Goal: Information Seeking & Learning: Compare options

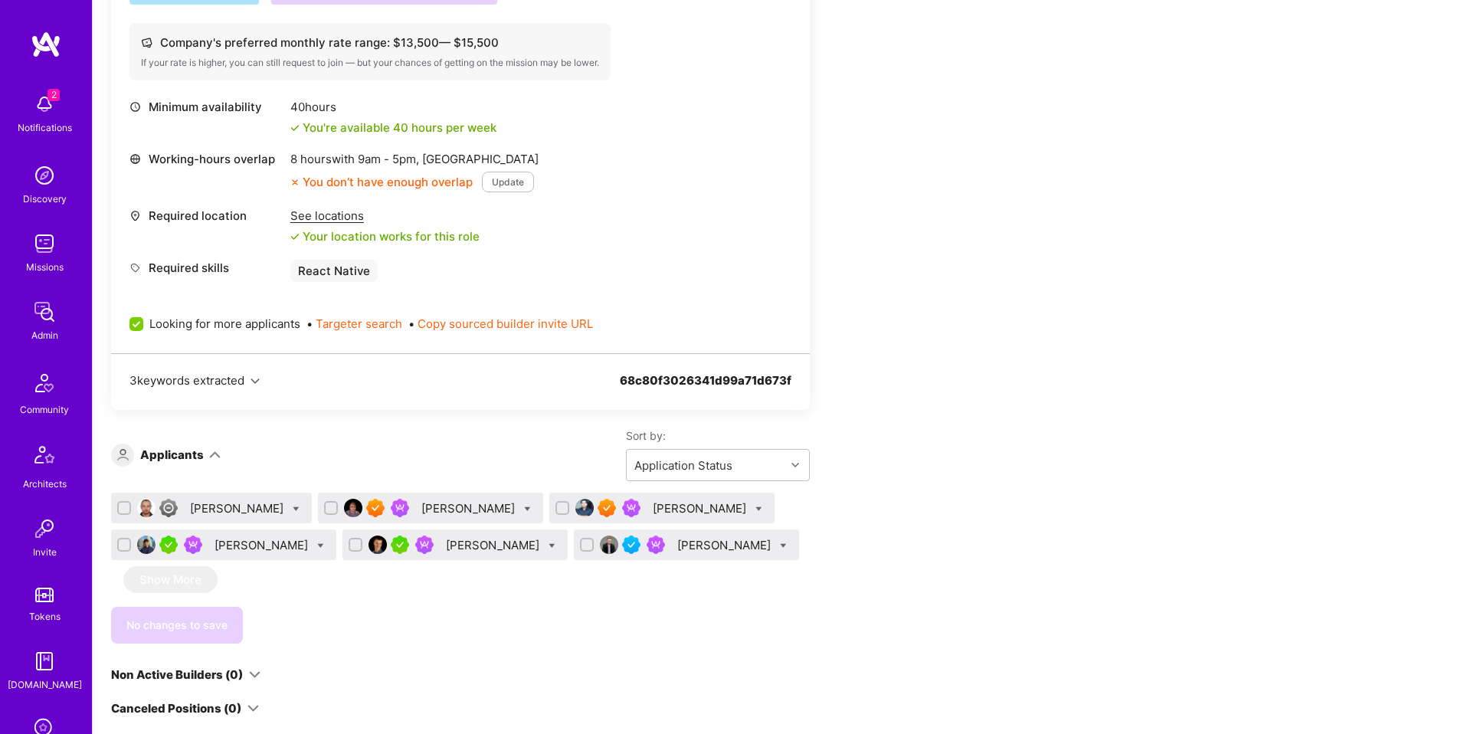
scroll to position [607, 0]
click at [421, 506] on div "Uday Pandey" at bounding box center [469, 508] width 97 height 16
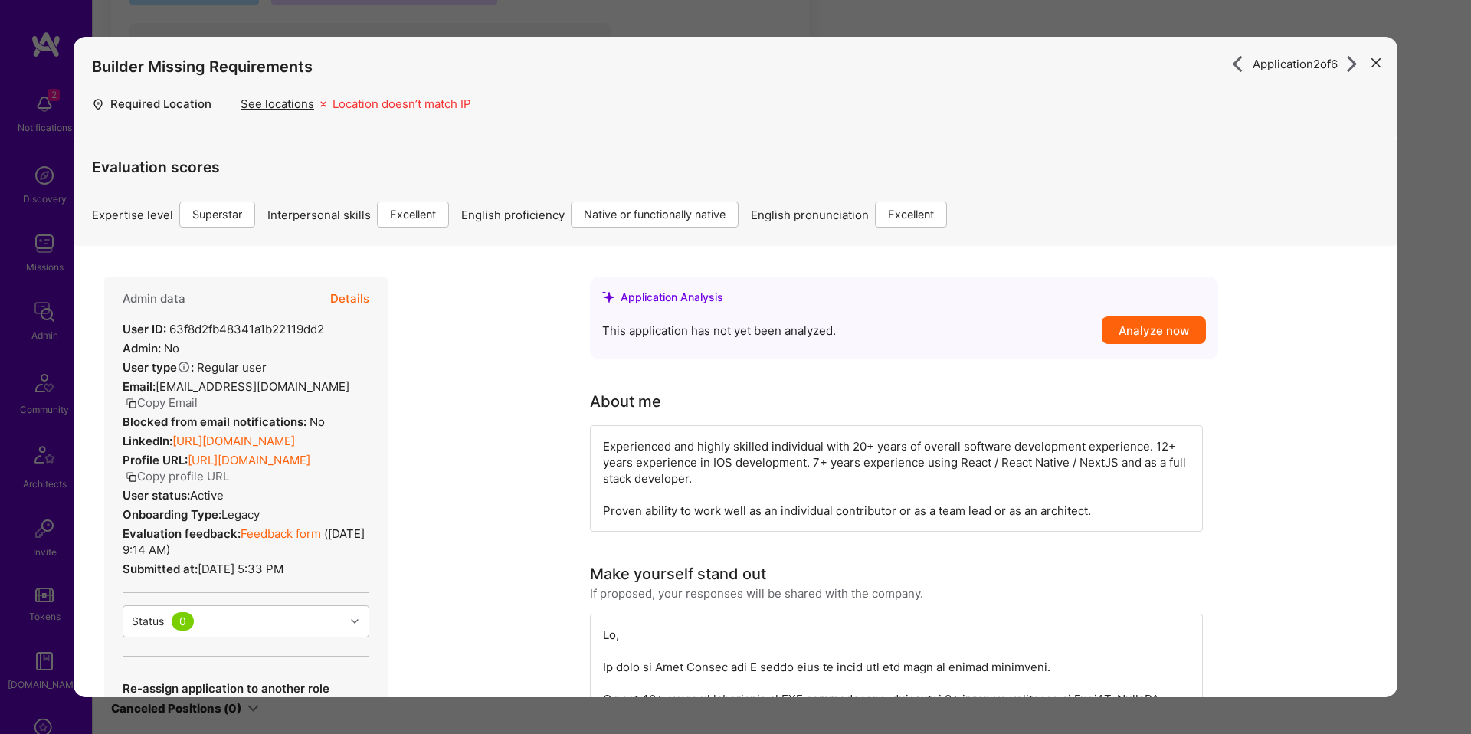
click at [348, 296] on button "Details" at bounding box center [349, 298] width 39 height 44
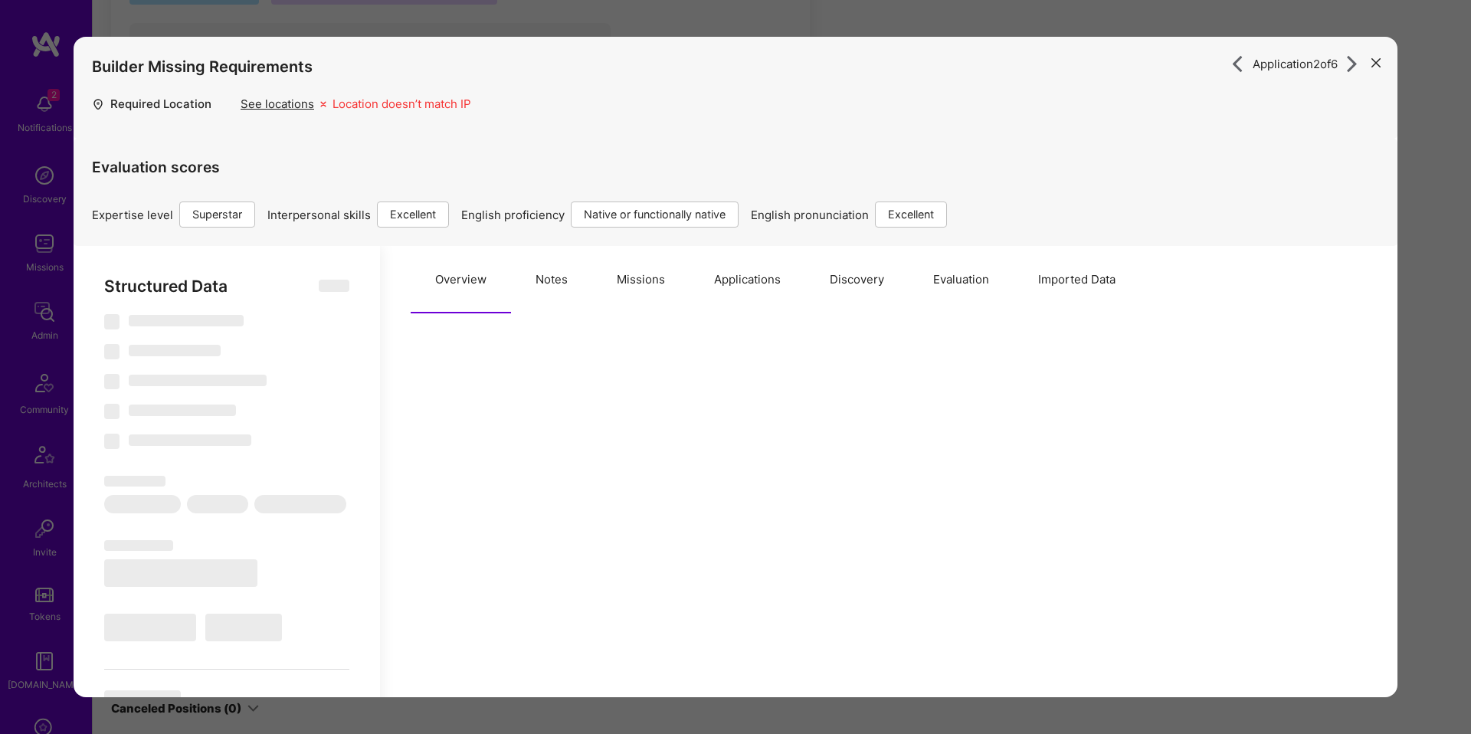
scroll to position [69, 0]
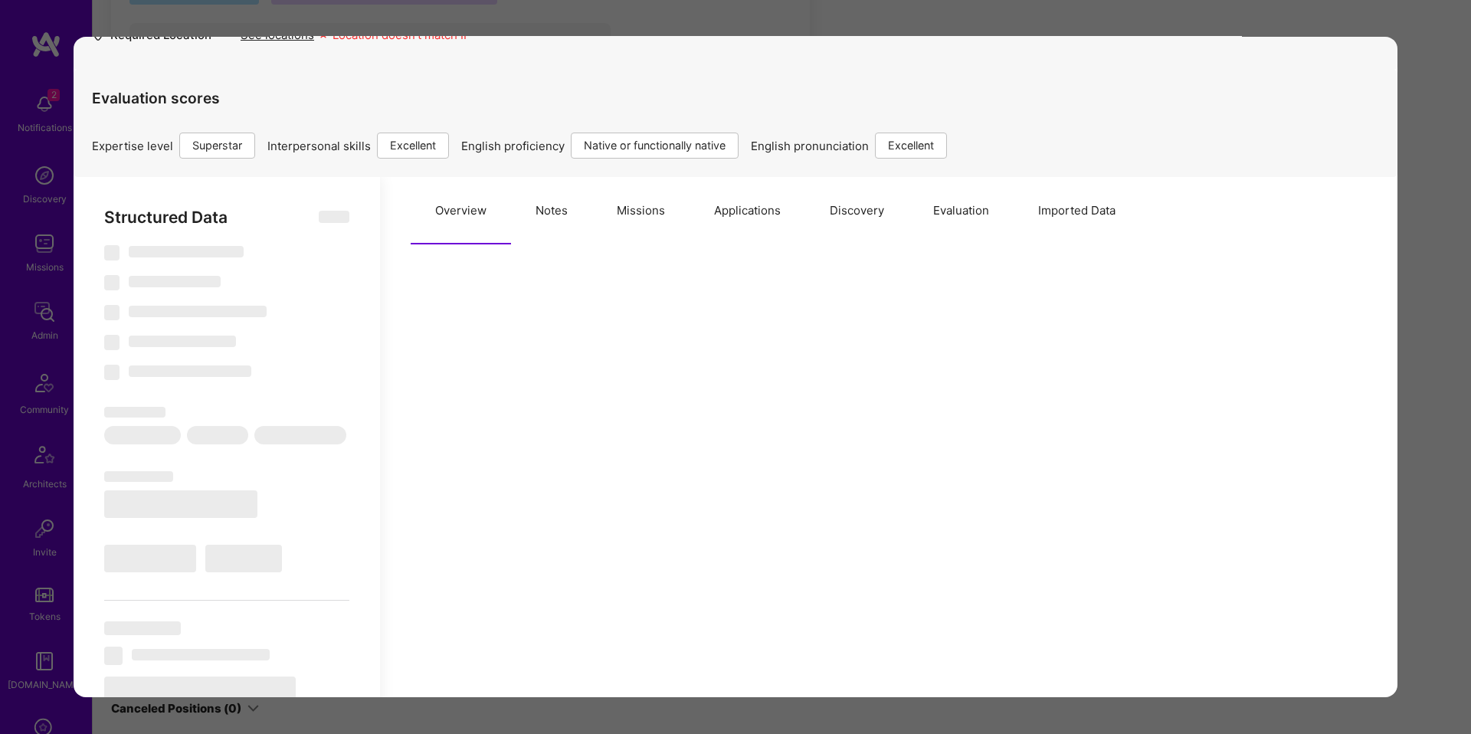
click at [634, 212] on button "Missions" at bounding box center [640, 210] width 97 height 67
select select "Right Now"
select select "7"
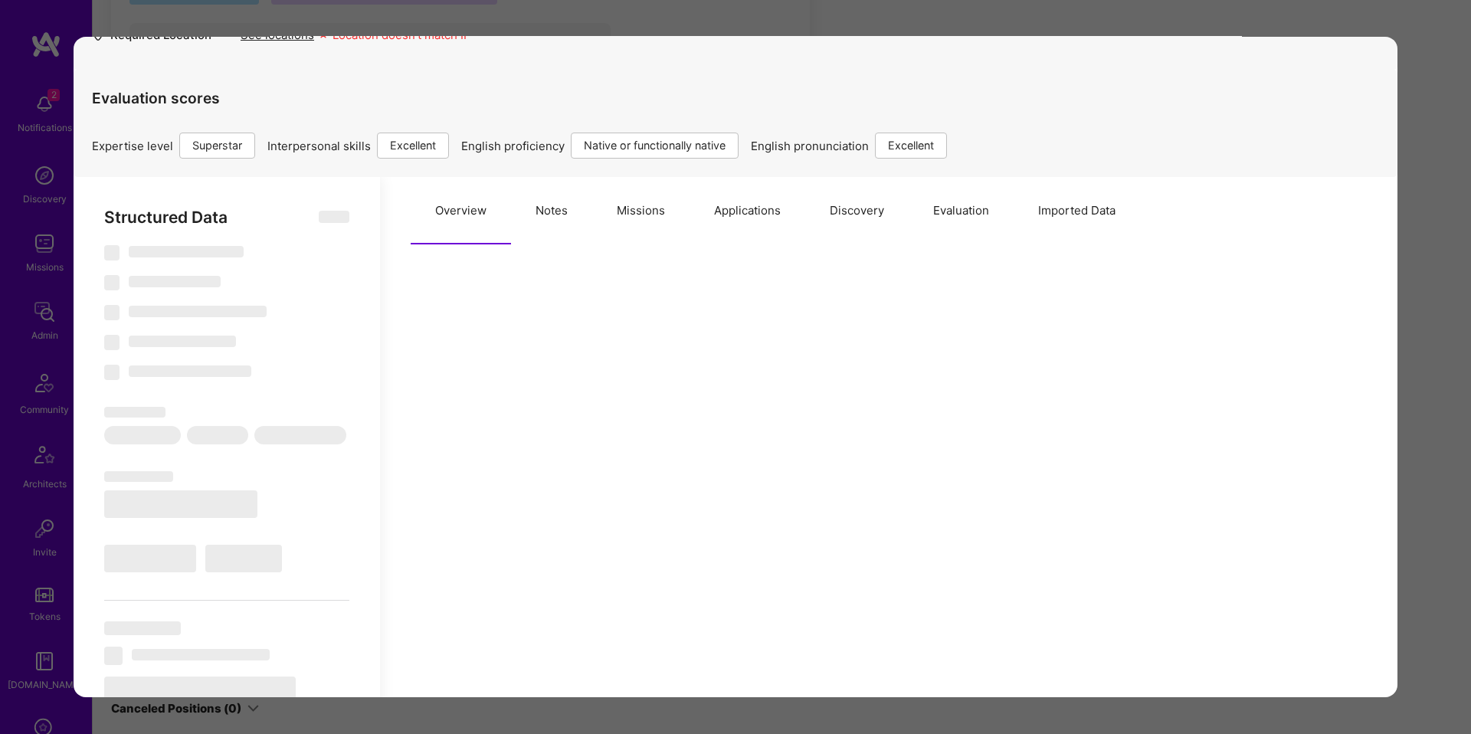
select select "7"
select select "GB"
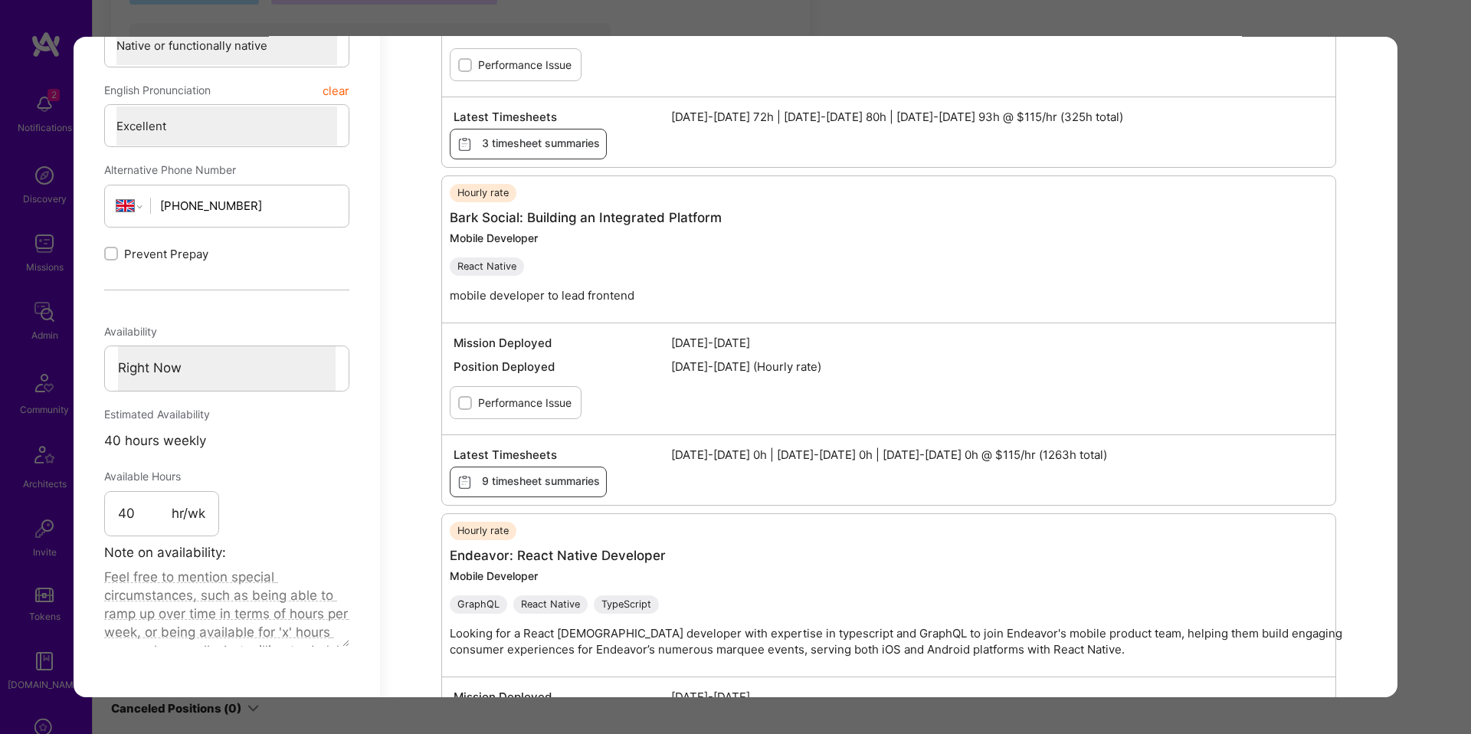
scroll to position [0, 0]
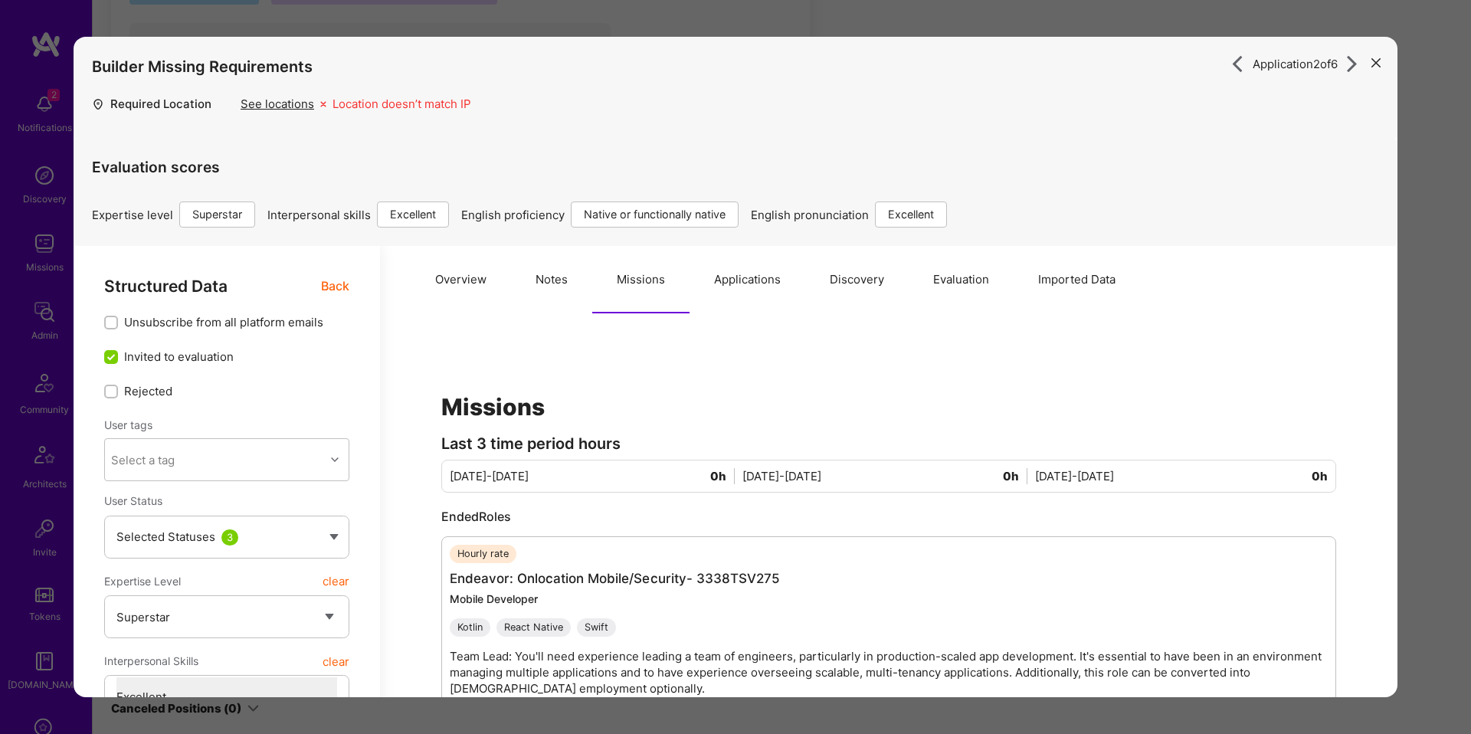
click at [558, 32] on div "Application 2 of 6 Builder Missing Requirements Required Location See locations…" at bounding box center [735, 367] width 1471 height 734
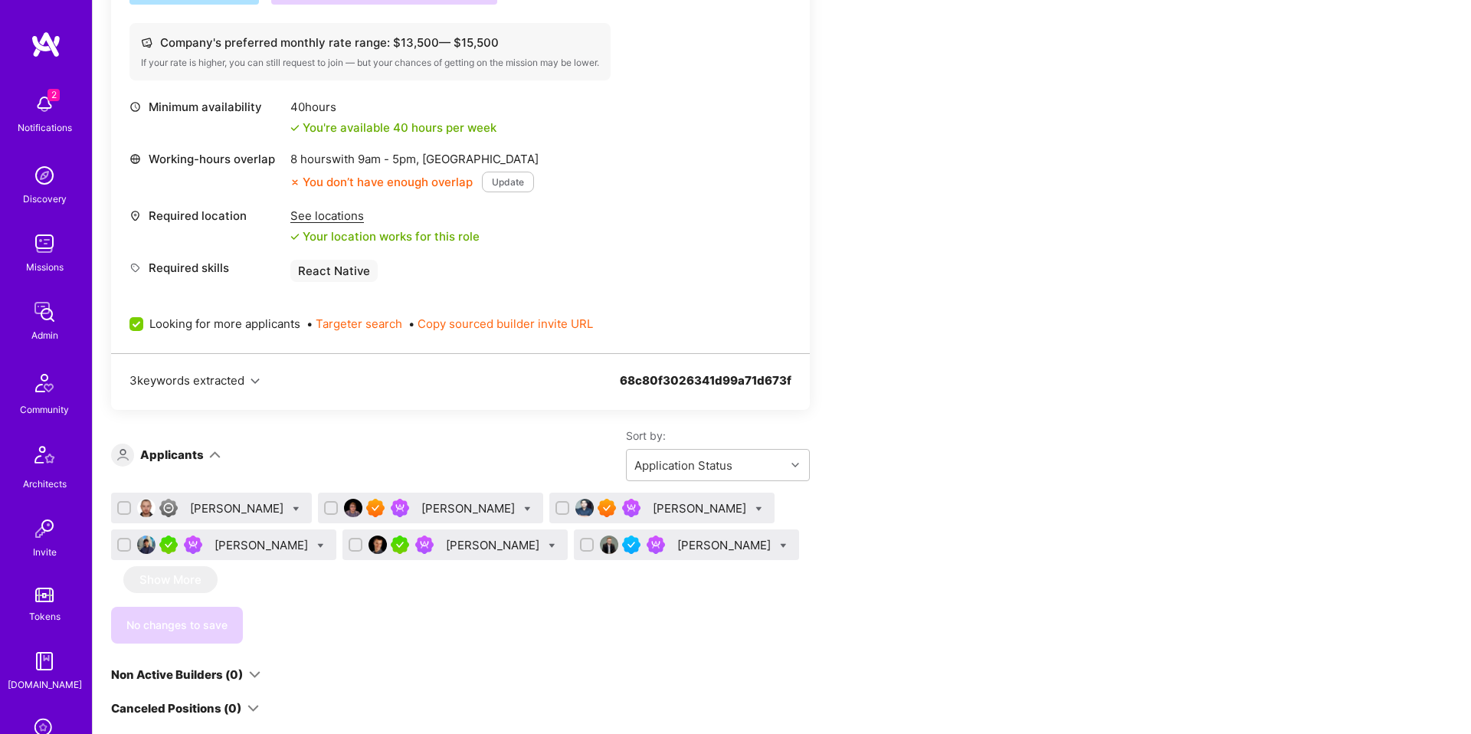
click at [524, 506] on icon at bounding box center [527, 509] width 7 height 7
checkbox input "true"
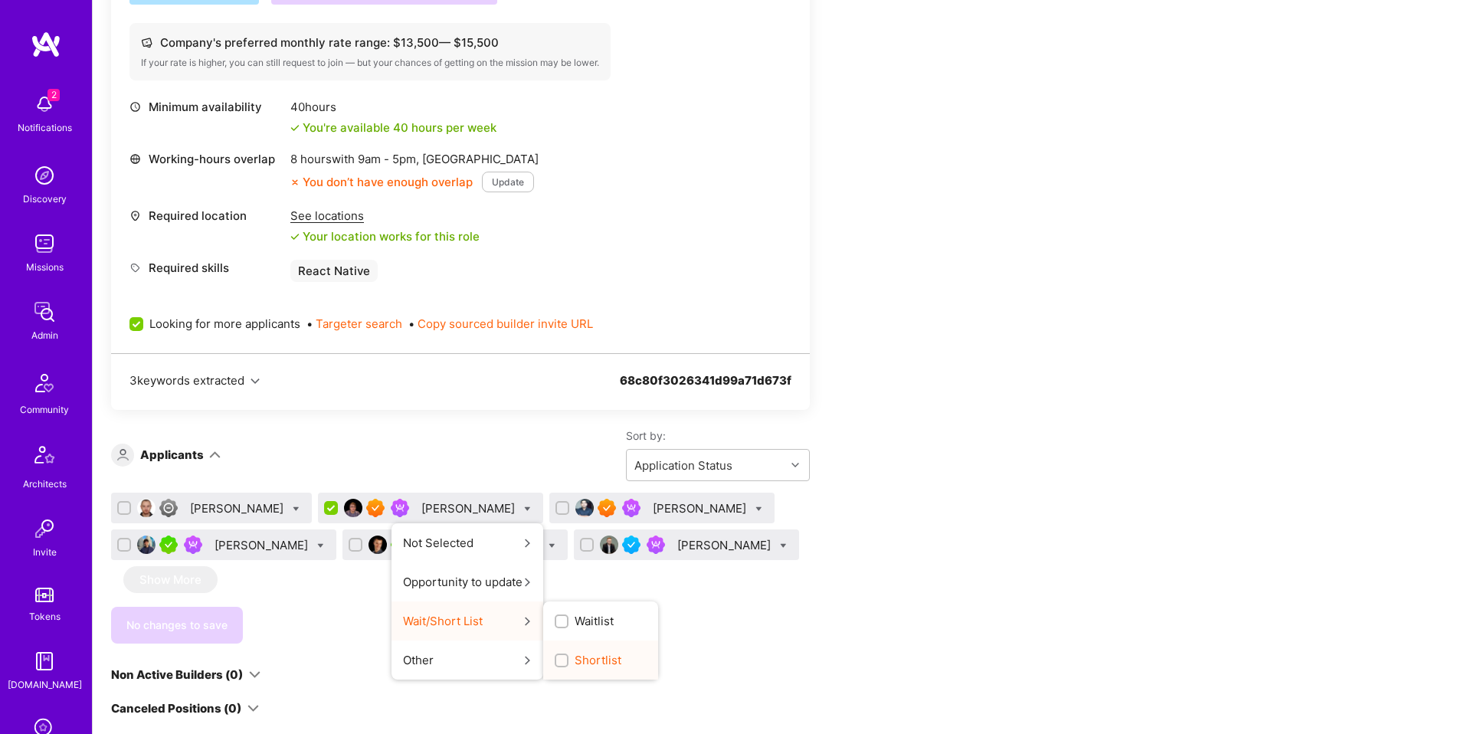
click at [574, 663] on span "Shortlist" at bounding box center [597, 660] width 47 height 16
click at [558, 663] on input "Shortlist" at bounding box center [563, 661] width 11 height 11
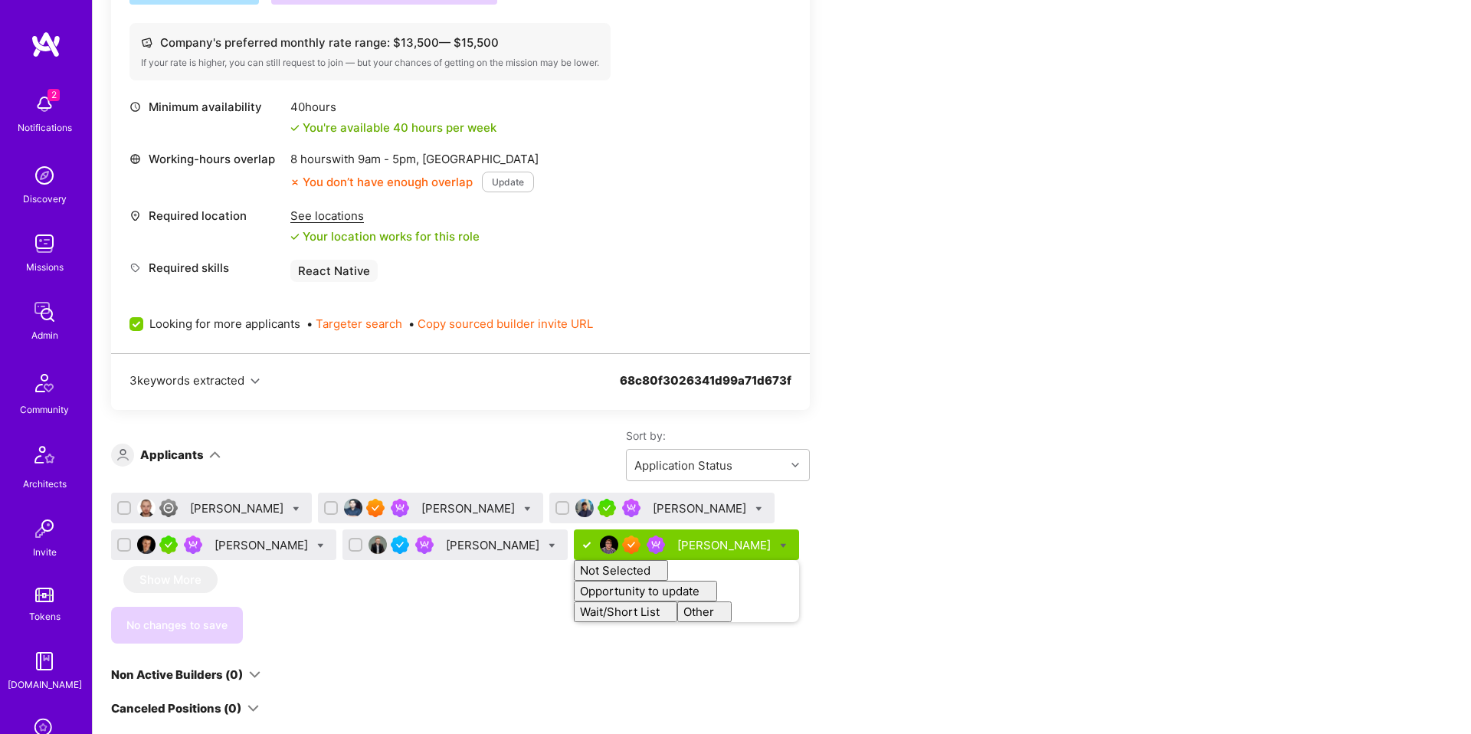
click at [453, 623] on div "No changes to save" at bounding box center [460, 625] width 699 height 37
checkbox input "false"
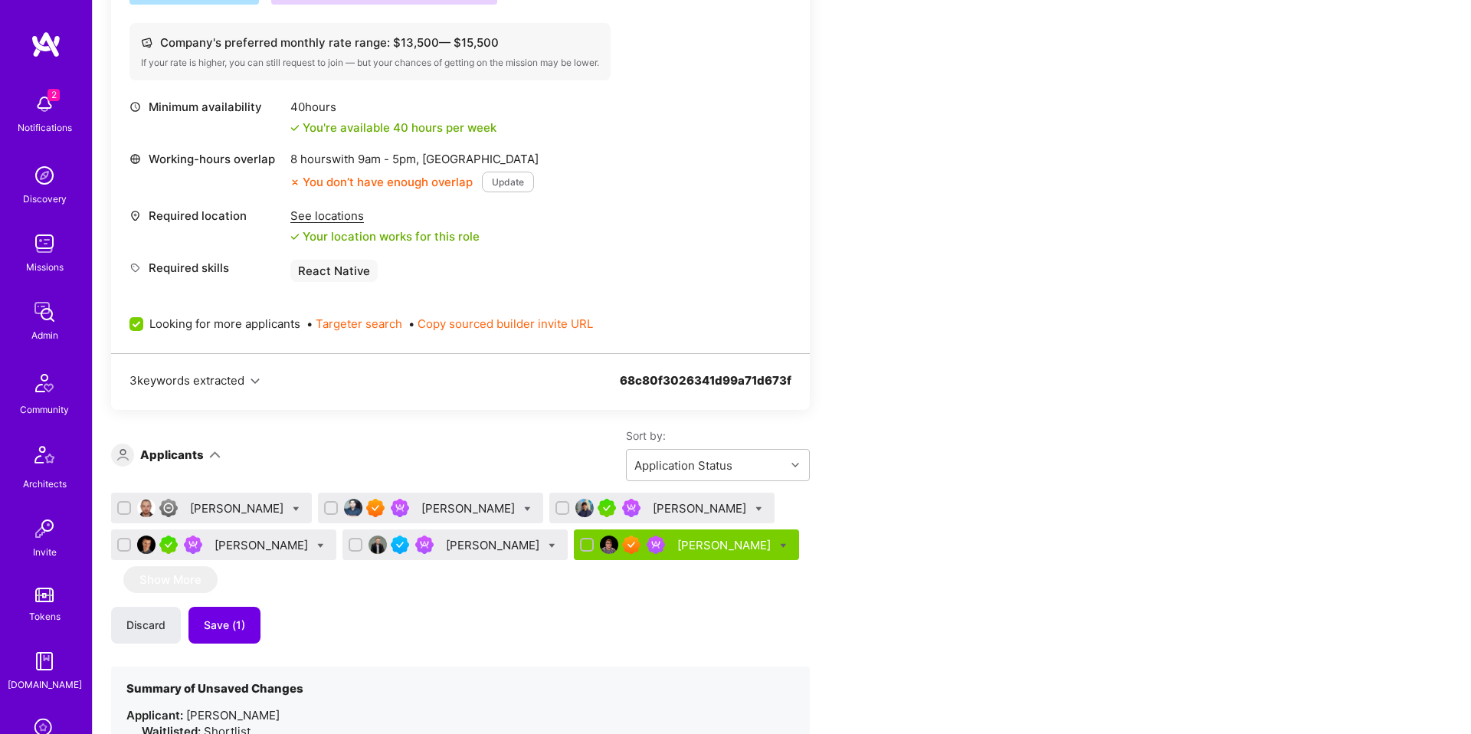
click at [224, 543] on div "Bojan Aleksic" at bounding box center [262, 545] width 97 height 16
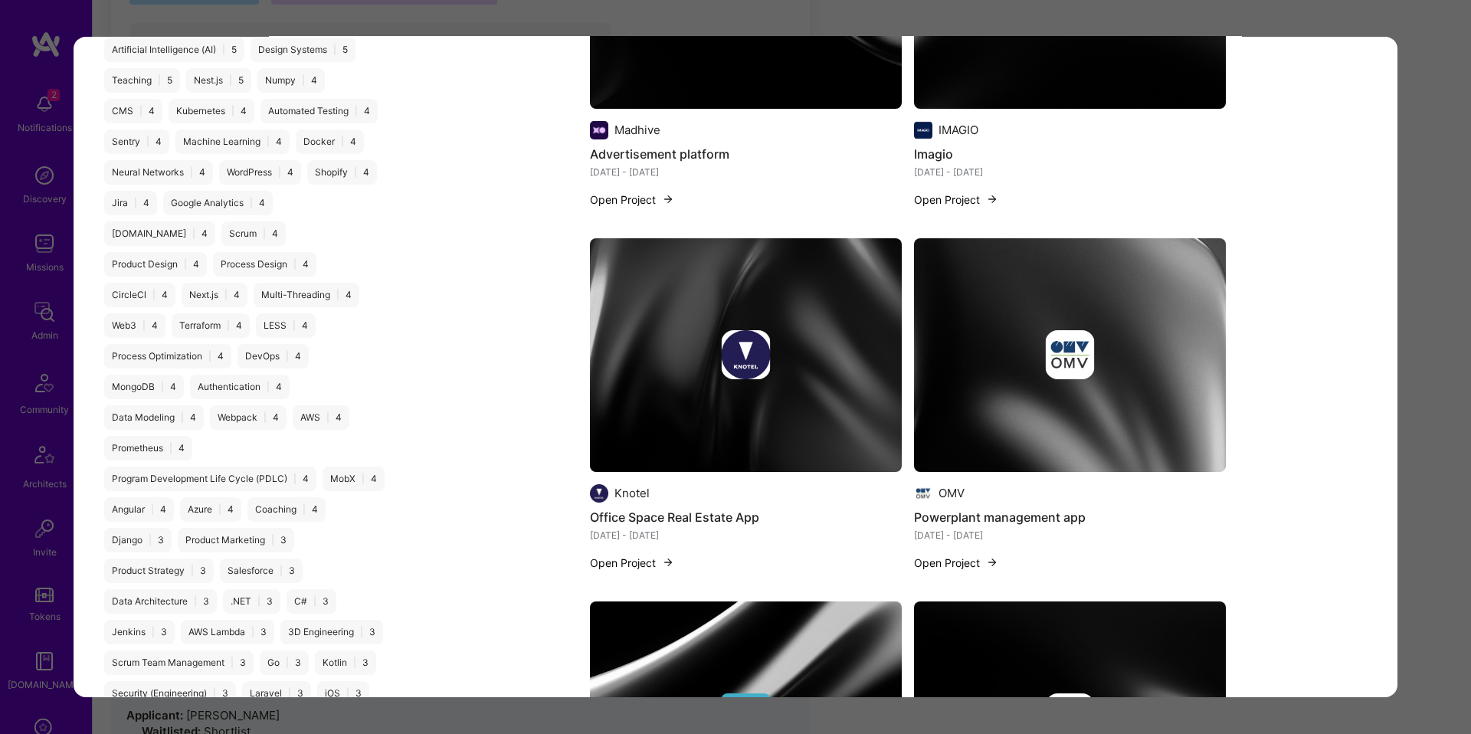
scroll to position [2890, 0]
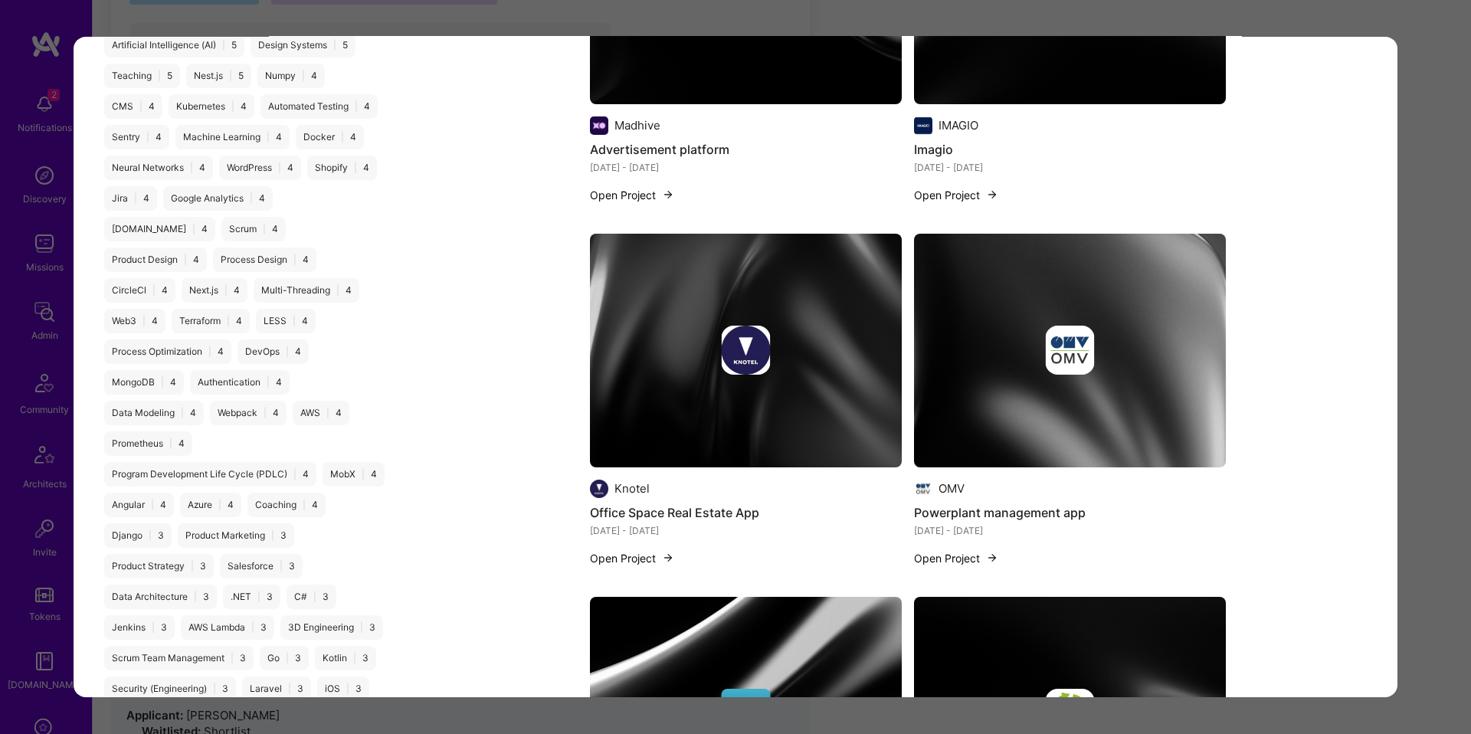
click at [20, 348] on div "Application 4 of 6 Builder Missing Requirements Required Location See locations…" at bounding box center [735, 367] width 1471 height 734
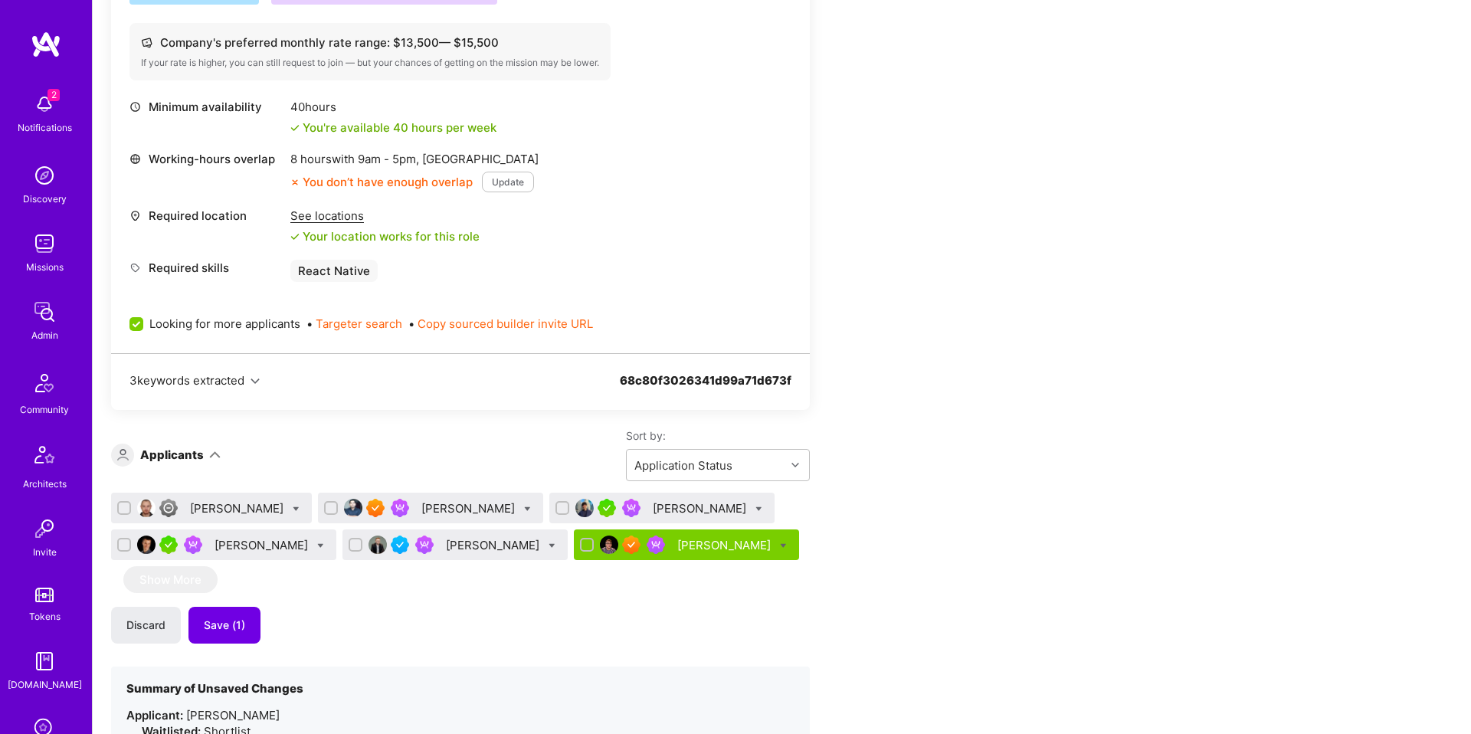
click at [317, 542] on icon at bounding box center [320, 545] width 7 height 7
checkbox input "true"
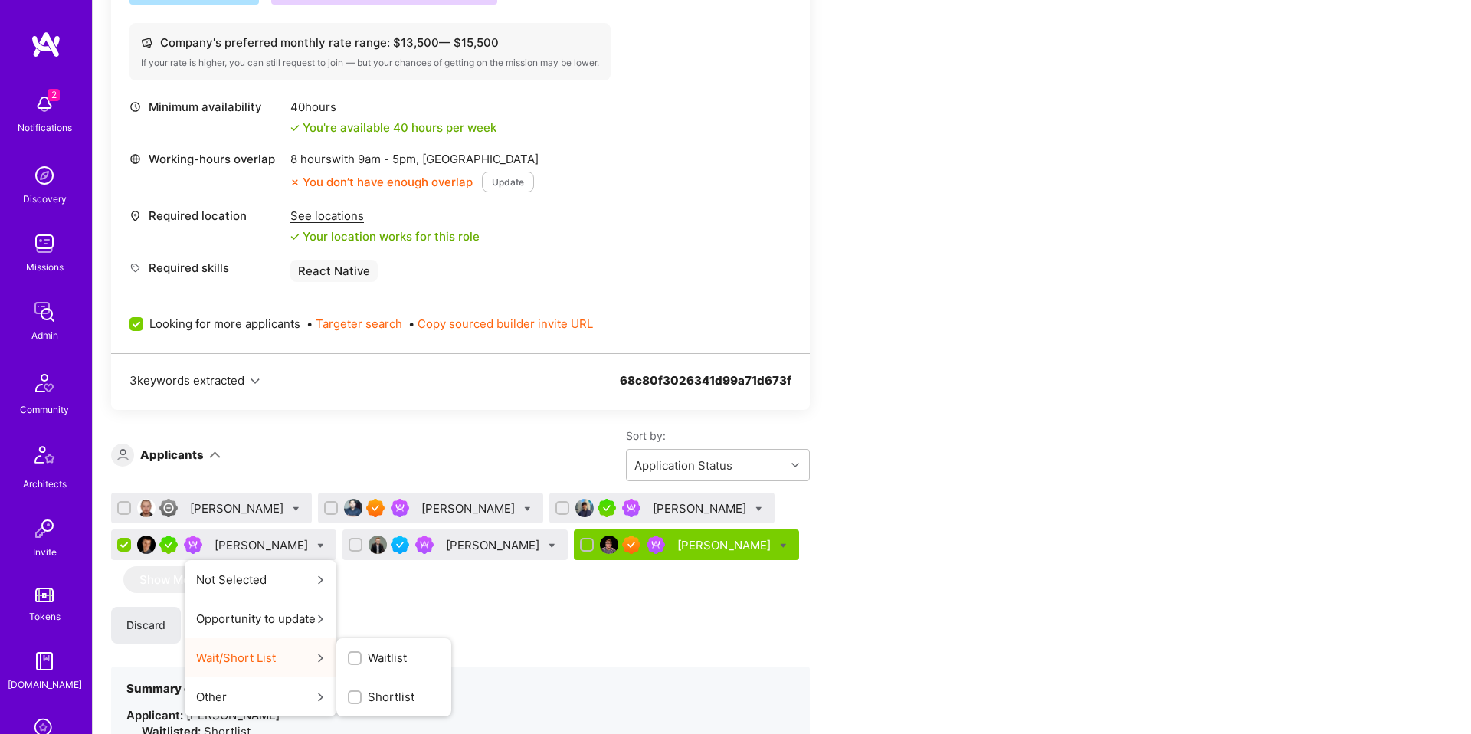
click at [384, 695] on span "Shortlist" at bounding box center [391, 697] width 47 height 16
click at [0, 0] on input "Shortlist" at bounding box center [0, 0] width 0 height 0
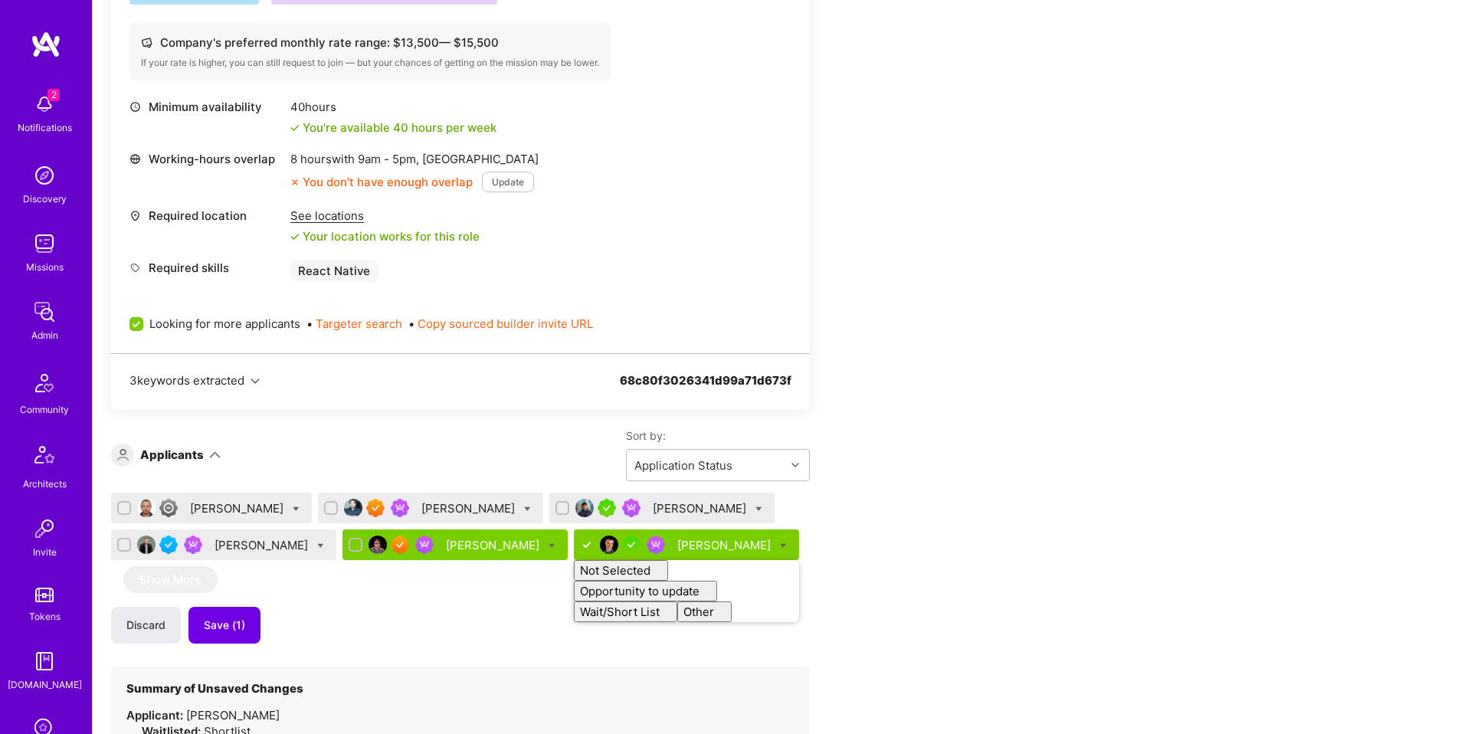
click at [435, 636] on div "Discard Save (1)" at bounding box center [460, 625] width 699 height 37
checkbox input "false"
click at [250, 541] on div "Nermin Sehic" at bounding box center [262, 545] width 97 height 16
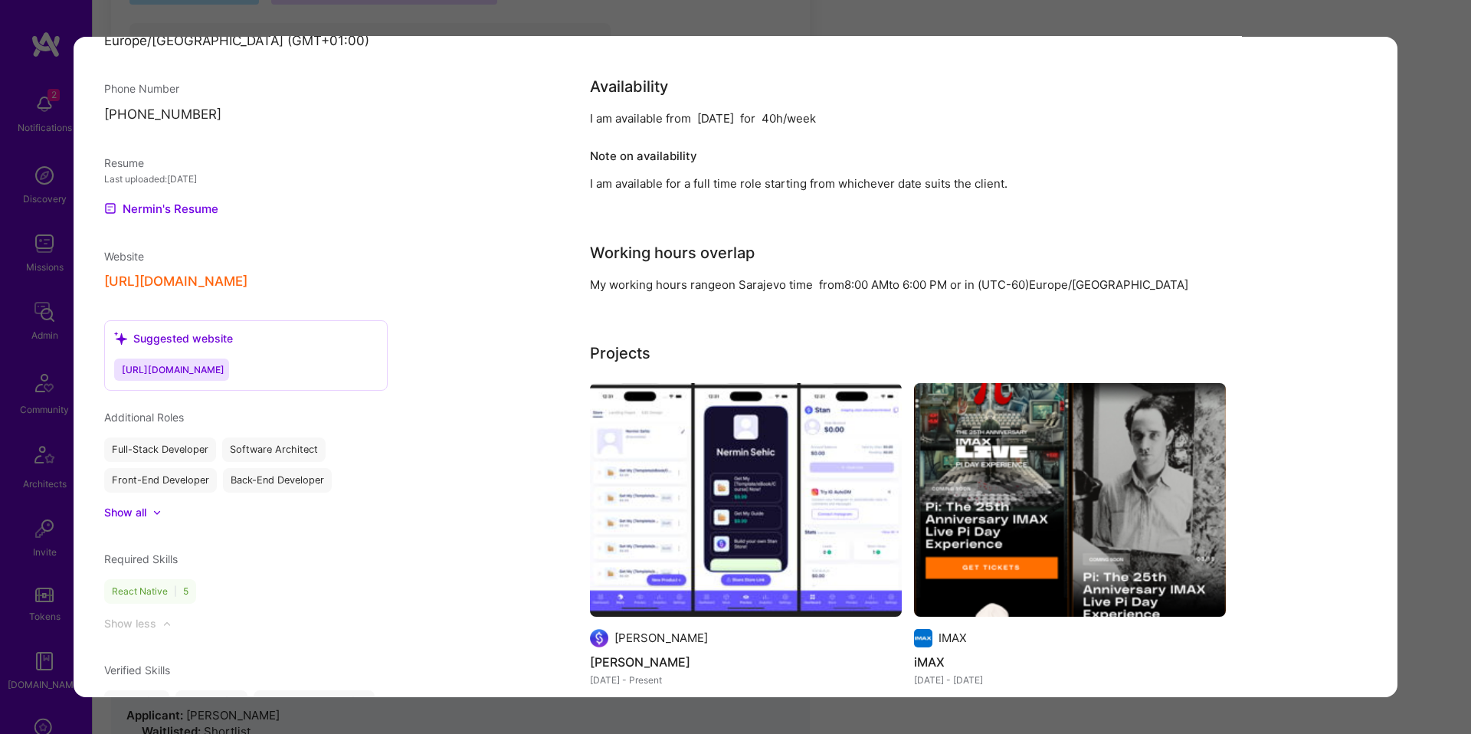
scroll to position [1386, 0]
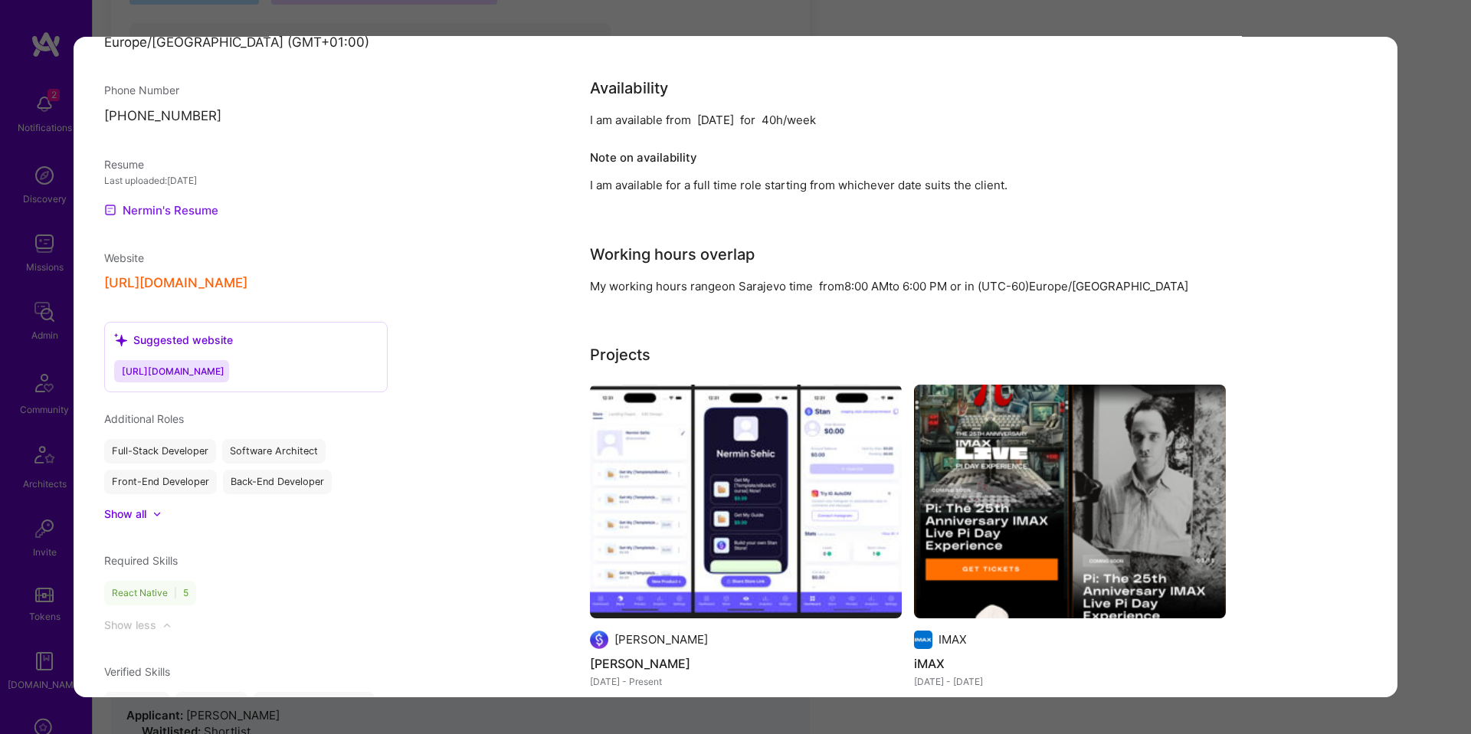
click at [202, 211] on link "Nermin's Resume" at bounding box center [161, 210] width 114 height 18
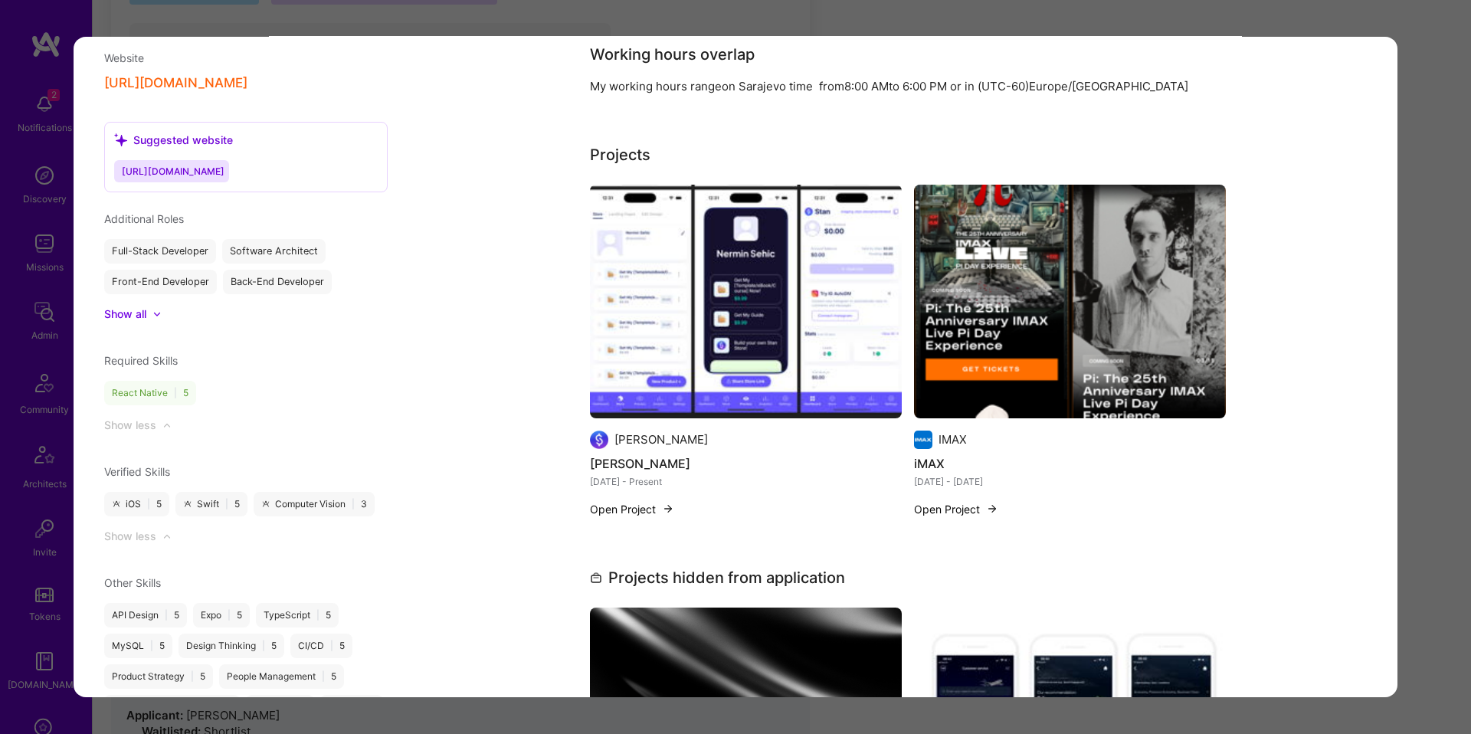
scroll to position [0, 0]
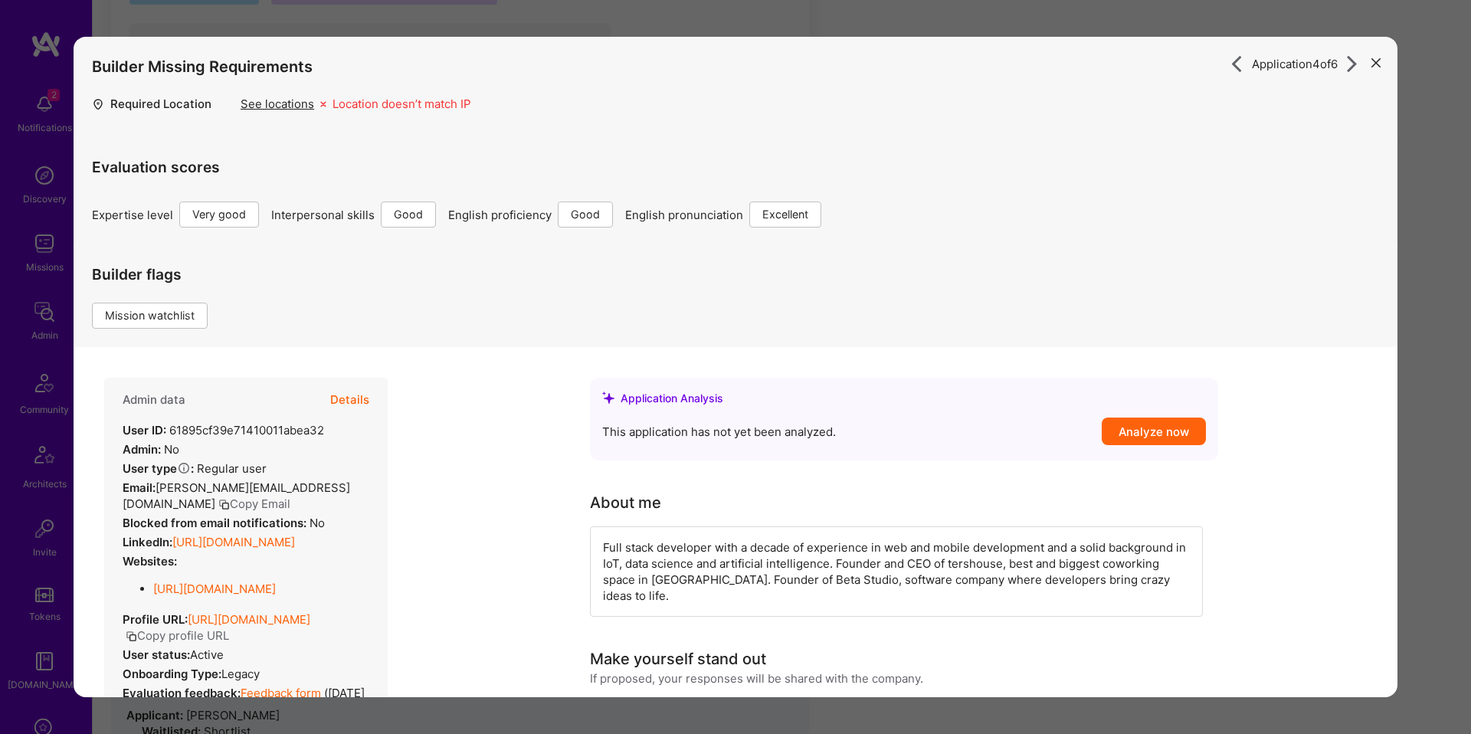
click at [352, 397] on button "Details" at bounding box center [349, 400] width 39 height 44
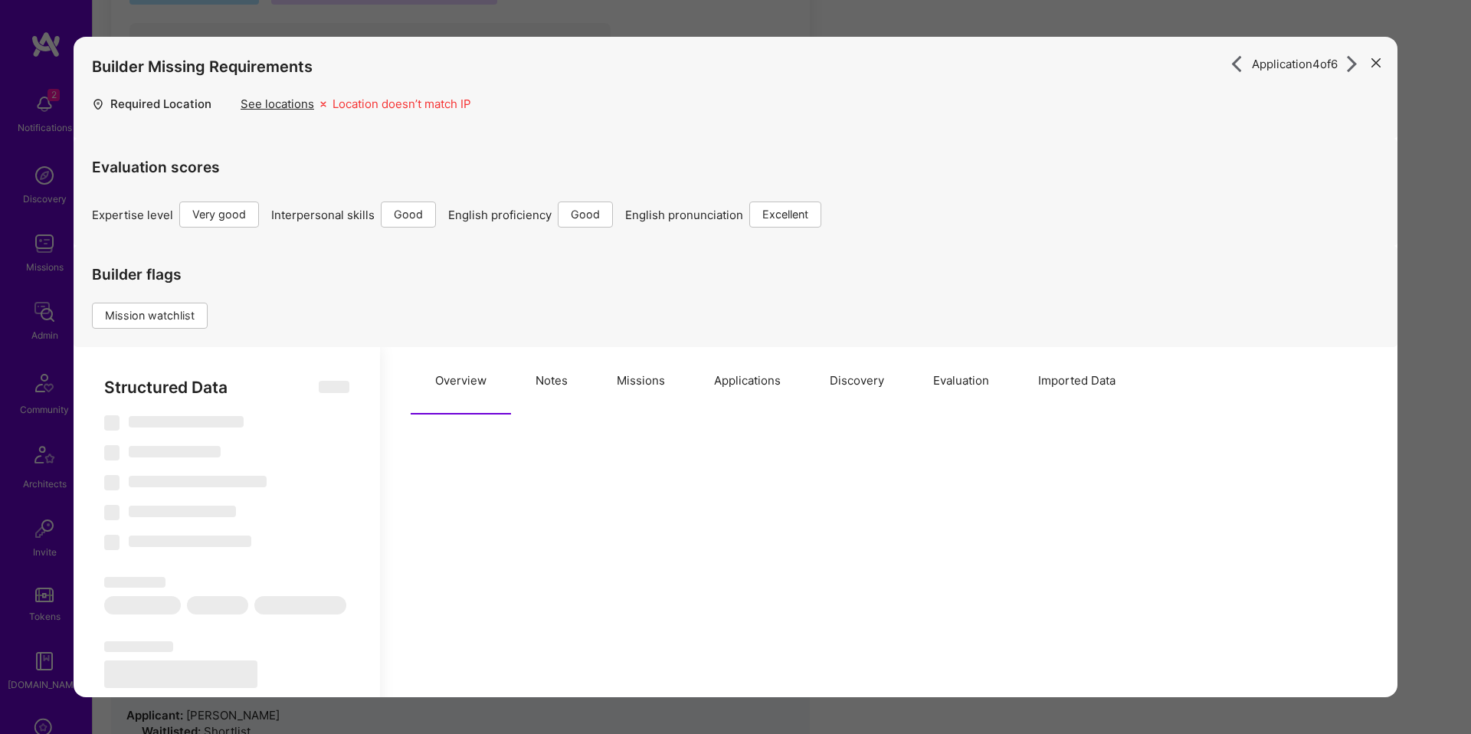
type textarea "x"
select select "Right Now"
select select "5"
select select "4"
select select "6"
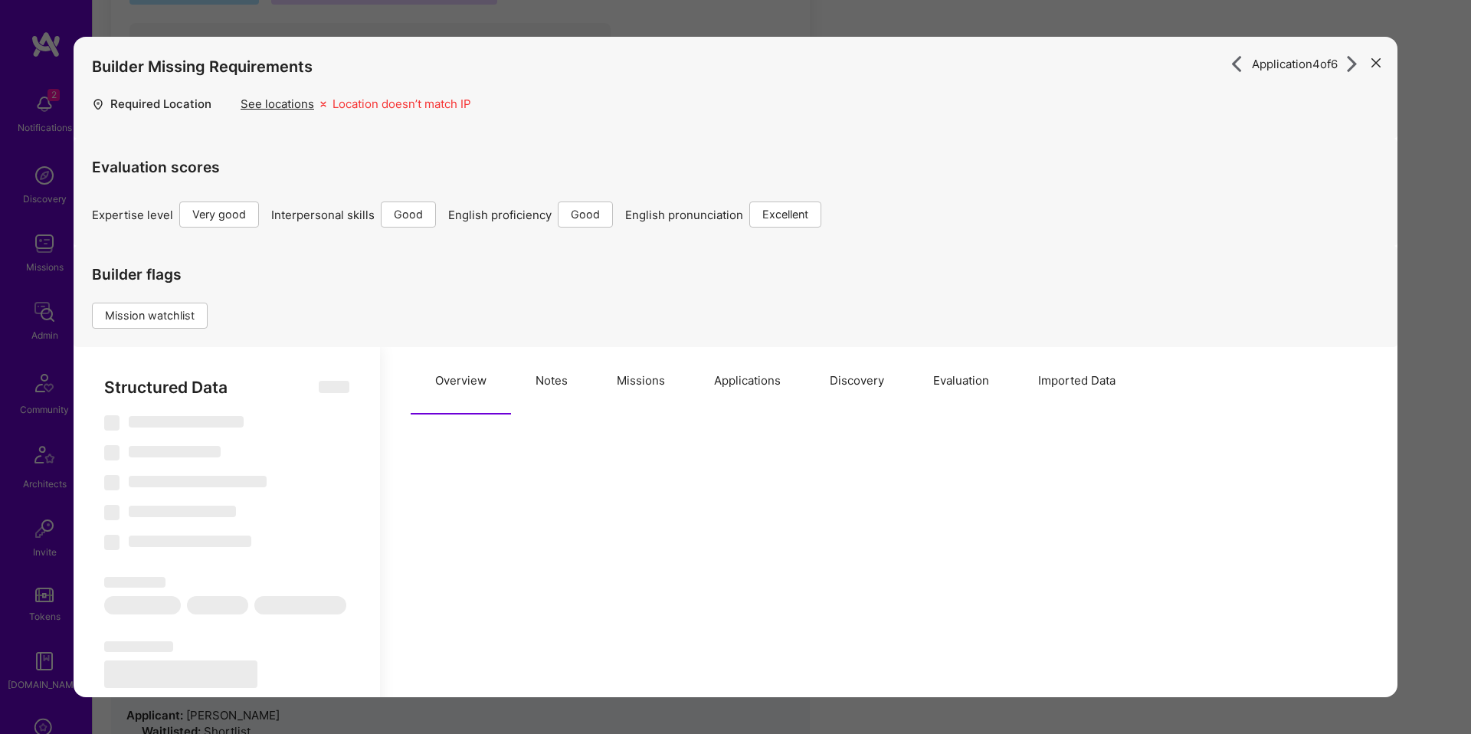
select select "7"
select select "BA"
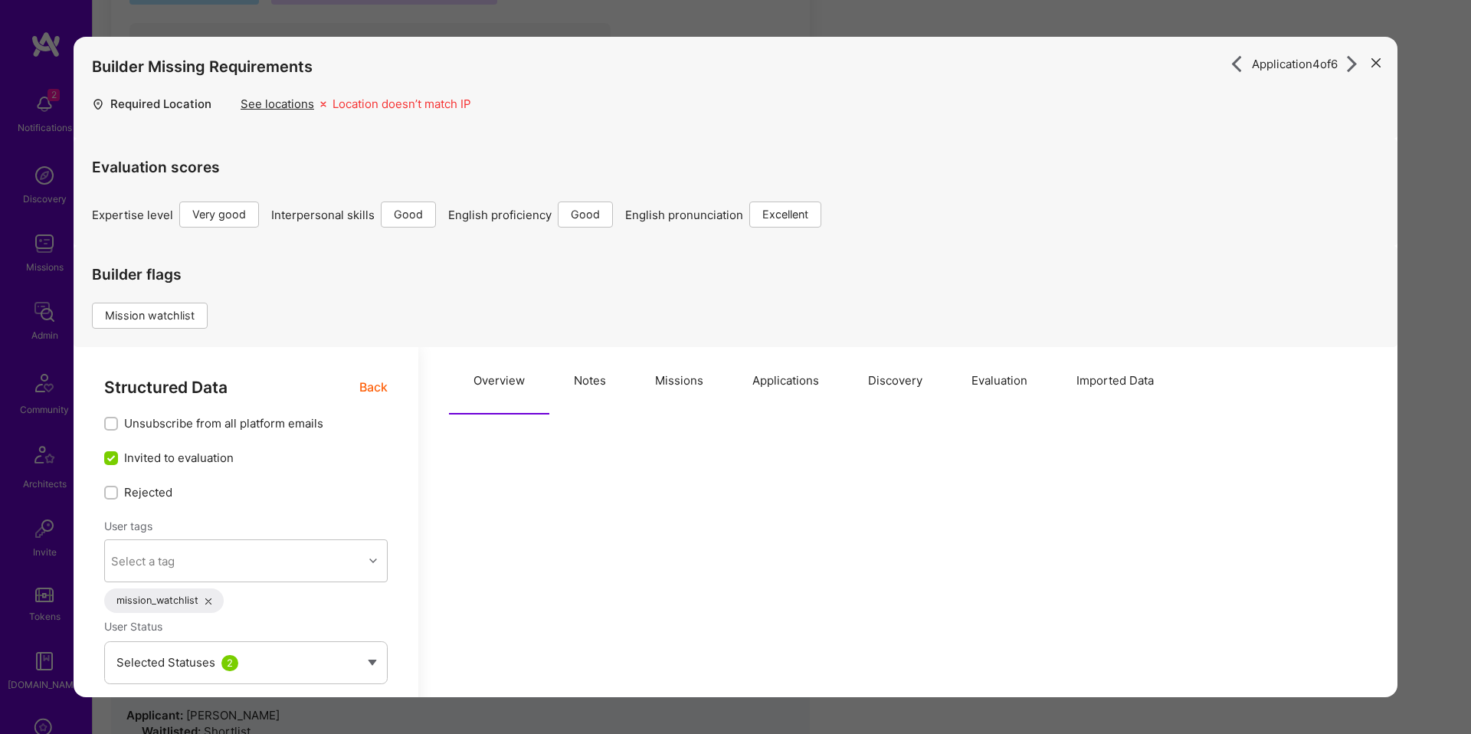
click at [591, 372] on button "Notes" at bounding box center [589, 380] width 81 height 67
type textarea "x"
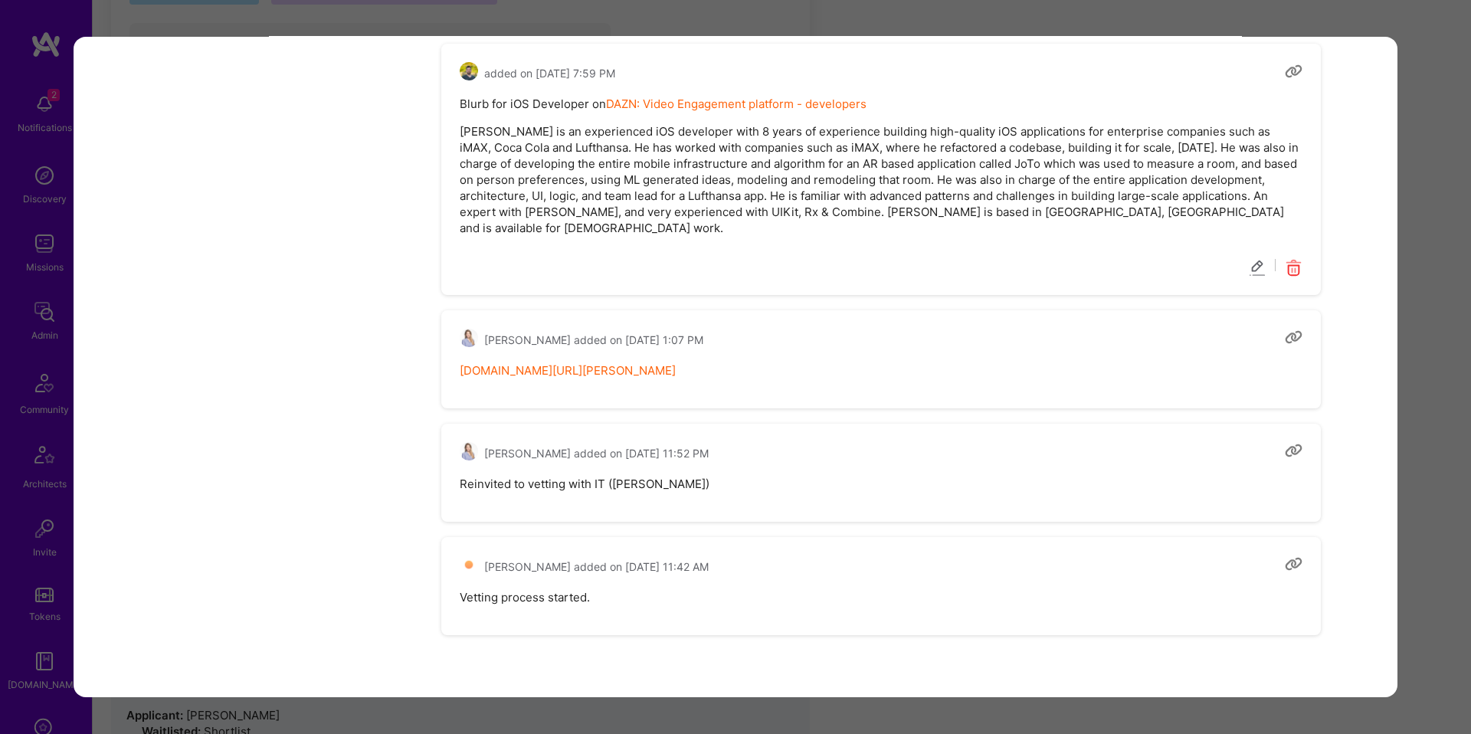
scroll to position [2715, 0]
click at [483, 128] on p "Nermin Sehic is an experienced iOS developer with 8 years of experience buildin…" at bounding box center [881, 180] width 843 height 113
click at [515, 131] on p "Nermin Sehic is an experienced iOS developer with 8 years of experience buildin…" at bounding box center [881, 180] width 843 height 113
copy p "Nermin Sehic"
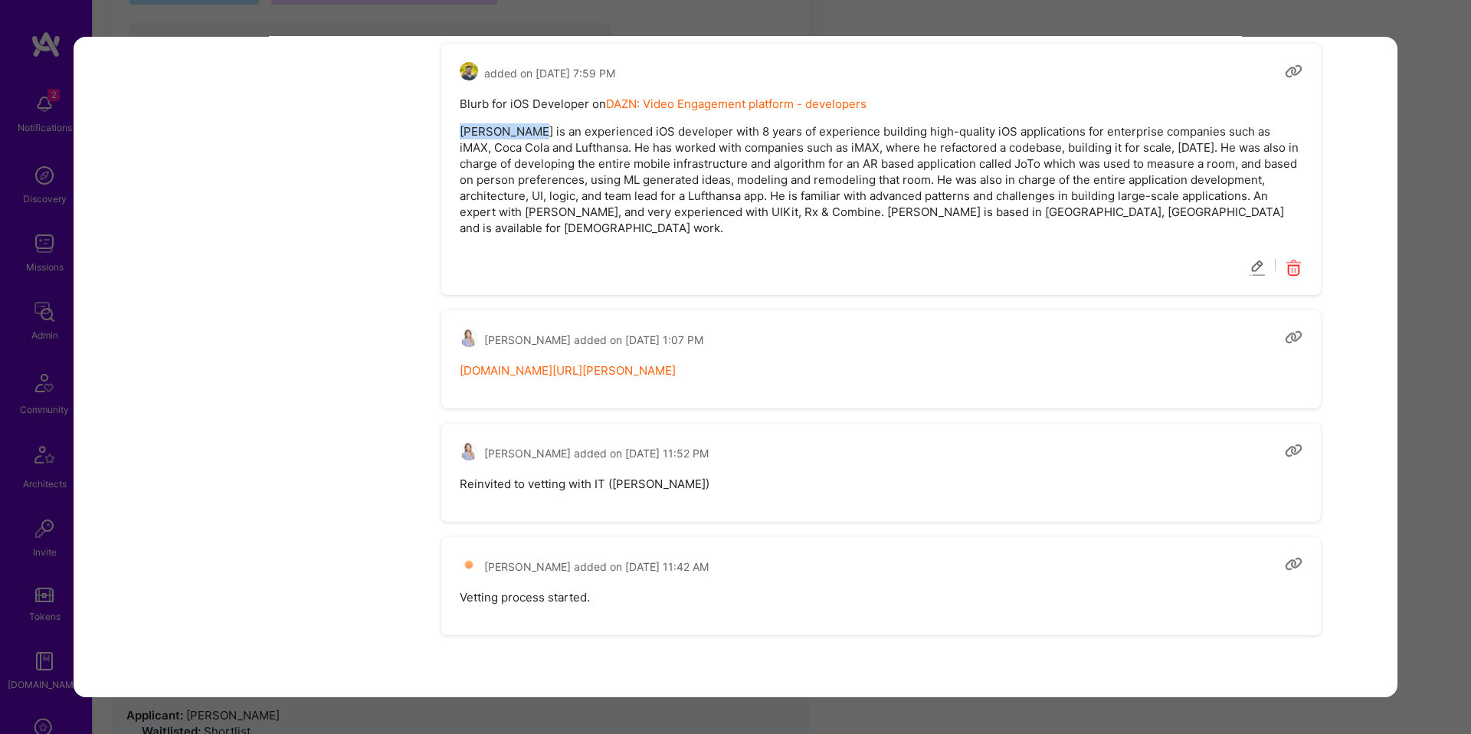
copy p "Nermin Sehic"
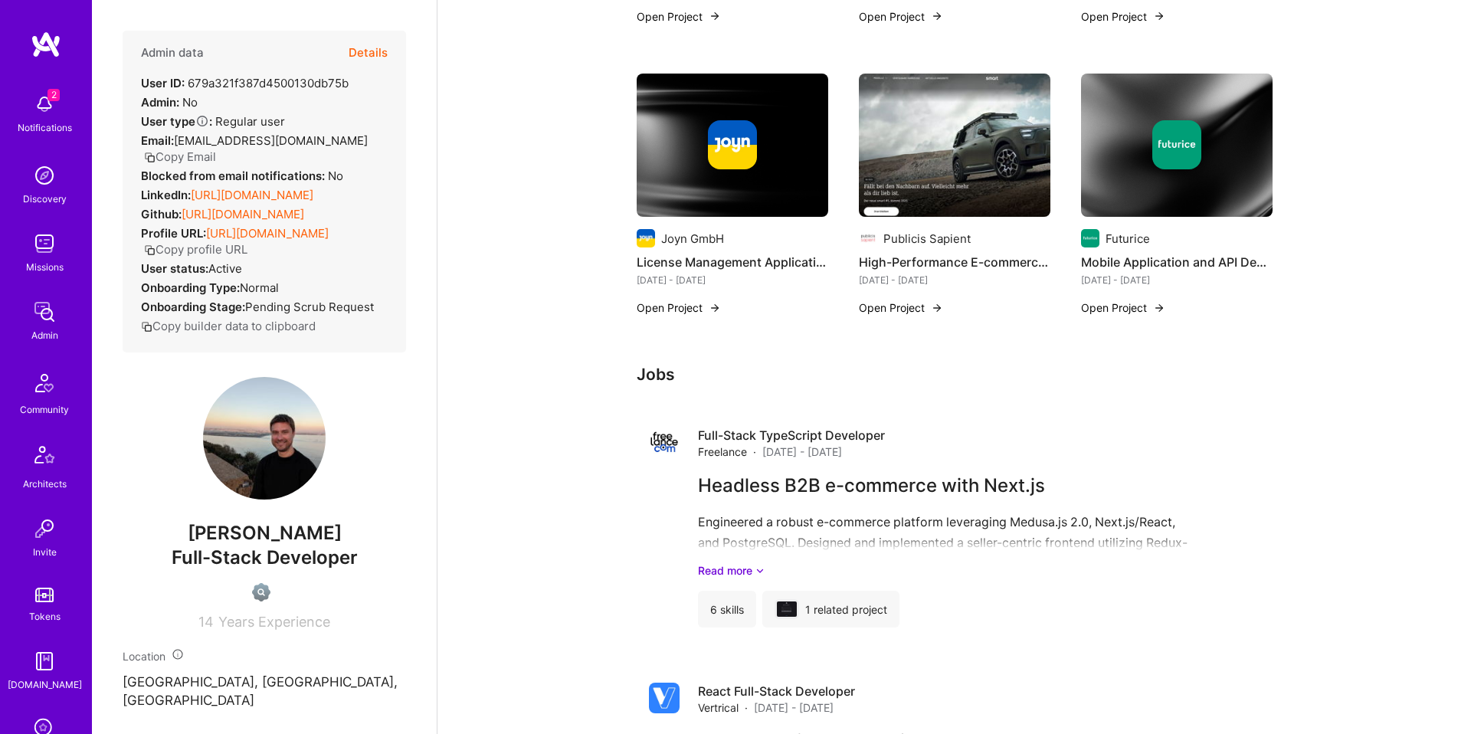
click at [257, 188] on link "[URL][DOMAIN_NAME]" at bounding box center [252, 195] width 123 height 15
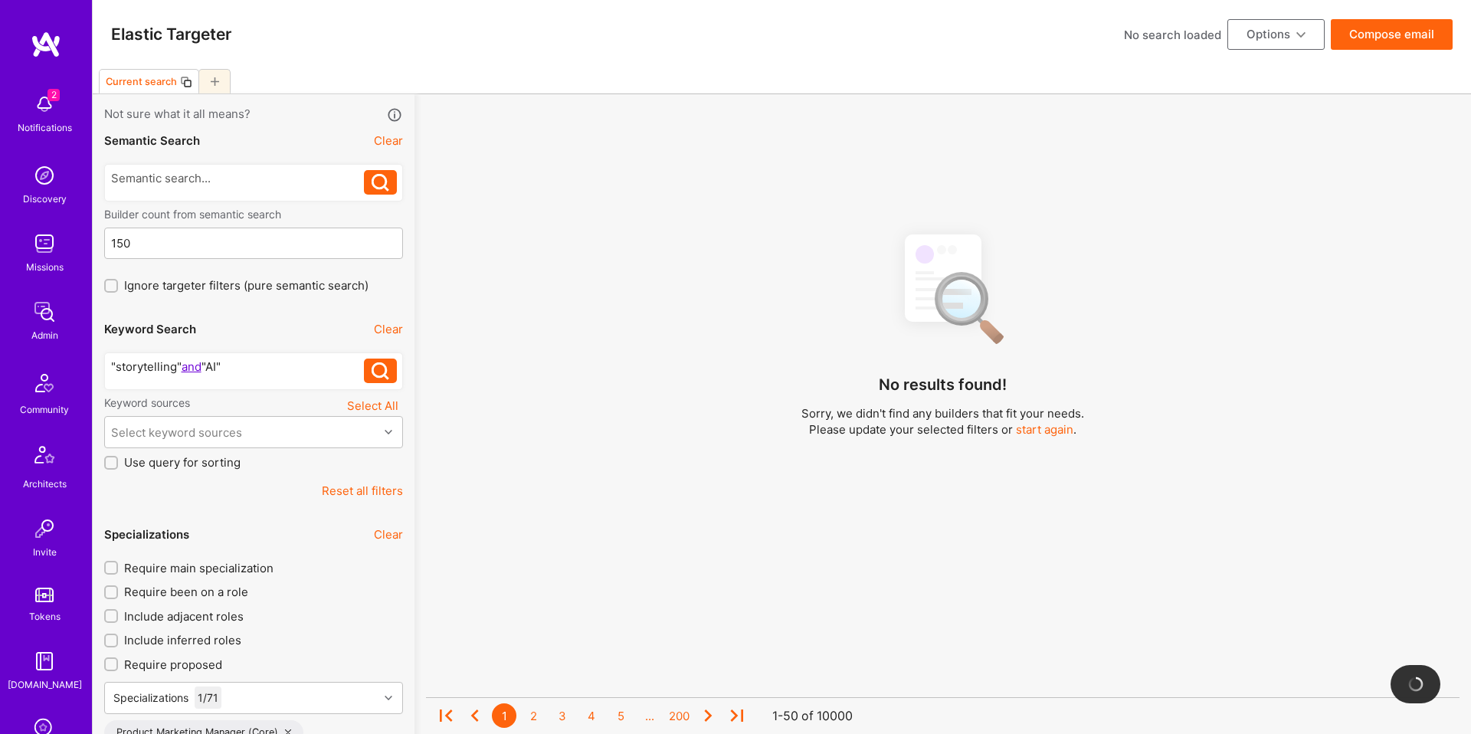
scroll to position [222, 0]
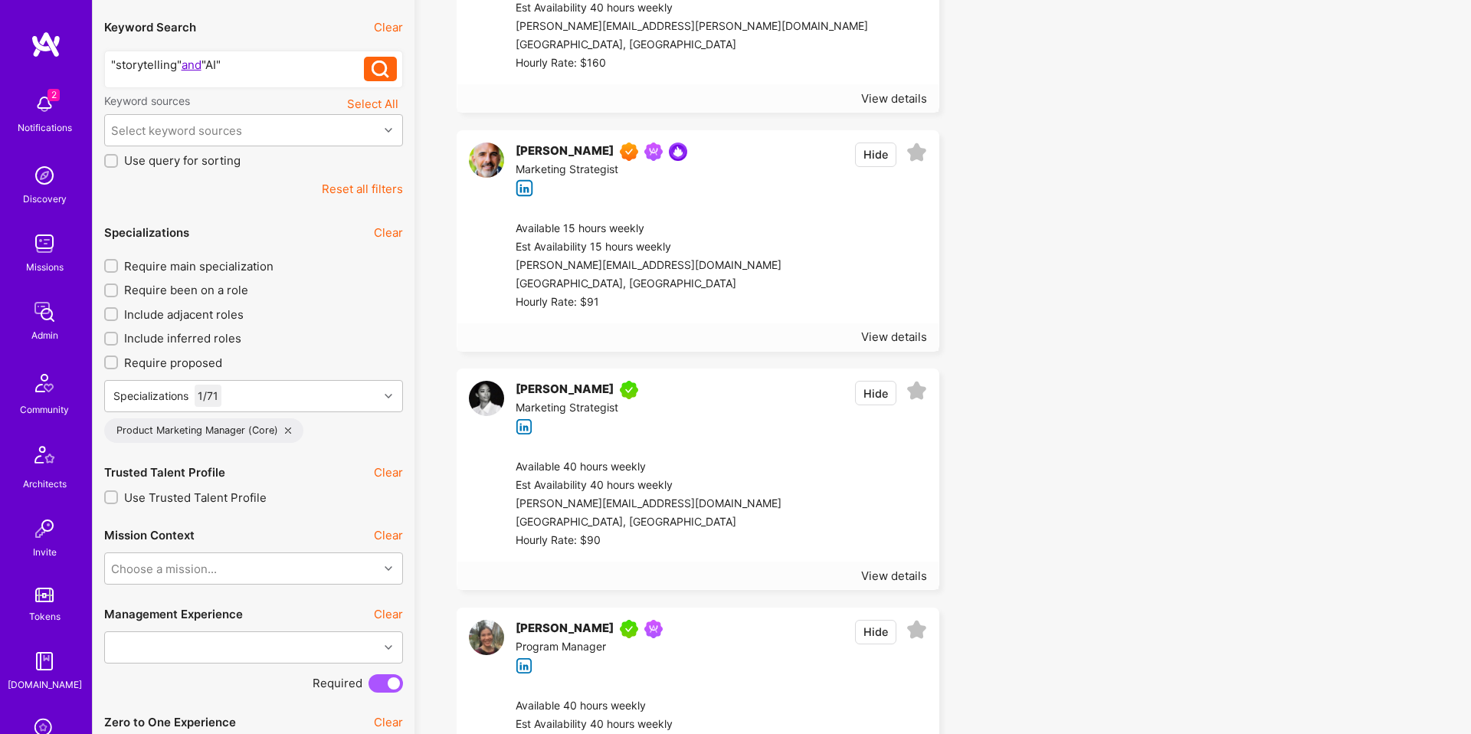
scroll to position [304, 0]
click at [217, 257] on span "Require main specialization" at bounding box center [198, 264] width 149 height 16
click at [118, 259] on input "Require main specialization" at bounding box center [112, 264] width 11 height 11
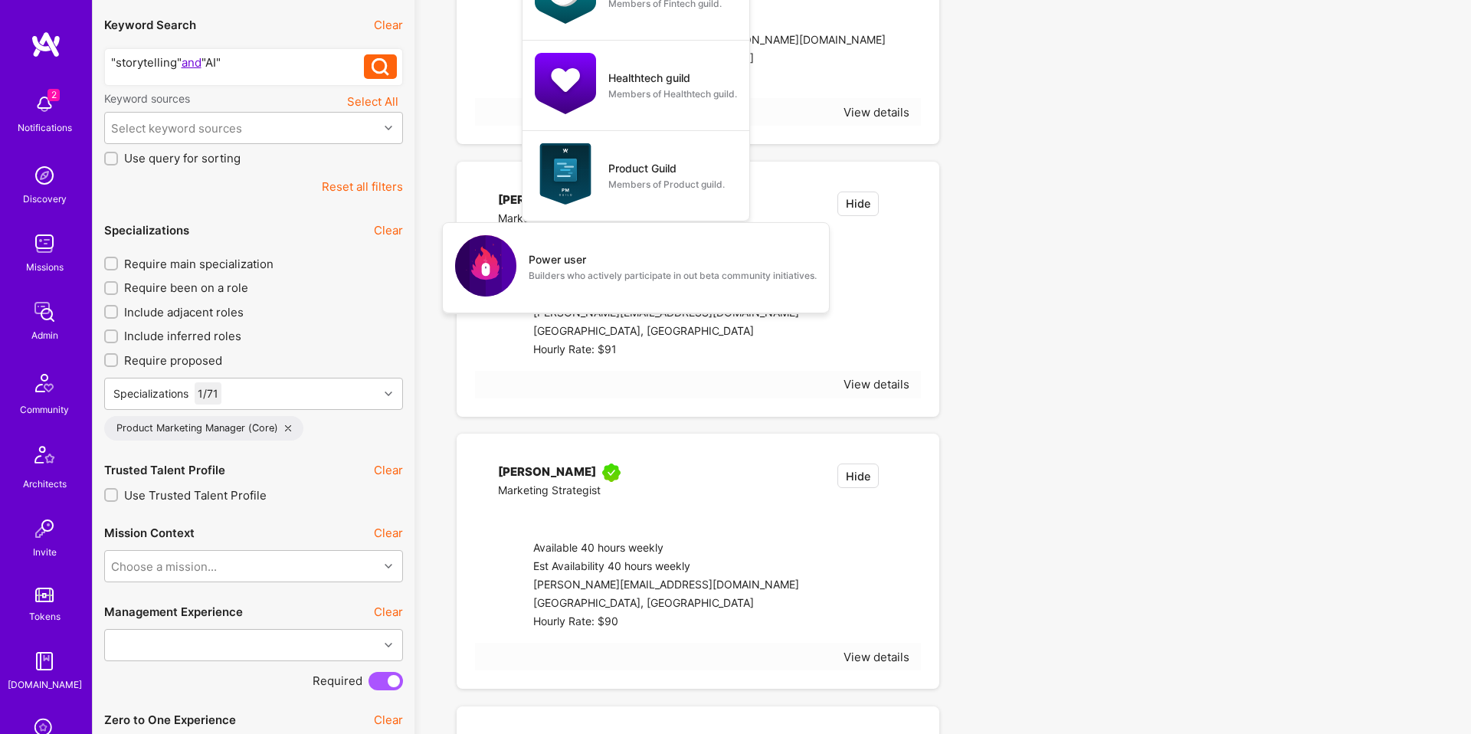
checkbox input "true"
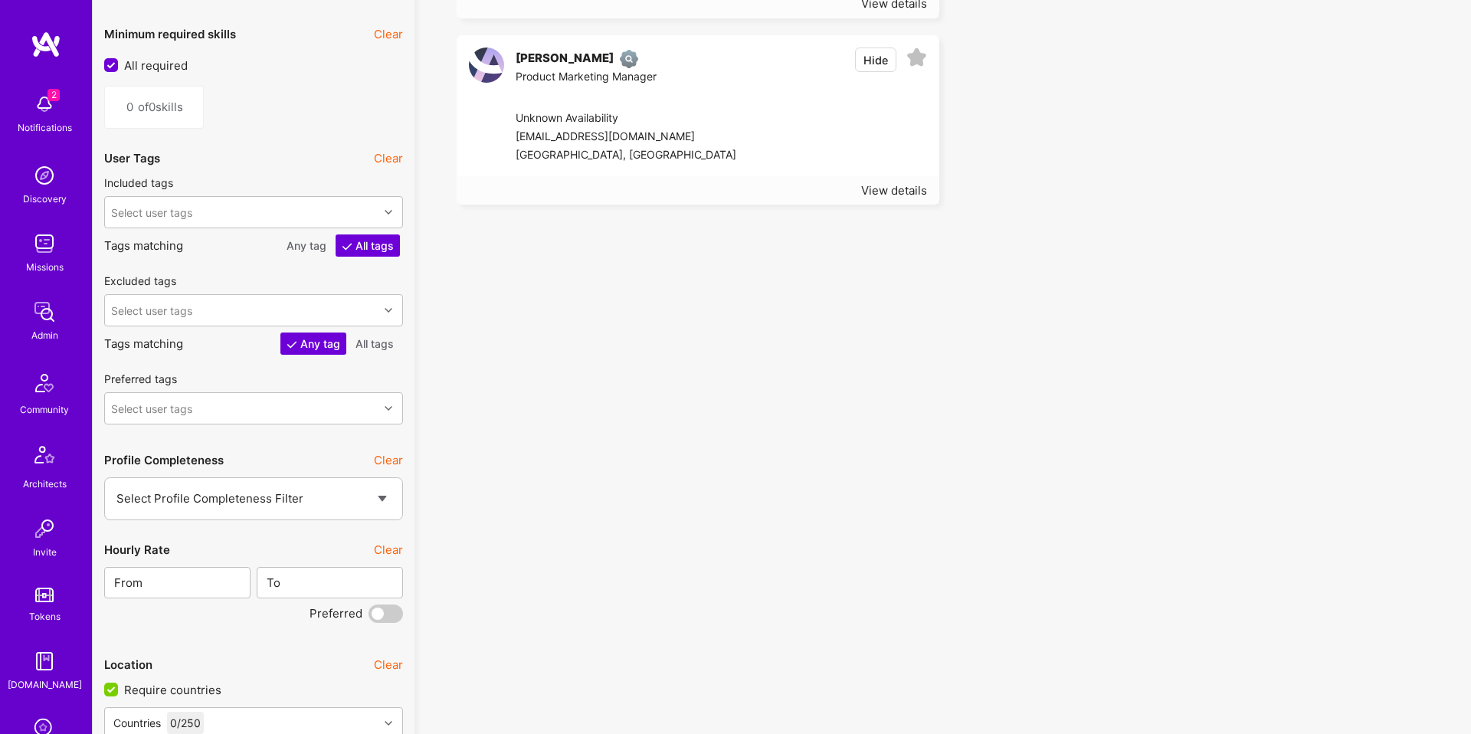
scroll to position [1945, 0]
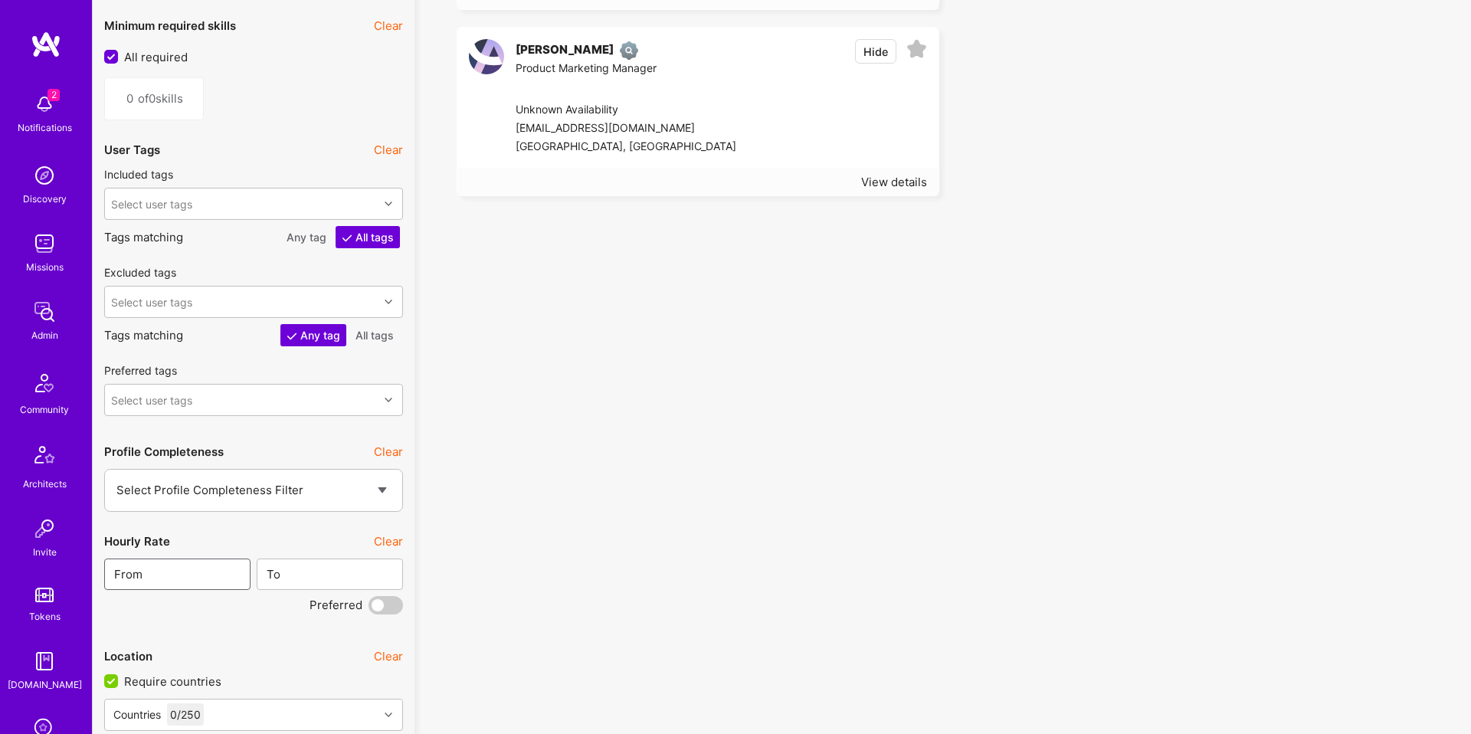
click at [209, 569] on input "text" at bounding box center [193, 574] width 101 height 39
type input "81"
click at [384, 604] on span at bounding box center [385, 605] width 34 height 18
click at [371, 608] on input "checkbox" at bounding box center [371, 608] width 0 height 0
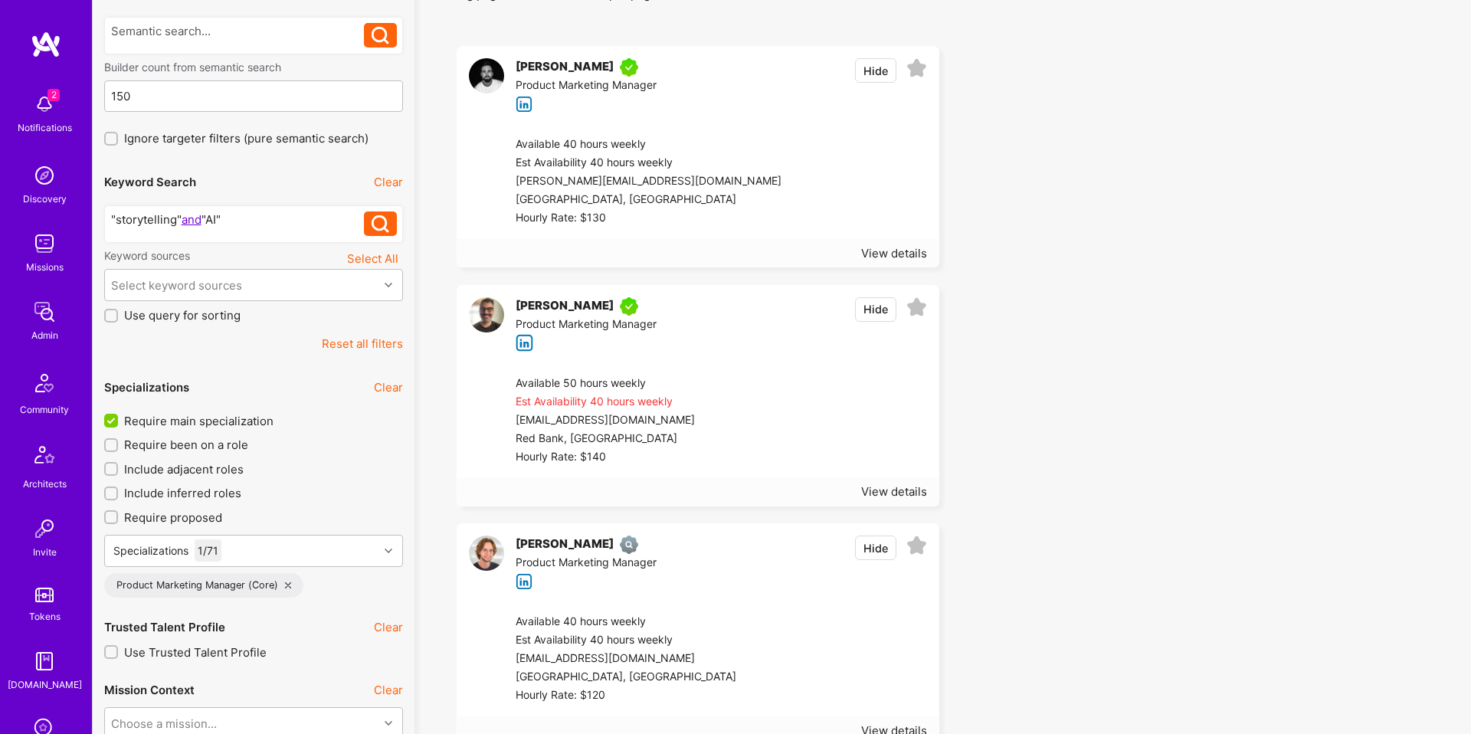
scroll to position [152, 0]
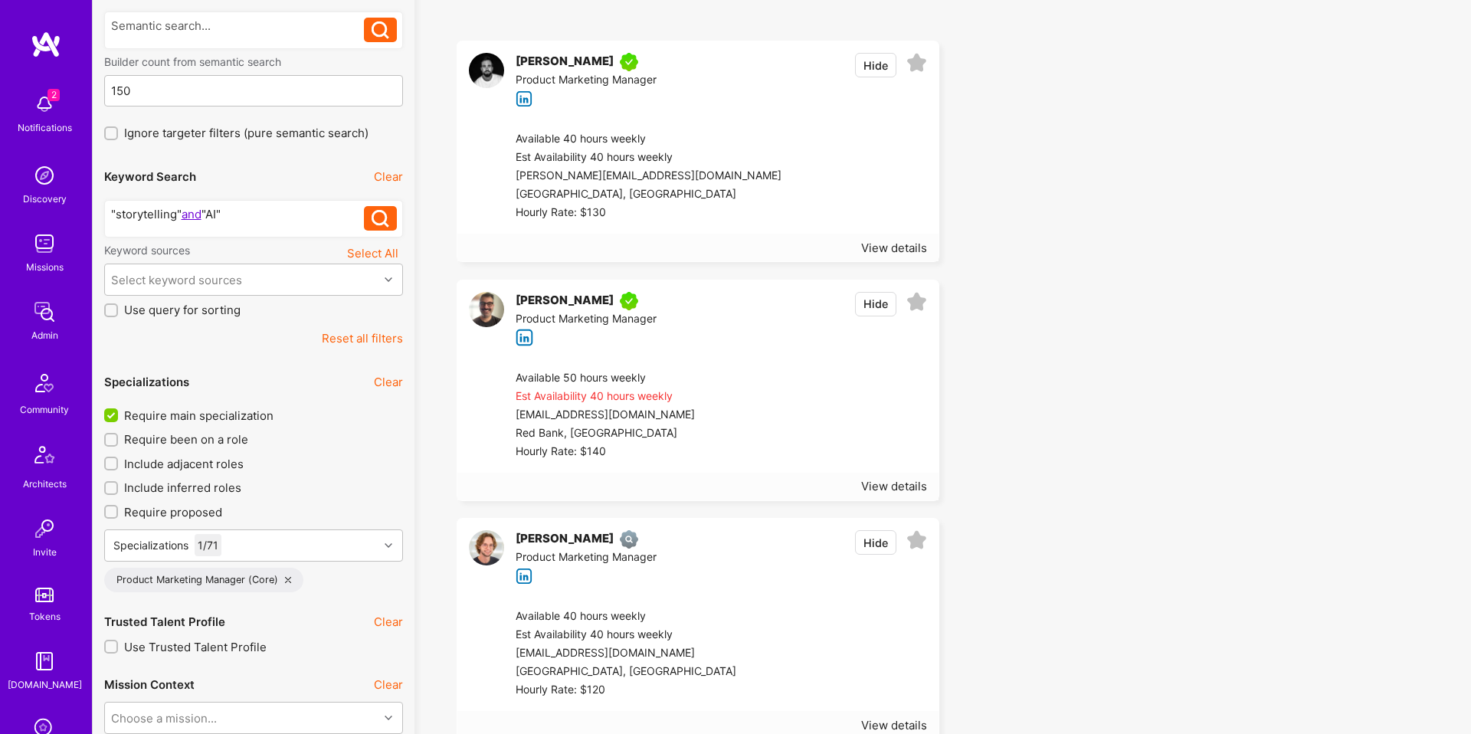
click at [723, 430] on div at bounding box center [823, 415] width 205 height 92
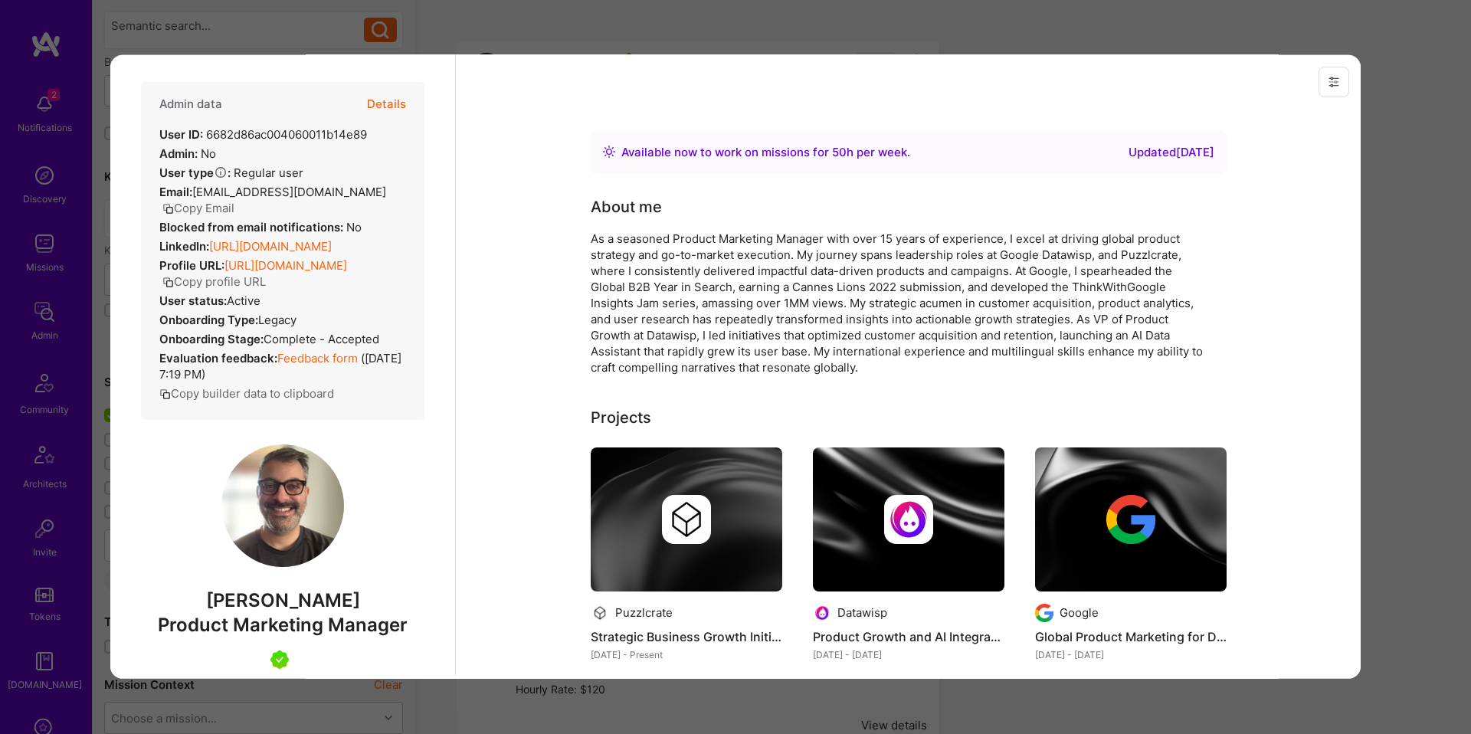
scroll to position [0, 0]
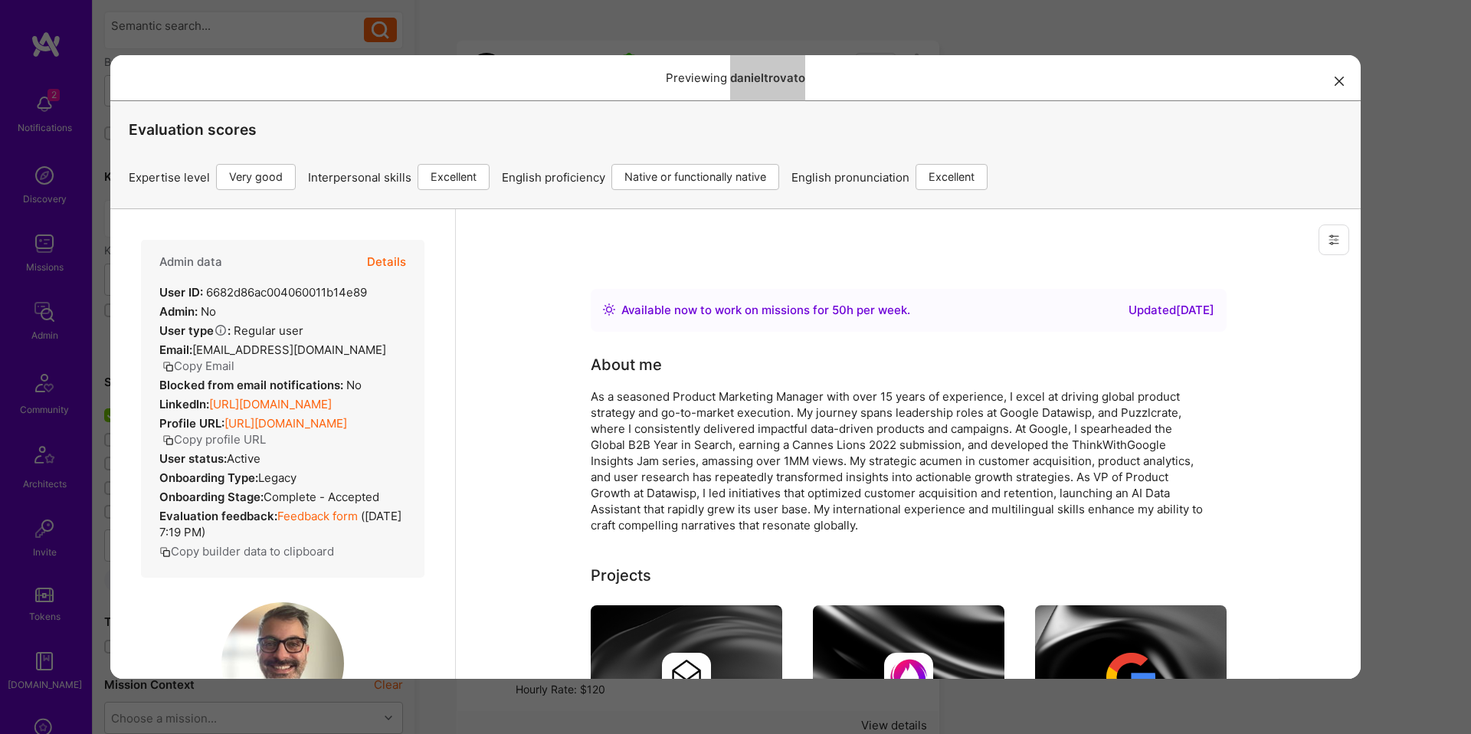
click at [188, 396] on strong "LinkedIn:" at bounding box center [184, 403] width 50 height 15
copy div "LinkedIn: https://linkedin.com/in/dtrovato"
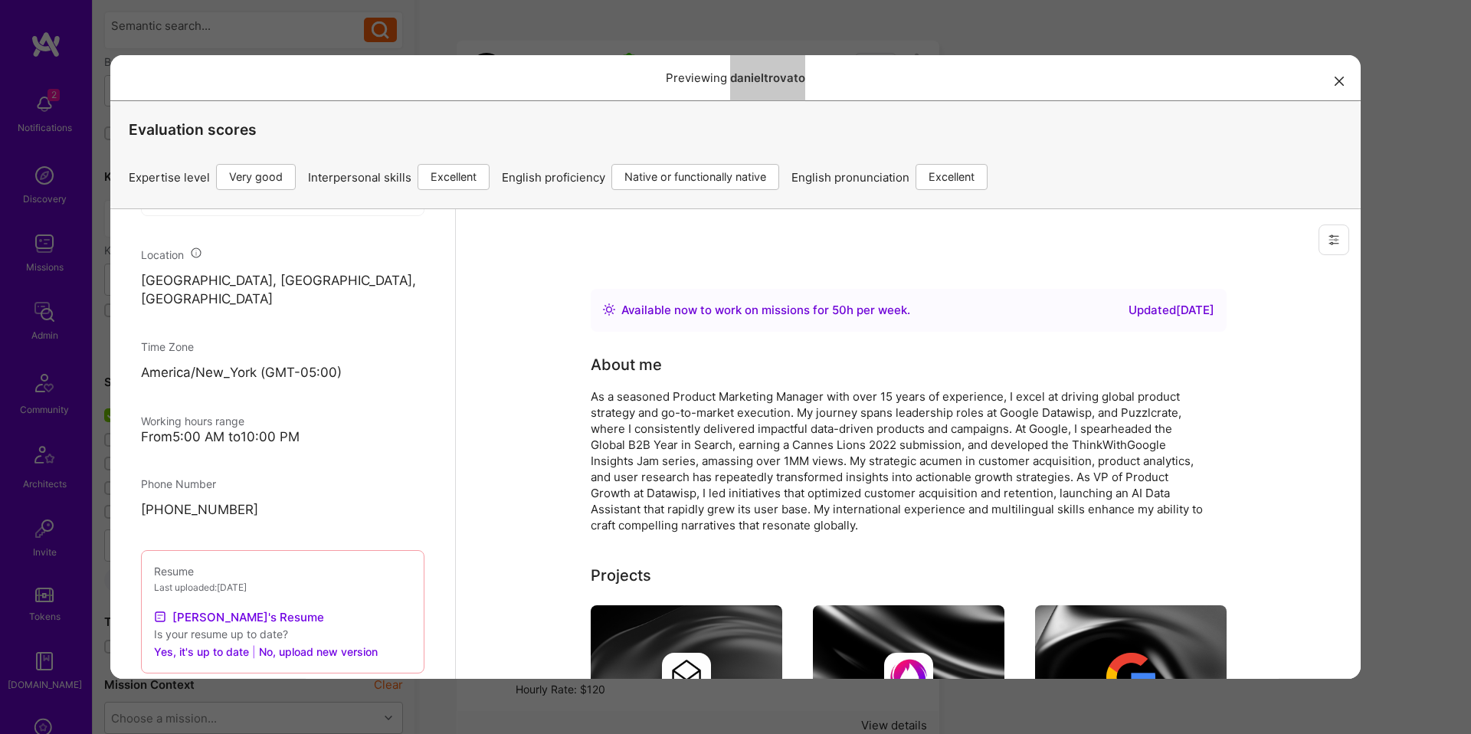
scroll to position [895, 0]
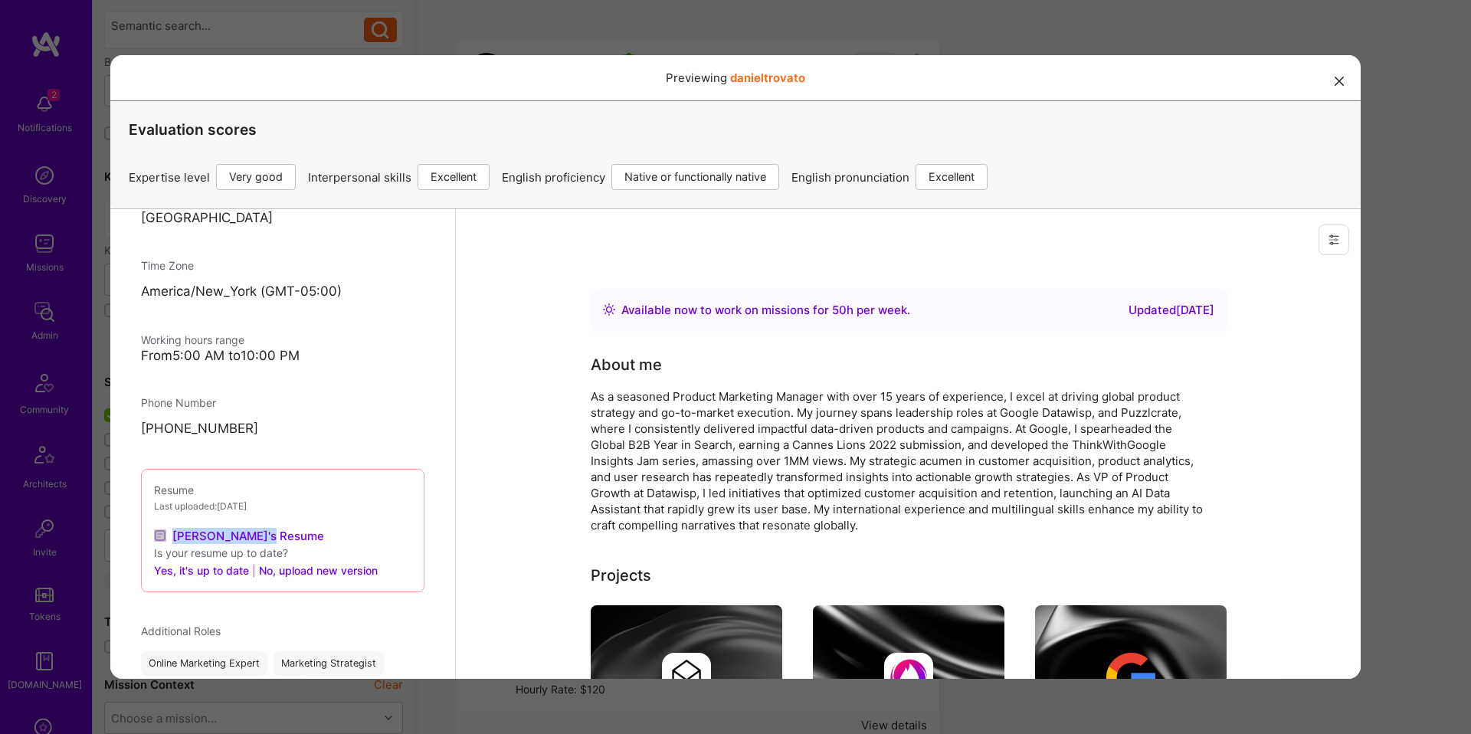
click at [1402, 362] on div "Previewing danieltrovato Evaluation scores Expertise level Very good Interperso…" at bounding box center [735, 367] width 1471 height 734
click at [1407, 321] on div "Previewing danieltrovato Evaluation scores Expertise level Very good Interperso…" at bounding box center [735, 367] width 1471 height 734
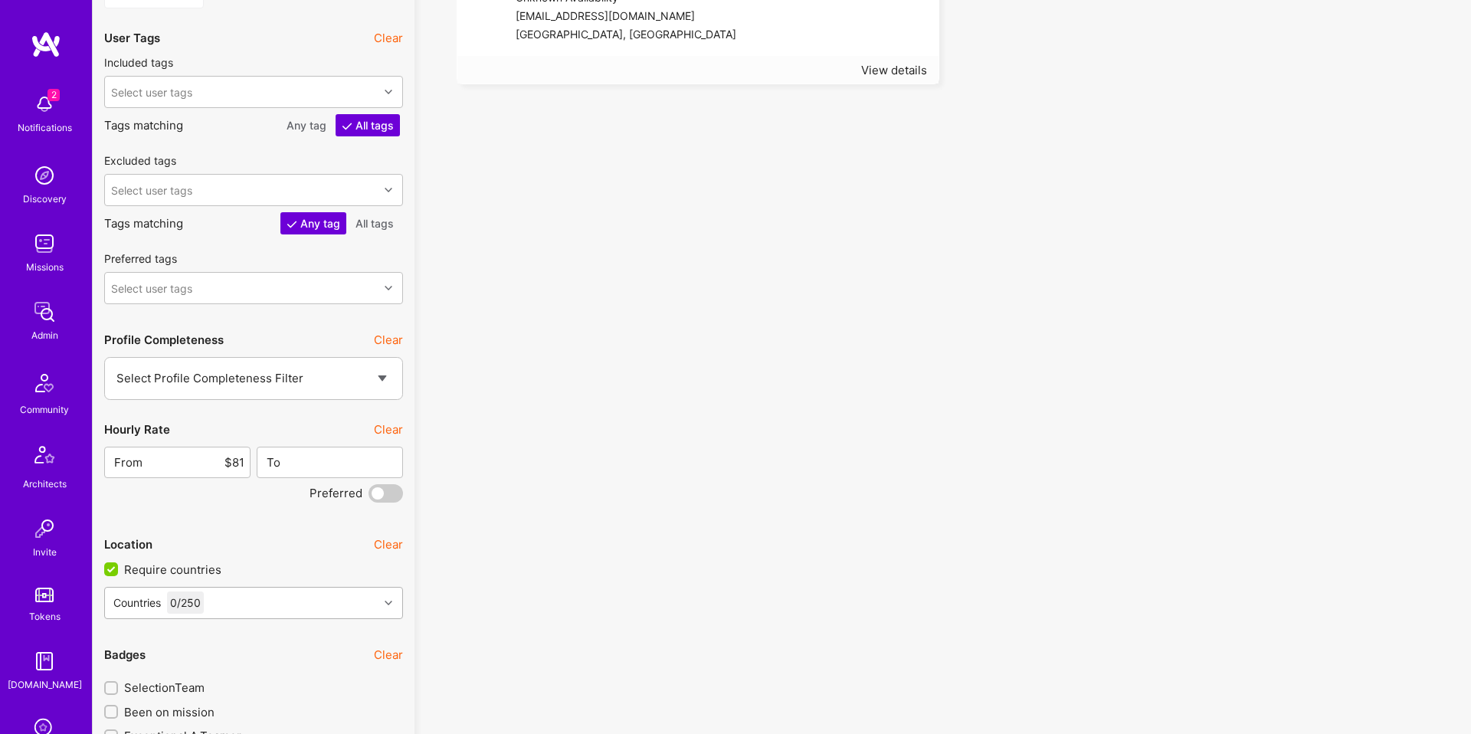
scroll to position [2195, 0]
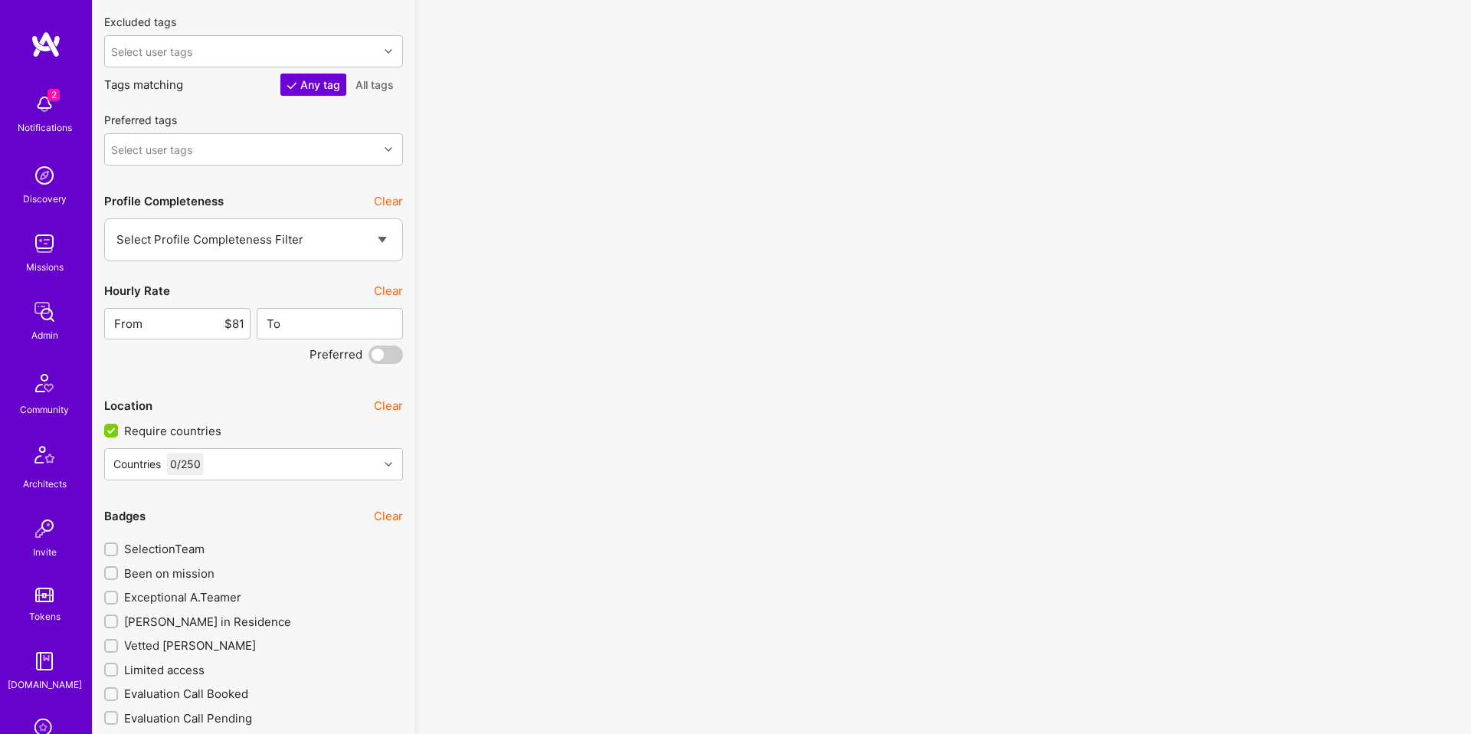
click at [183, 598] on span "Exceptional A.Teamer" at bounding box center [182, 597] width 117 height 16
click at [118, 598] on input "Exceptional A.Teamer" at bounding box center [112, 598] width 11 height 11
checkbox input "true"
click at [178, 620] on span "A.Teamer in Residence" at bounding box center [207, 621] width 167 height 16
click at [118, 620] on input "A.Teamer in Residence" at bounding box center [112, 622] width 11 height 11
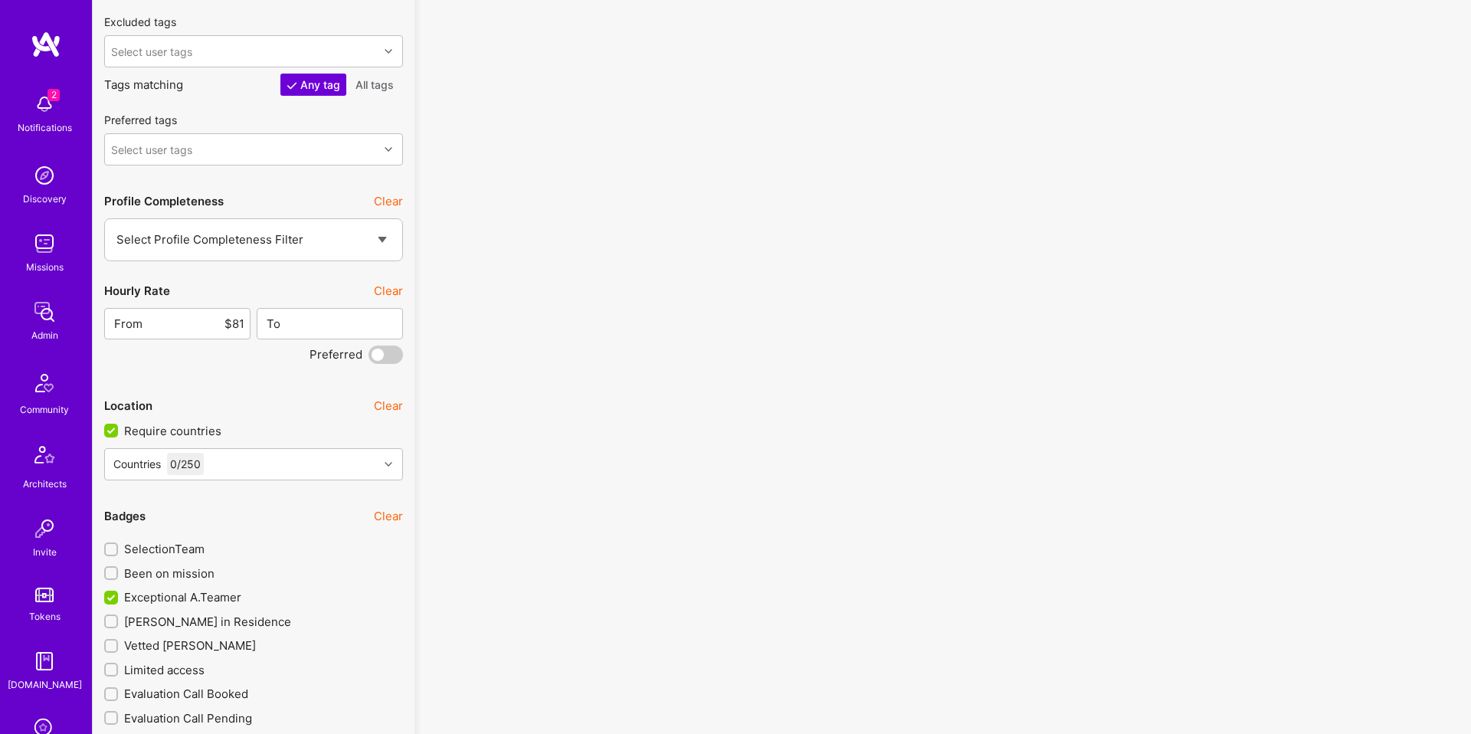
checkbox input "true"
click at [149, 571] on span "Been on mission" at bounding box center [169, 573] width 90 height 16
click at [118, 571] on input "Been on mission" at bounding box center [112, 573] width 11 height 11
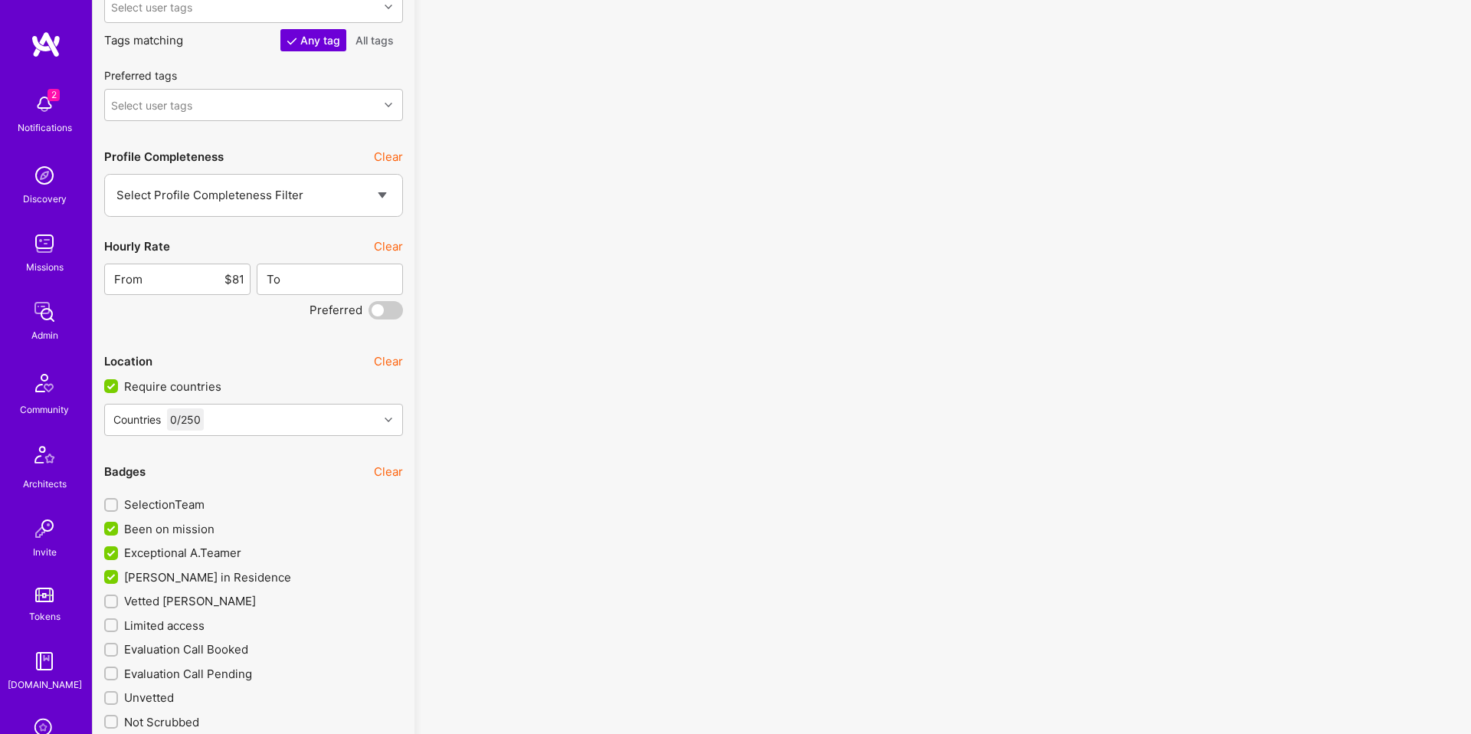
scroll to position [2227, 0]
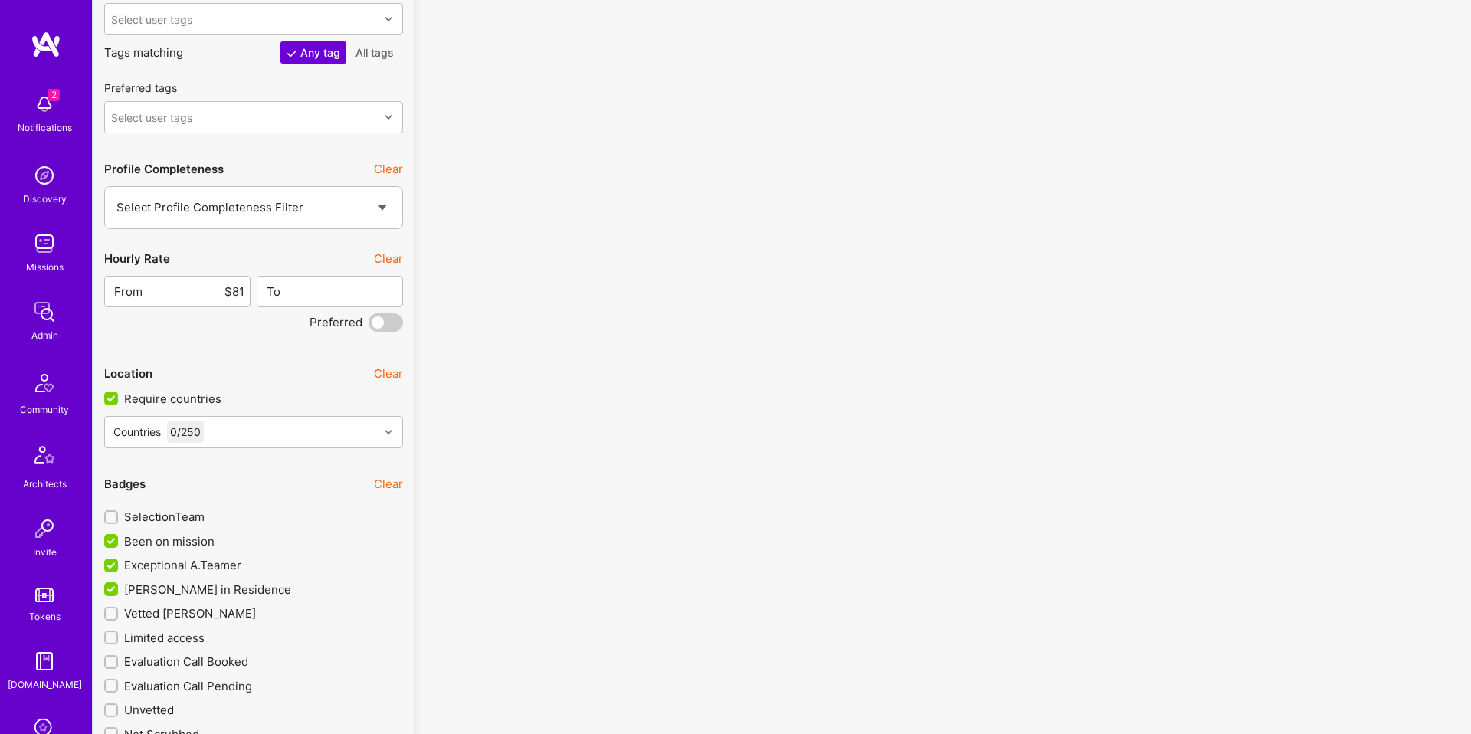
click at [386, 257] on button "Clear" at bounding box center [388, 258] width 29 height 16
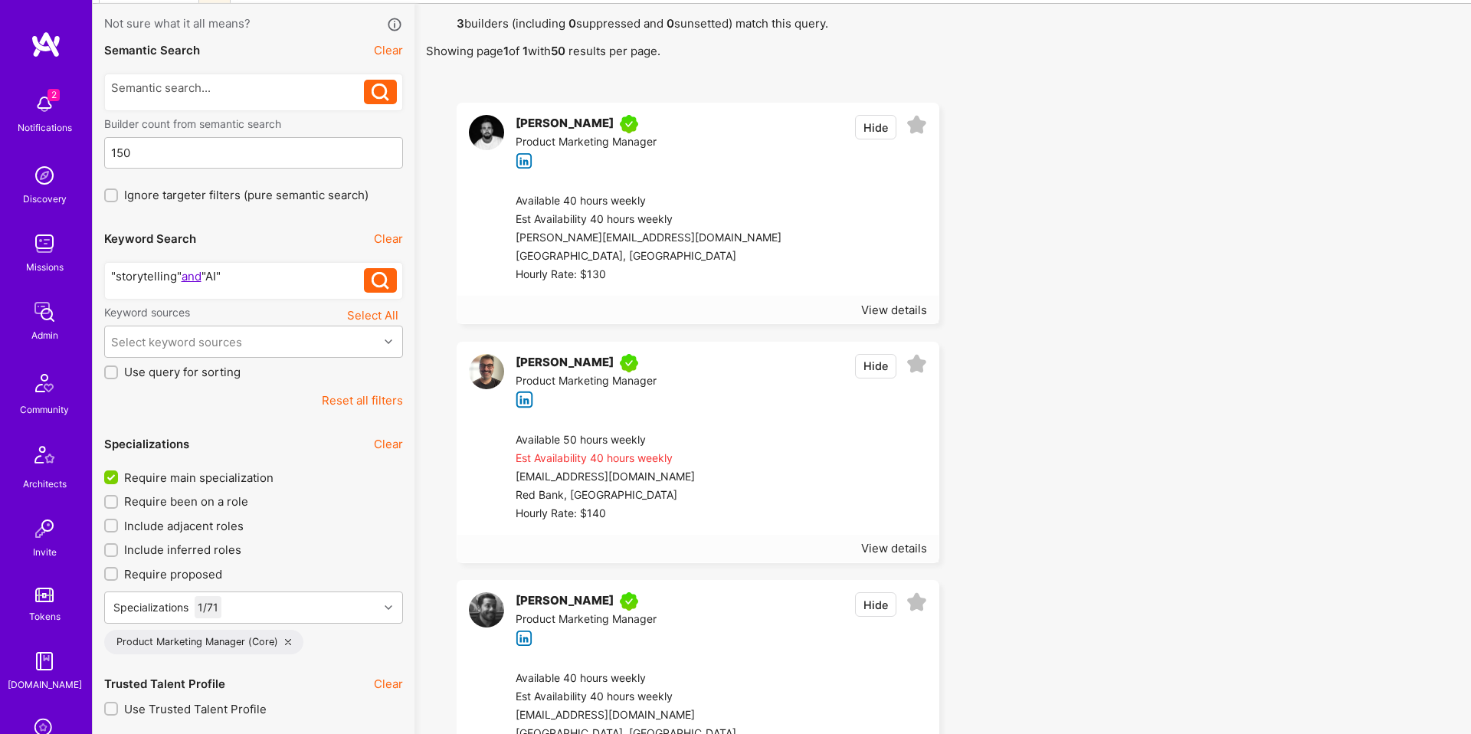
scroll to position [90, 0]
click at [695, 260] on div "Los Angeles, USA" at bounding box center [648, 257] width 266 height 18
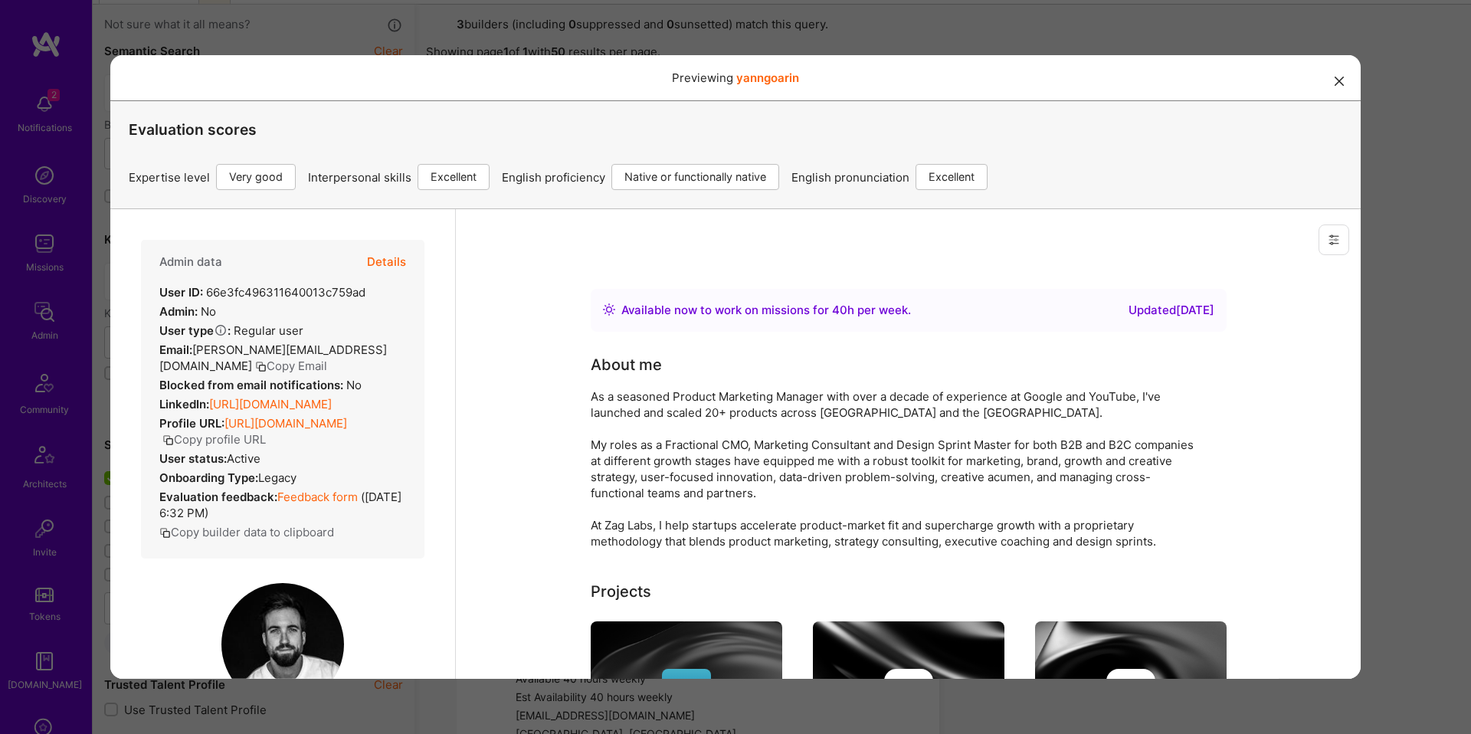
scroll to position [0, 0]
click at [194, 396] on strong "LinkedIn:" at bounding box center [184, 403] width 50 height 15
copy div "LinkedIn: https://linkedin.com/in/yanngoarin"
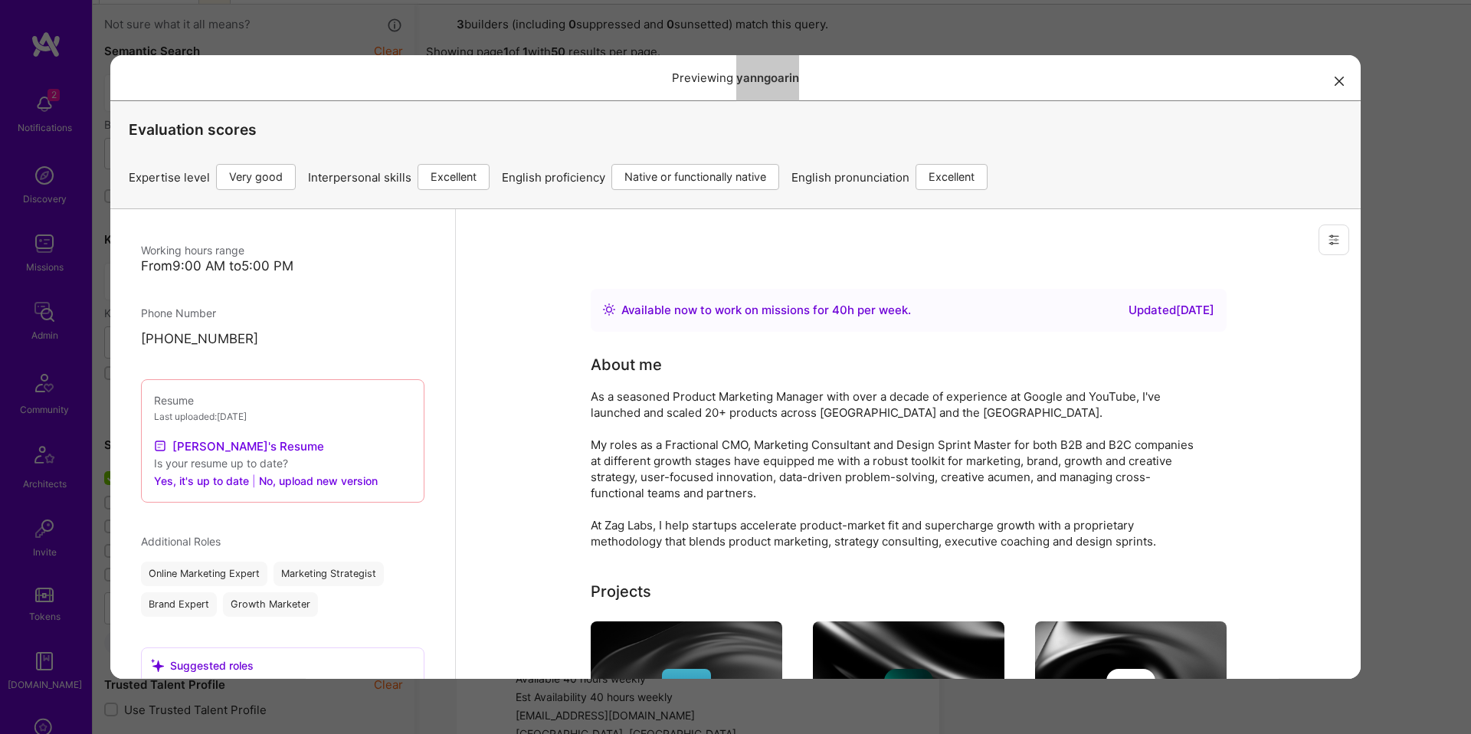
scroll to position [975, 0]
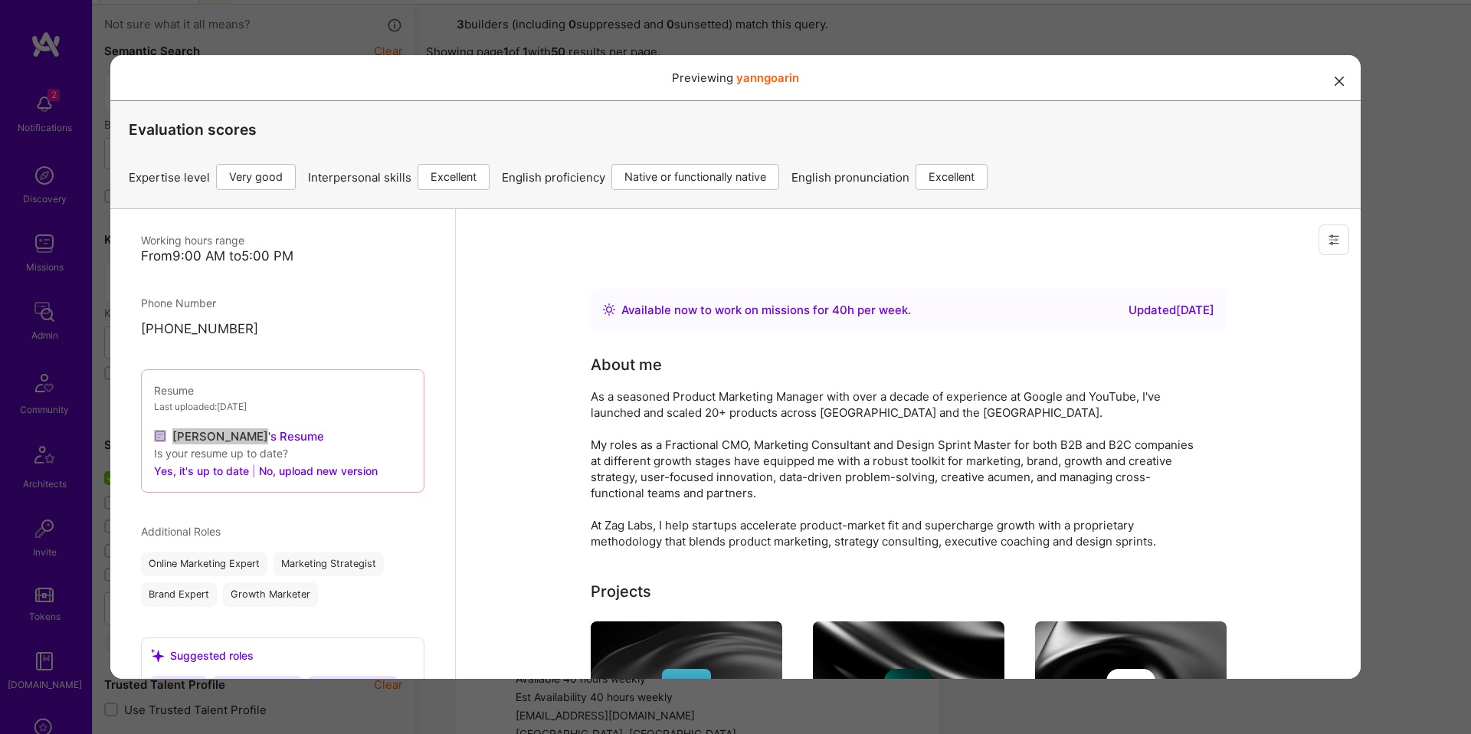
click at [97, 368] on div "Previewing yanngoarin Evaluation scores Expertise level Very good Interpersonal…" at bounding box center [735, 367] width 1471 height 734
click at [106, 371] on div "Previewing yanngoarin Evaluation scores Expertise level Very good Interpersonal…" at bounding box center [735, 367] width 1471 height 734
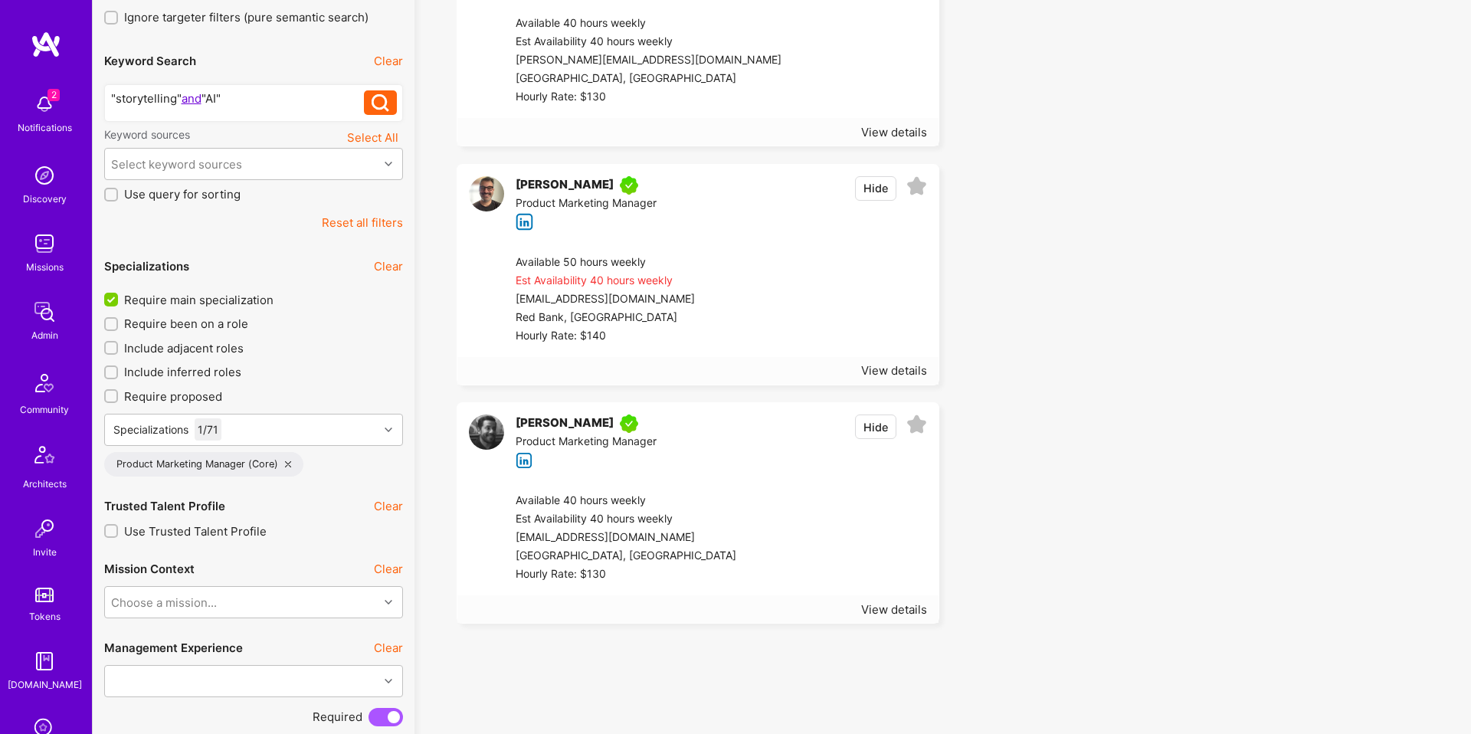
scroll to position [275, 0]
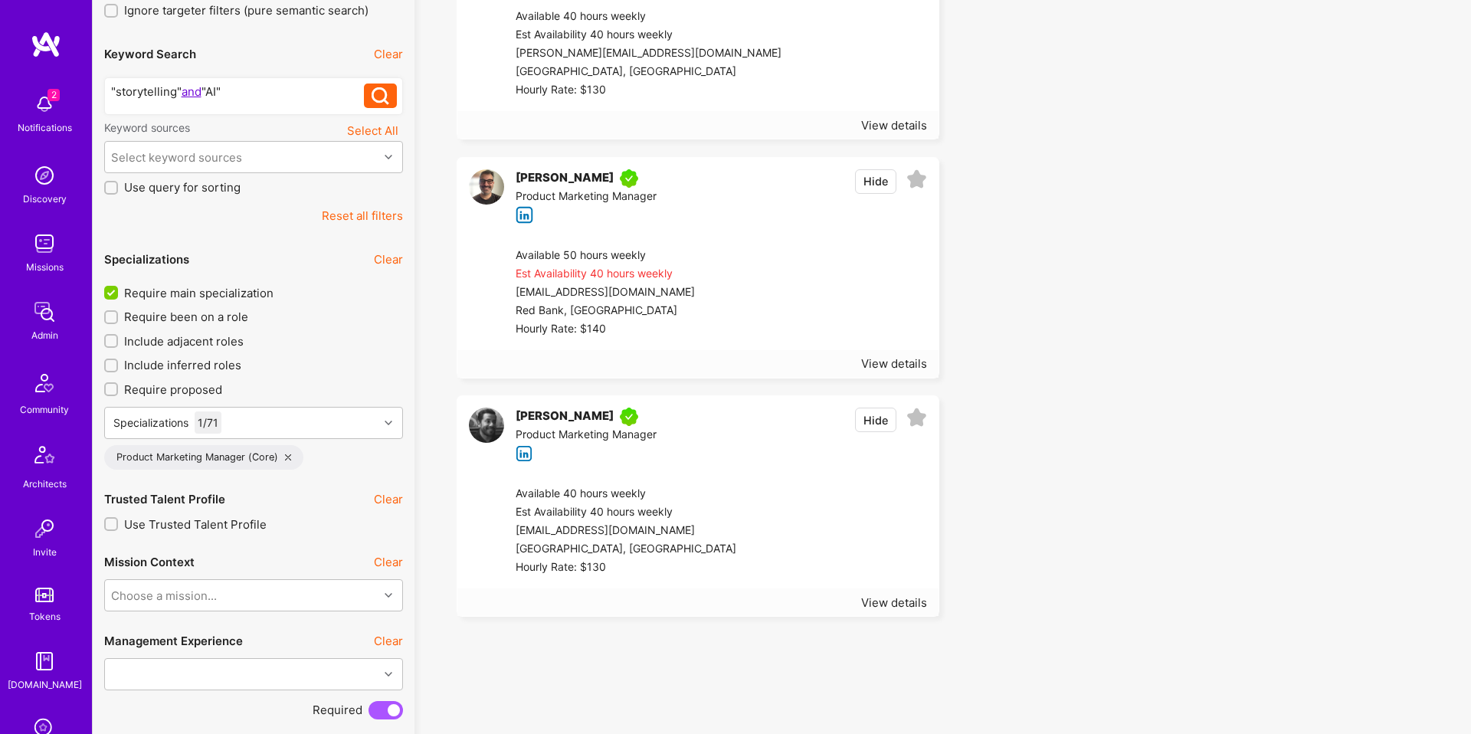
click at [693, 492] on div "Available 40 hours weekly" at bounding box center [625, 494] width 221 height 18
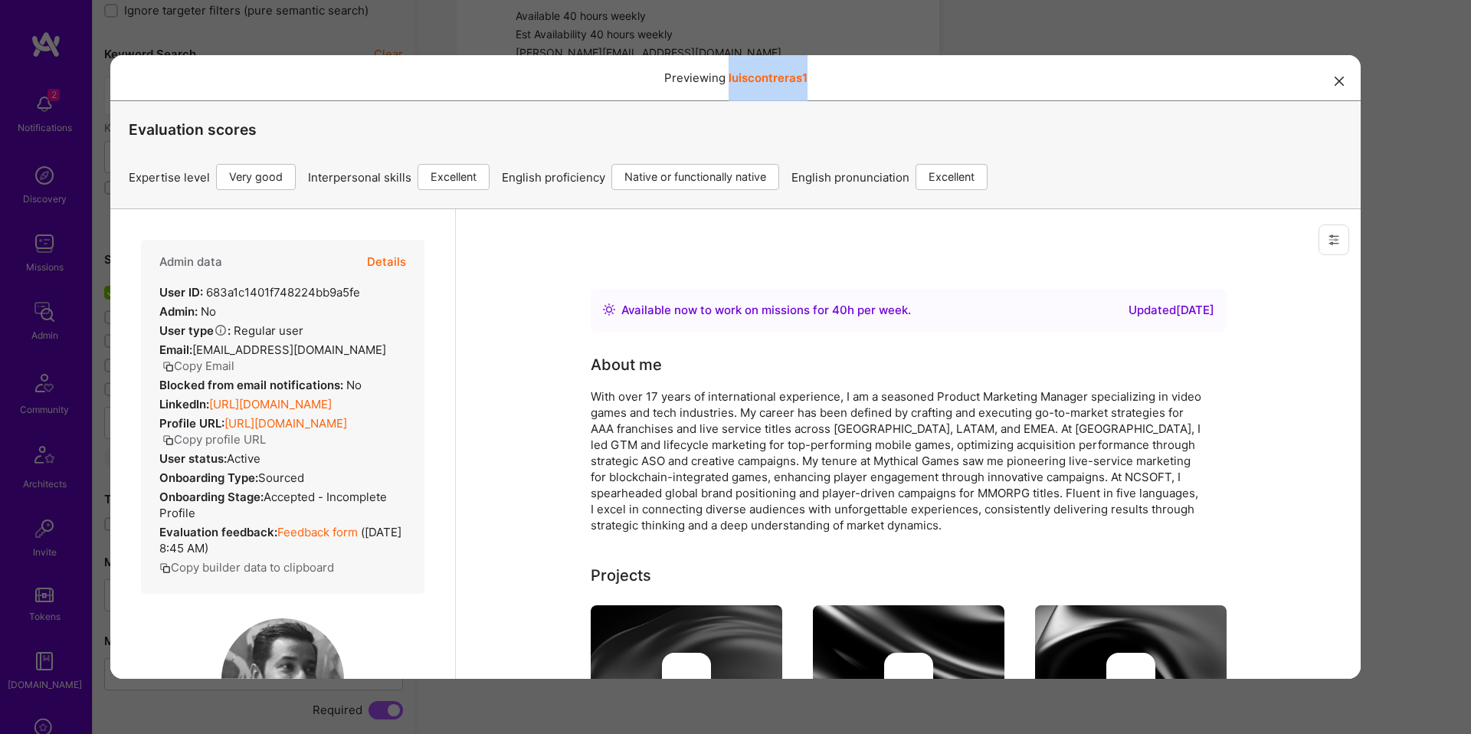
scroll to position [0, 0]
click at [309, 395] on div "LinkedIn: https://linkedin.com/in/luiscontreras071076" at bounding box center [245, 403] width 172 height 16
copy div "LinkedIn: https://linkedin.com/in/luiscontreras071076"
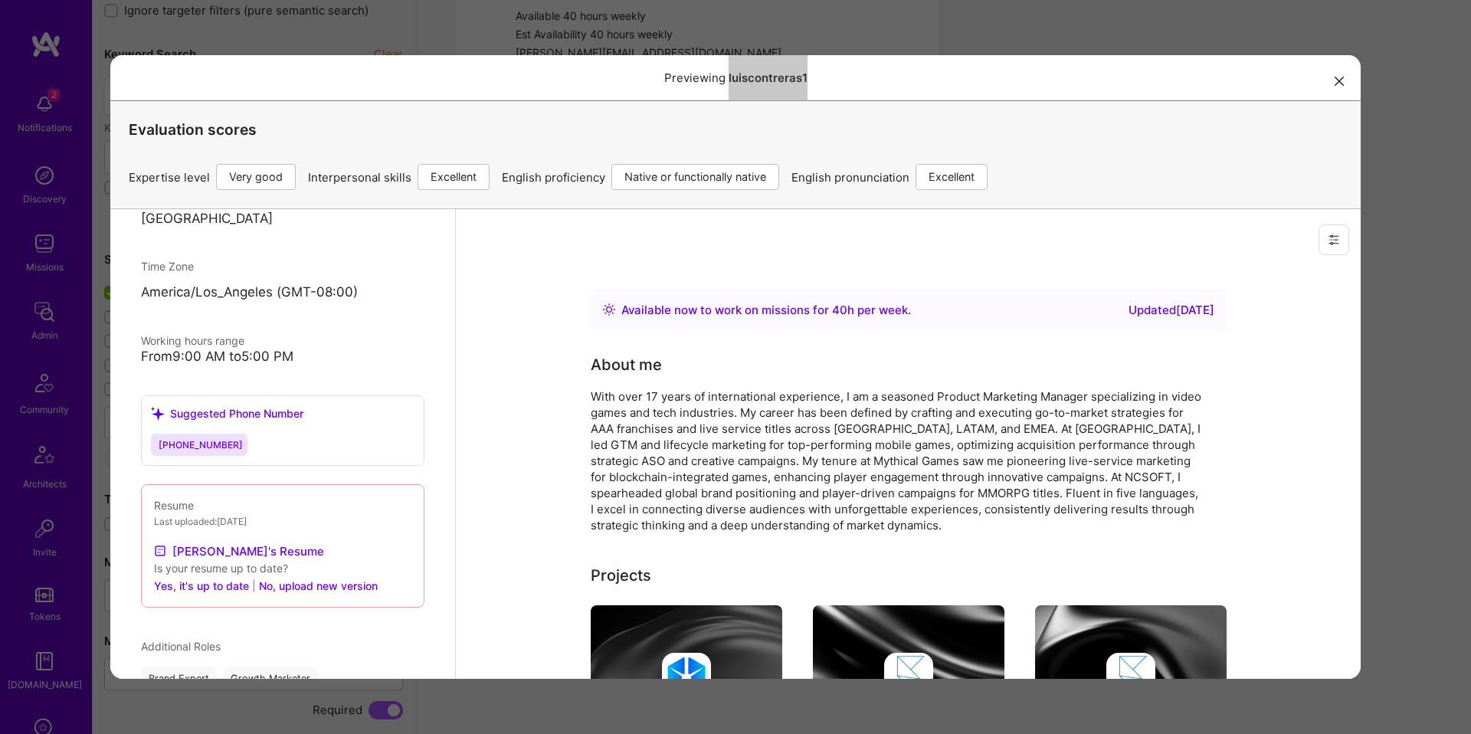
scroll to position [911, 0]
click at [1431, 437] on div "Previewing luiscontreras1 Evaluation scores Expertise level Very good Interpers…" at bounding box center [735, 367] width 1471 height 734
click at [1427, 416] on div "Previewing luiscontreras1 Evaluation scores Expertise level Very good Interpers…" at bounding box center [735, 367] width 1471 height 734
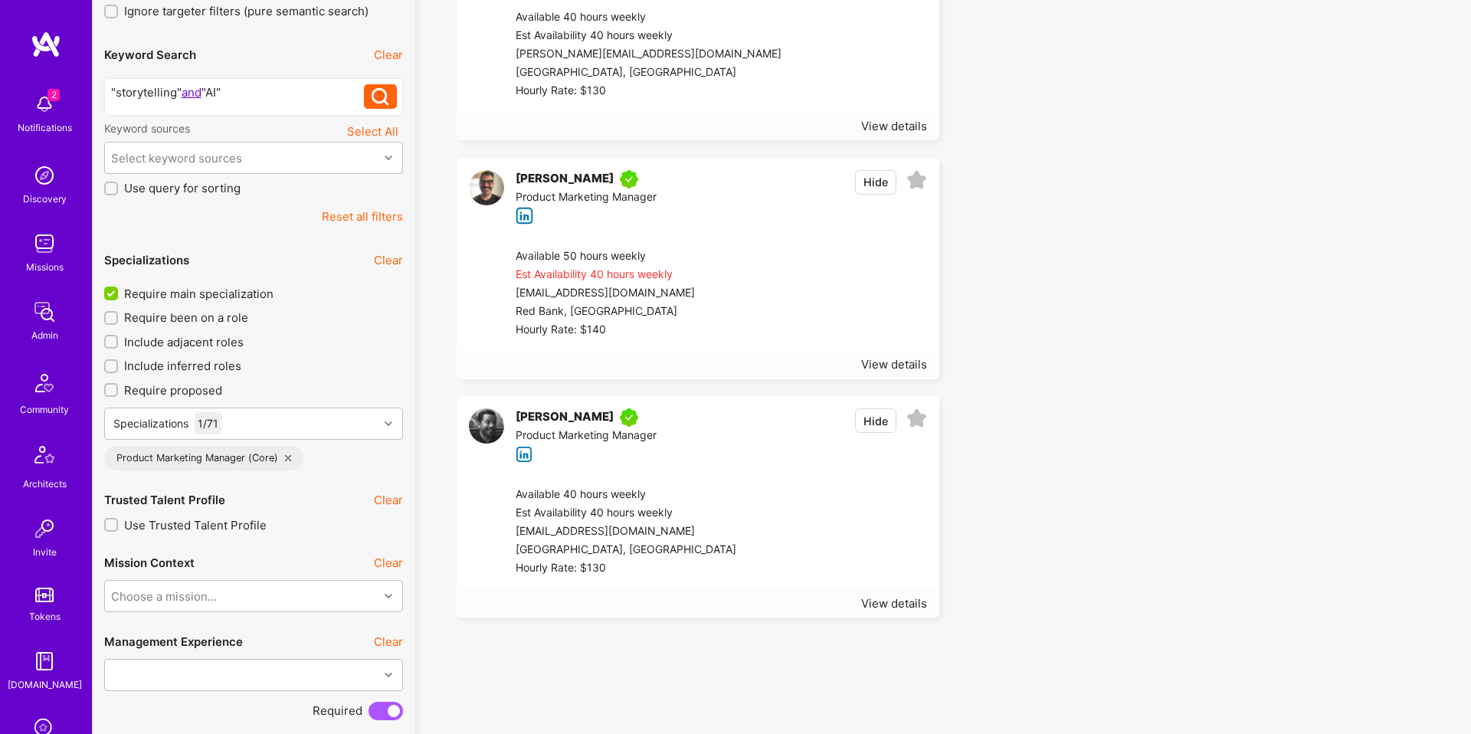
scroll to position [0, 0]
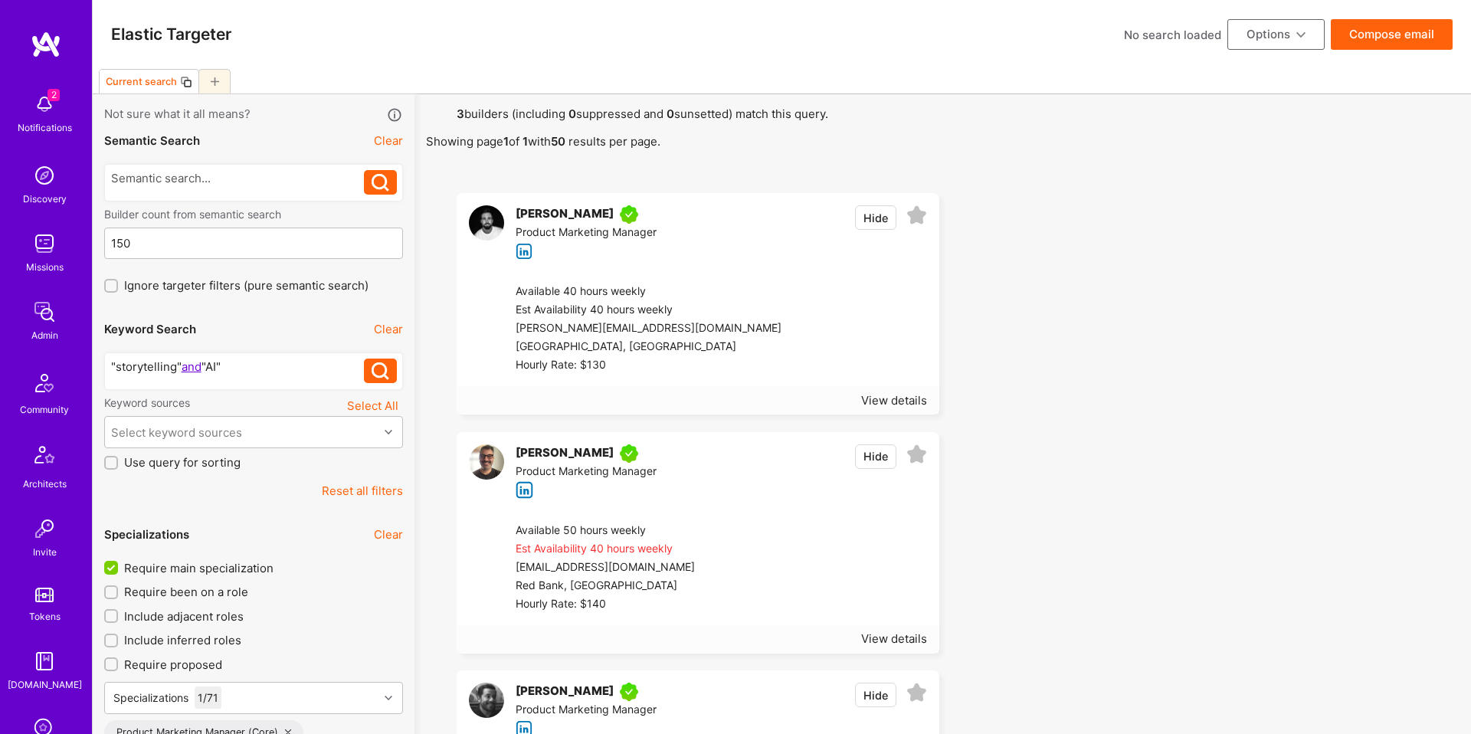
click at [185, 80] on icon at bounding box center [186, 82] width 12 height 12
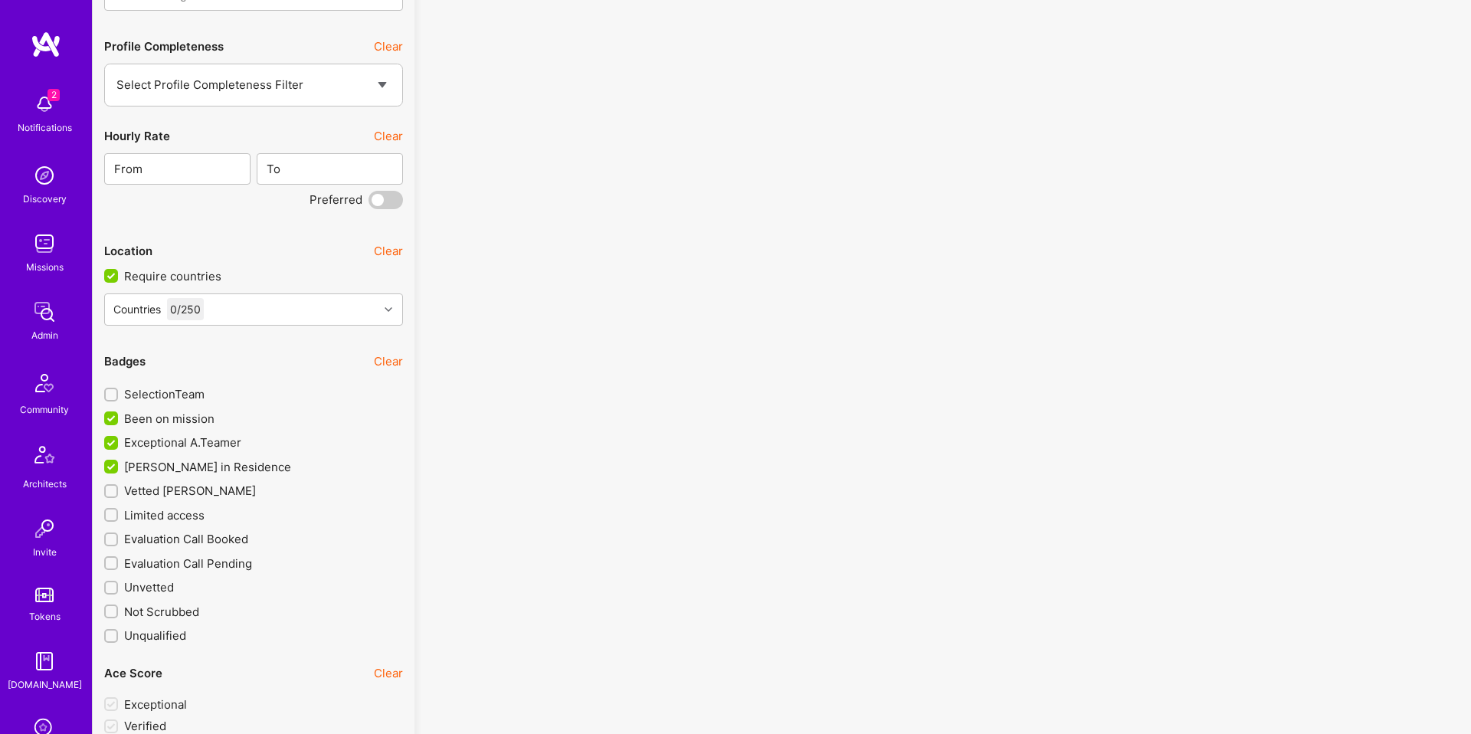
scroll to position [2356, 0]
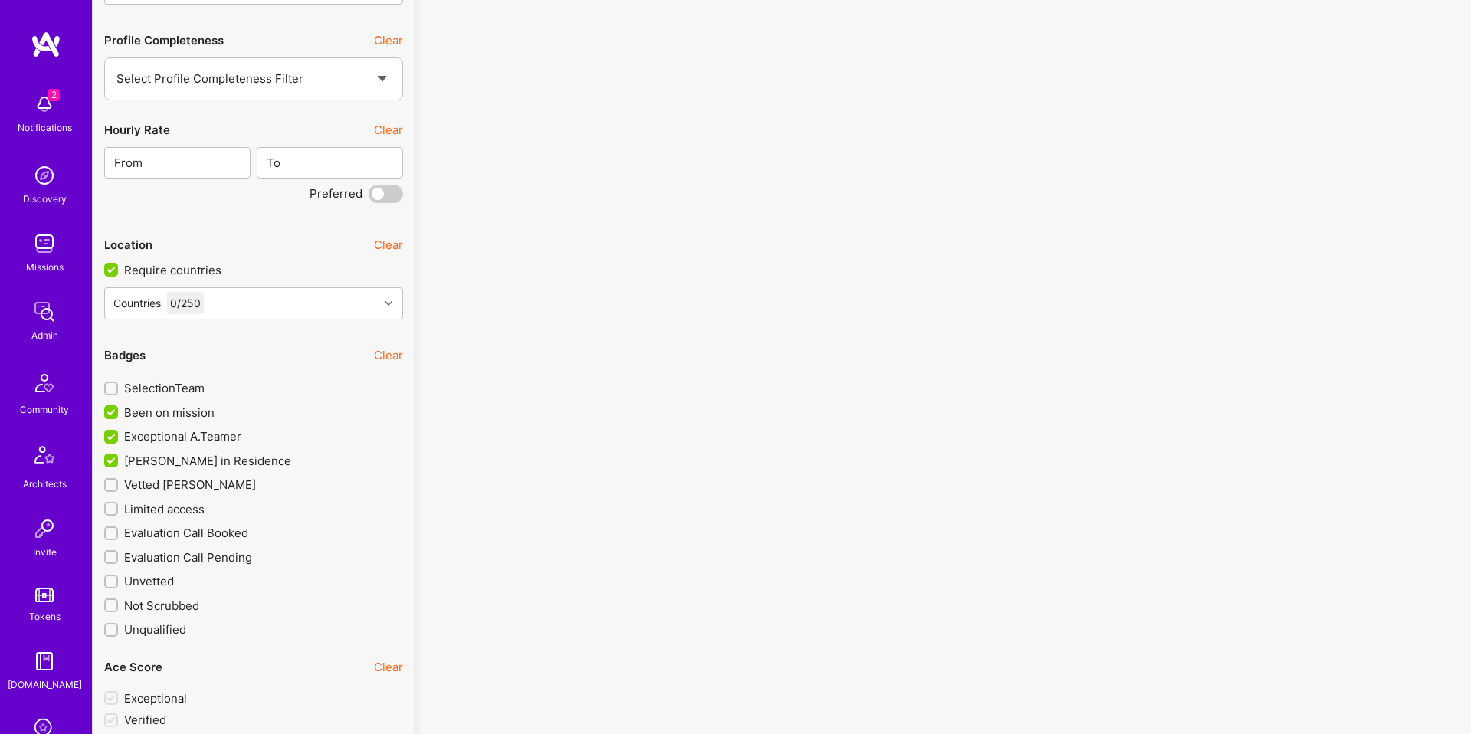
drag, startPoint x: 165, startPoint y: 411, endPoint x: 166, endPoint y: 437, distance: 25.3
click at [165, 411] on span "Been on mission" at bounding box center [169, 412] width 90 height 16
click at [119, 411] on input "Been on mission" at bounding box center [113, 413] width 14 height 14
checkbox input "false"
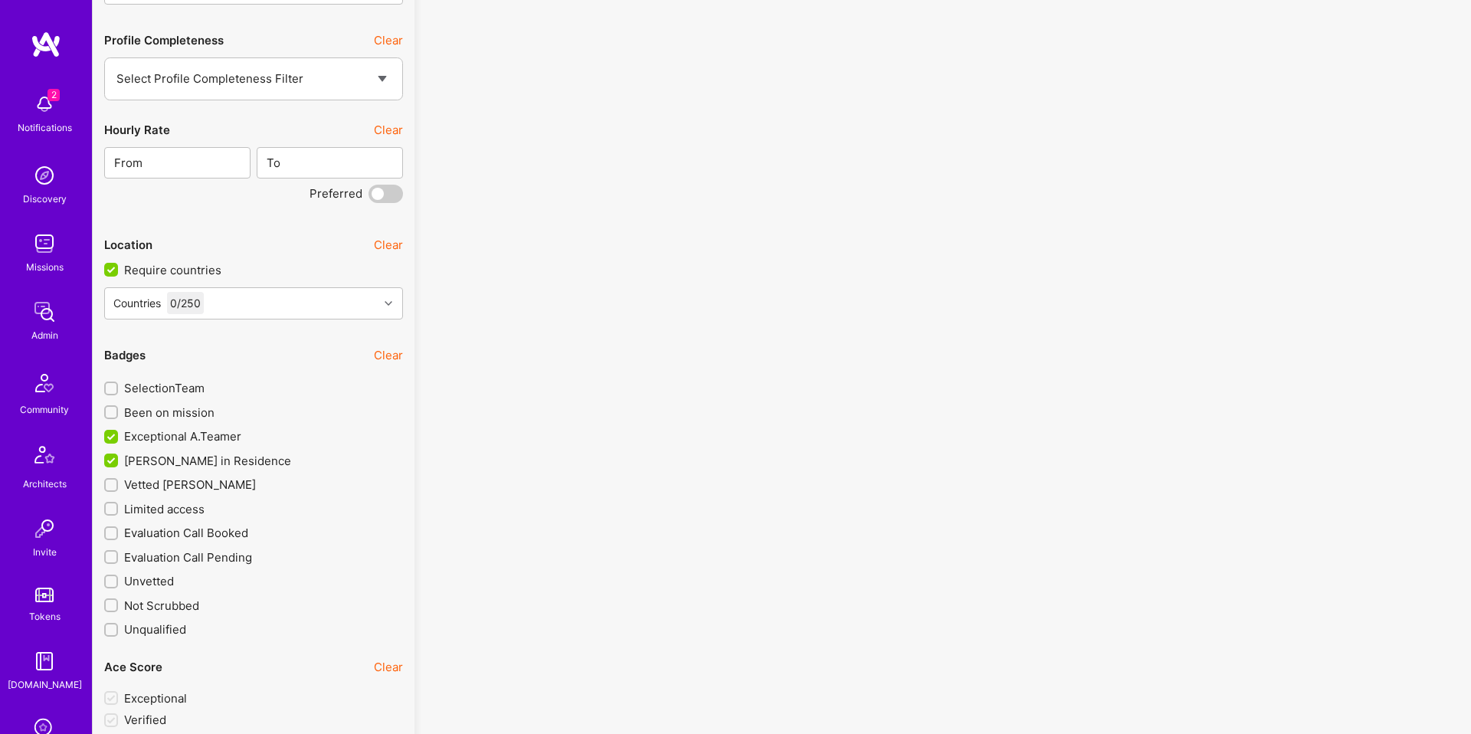
click at [166, 437] on span "Exceptional A.Teamer" at bounding box center [182, 436] width 117 height 16
click at [119, 437] on input "Exceptional A.Teamer" at bounding box center [113, 437] width 14 height 14
checkbox input "false"
click at [171, 460] on span "A.Teamer in Residence" at bounding box center [207, 461] width 167 height 16
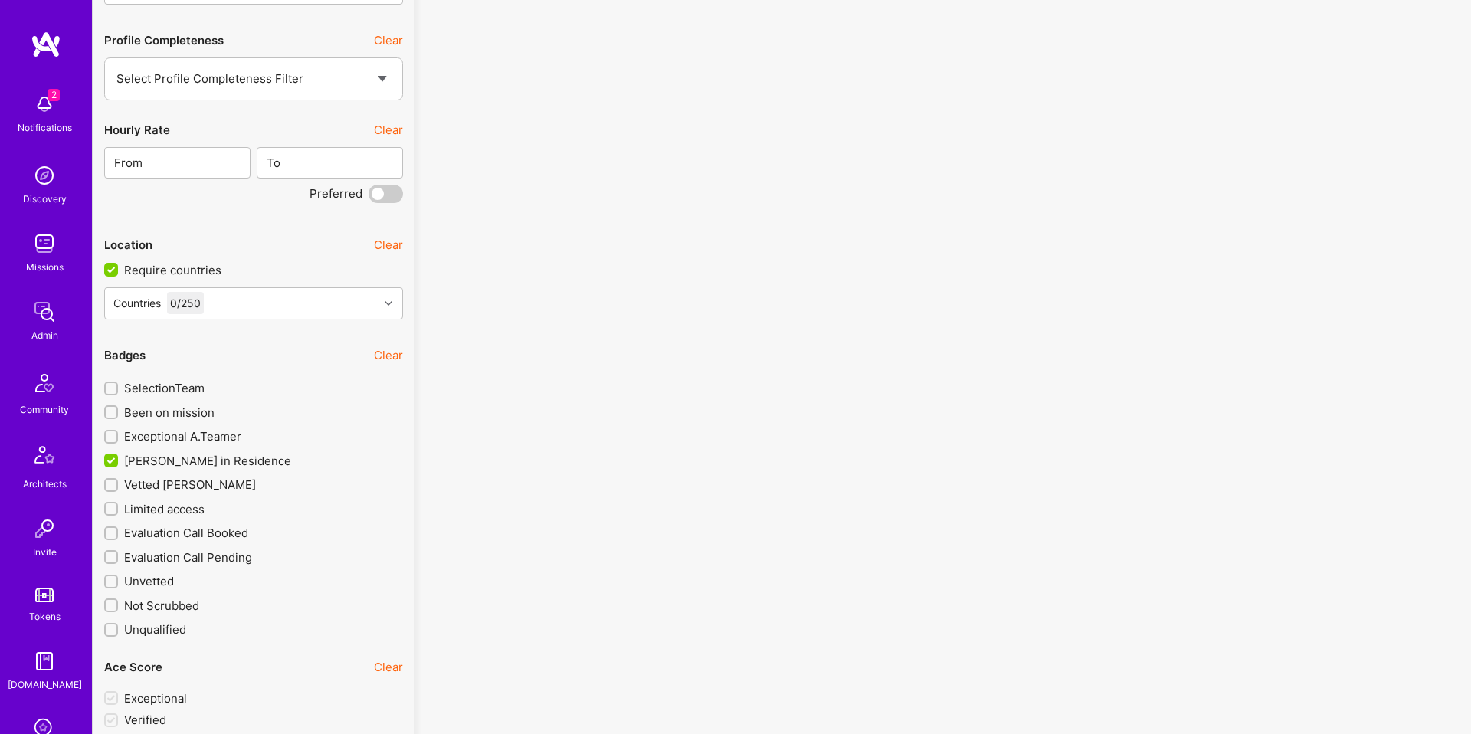
click at [119, 460] on input "A.Teamer in Residence" at bounding box center [113, 461] width 14 height 14
checkbox input "false"
click at [162, 581] on span "Unvetted" at bounding box center [149, 581] width 50 height 16
click at [118, 581] on input "Unvetted" at bounding box center [112, 582] width 11 height 11
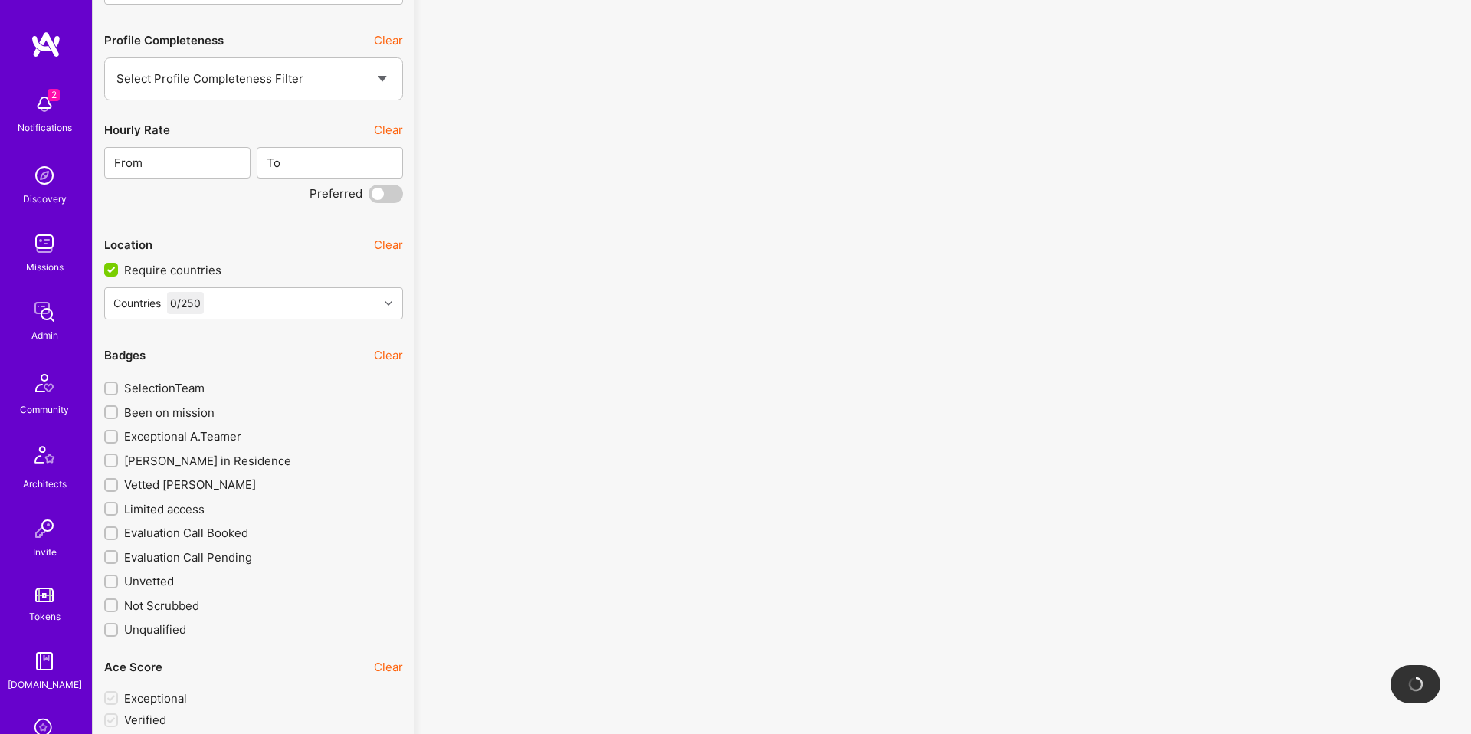
checkbox input "true"
click at [173, 561] on span "Evaluation Call Pending" at bounding box center [188, 557] width 128 height 16
click at [118, 561] on input "Evaluation Call Pending" at bounding box center [112, 557] width 11 height 11
checkbox input "true"
click at [182, 538] on span "Evaluation Call Booked" at bounding box center [186, 533] width 124 height 16
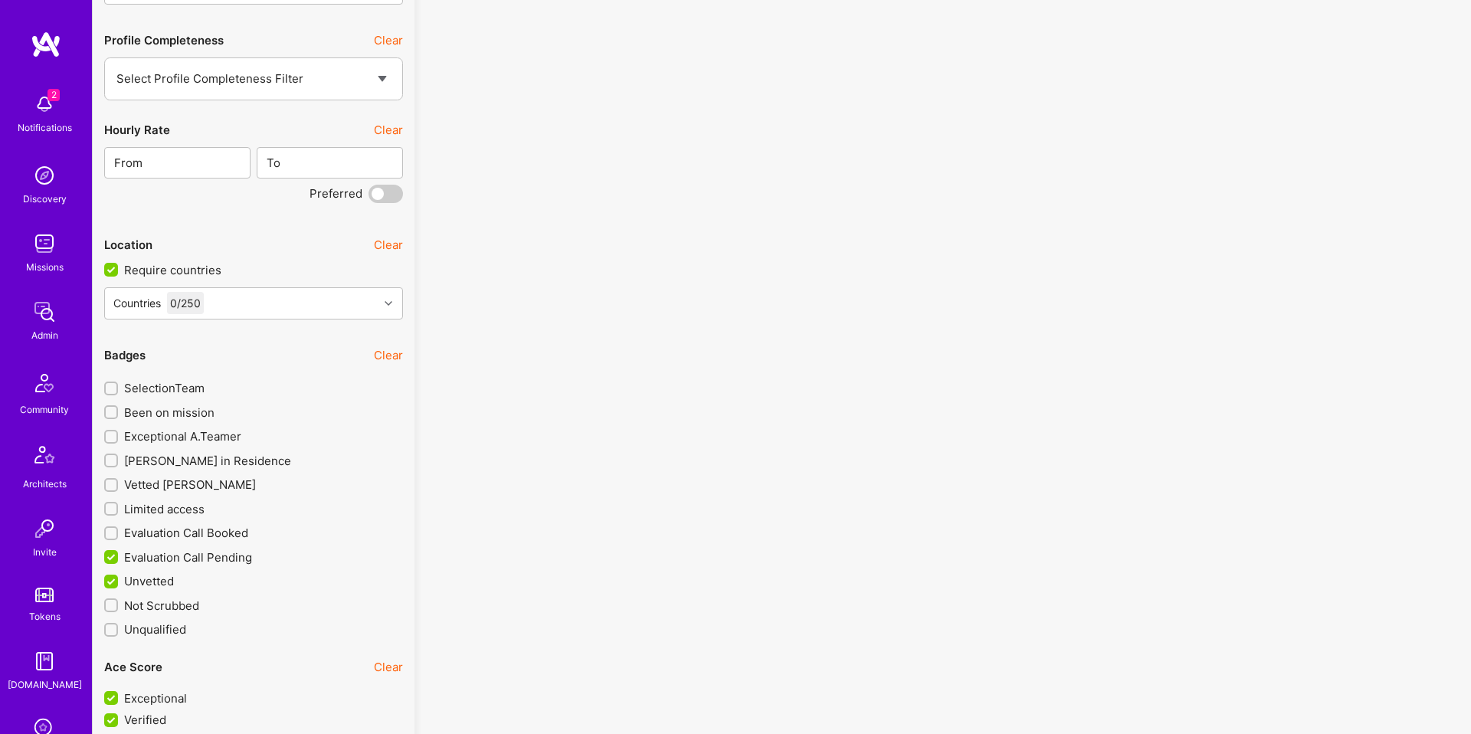
click at [118, 538] on input "Evaluation Call Booked" at bounding box center [112, 533] width 11 height 11
checkbox input "true"
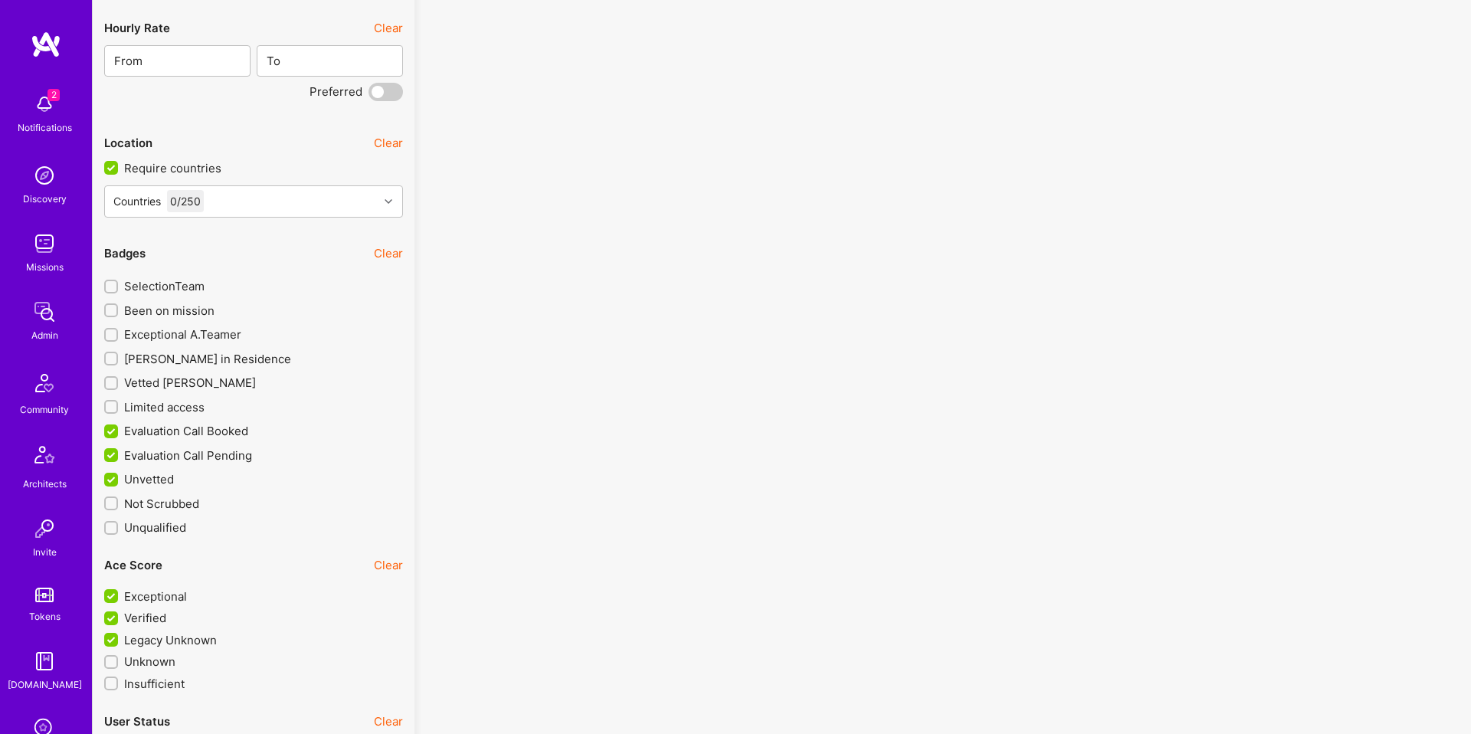
scroll to position [2459, 0]
click at [185, 639] on span "Legacy Unknown" at bounding box center [170, 638] width 93 height 16
click at [119, 639] on input "Legacy Unknown" at bounding box center [113, 639] width 14 height 14
checkbox input "false"
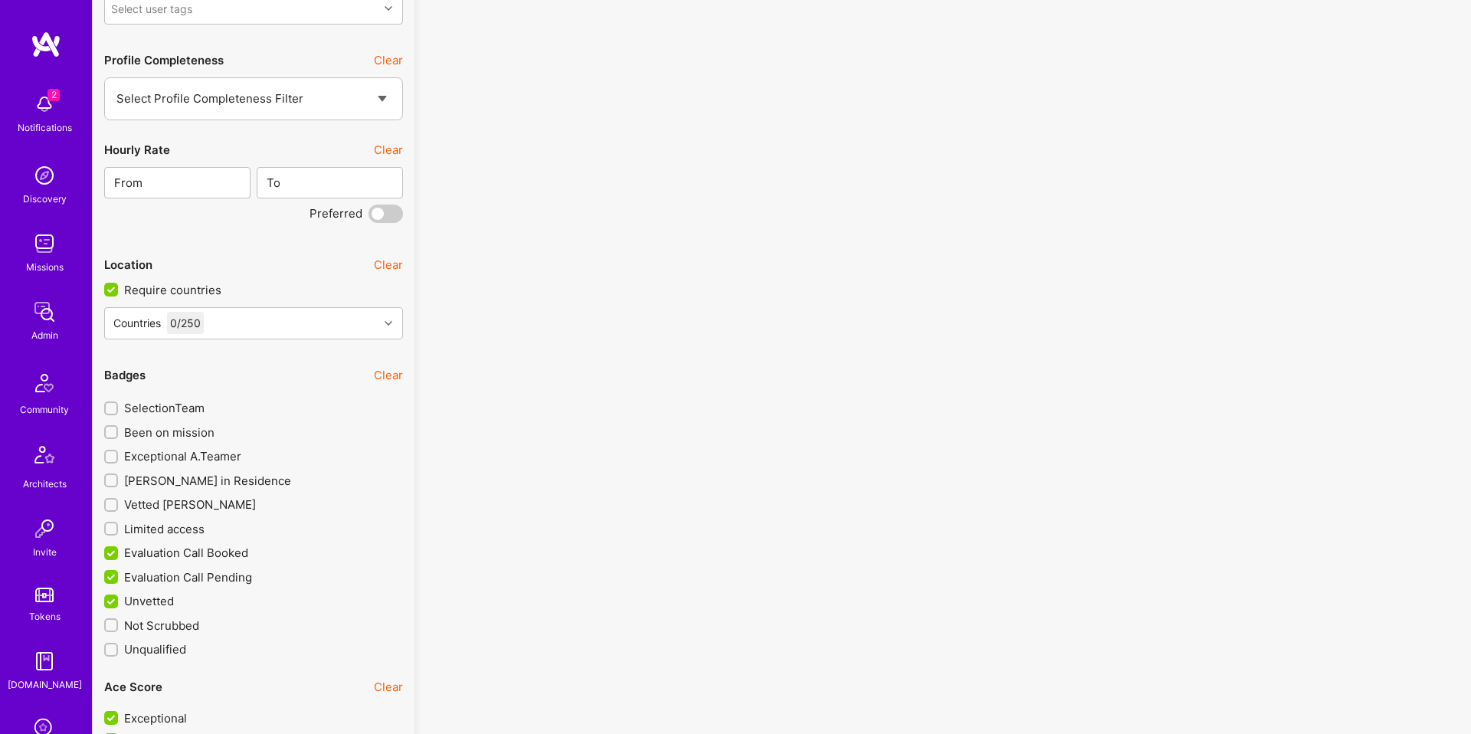
scroll to position [2337, 0]
click at [257, 325] on div "Countries 0 / 250" at bounding box center [241, 322] width 273 height 31
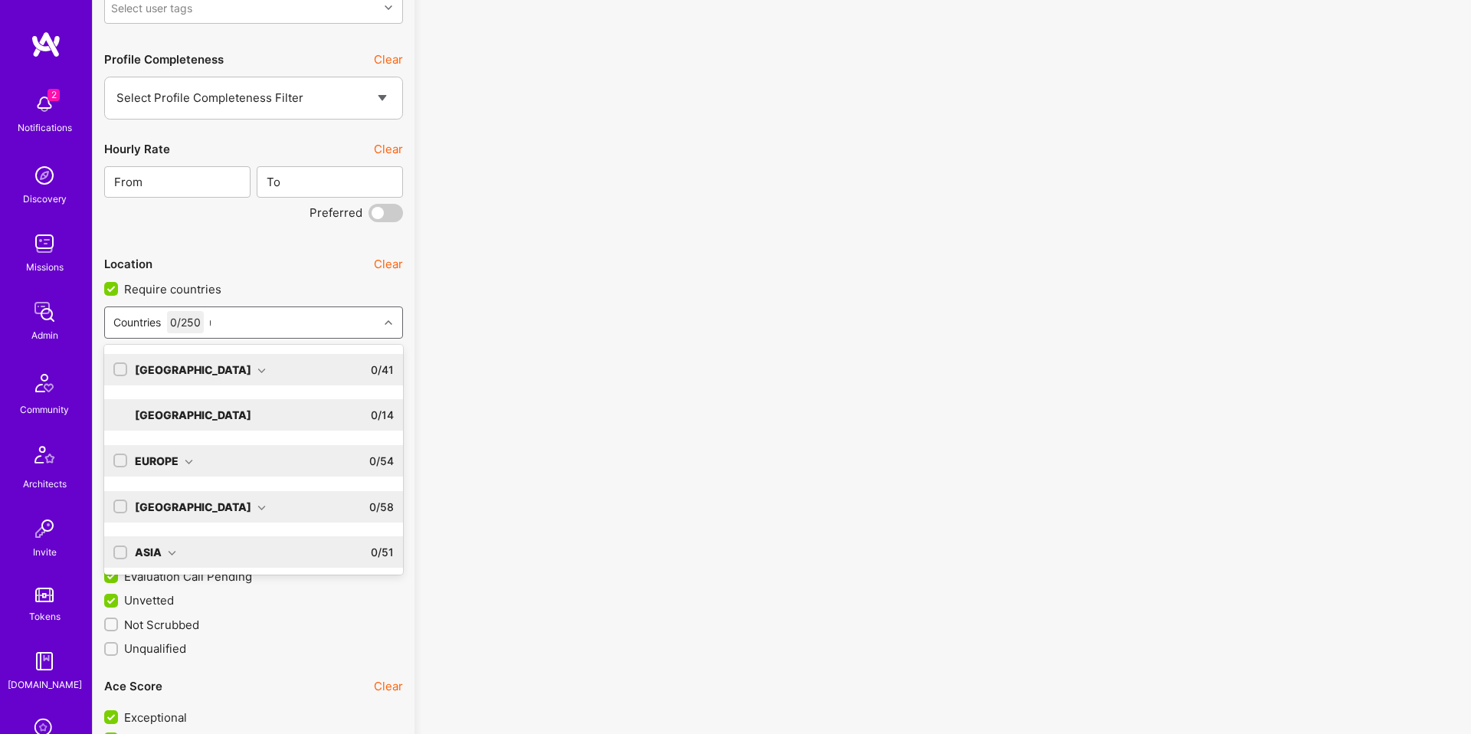
type input "uni"
click at [257, 373] on div "North America 0 / 41" at bounding box center [260, 369] width 267 height 31
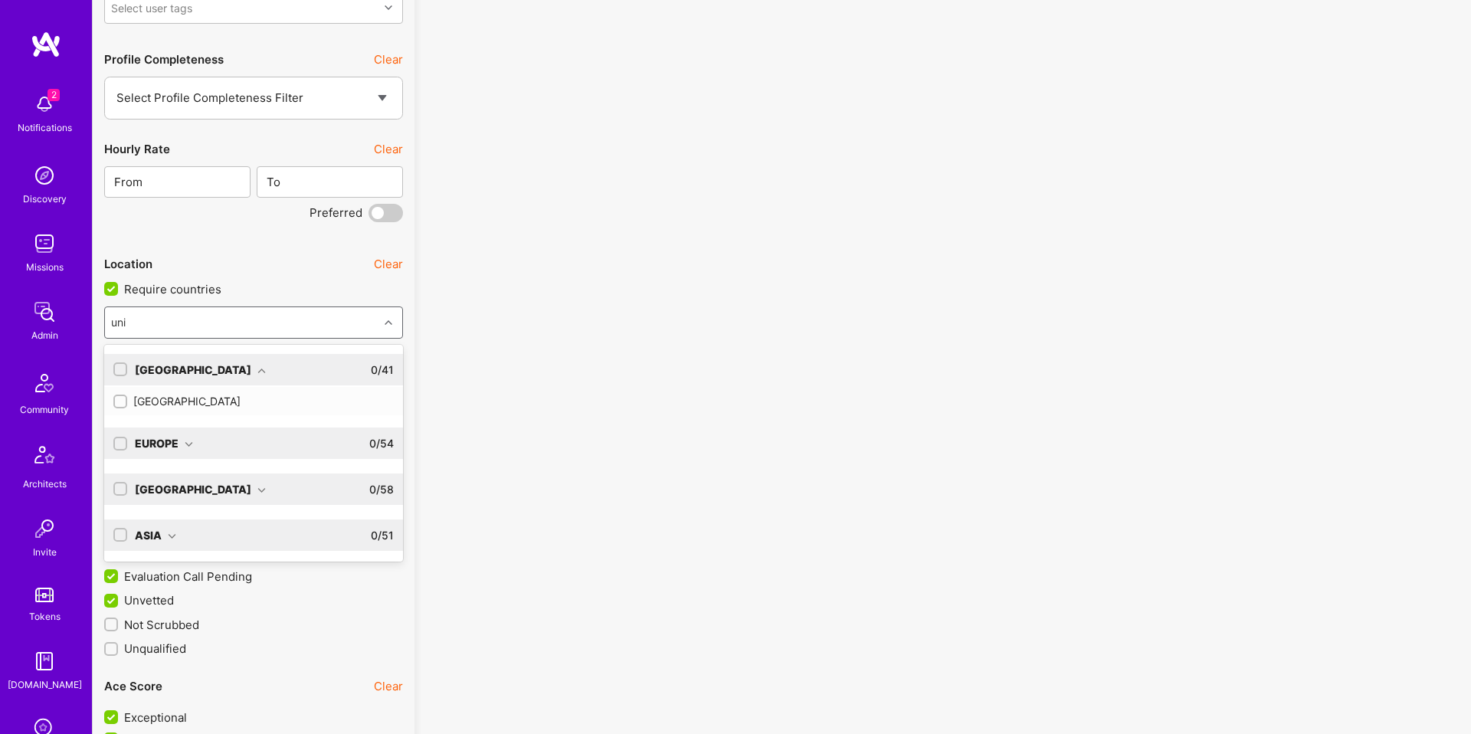
click at [227, 394] on div "United States" at bounding box center [253, 401] width 280 height 16
checkbox input "true"
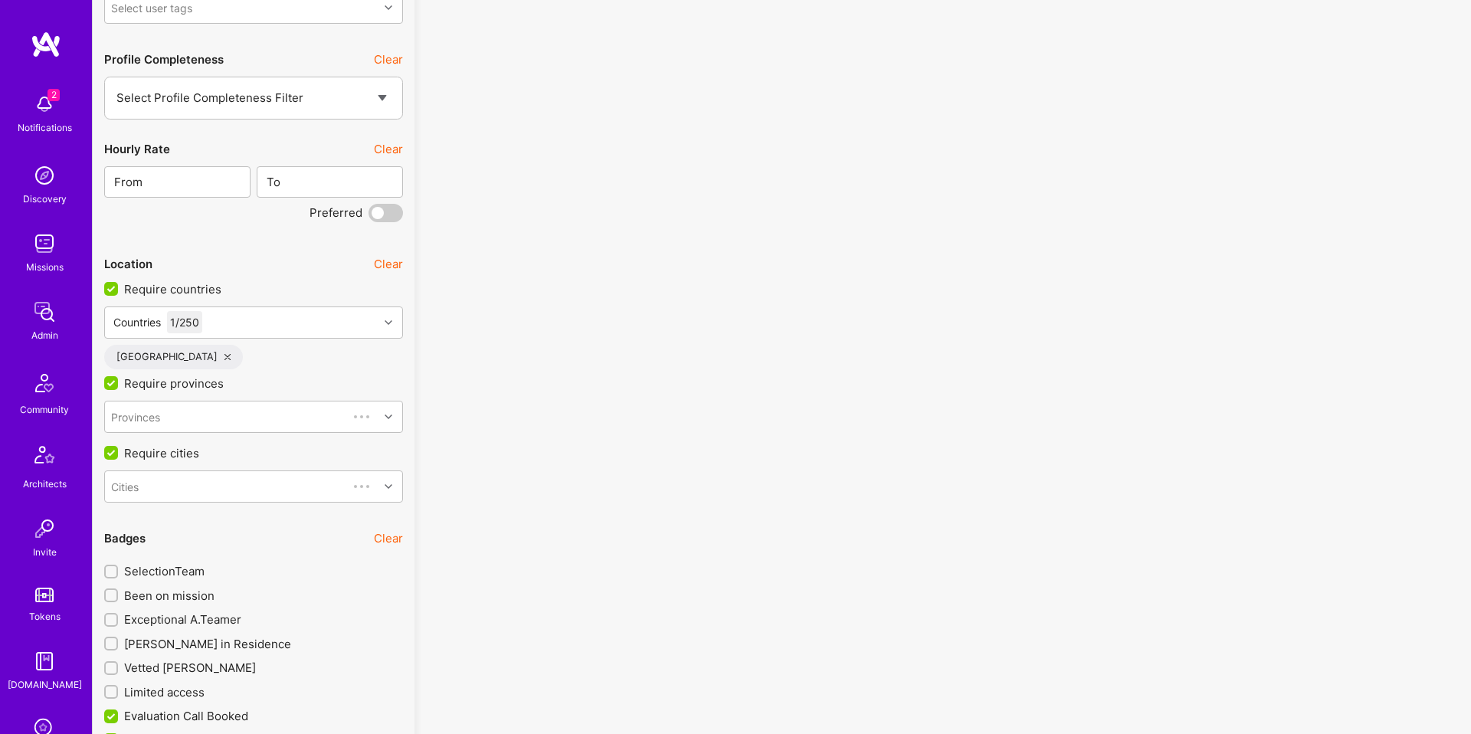
click at [440, 470] on div "No results found! Sorry, we didn't find any builders that fit your needs. Pleas…" at bounding box center [942, 93] width 1033 height 4649
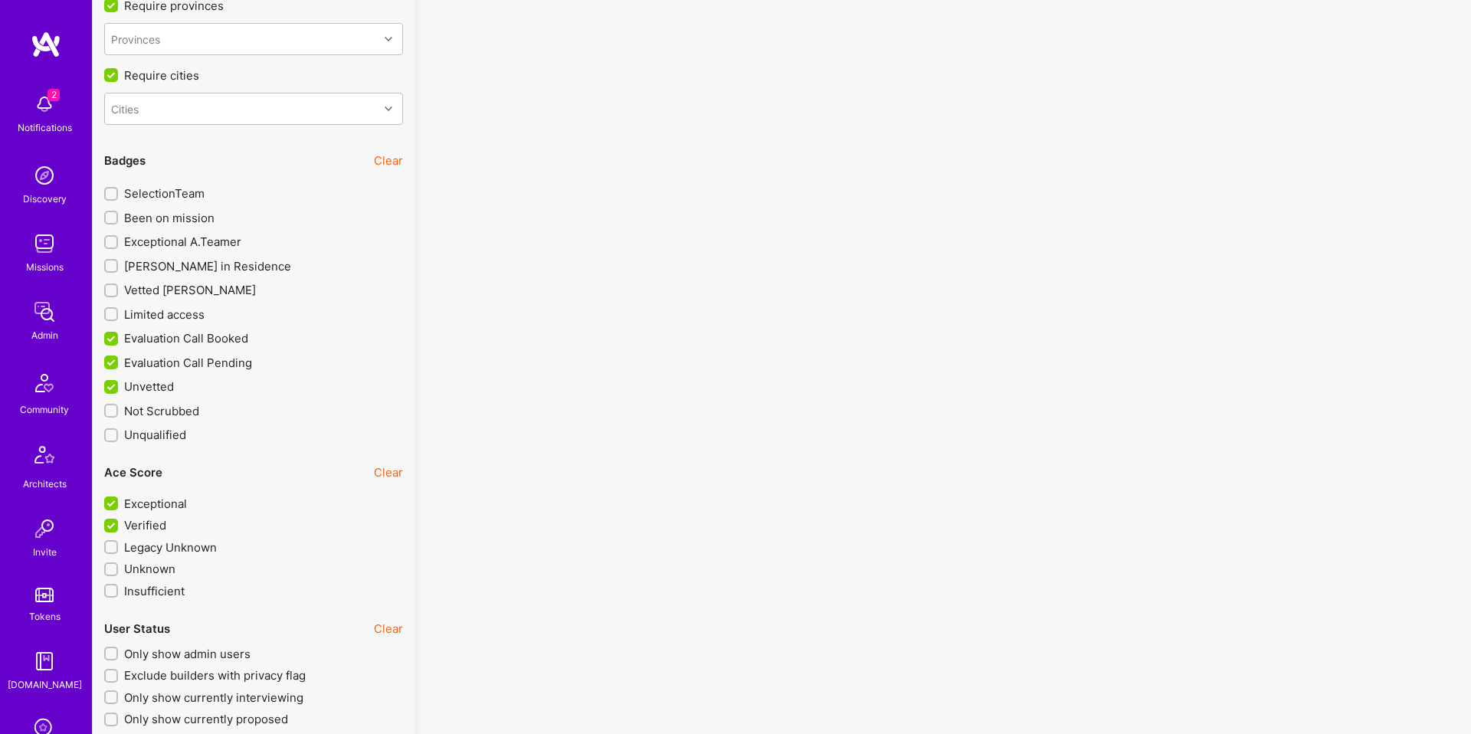
scroll to position [2579, 0]
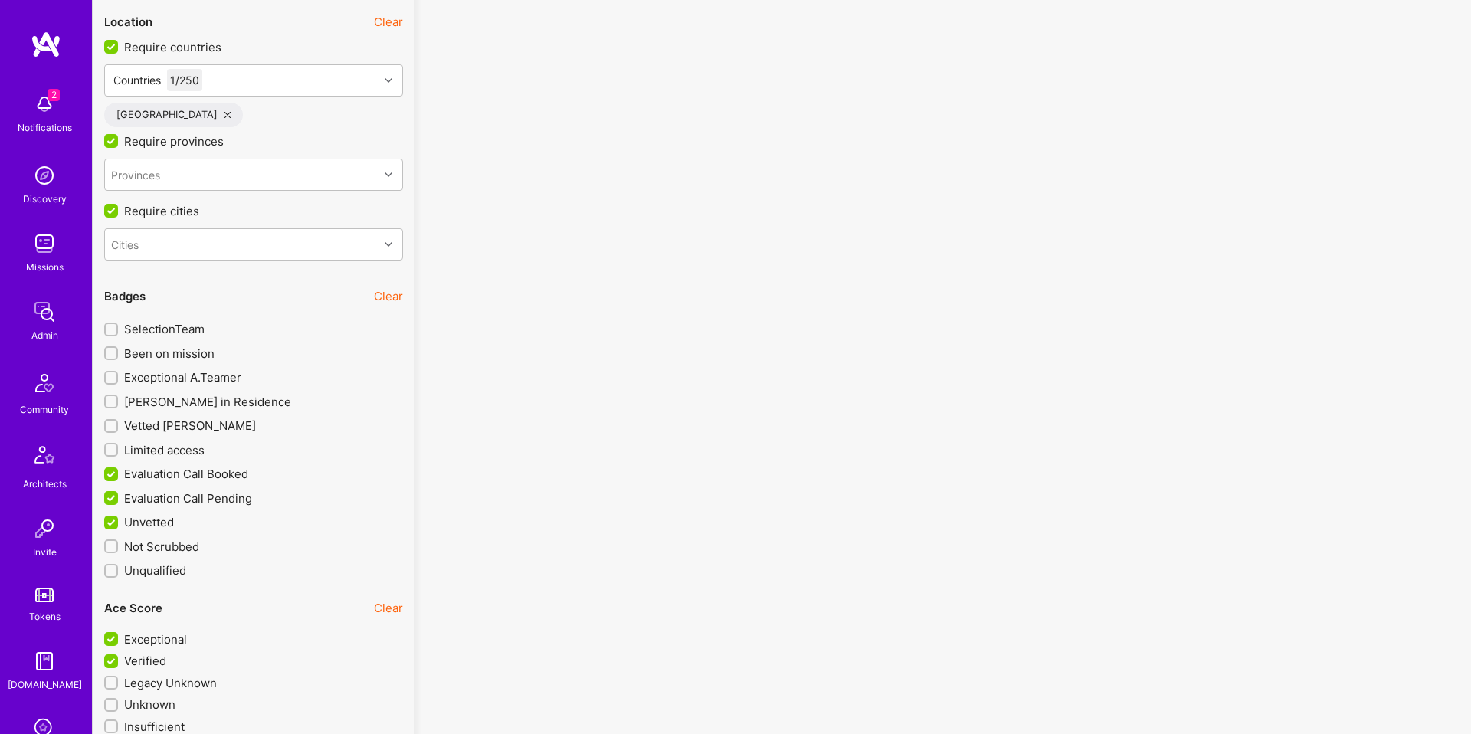
click at [392, 299] on button "Clear" at bounding box center [388, 296] width 29 height 16
checkbox input "false"
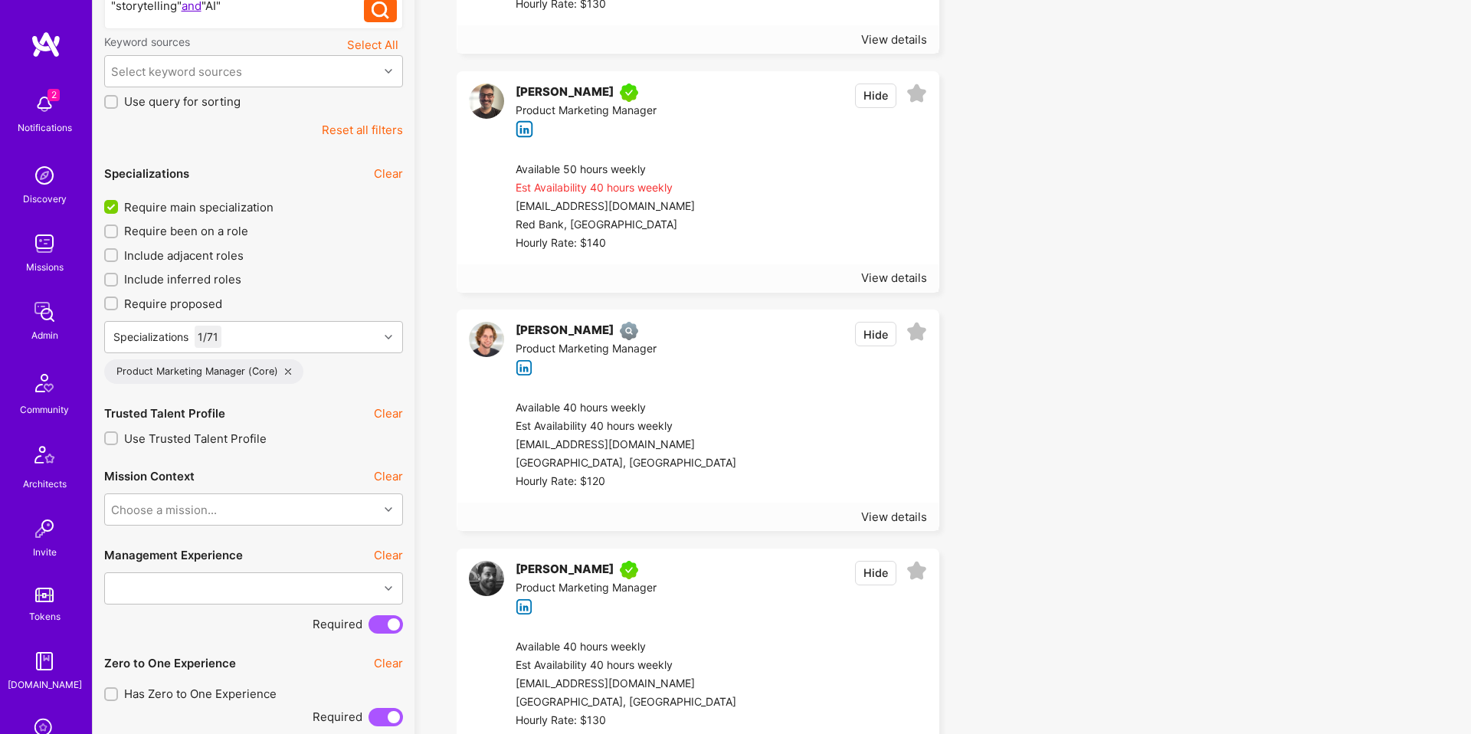
scroll to position [369, 0]
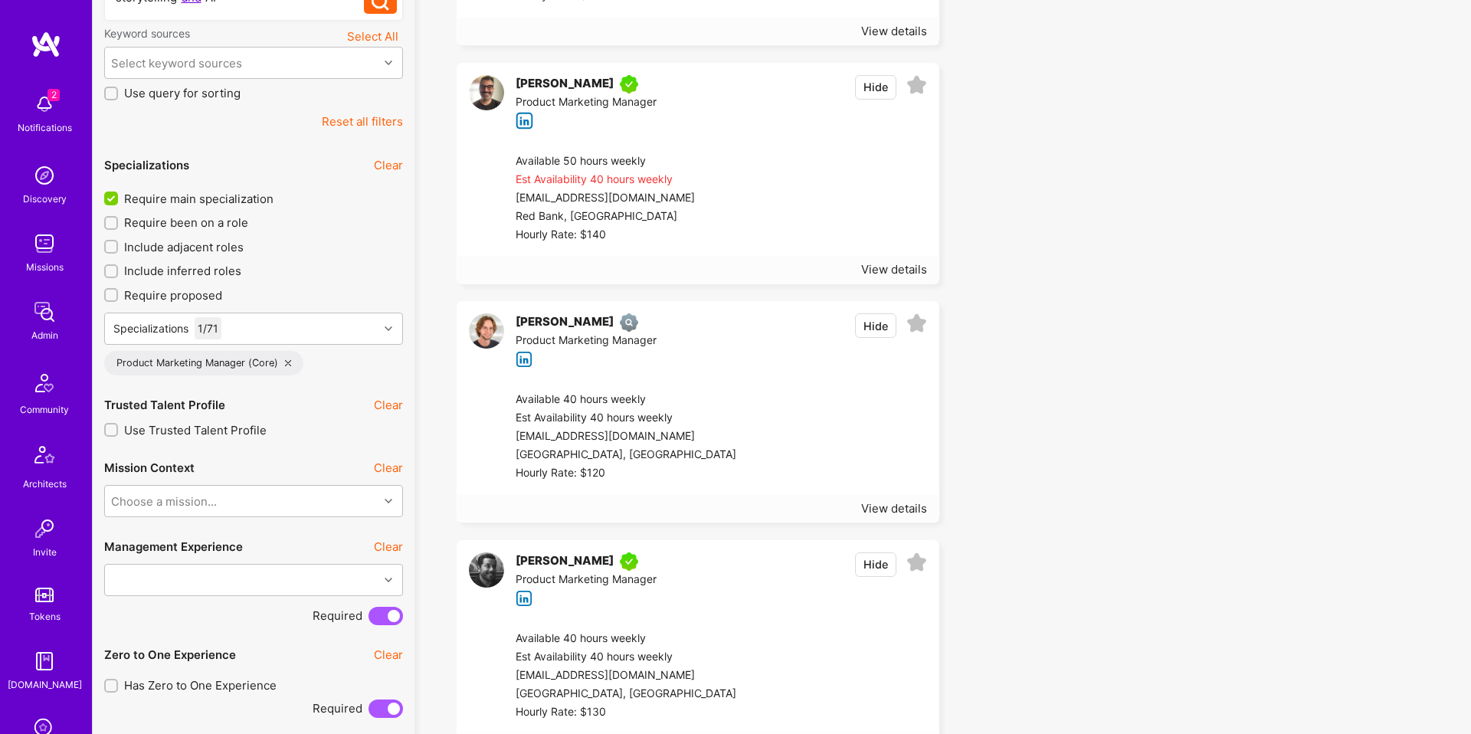
click at [672, 434] on div "themichaellock@gmail.com" at bounding box center [625, 436] width 221 height 18
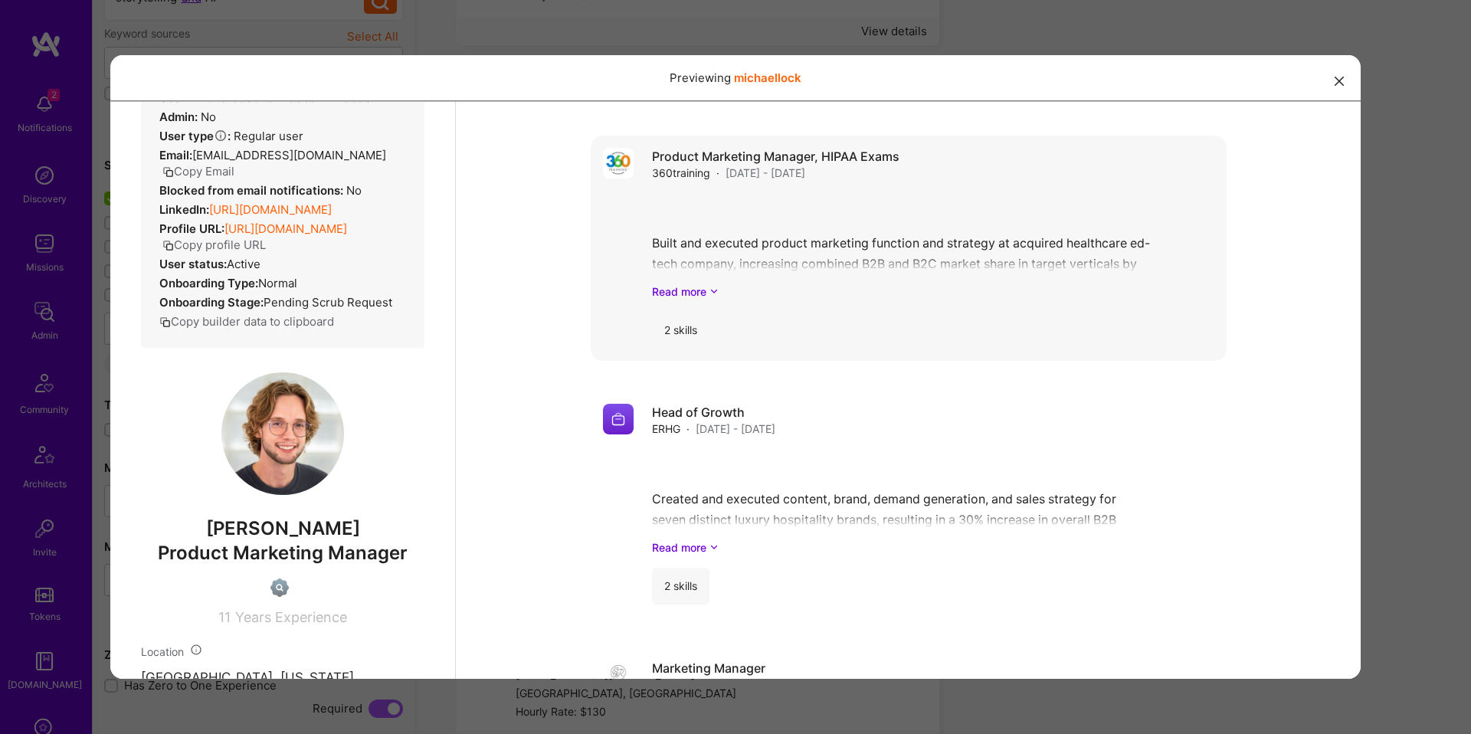
scroll to position [0, 0]
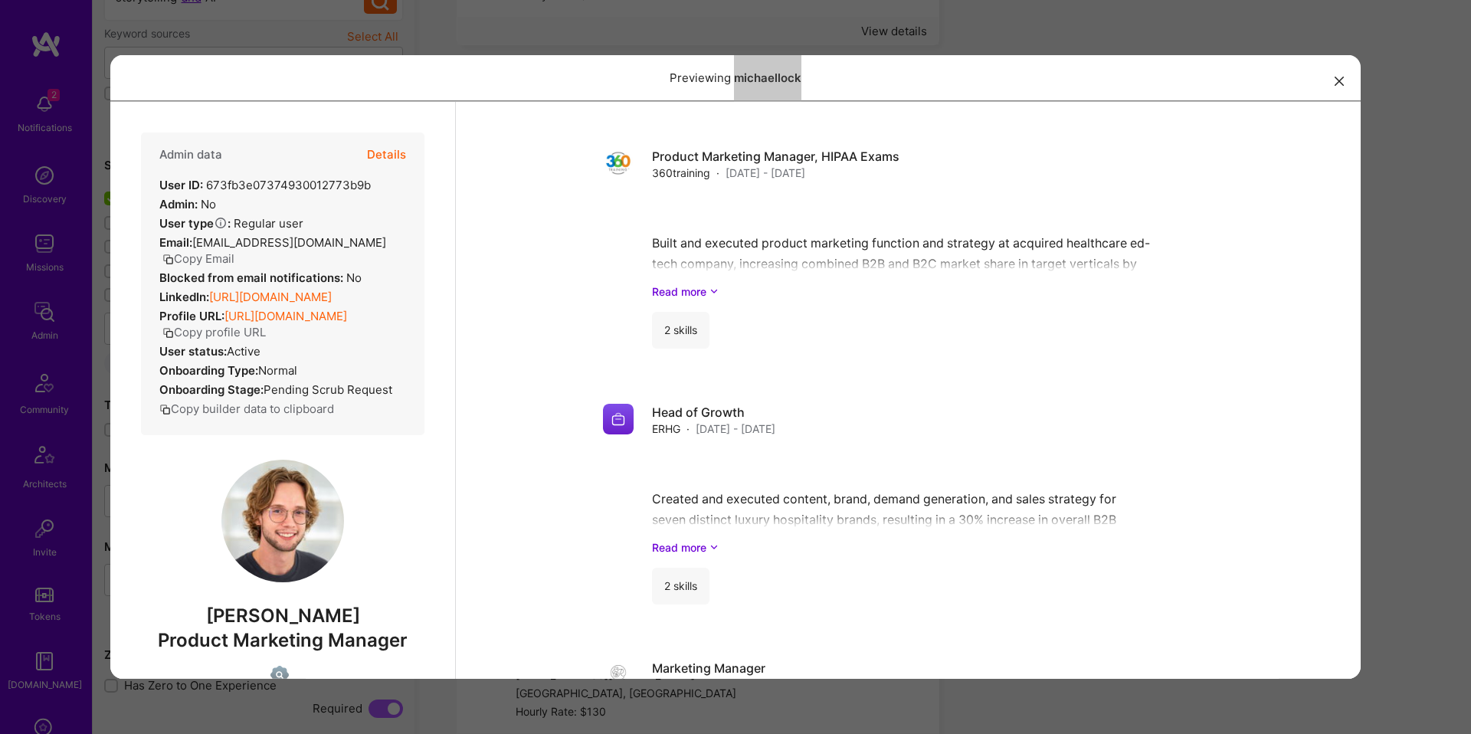
click at [181, 296] on strong "LinkedIn:" at bounding box center [184, 296] width 50 height 15
copy div "LinkedIn: https://linkedin.com/in/lockmichael"
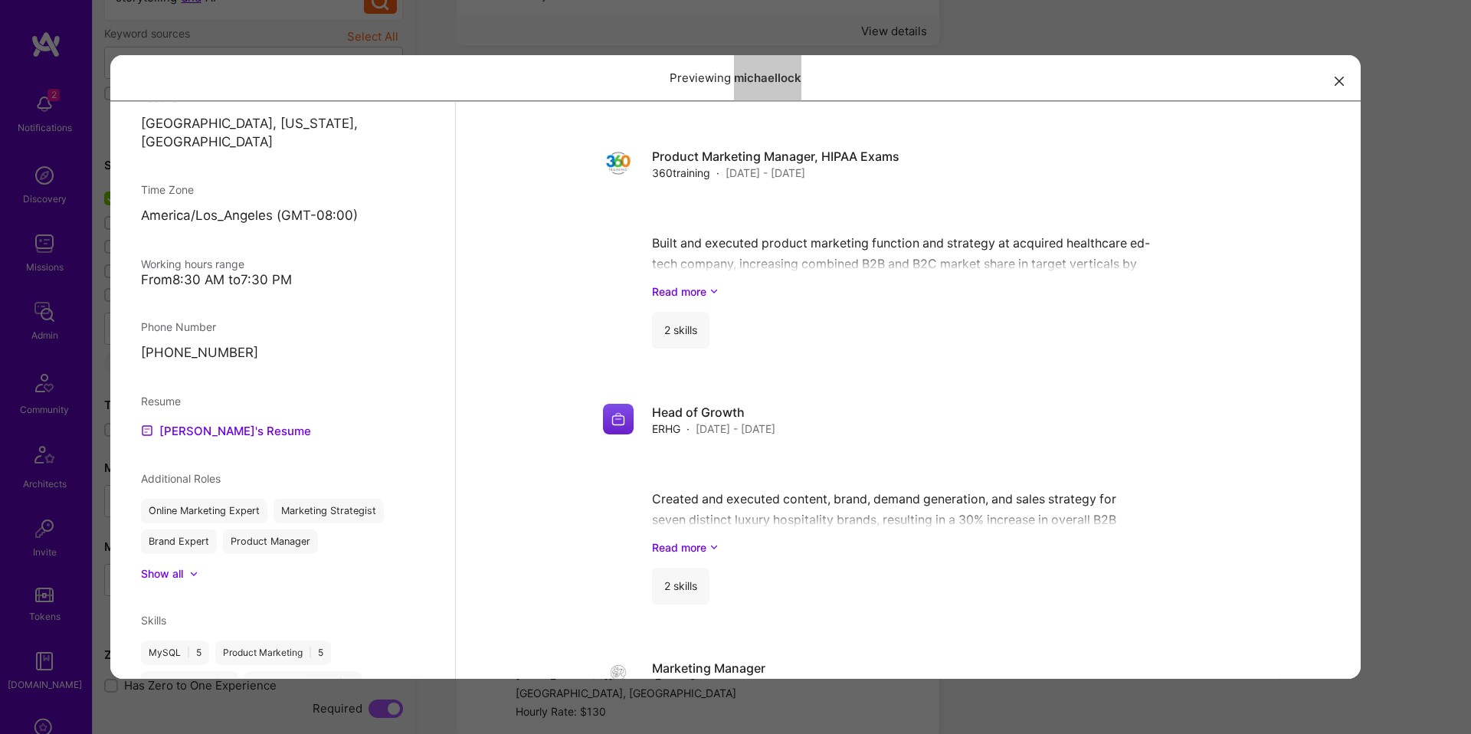
scroll to position [643, 0]
click at [1409, 398] on div "Previewing michaellock" at bounding box center [735, 367] width 1471 height 734
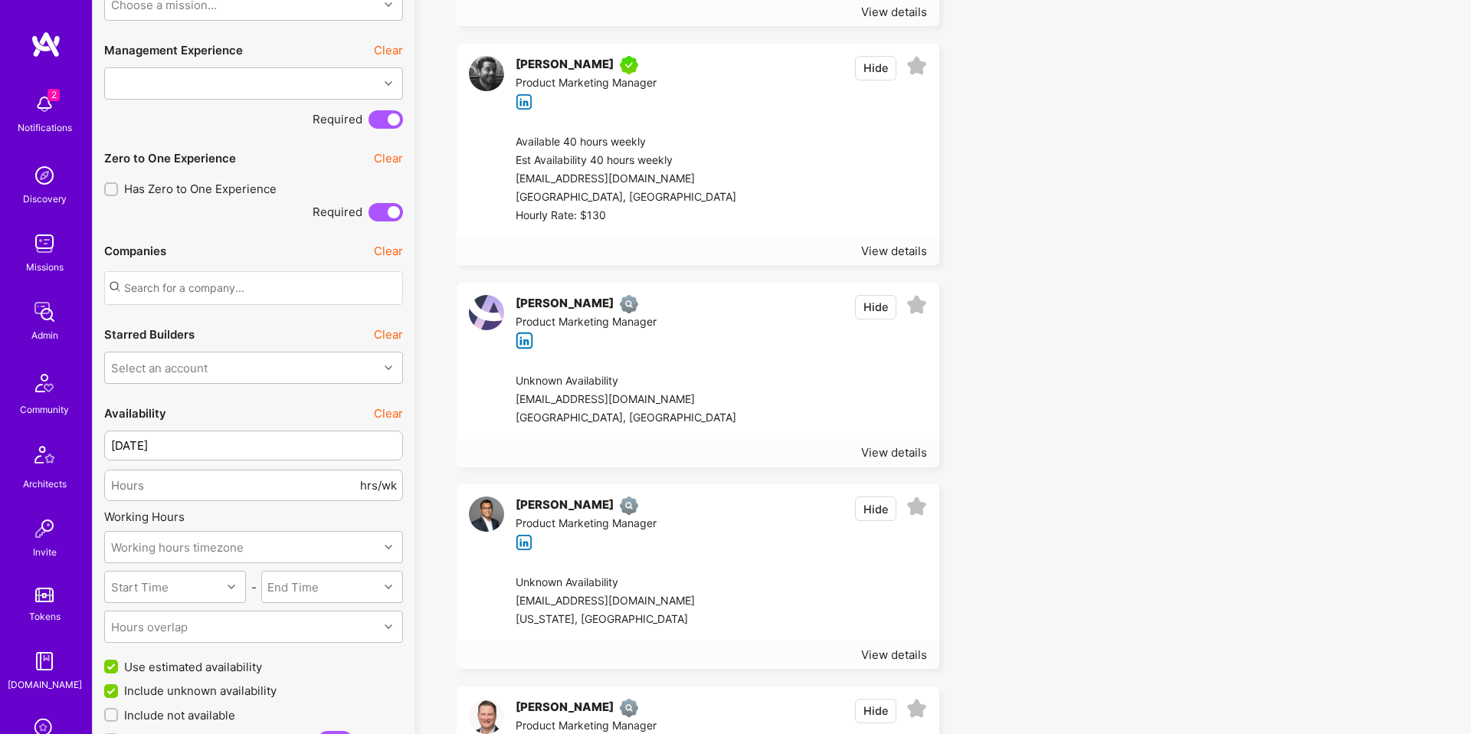
scroll to position [869, 0]
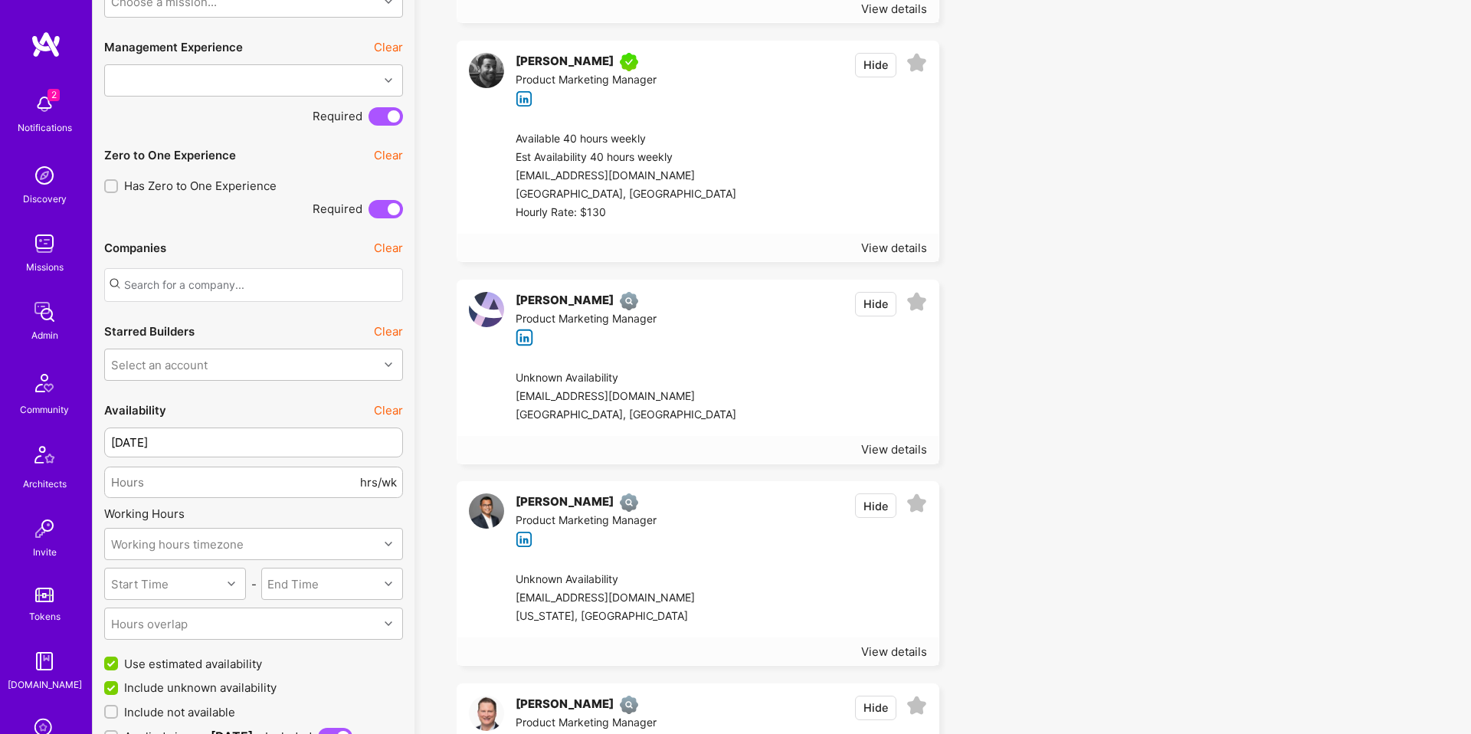
click at [708, 398] on div "tammaswilner@gmail.com" at bounding box center [625, 397] width 221 height 18
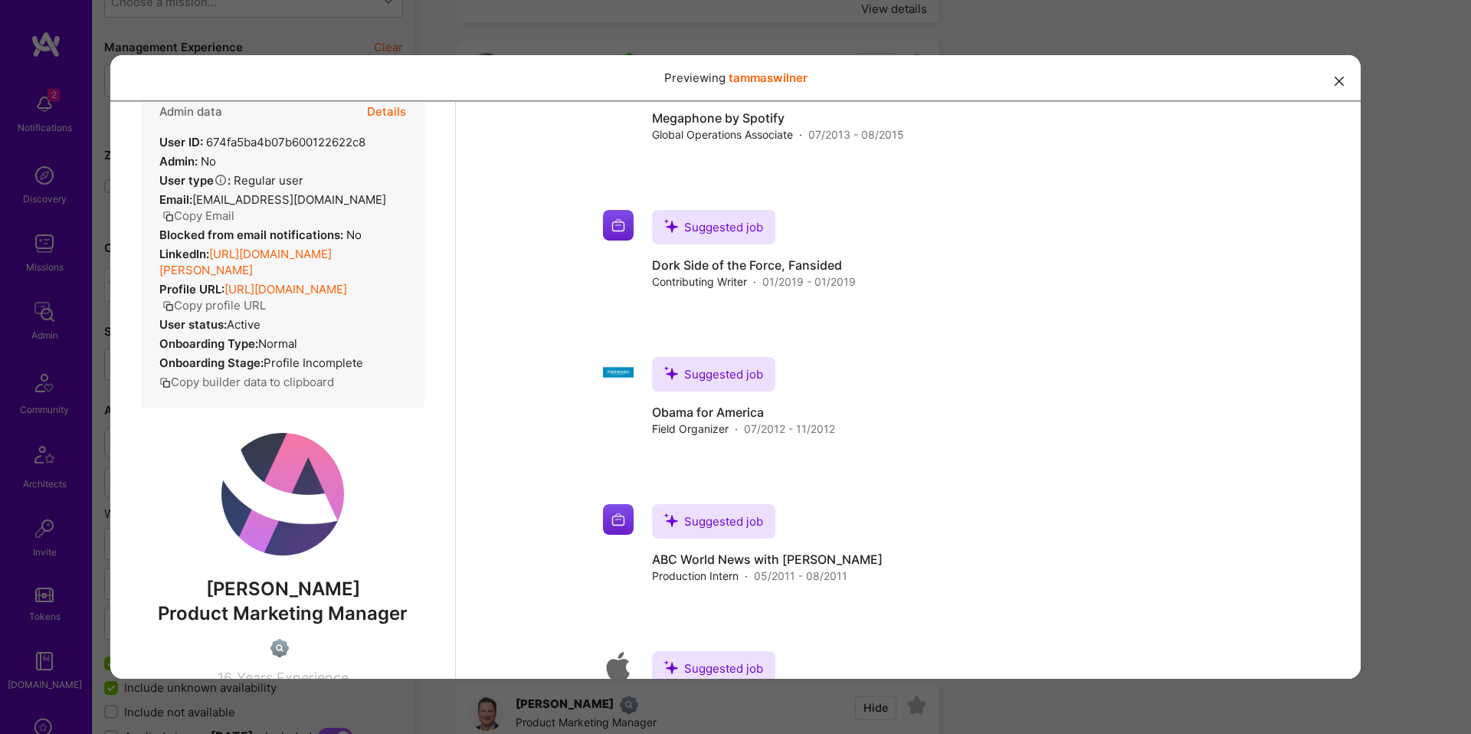
scroll to position [0, 0]
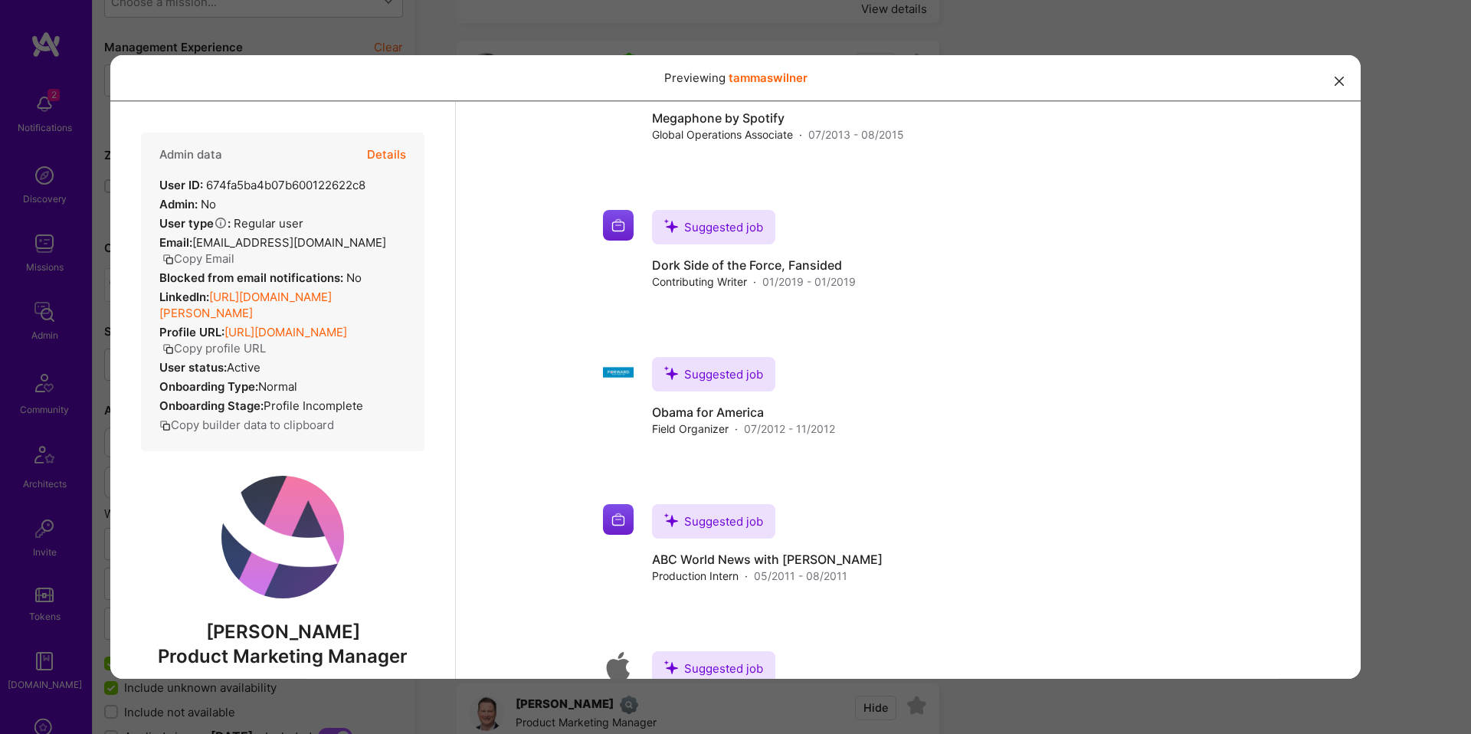
click at [169, 297] on strong "LinkedIn:" at bounding box center [184, 296] width 50 height 15
copy div "LinkedIn: https://linkedin.com/in/tammas-wilner"
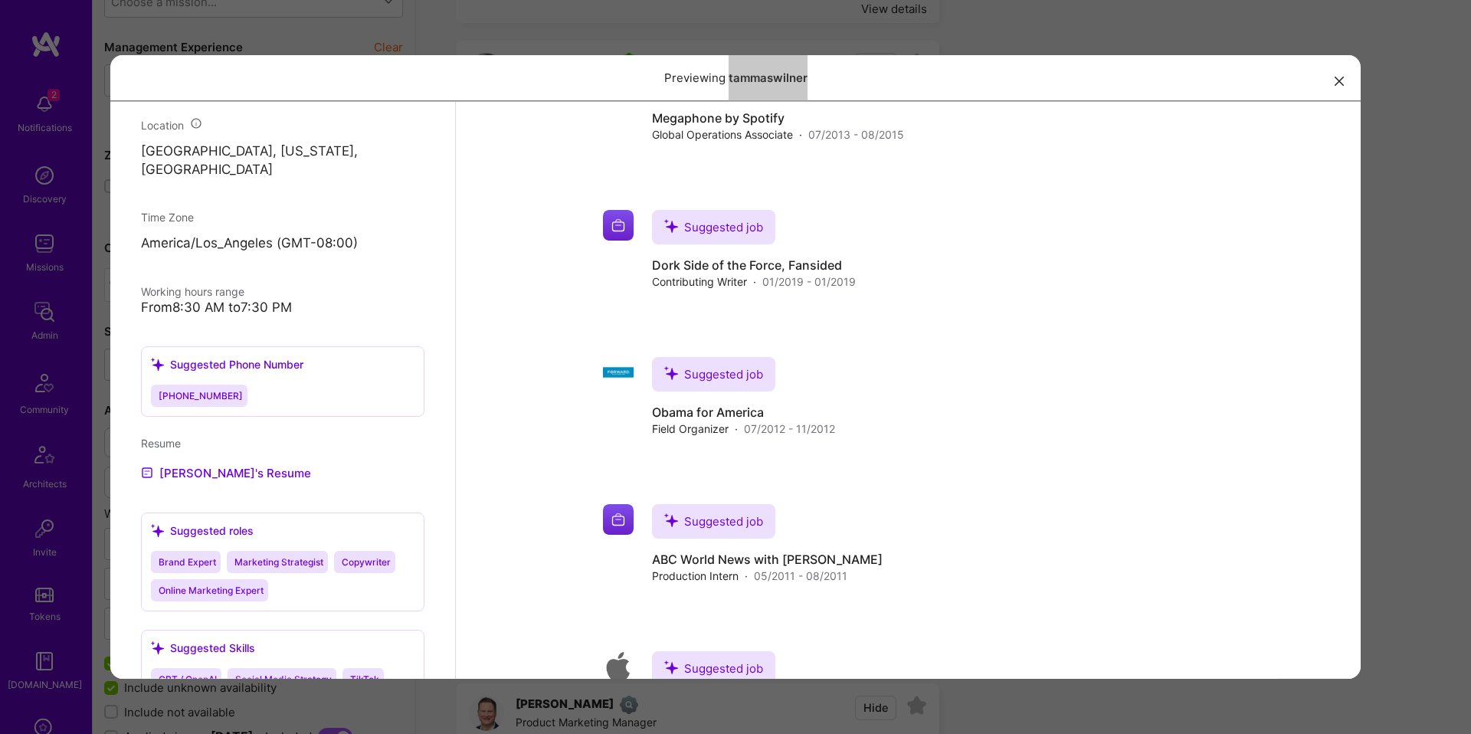
scroll to position [620, 0]
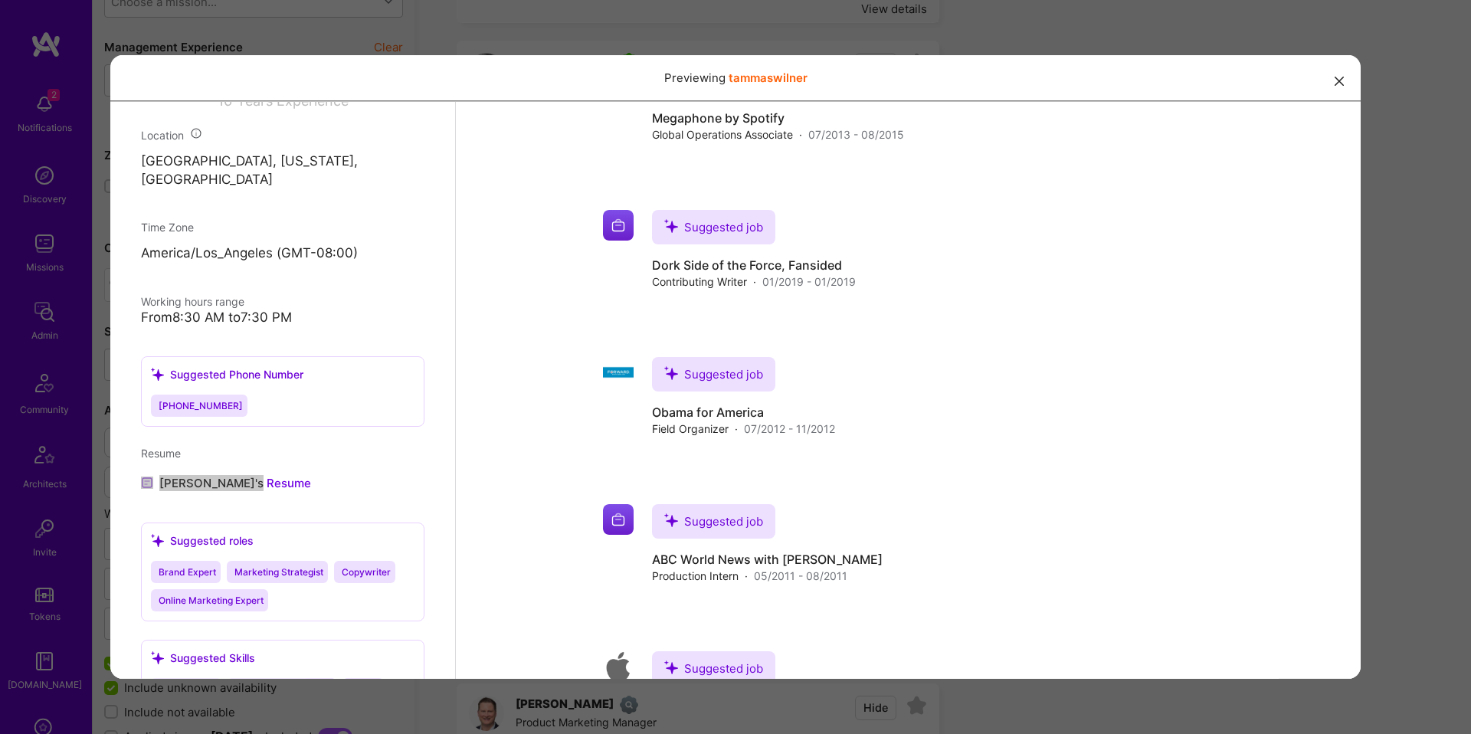
click at [1388, 273] on div "Previewing tammaswilner" at bounding box center [735, 367] width 1471 height 734
click at [1391, 278] on div "Previewing tammaswilner" at bounding box center [735, 367] width 1471 height 734
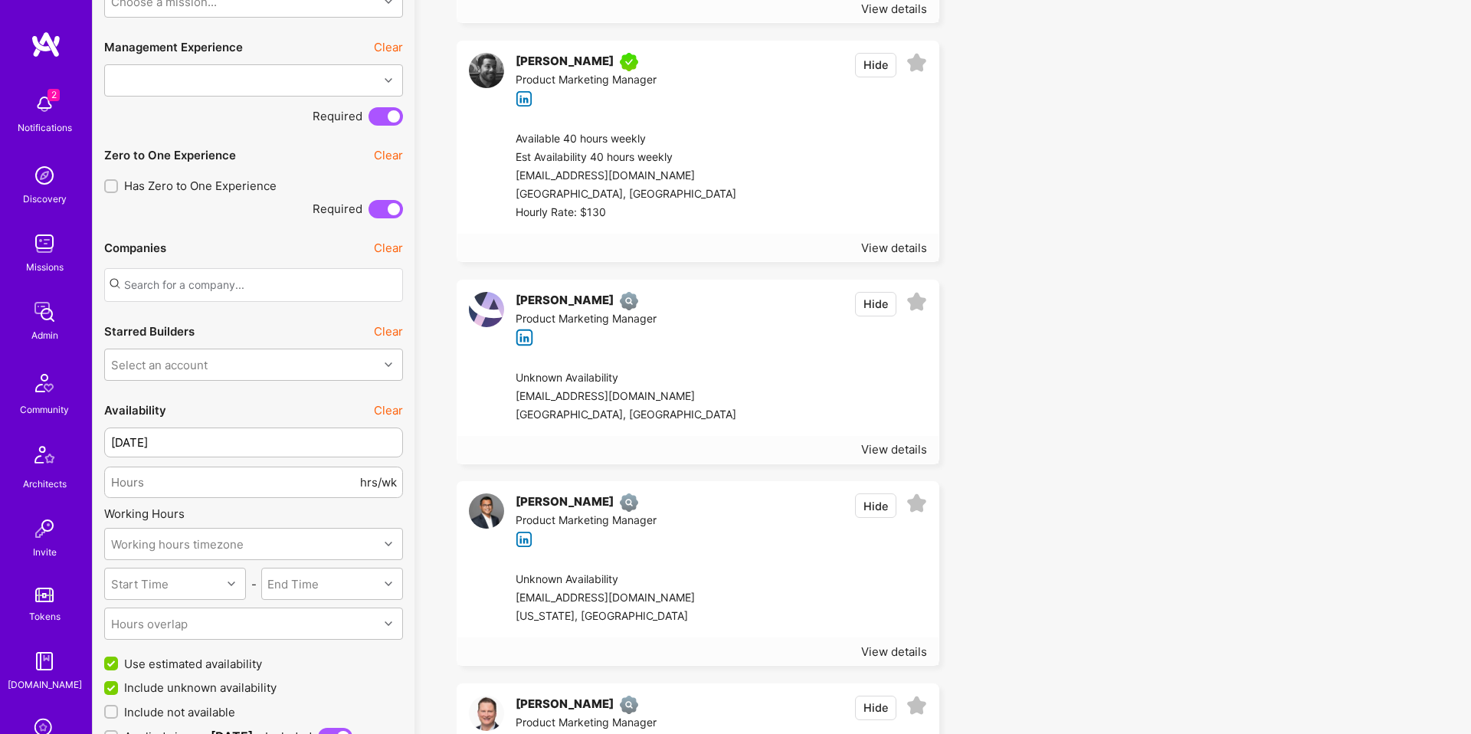
click at [682, 531] on div "Ovick Alam Product Marketing Manager Hide" at bounding box center [697, 520] width 481 height 77
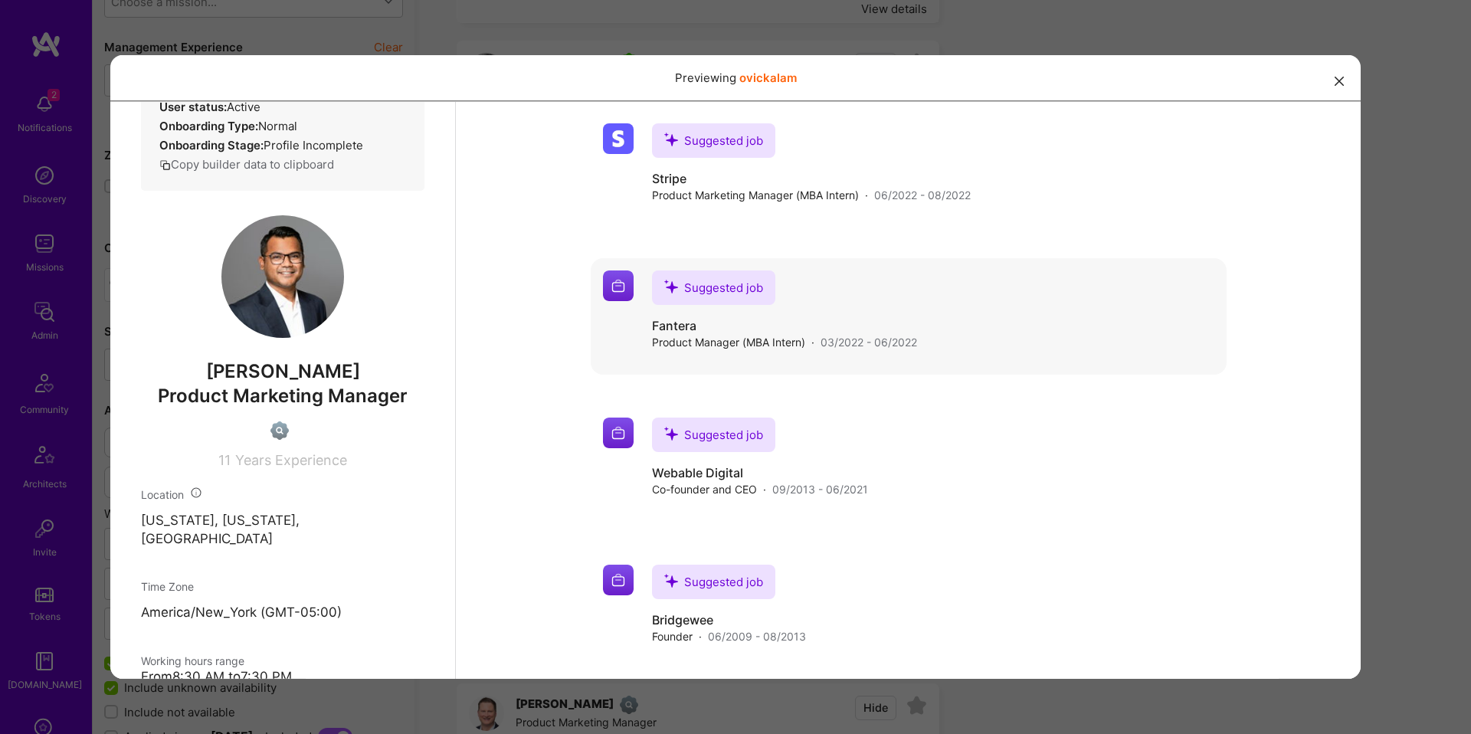
scroll to position [611, 0]
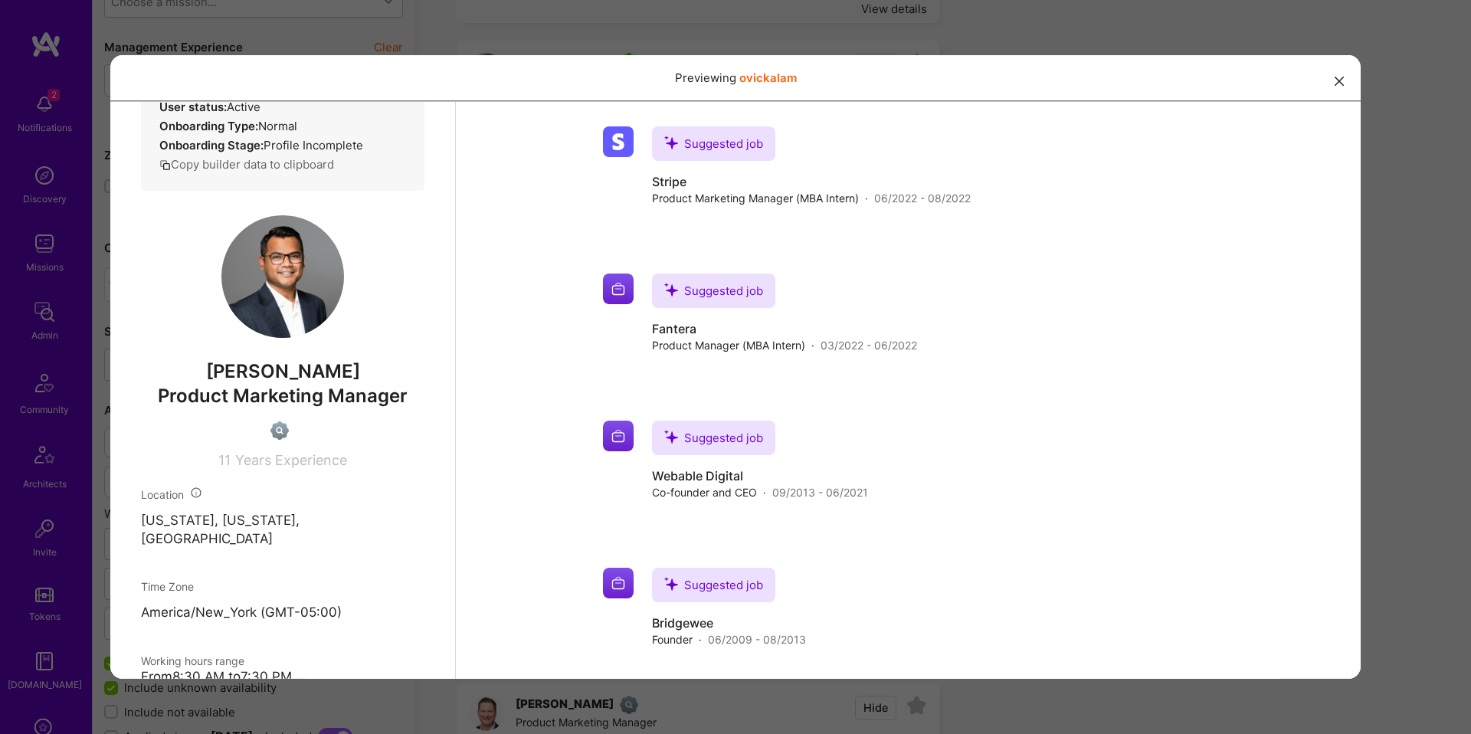
click at [1406, 299] on div "Previewing ovickalam" at bounding box center [735, 367] width 1471 height 734
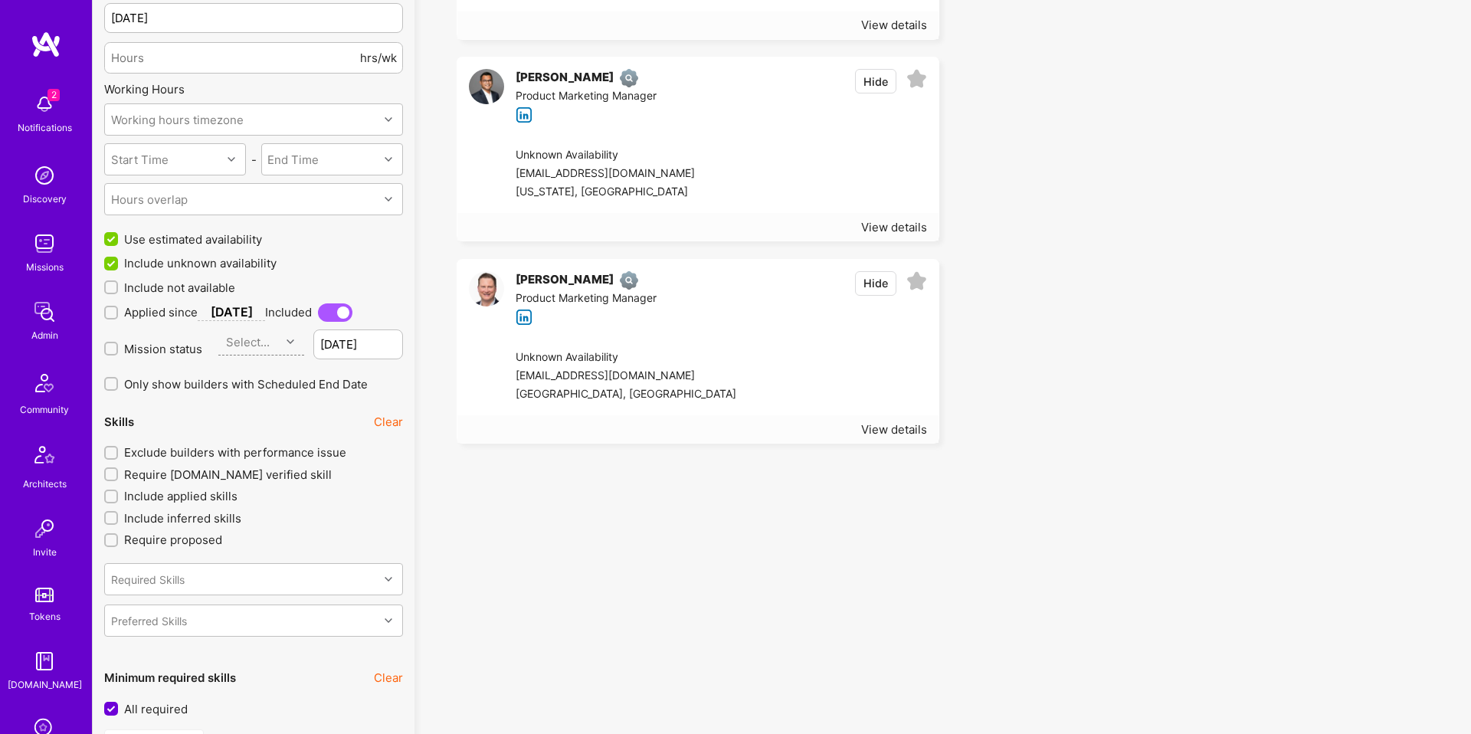
scroll to position [1331, 0]
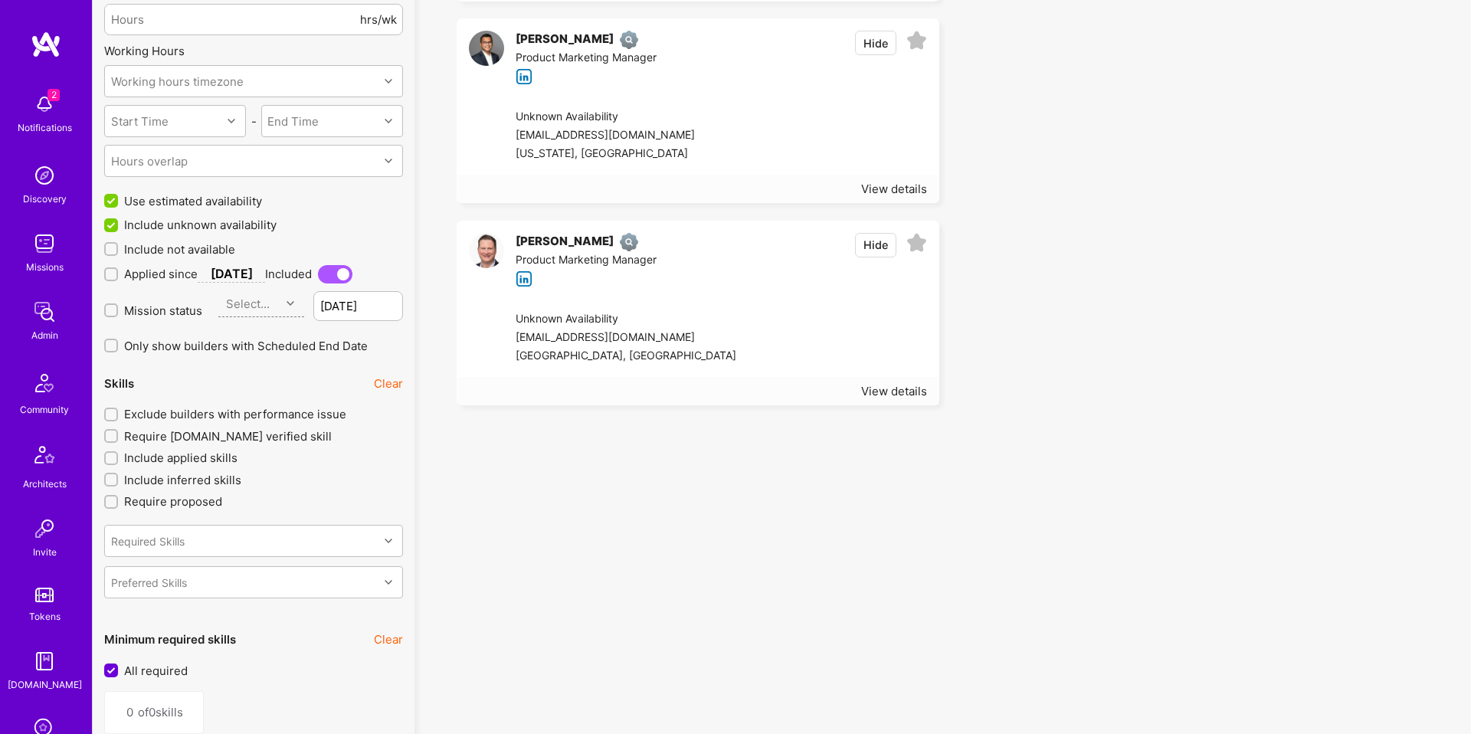
click at [736, 330] on div at bounding box center [831, 337] width 191 height 55
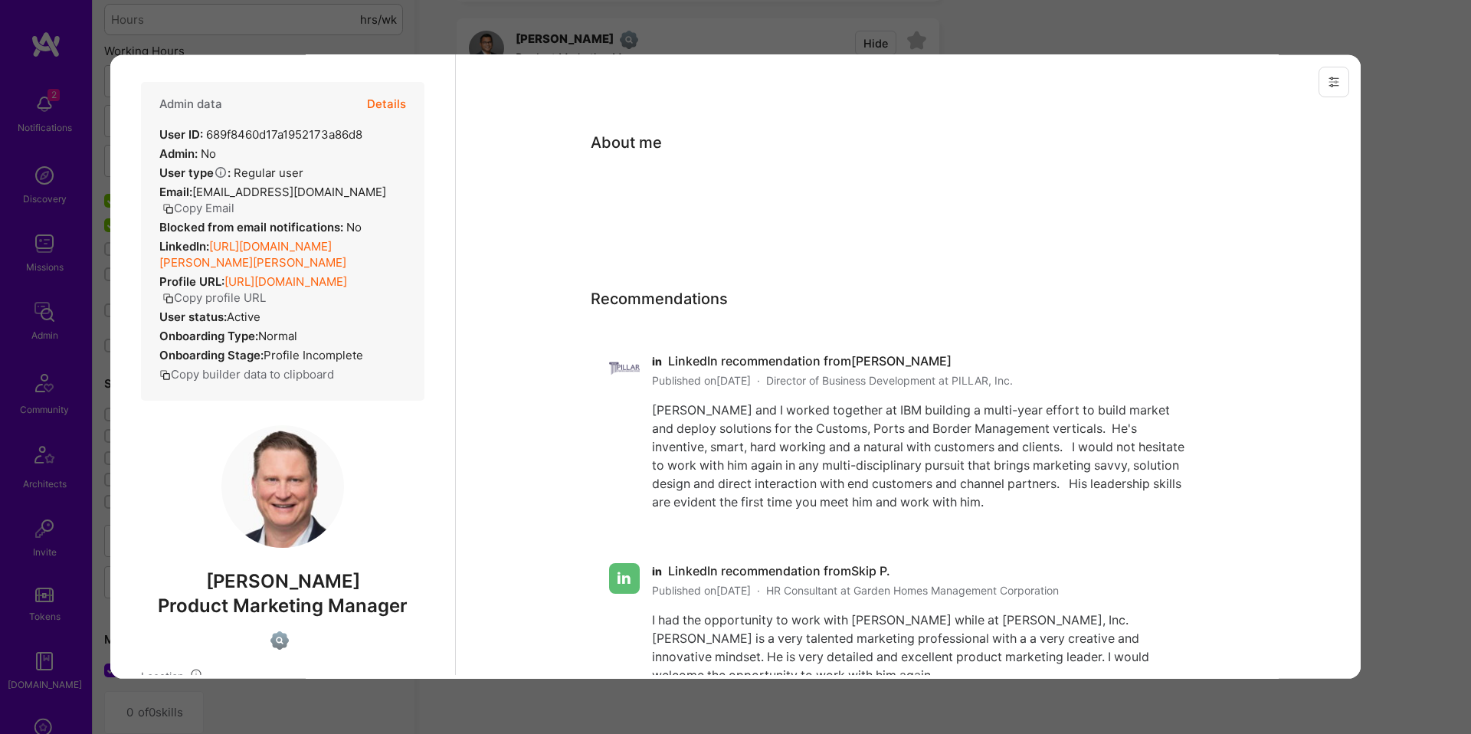
scroll to position [328, 0]
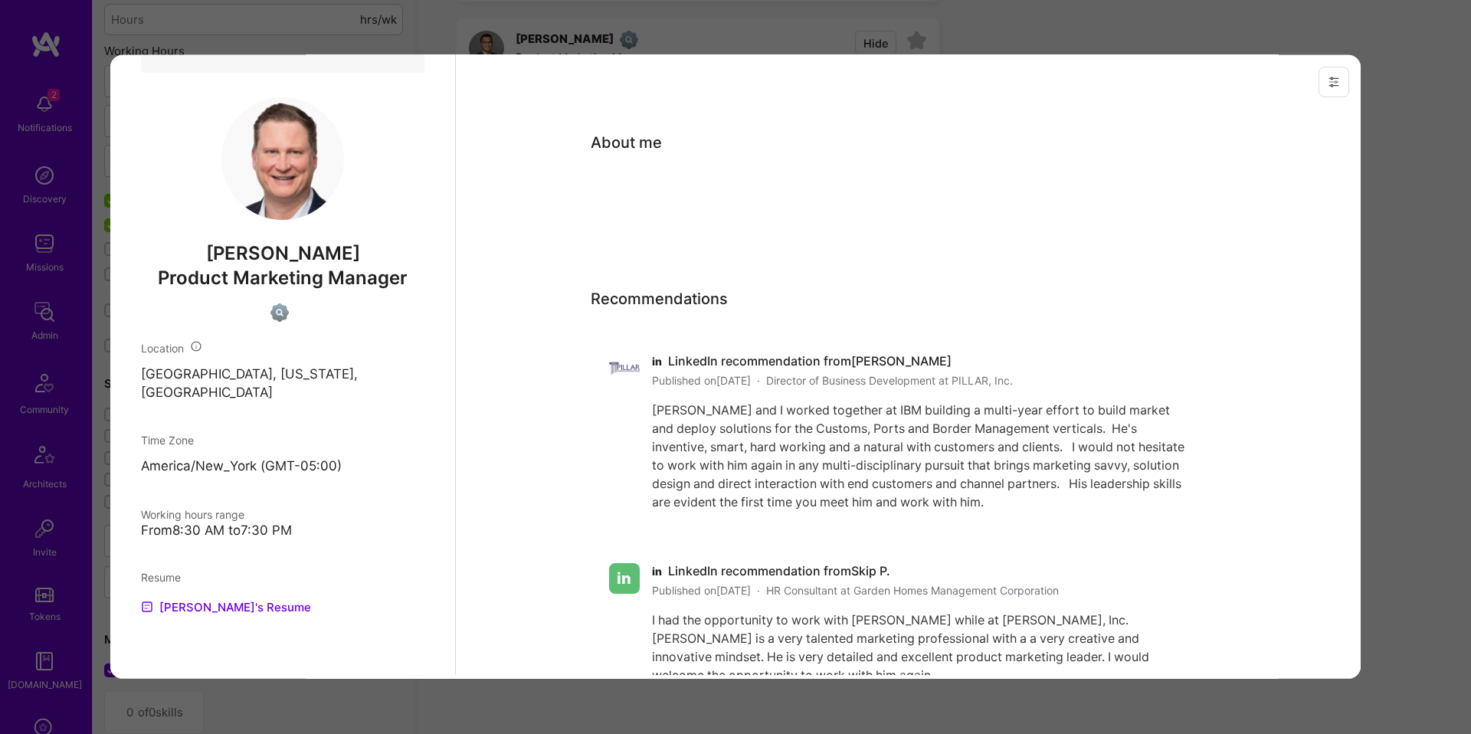
click at [48, 318] on div "Previewing michaelwilson1" at bounding box center [735, 367] width 1471 height 734
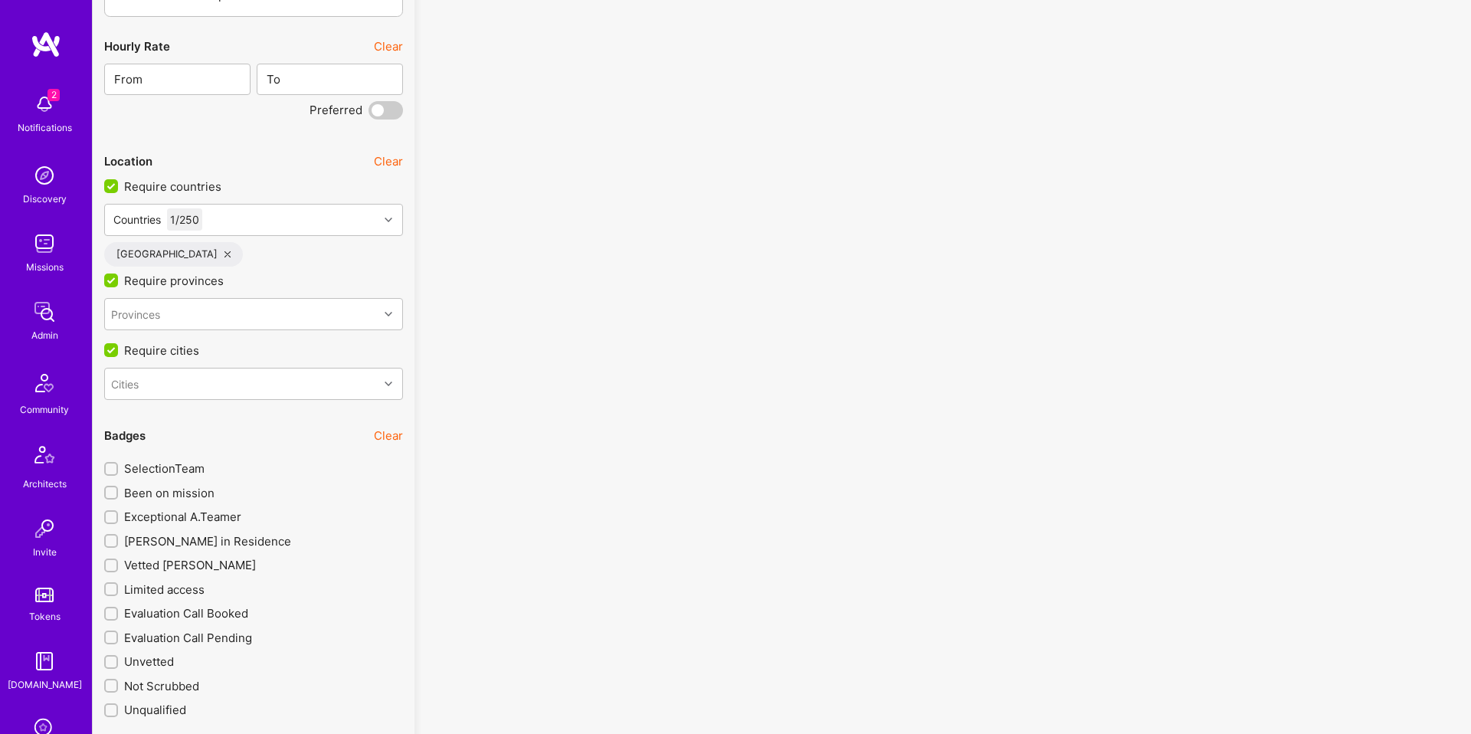
scroll to position [2444, 0]
click at [279, 213] on div "Countries 1 / 250" at bounding box center [241, 215] width 273 height 31
type input "israe"
click at [212, 257] on div "Asia 0 / 51" at bounding box center [260, 262] width 267 height 31
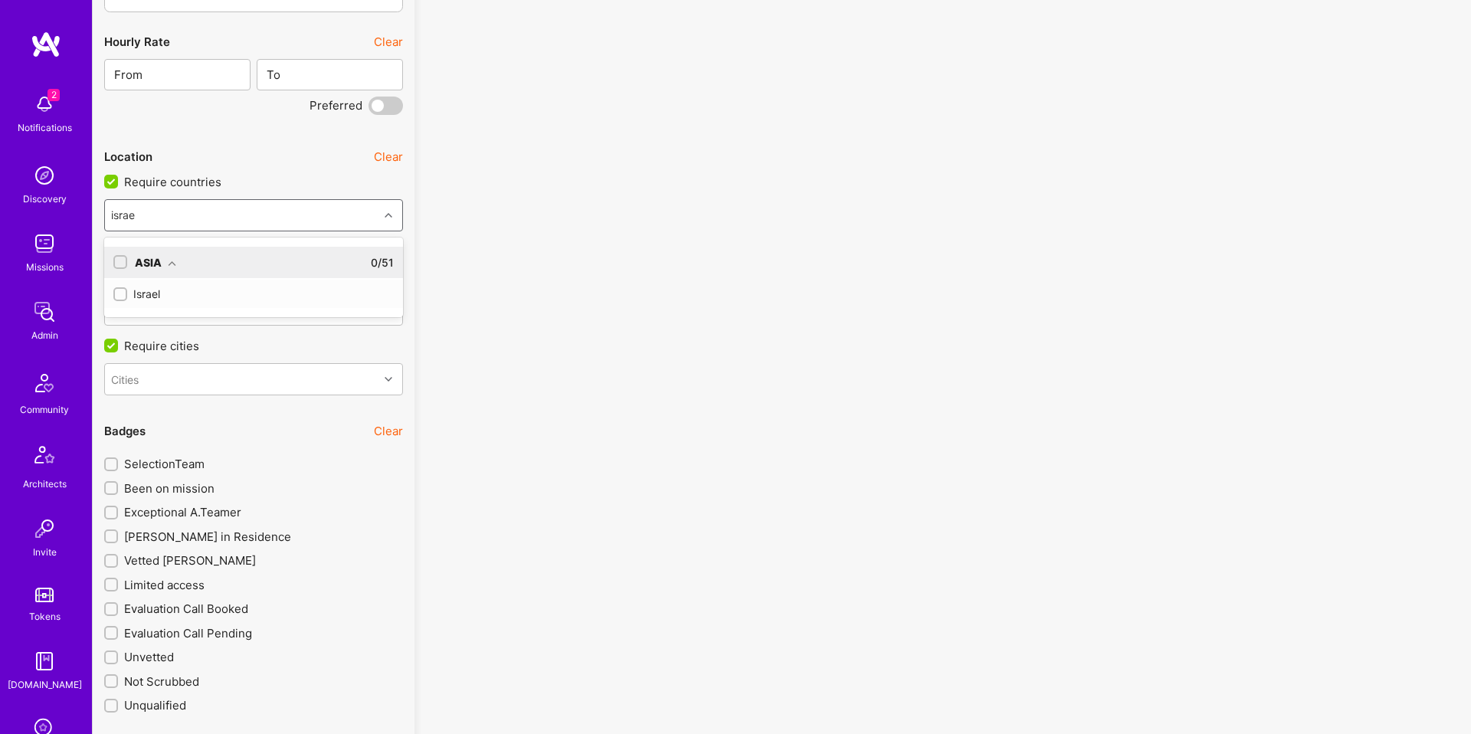
click at [188, 284] on div "Israel" at bounding box center [253, 294] width 299 height 28
checkbox input "true"
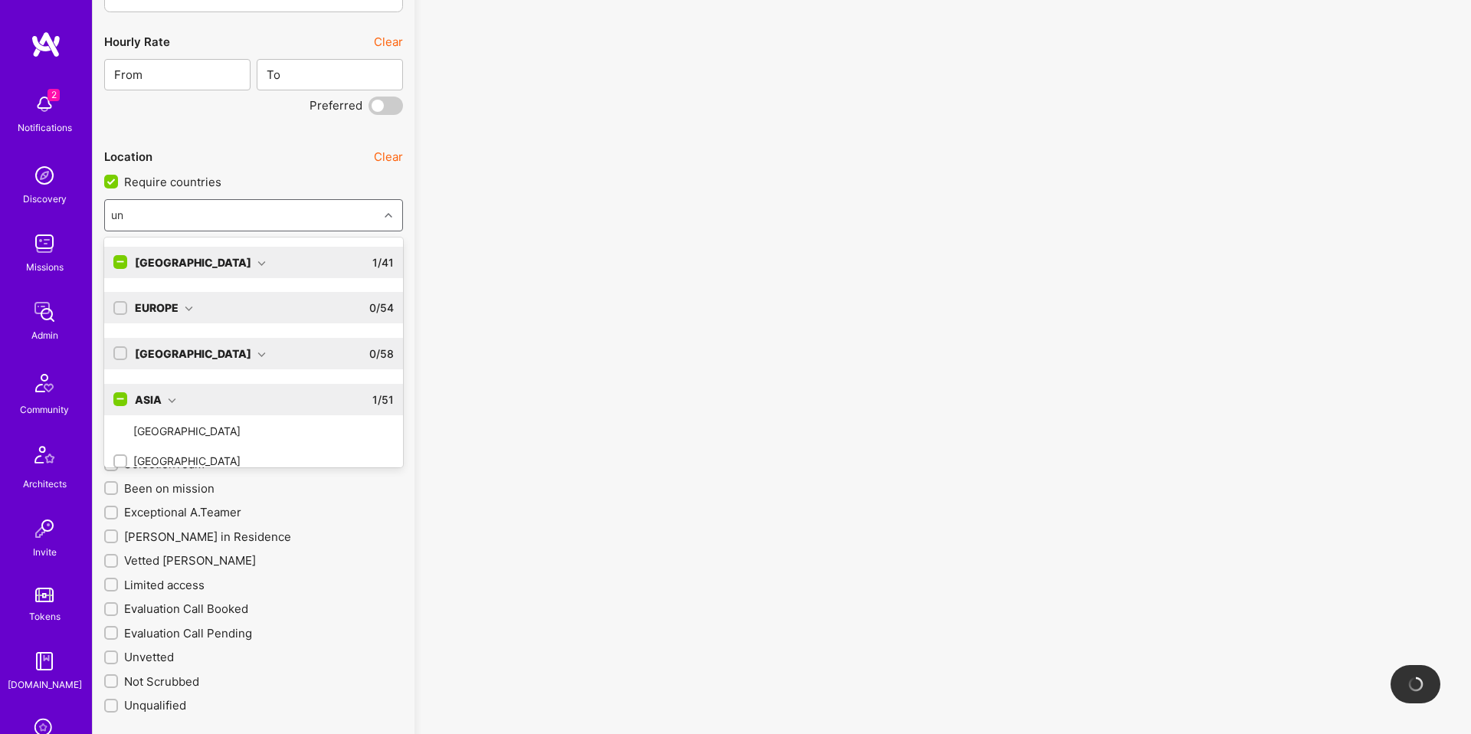
type input "uni"
click at [190, 308] on icon at bounding box center [189, 309] width 8 height 8
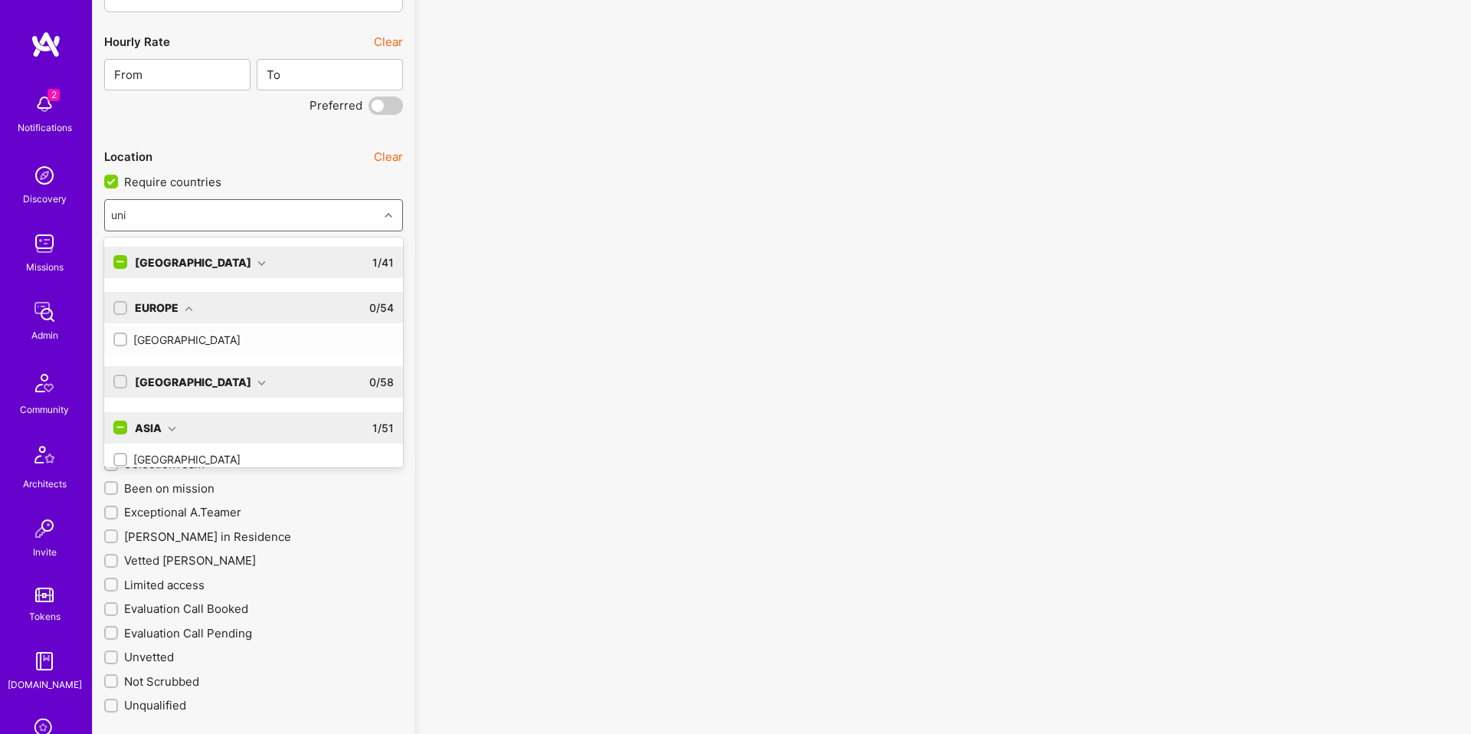
click at [193, 341] on div "United Kingdom" at bounding box center [253, 340] width 280 height 16
checkbox input "true"
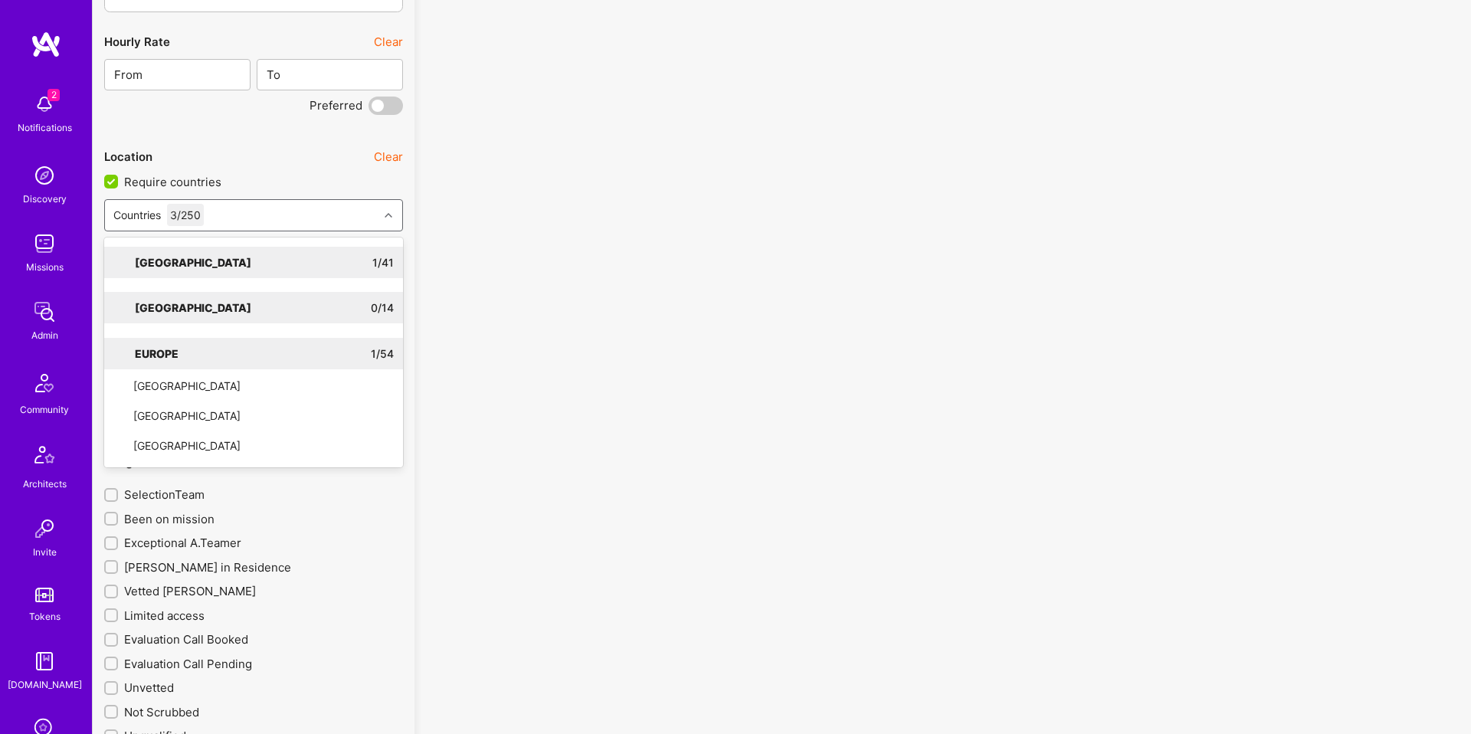
click at [467, 340] on div "No results found! Sorry, we didn't find any builders that fit your needs. Pleas…" at bounding box center [942, 2] width 1033 height 4680
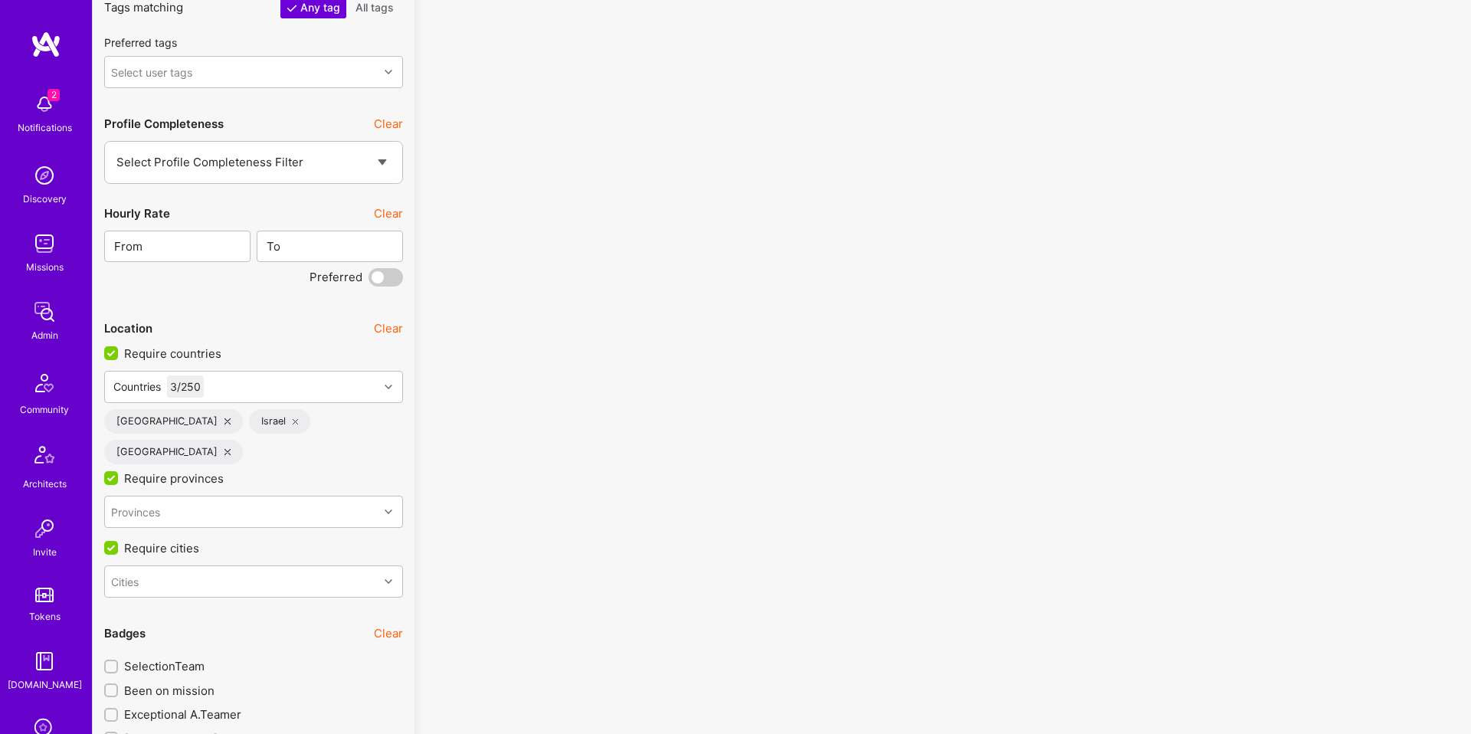
scroll to position [2330, 0]
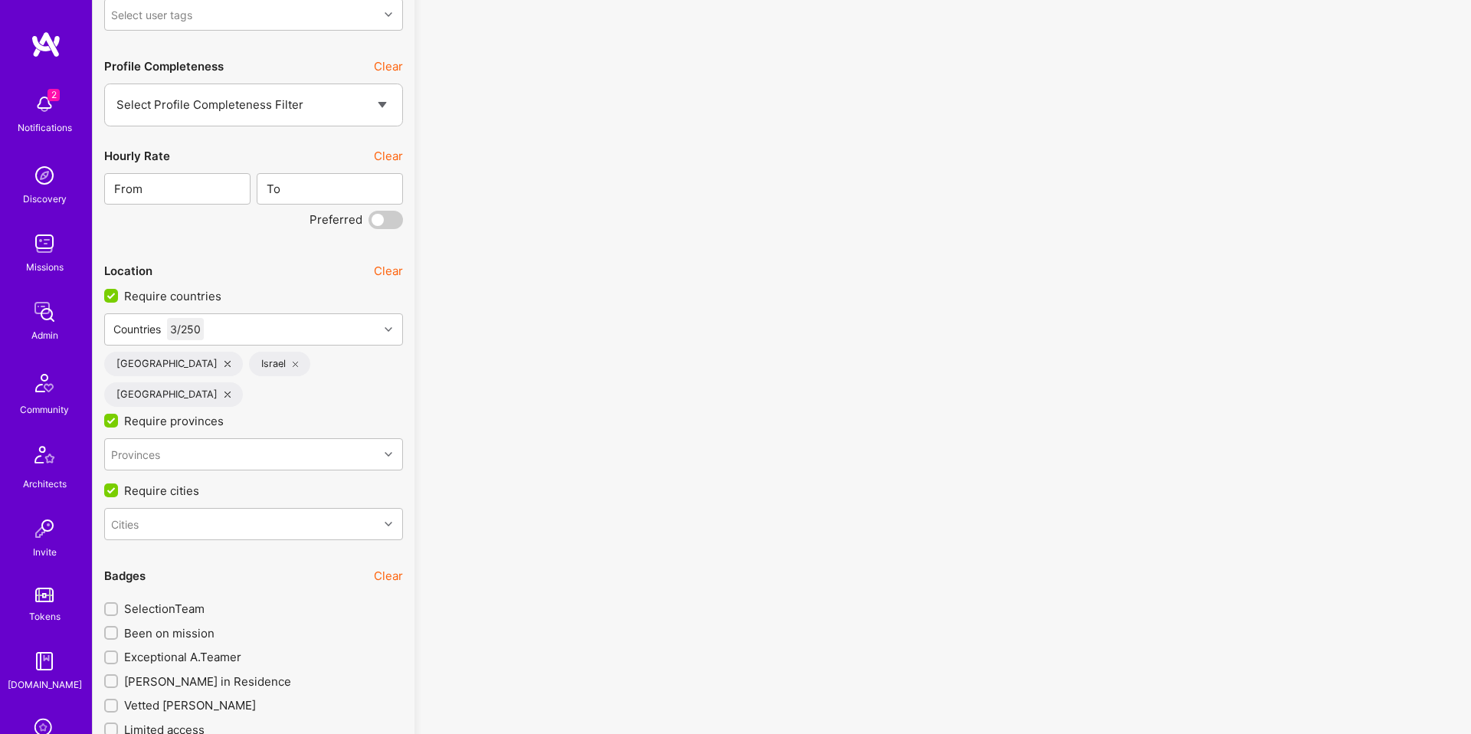
click at [184, 360] on div "United States" at bounding box center [173, 364] width 139 height 25
click at [187, 359] on div "United States" at bounding box center [173, 364] width 139 height 25
click at [224, 364] on icon at bounding box center [227, 364] width 6 height 6
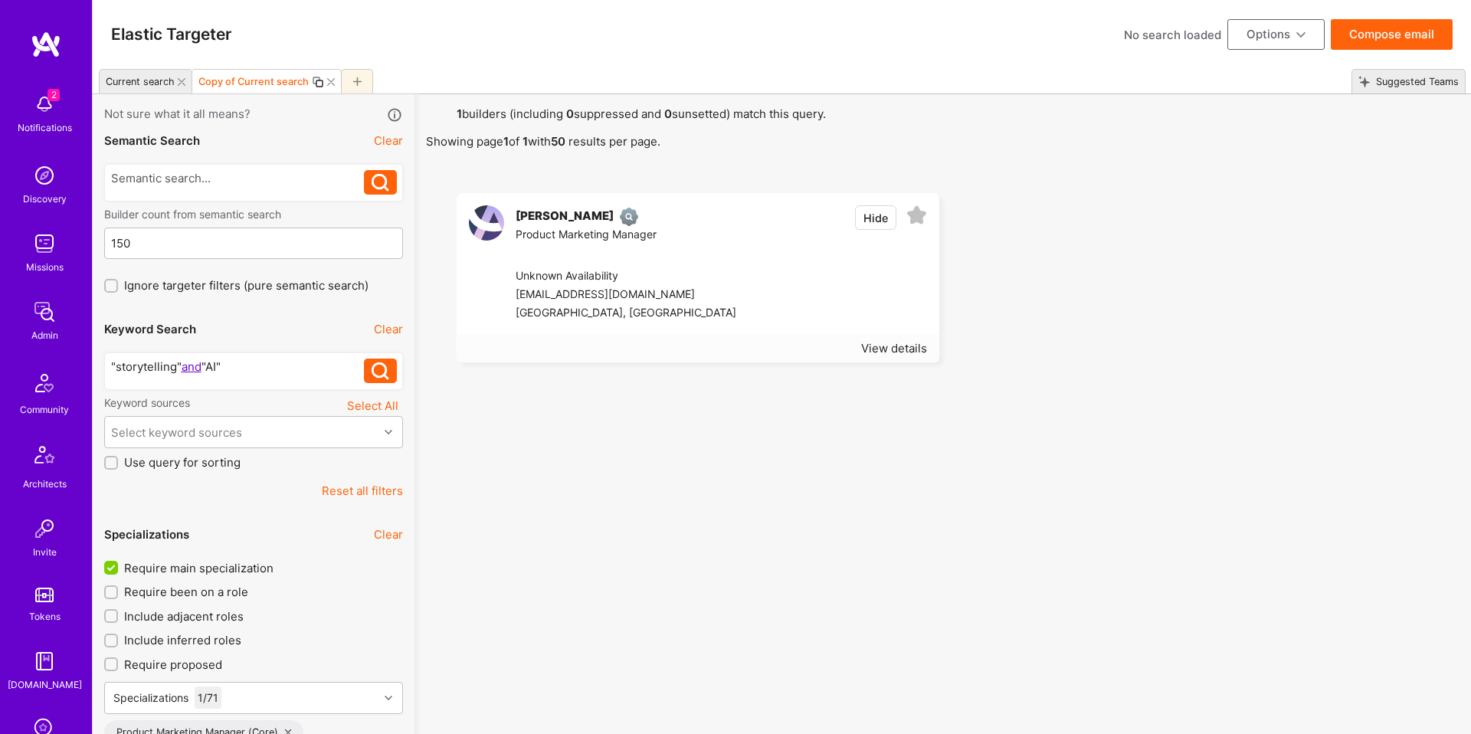
click at [736, 301] on div at bounding box center [831, 294] width 191 height 55
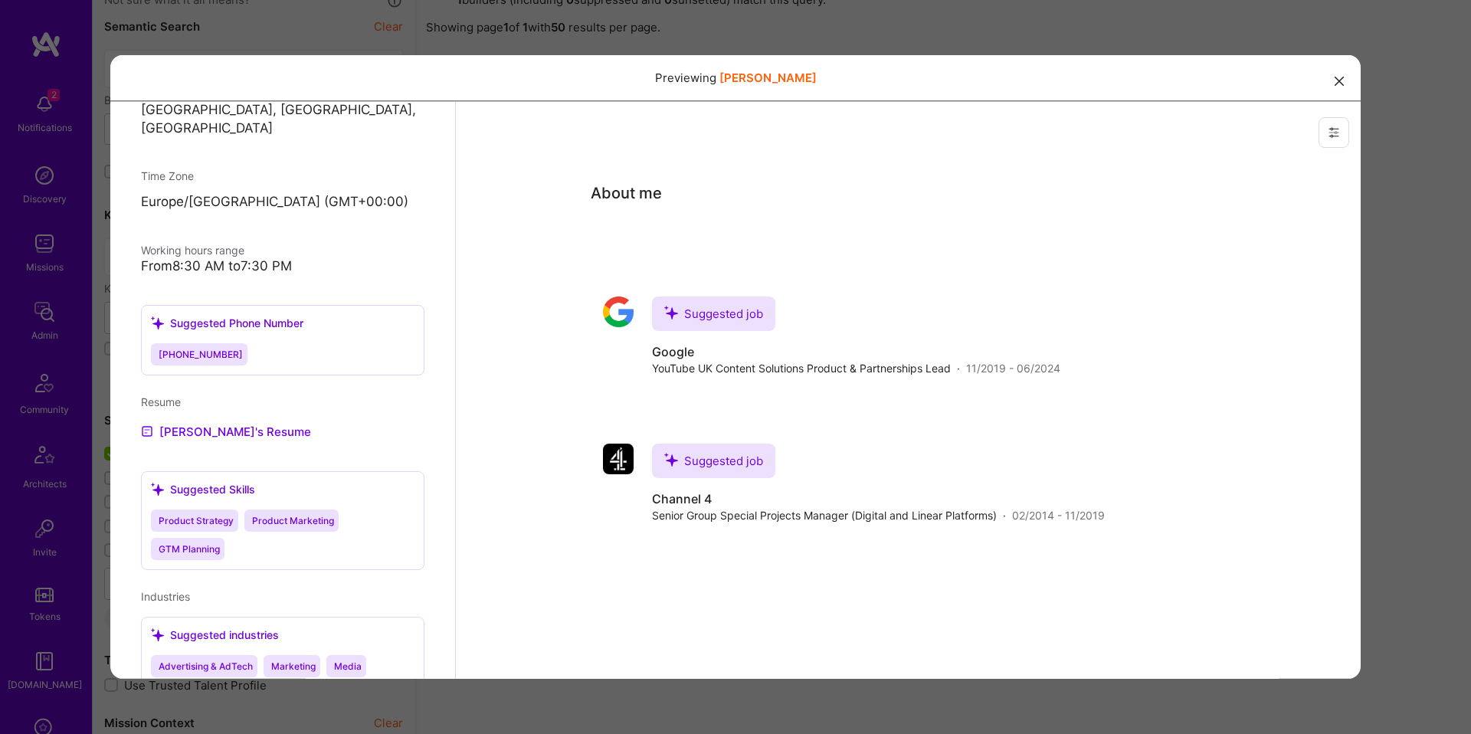
scroll to position [644, 0]
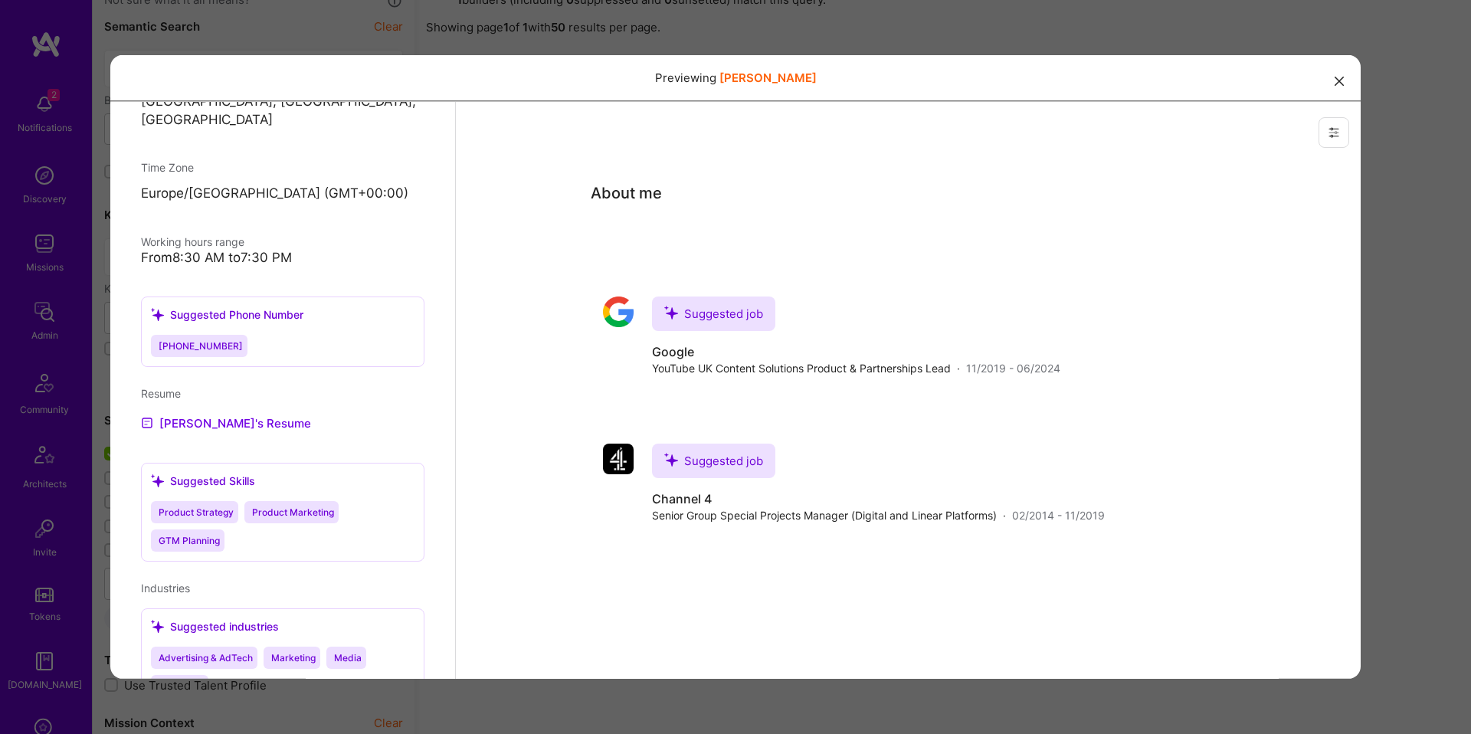
click at [77, 341] on div "Previewing michellepierre" at bounding box center [735, 367] width 1471 height 734
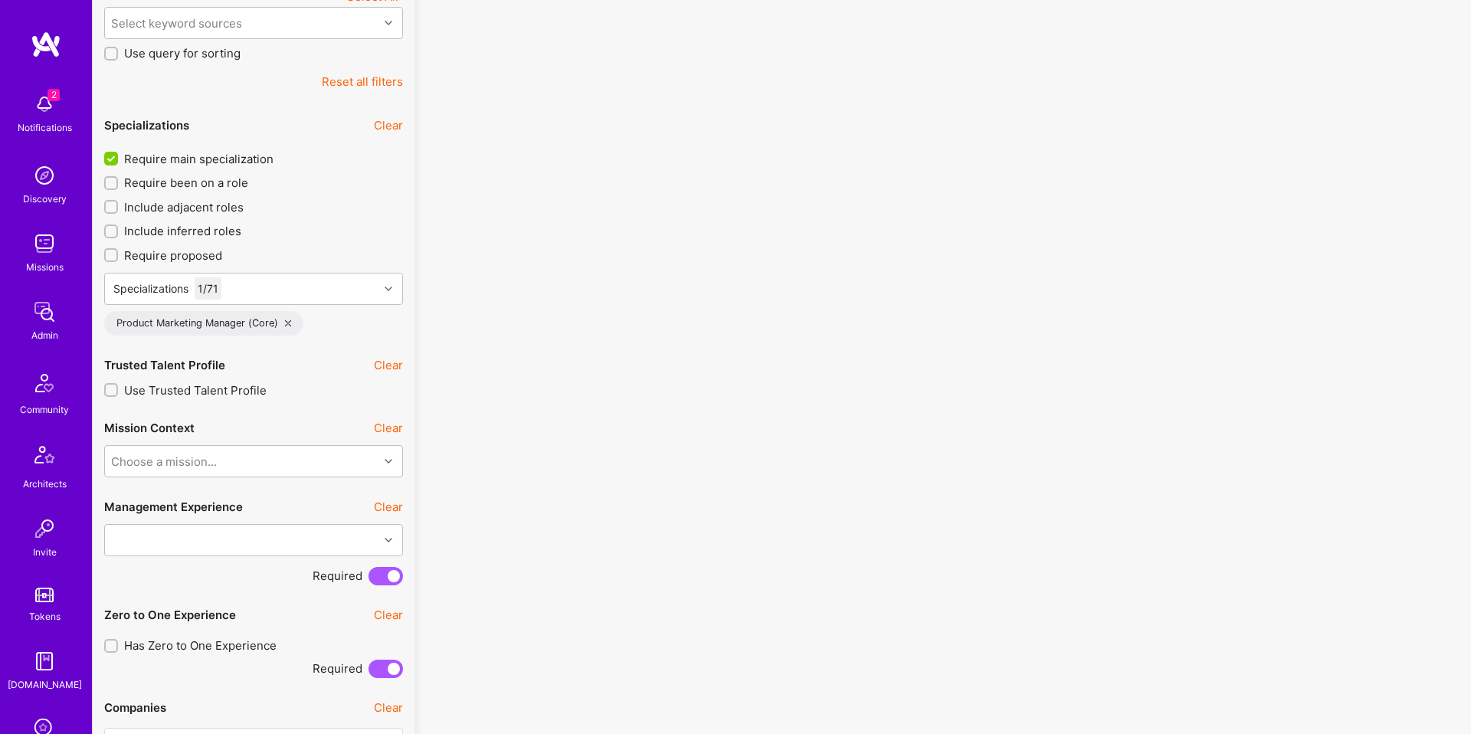
scroll to position [0, 0]
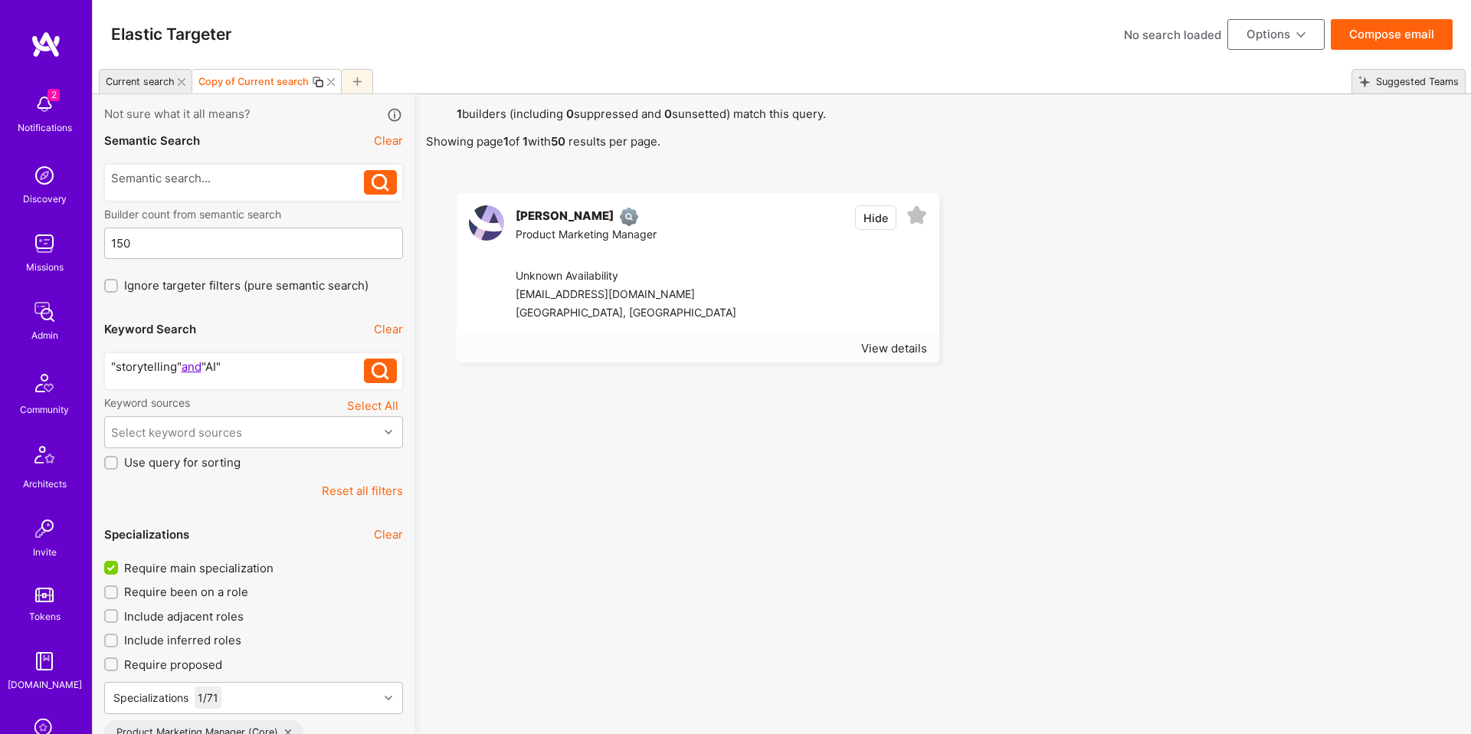
click at [211, 572] on span "Require main specialization" at bounding box center [198, 568] width 149 height 16
click at [119, 572] on input "Require main specialization" at bounding box center [113, 568] width 14 height 14
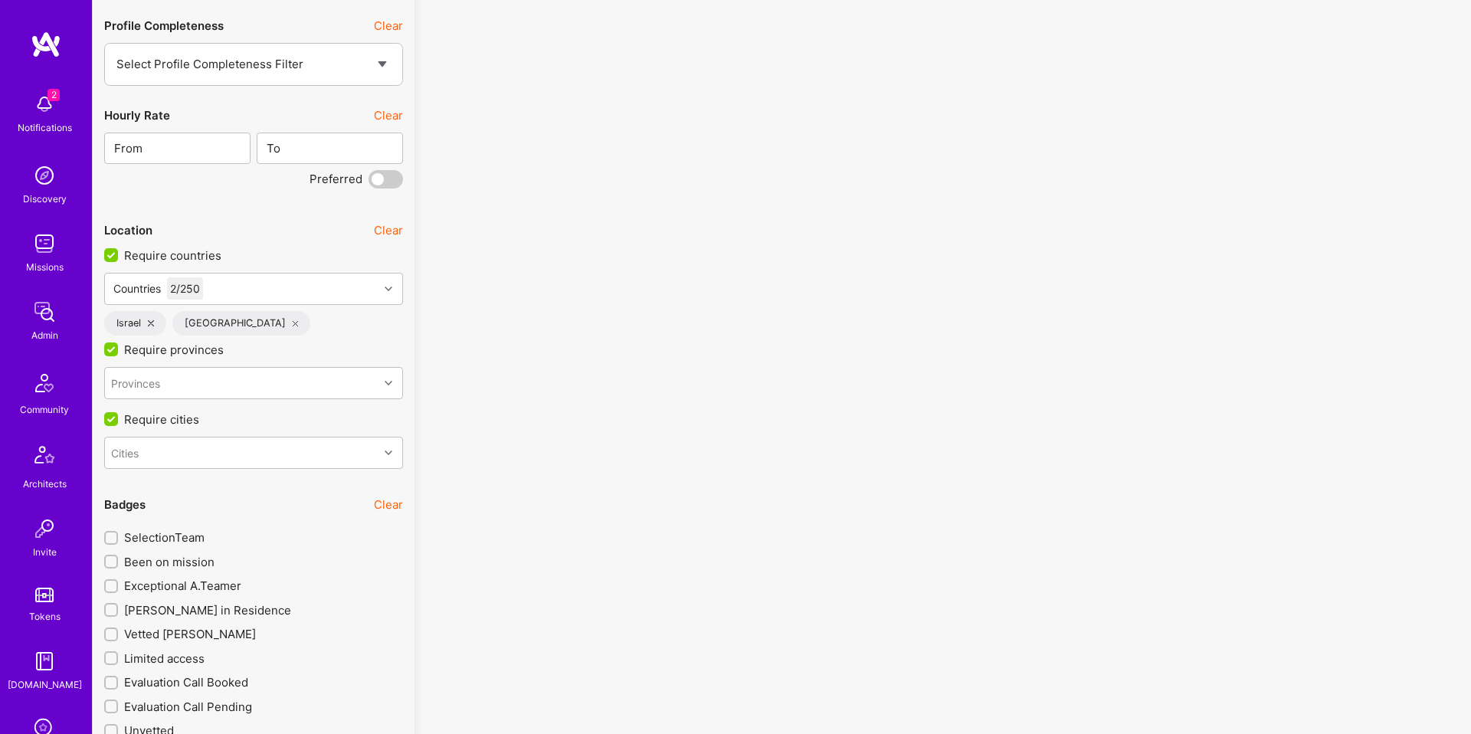
scroll to position [2372, 0]
click at [293, 322] on icon at bounding box center [296, 322] width 6 height 6
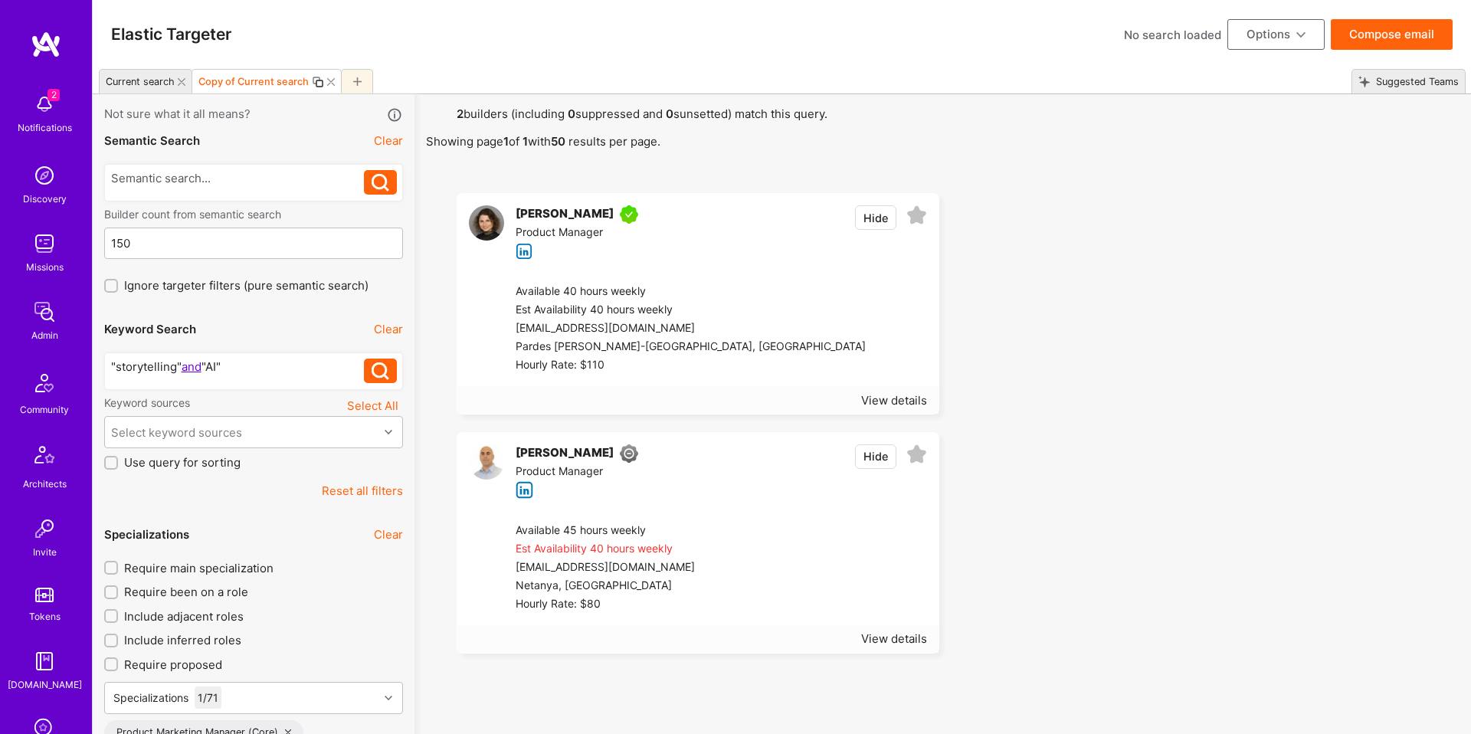
click at [720, 375] on div "Available 40 hours weekly Est Availability 40 hours weekly maykoraz@gmail.com P…" at bounding box center [715, 328] width 446 height 115
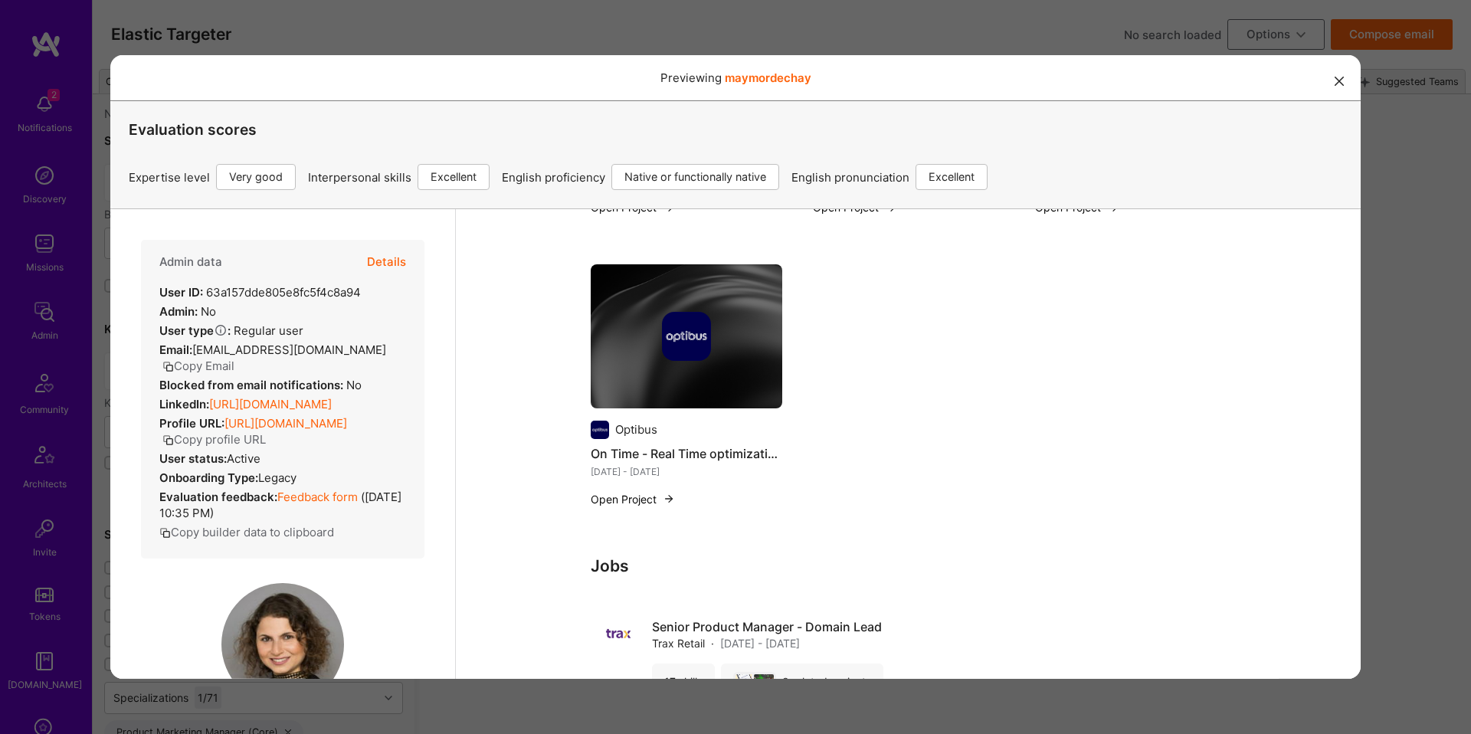
scroll to position [1625, 0]
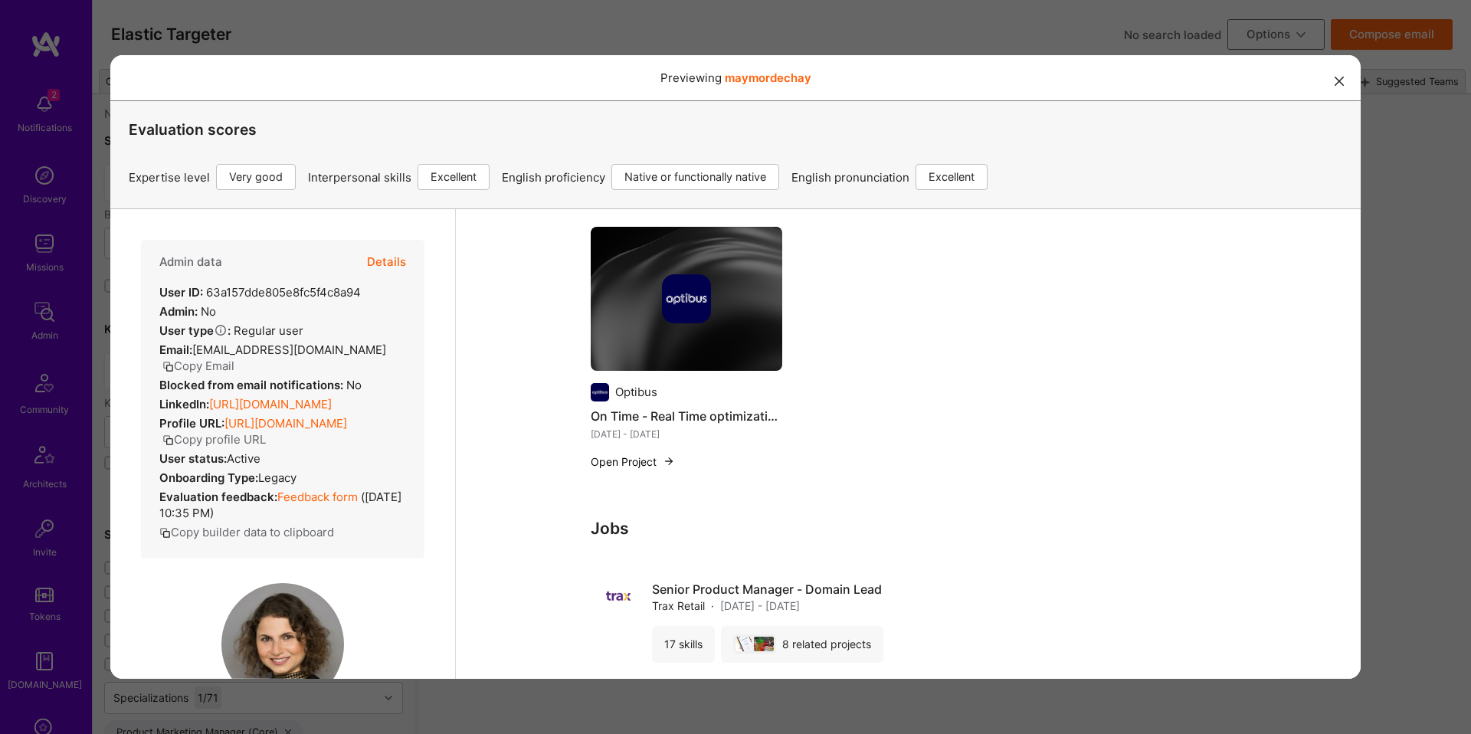
click at [1393, 297] on div "Previewing maymordechay Evaluation scores Expertise level Very good Interperson…" at bounding box center [735, 367] width 1471 height 734
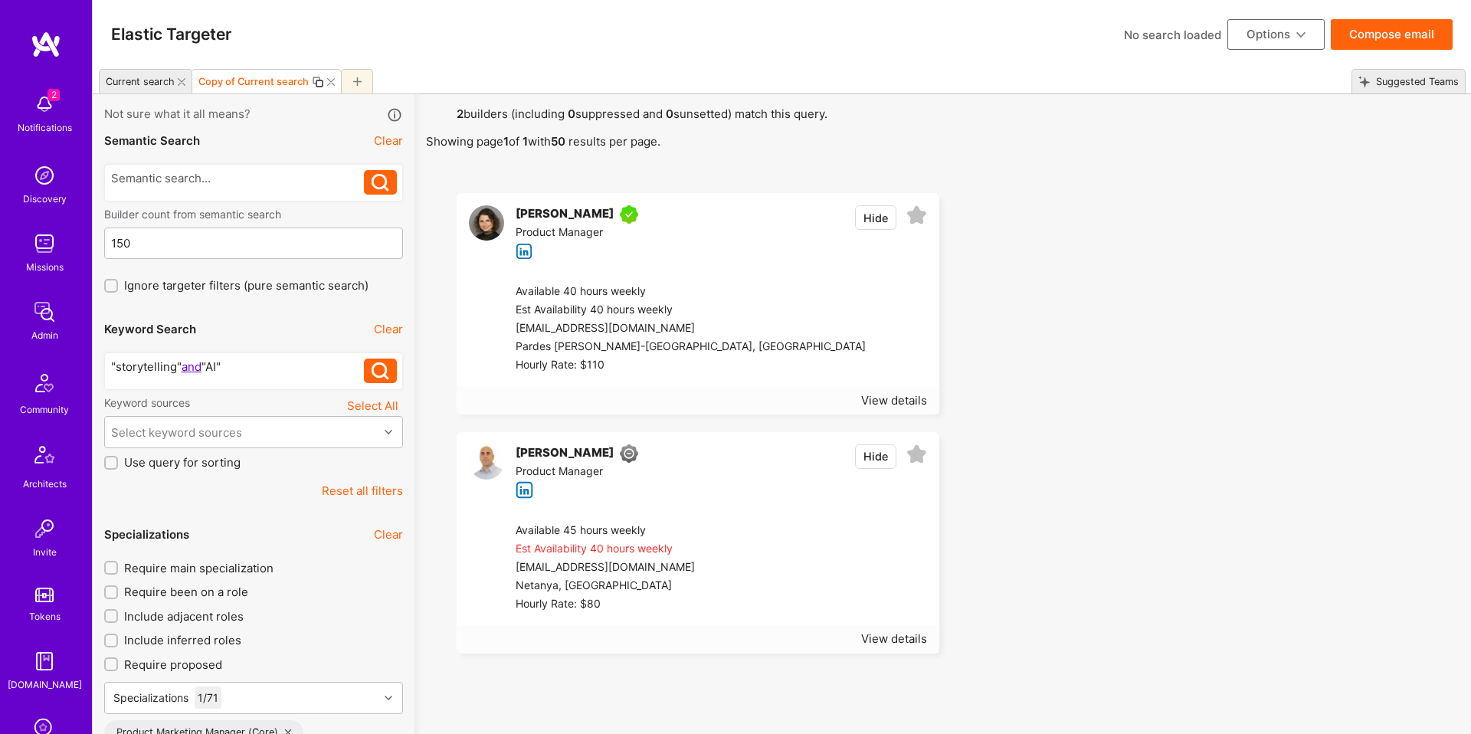
click at [218, 565] on span "Require main specialization" at bounding box center [198, 568] width 149 height 16
click at [118, 565] on input "Require main specialization" at bounding box center [112, 567] width 11 height 11
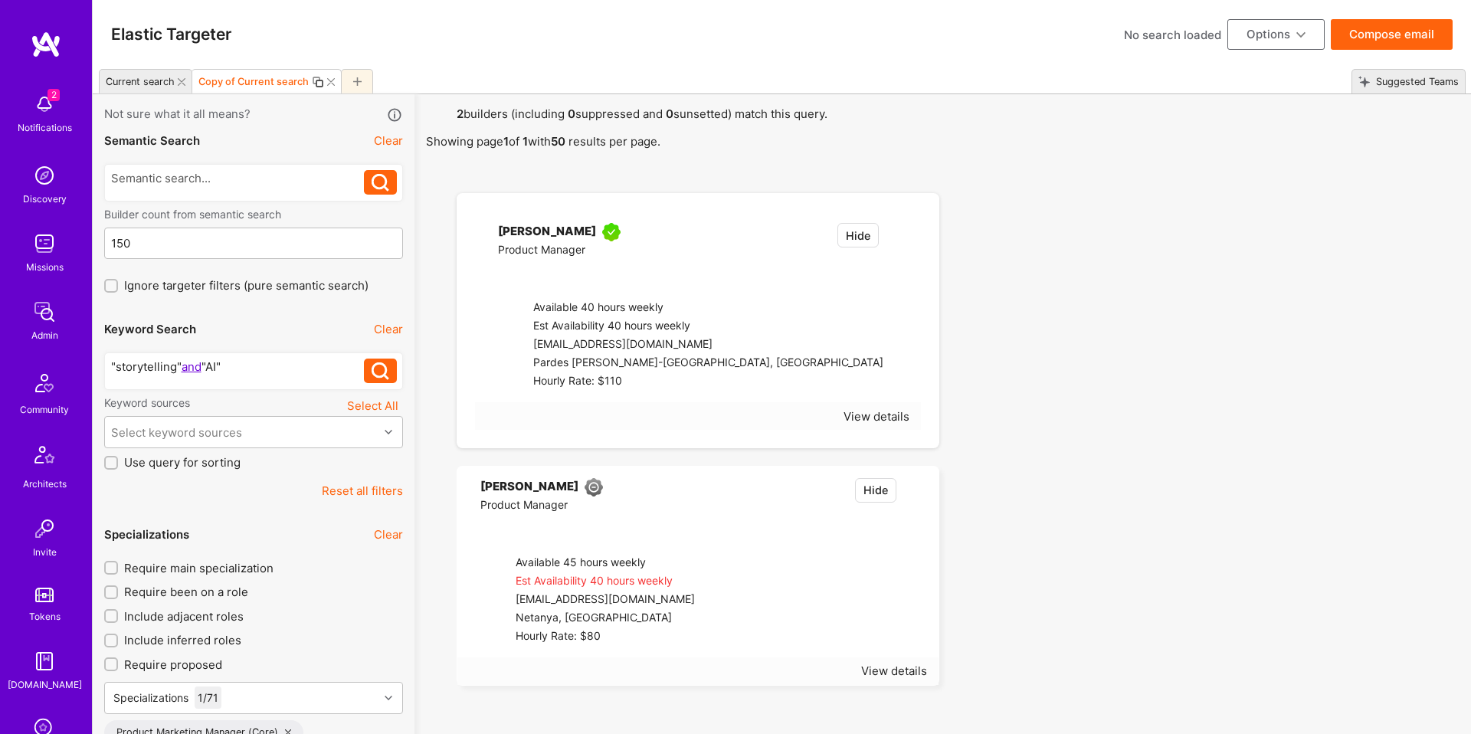
checkbox input "true"
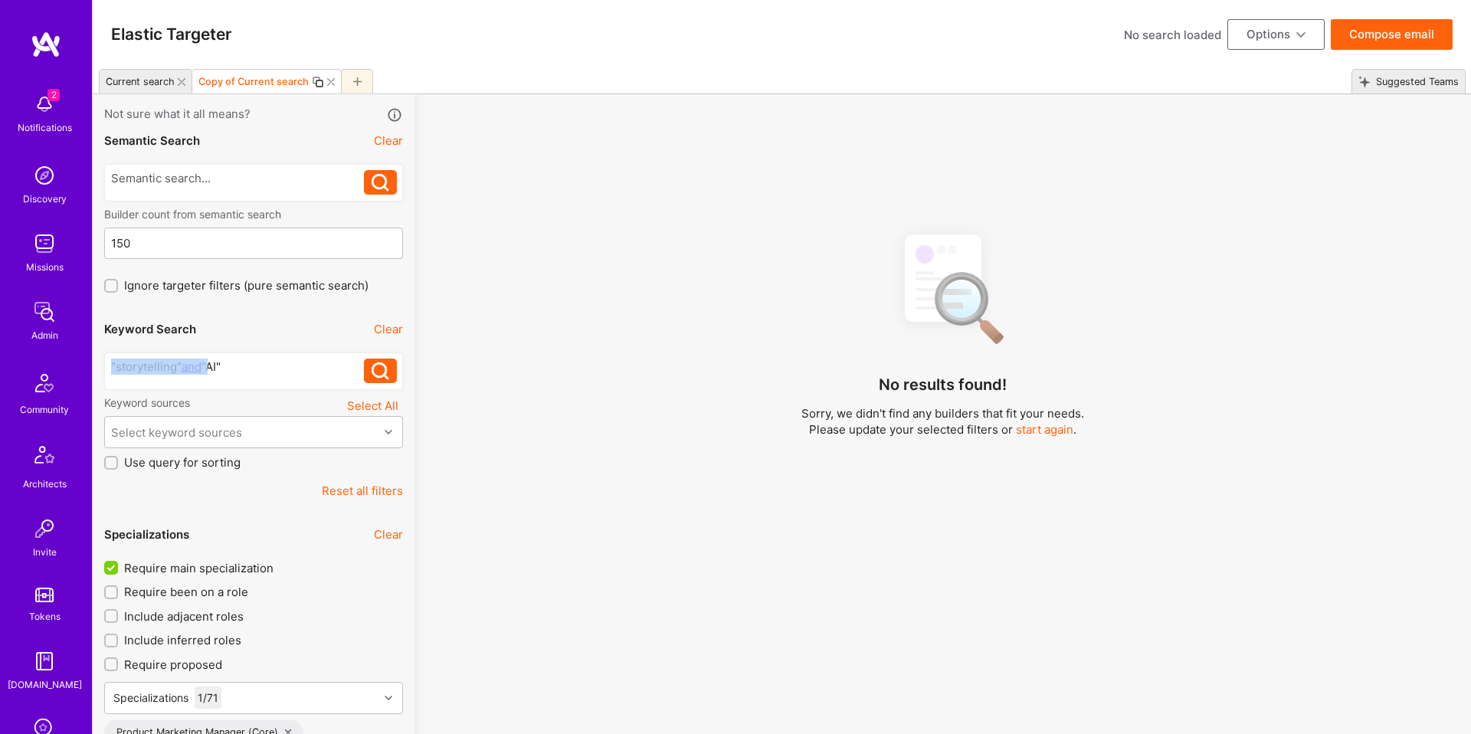
drag, startPoint x: 208, startPoint y: 366, endPoint x: -39, endPoint y: 368, distance: 246.6
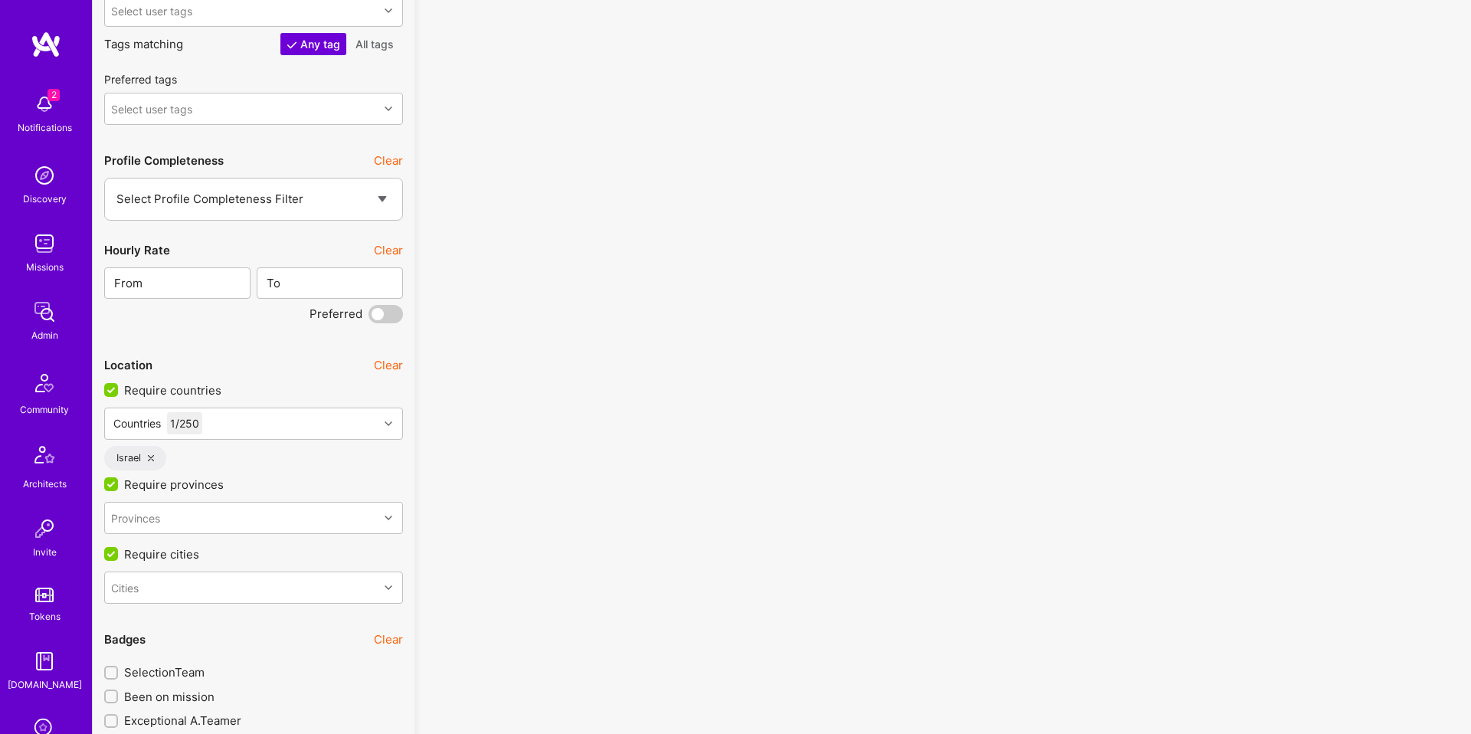
scroll to position [2238, 0]
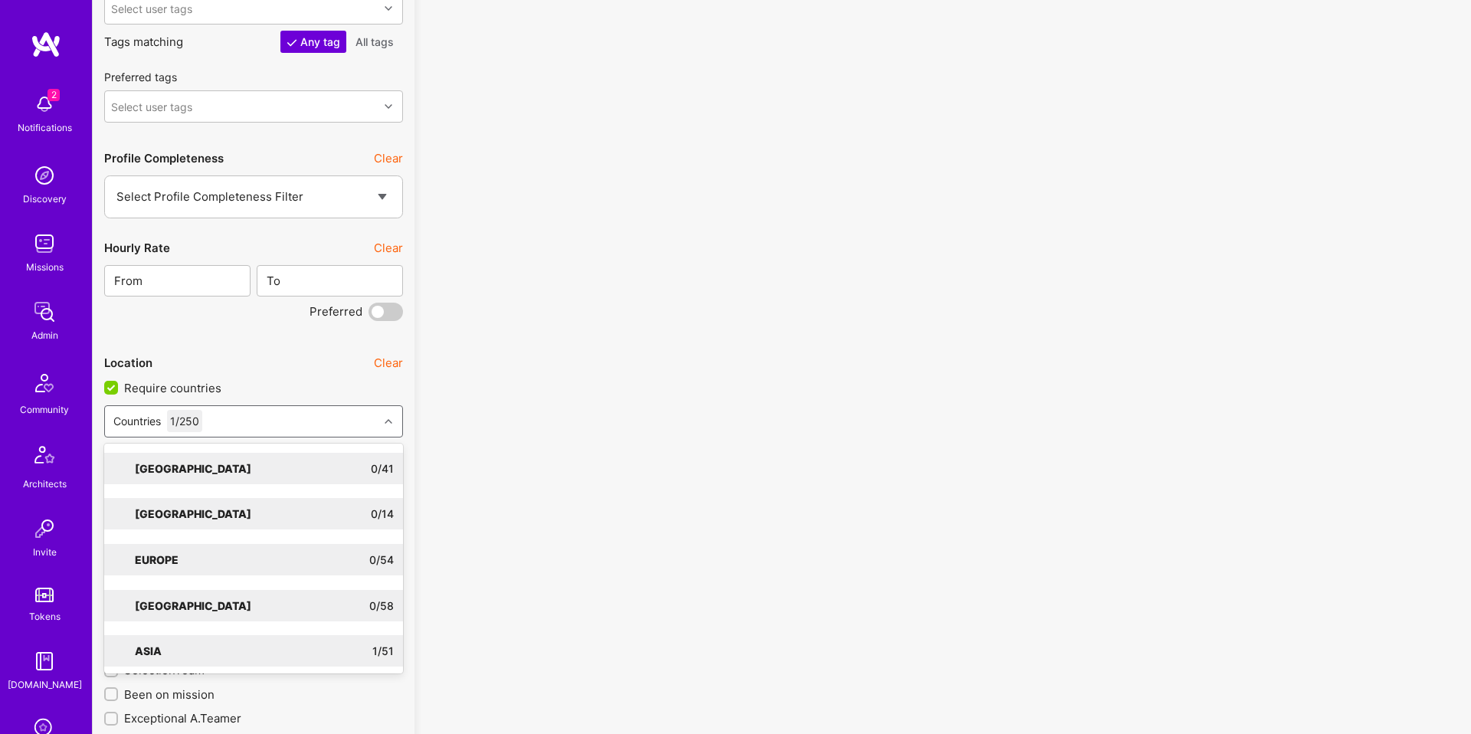
click at [206, 421] on div "Countries 1 / 250" at bounding box center [158, 421] width 97 height 22
type input "uni"
click at [226, 461] on div "North America" at bounding box center [200, 468] width 131 height 16
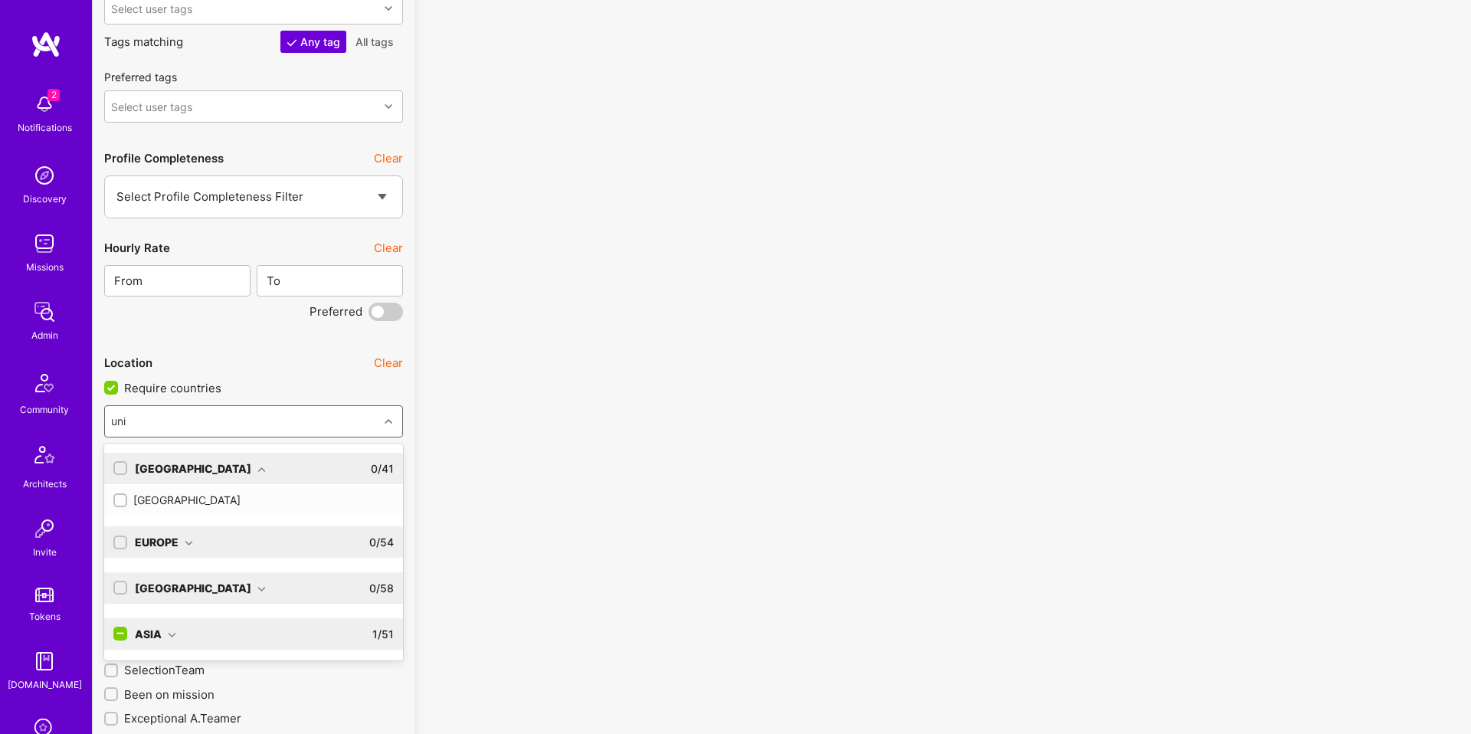
click at [174, 498] on div "United States" at bounding box center [253, 500] width 280 height 16
checkbox input "true"
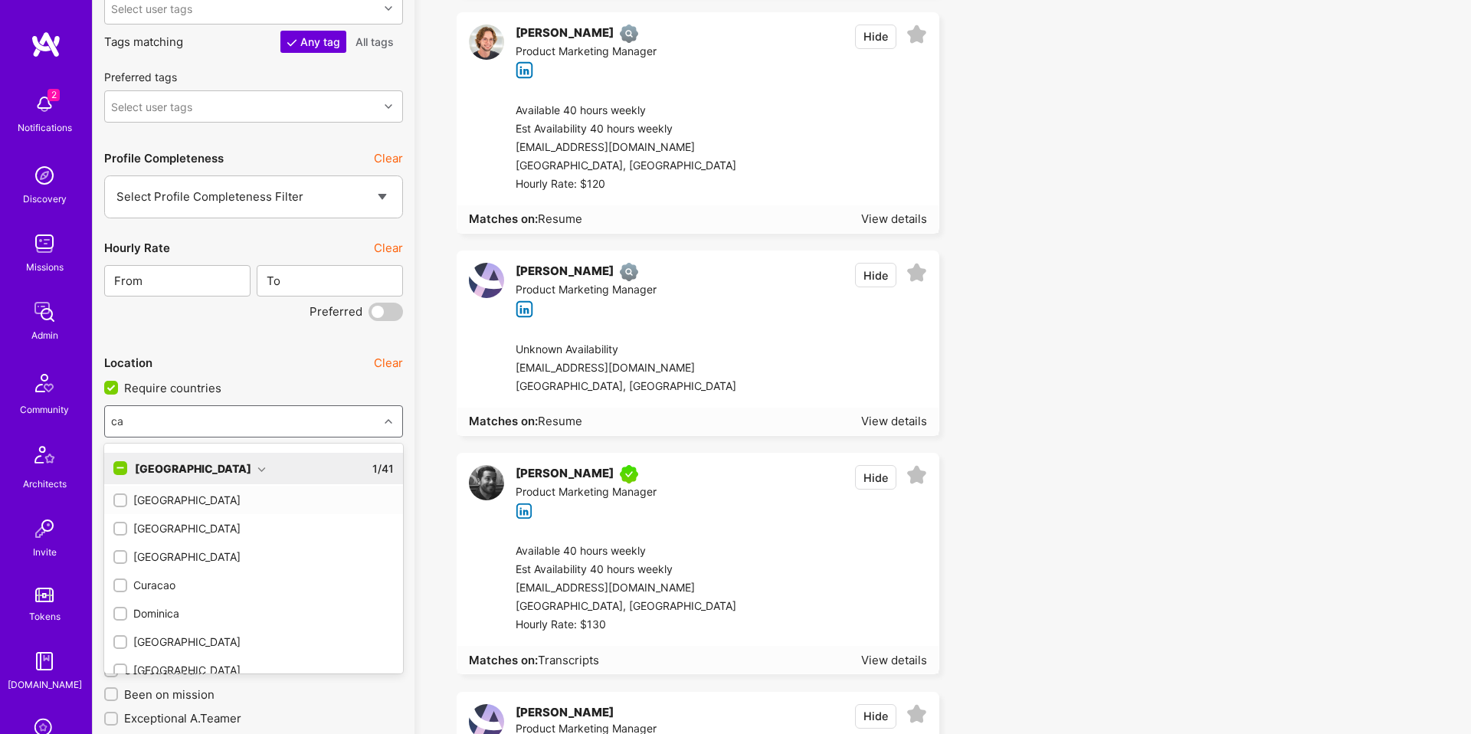
type input "ca"
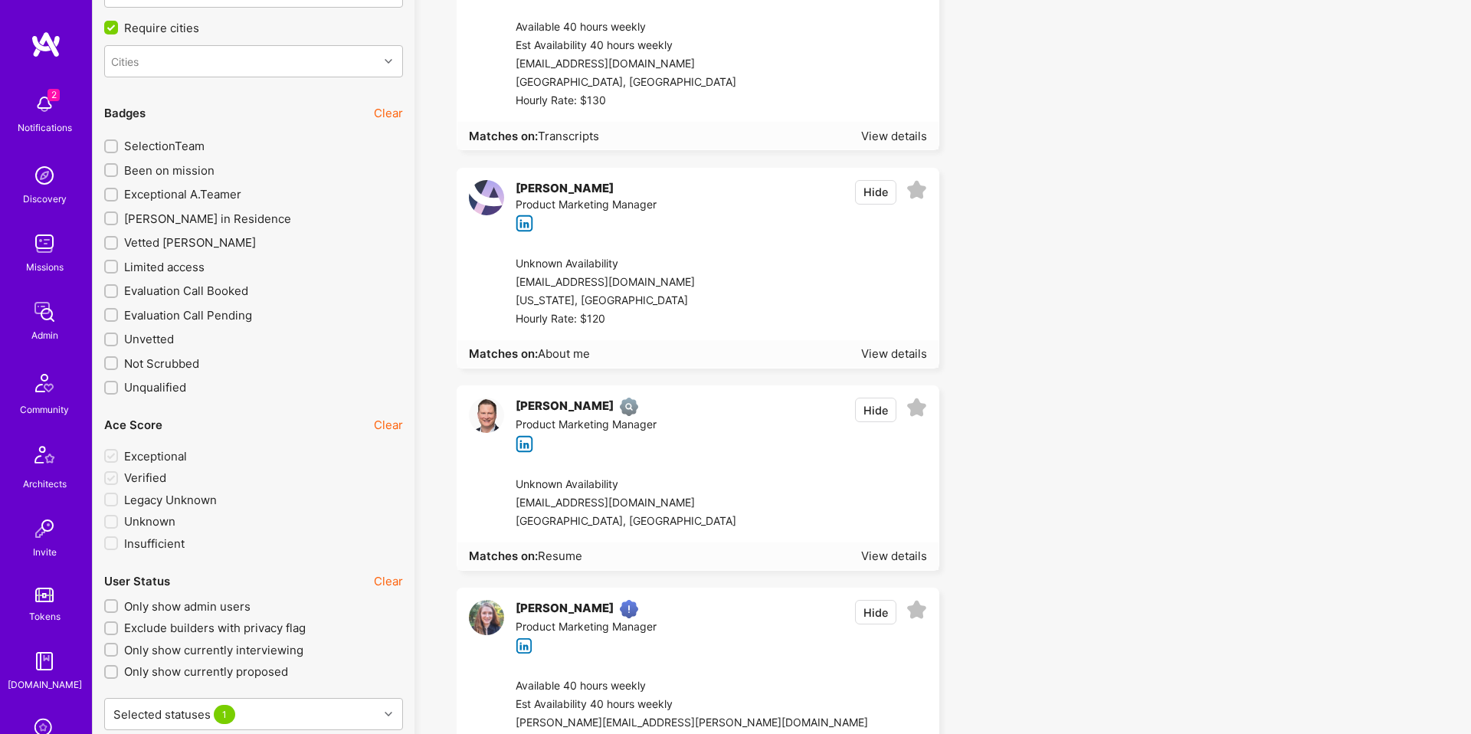
scroll to position [2756, 0]
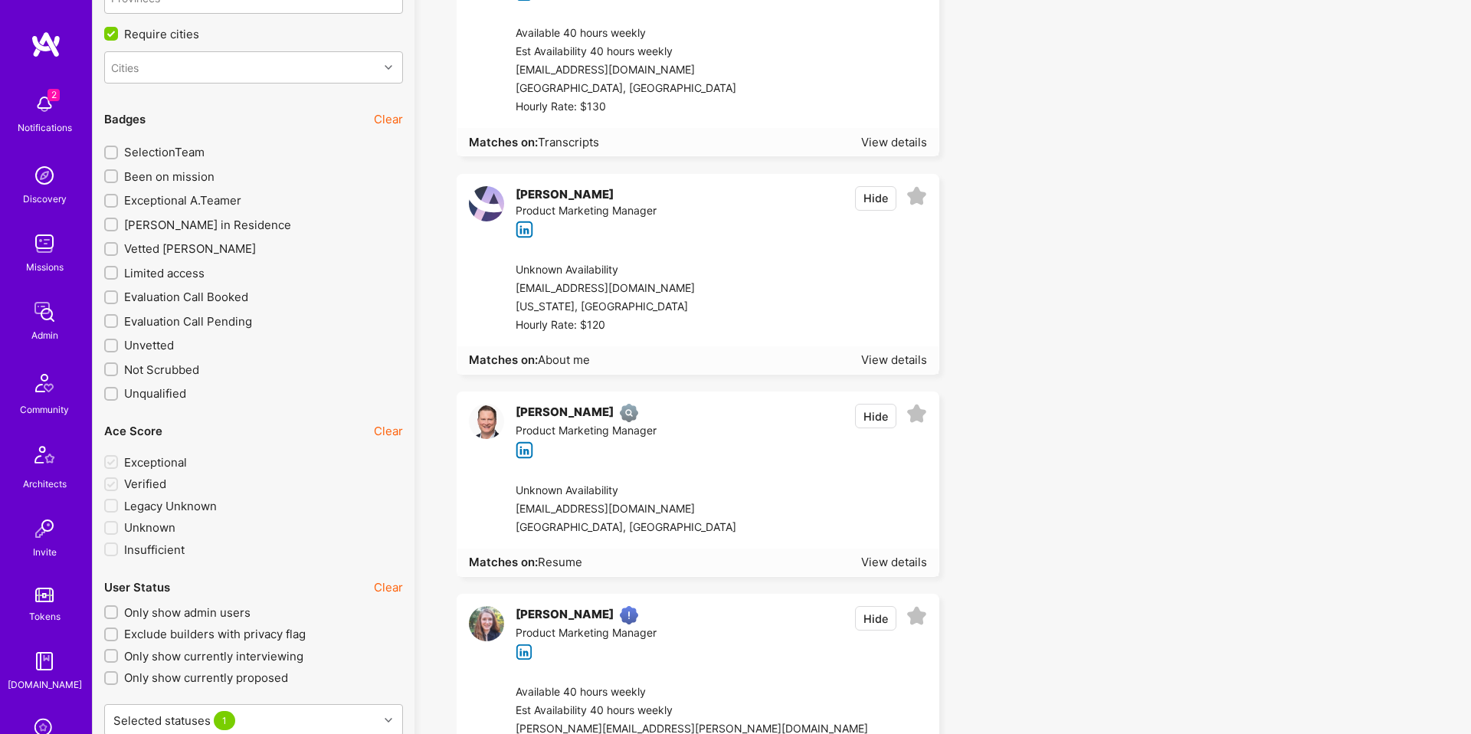
click at [149, 347] on span "Unvetted" at bounding box center [149, 345] width 50 height 16
click at [118, 347] on input "Unvetted" at bounding box center [112, 346] width 11 height 11
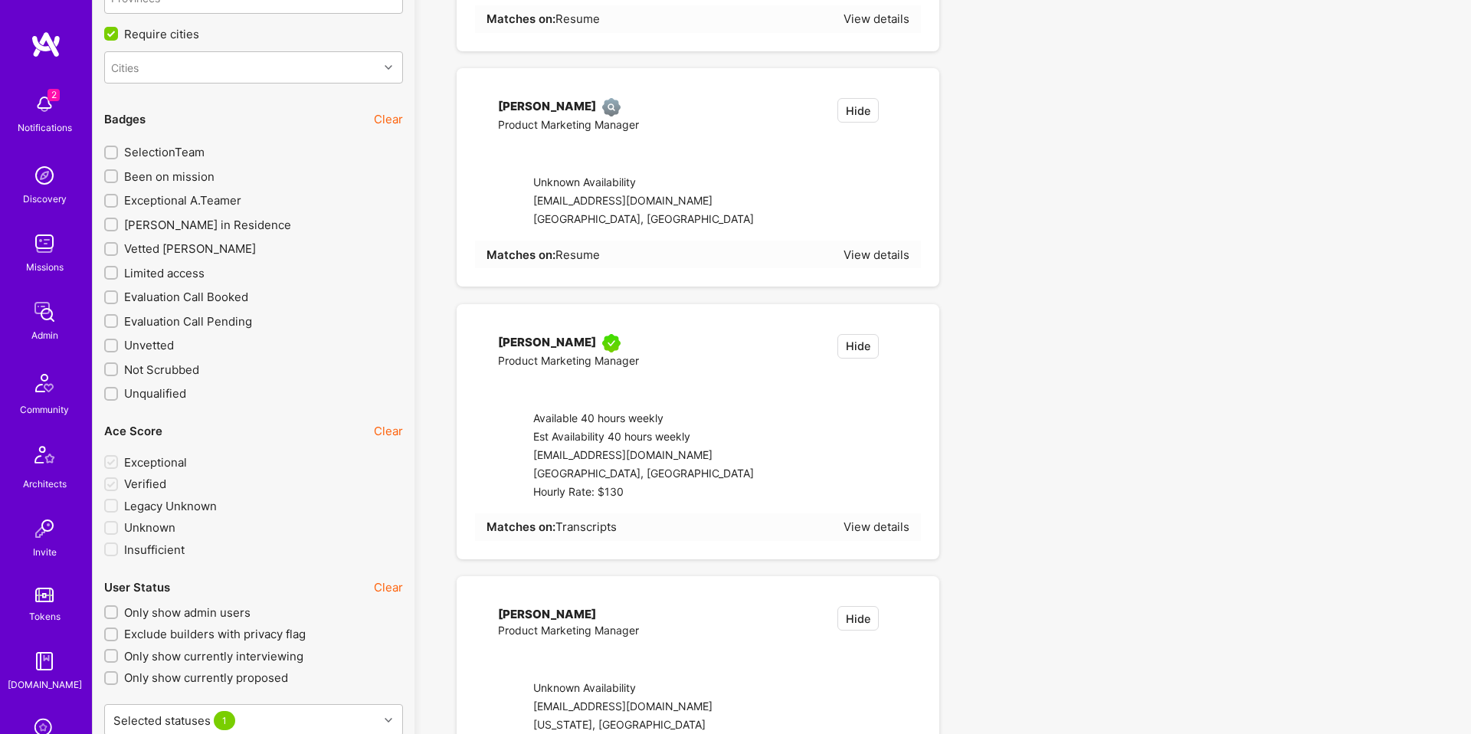
checkbox input "true"
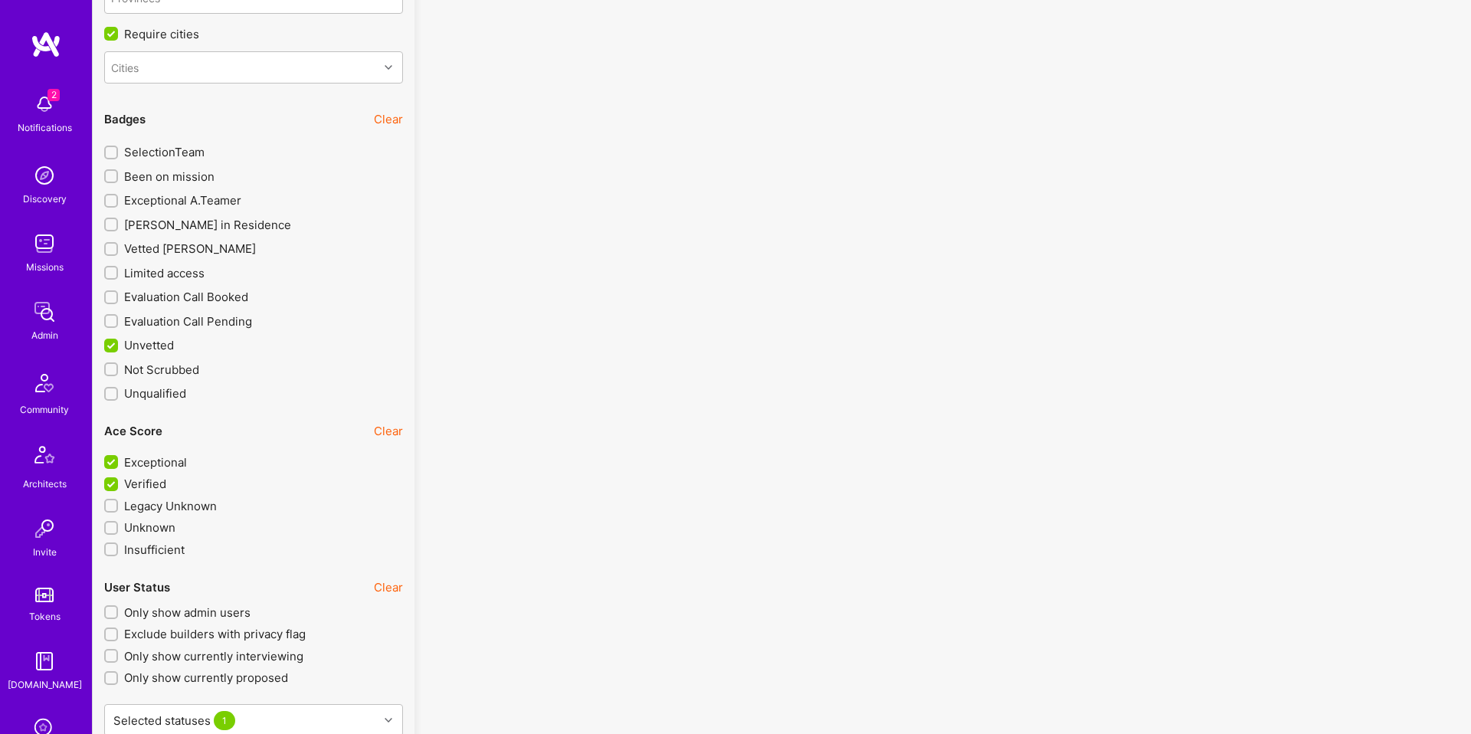
click at [163, 320] on span "Evaluation Call Pending" at bounding box center [188, 321] width 128 height 16
click at [118, 320] on input "Evaluation Call Pending" at bounding box center [112, 321] width 11 height 11
checkbox input "true"
drag, startPoint x: 172, startPoint y: 293, endPoint x: 168, endPoint y: 244, distance: 49.2
click at [172, 293] on span "Evaluation Call Booked" at bounding box center [186, 297] width 124 height 16
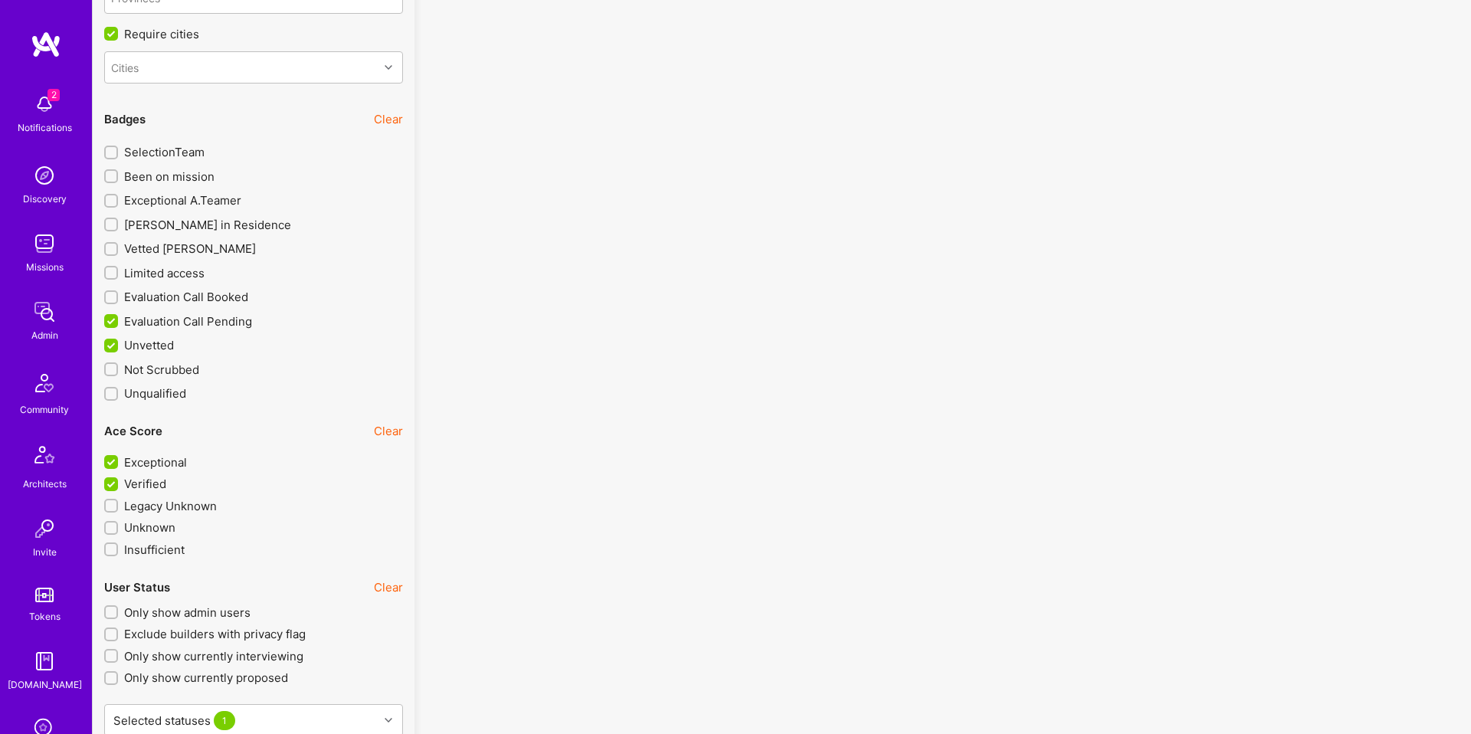
click at [118, 293] on input "Evaluation Call Booked" at bounding box center [112, 298] width 11 height 11
checkbox input "true"
click at [167, 197] on span "Exceptional A.Teamer" at bounding box center [182, 200] width 117 height 16
click at [118, 197] on input "Exceptional A.Teamer" at bounding box center [112, 200] width 11 height 11
checkbox input "true"
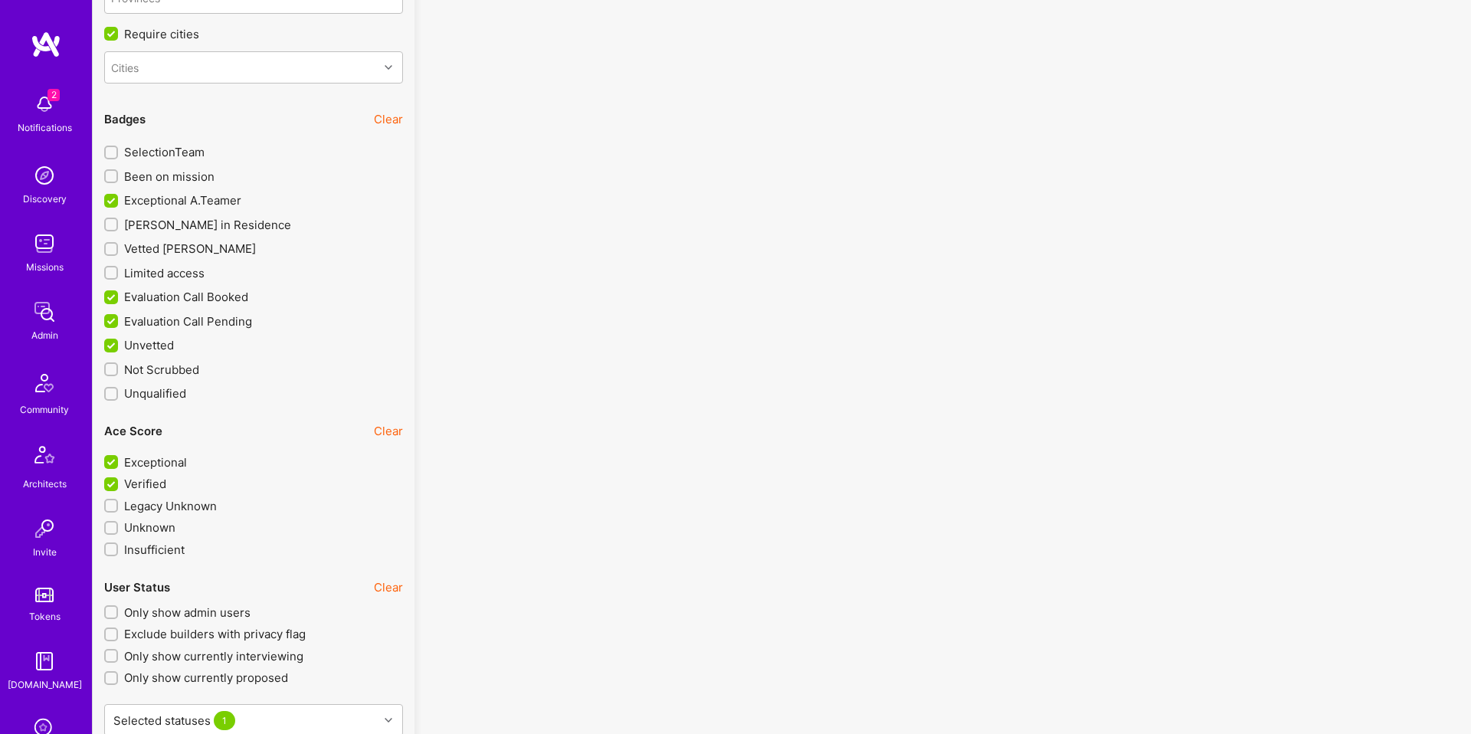
click at [158, 221] on span "A.Teamer in Residence" at bounding box center [207, 225] width 167 height 16
click at [118, 221] on input "A.Teamer in Residence" at bounding box center [112, 224] width 11 height 11
checkbox input "true"
click at [165, 178] on span "Been on mission" at bounding box center [169, 177] width 90 height 16
click at [118, 178] on input "Been on mission" at bounding box center [112, 176] width 11 height 11
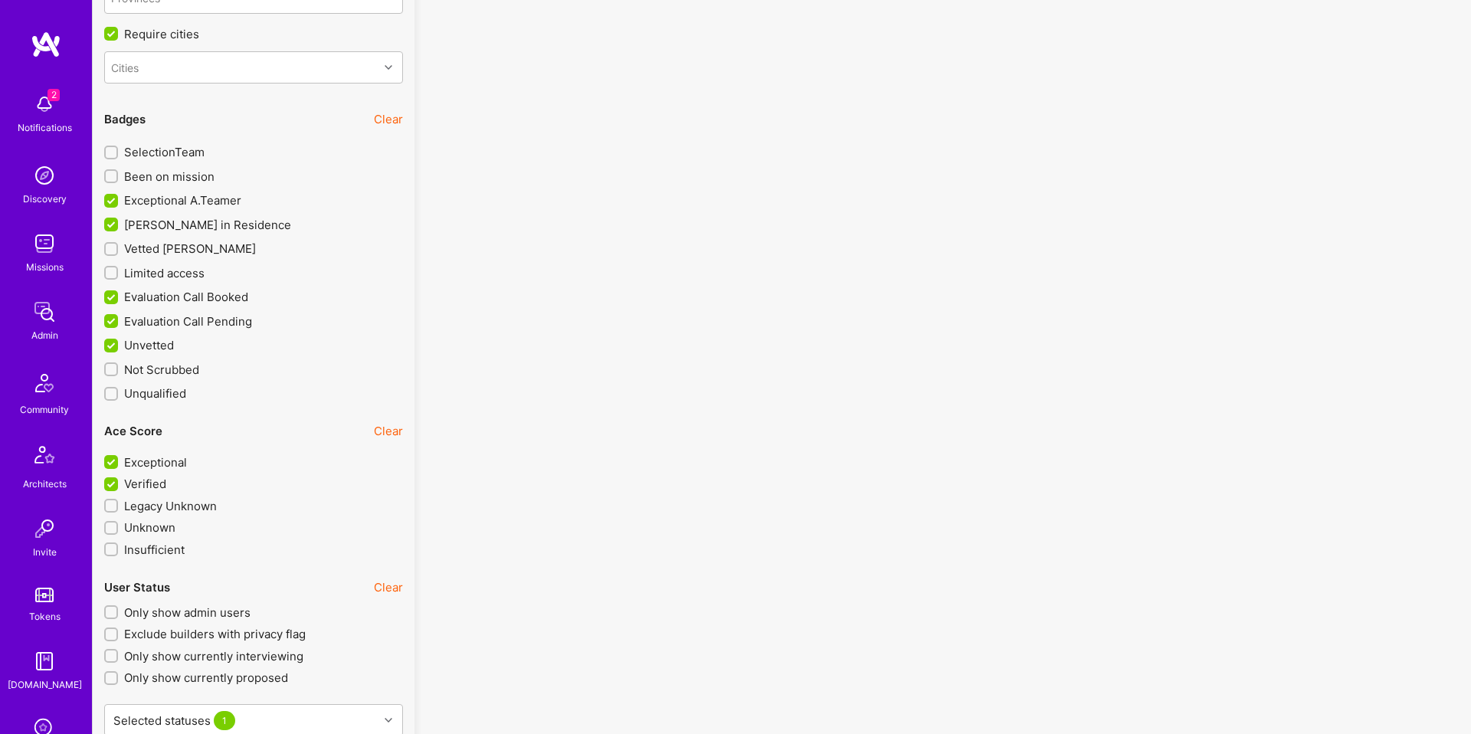
checkbox input "true"
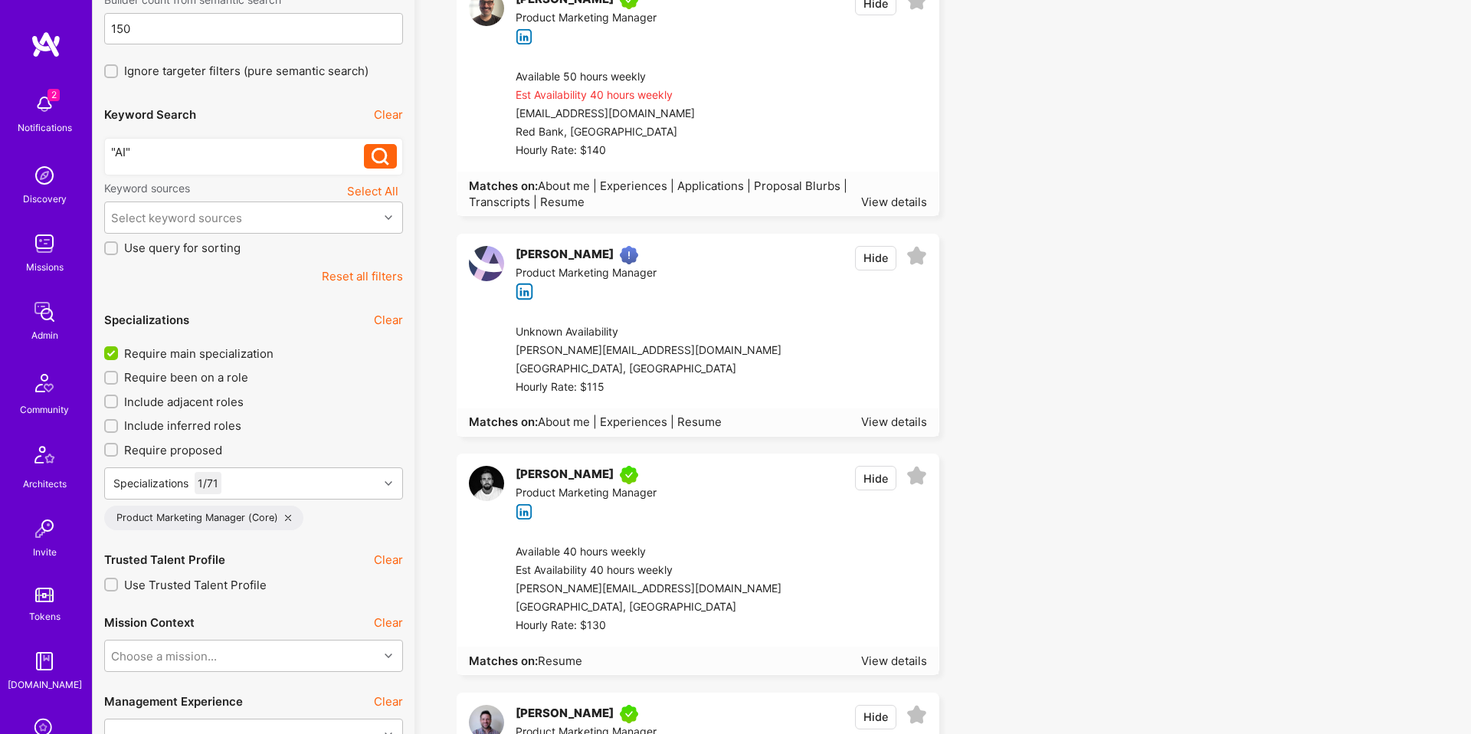
scroll to position [231, 0]
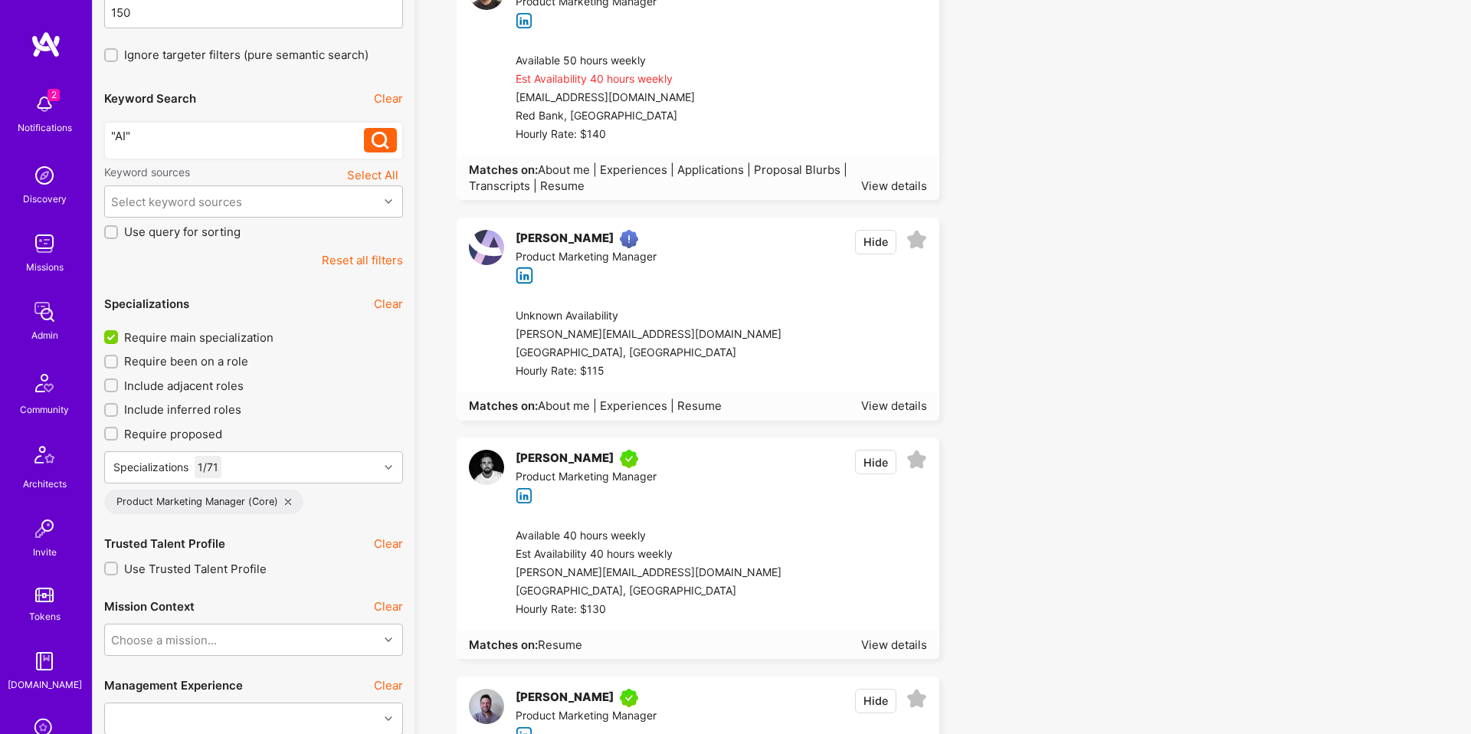
click at [804, 345] on div at bounding box center [854, 344] width 146 height 74
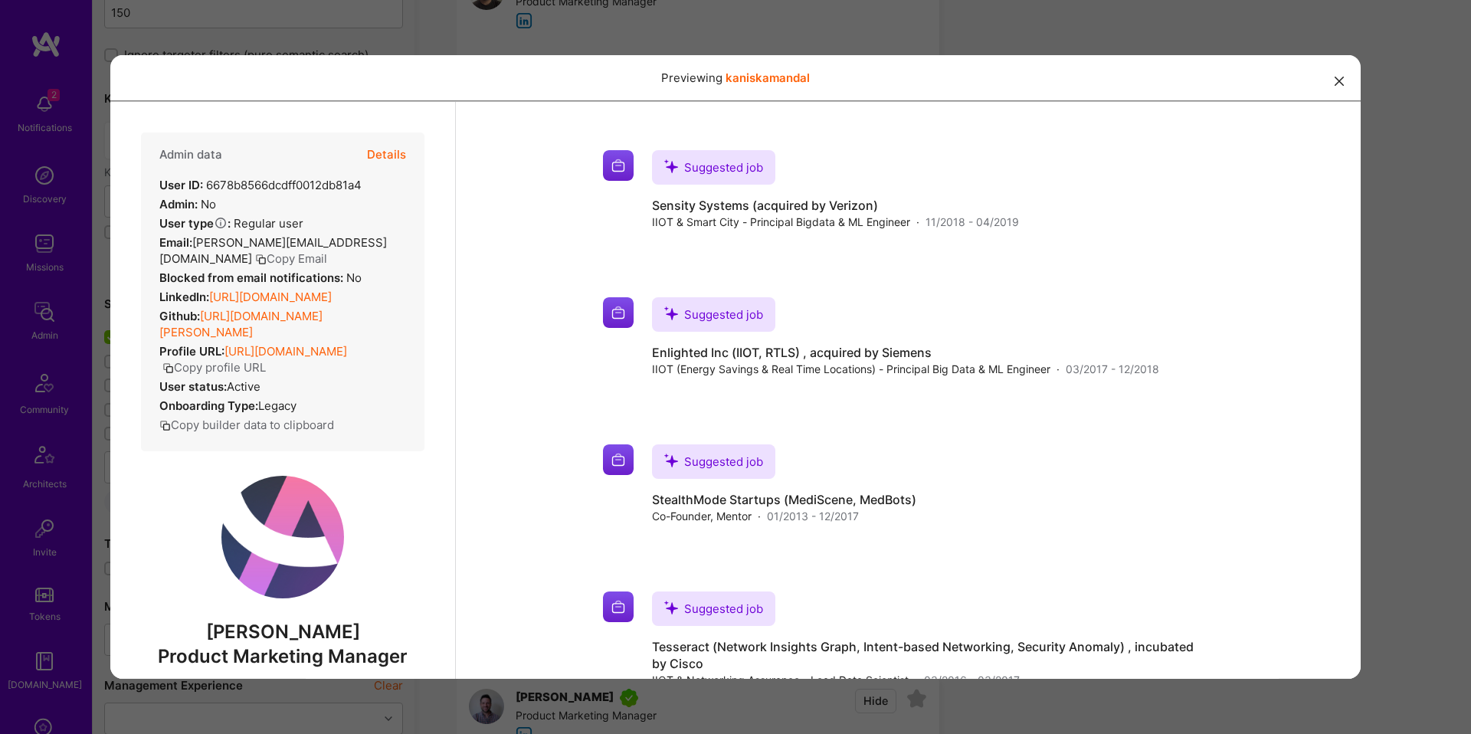
scroll to position [1508, 0]
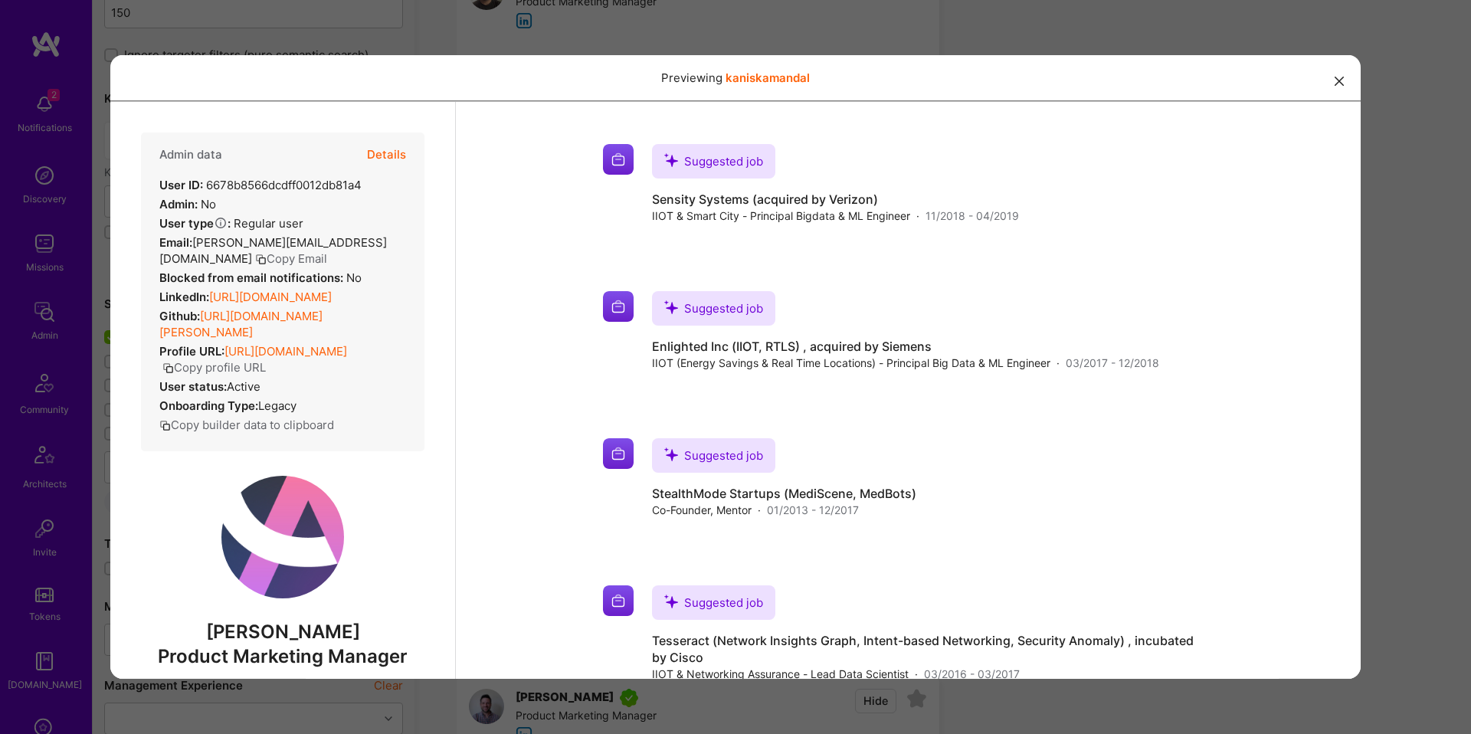
click at [1389, 322] on div "Previewing kaniskamandal" at bounding box center [735, 367] width 1471 height 734
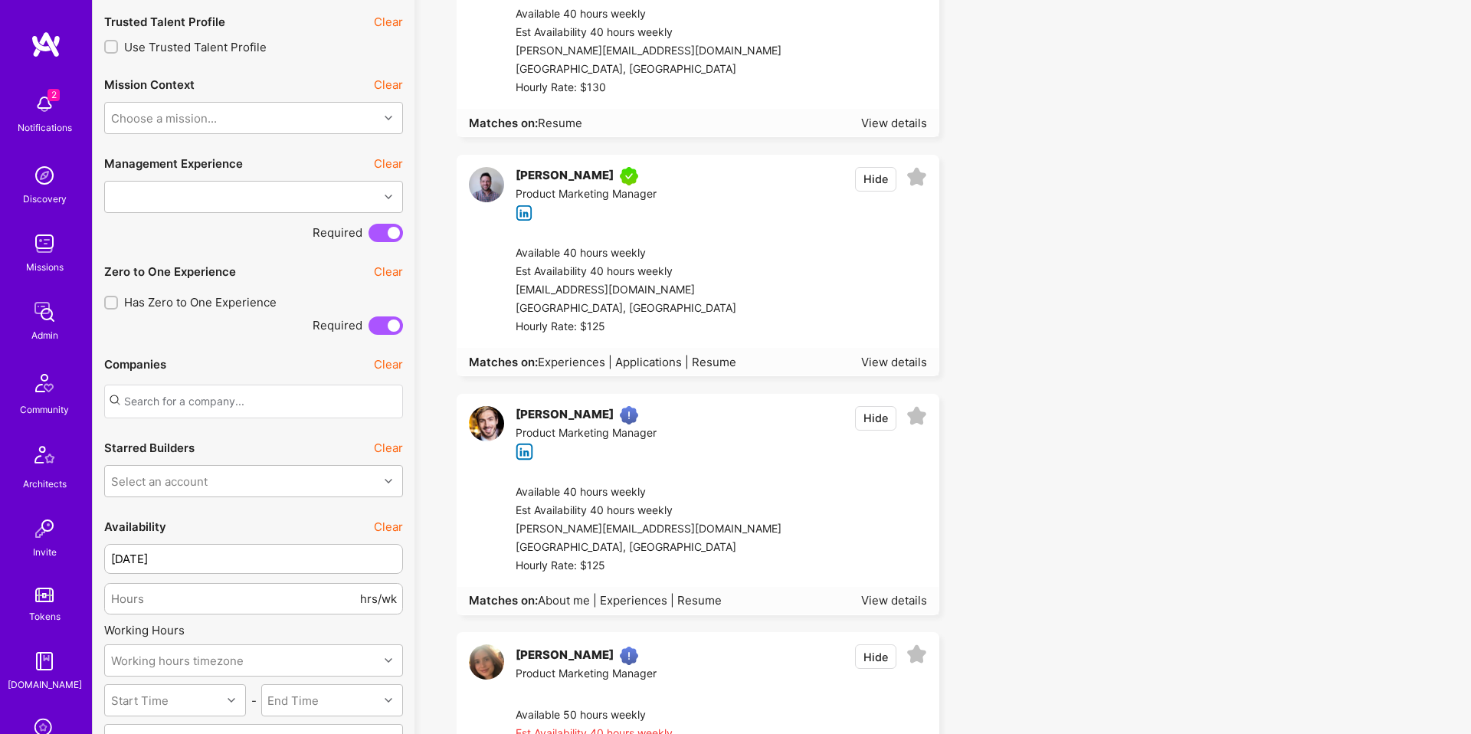
scroll to position [766, 0]
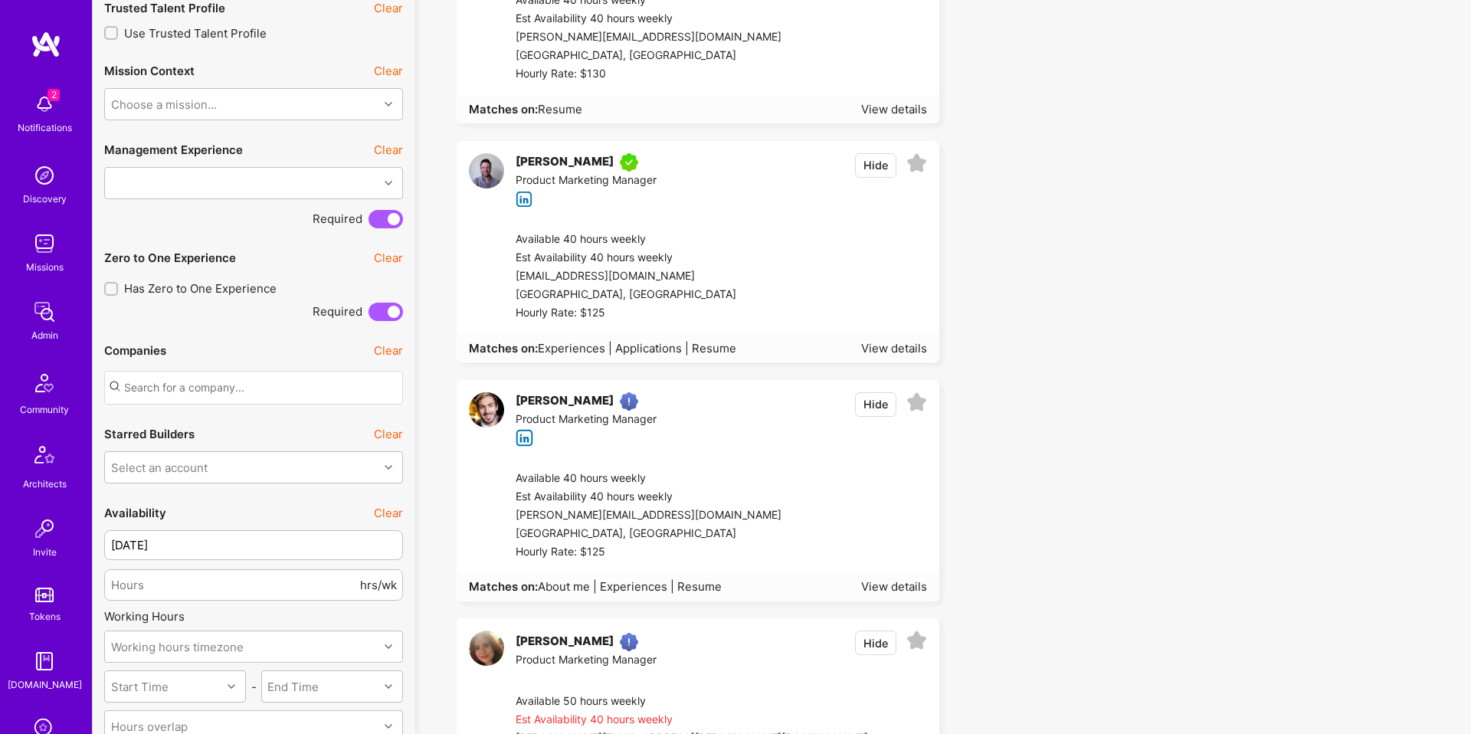
click at [746, 441] on div "Corey Breier Product Marketing Manager Hide" at bounding box center [697, 419] width 481 height 77
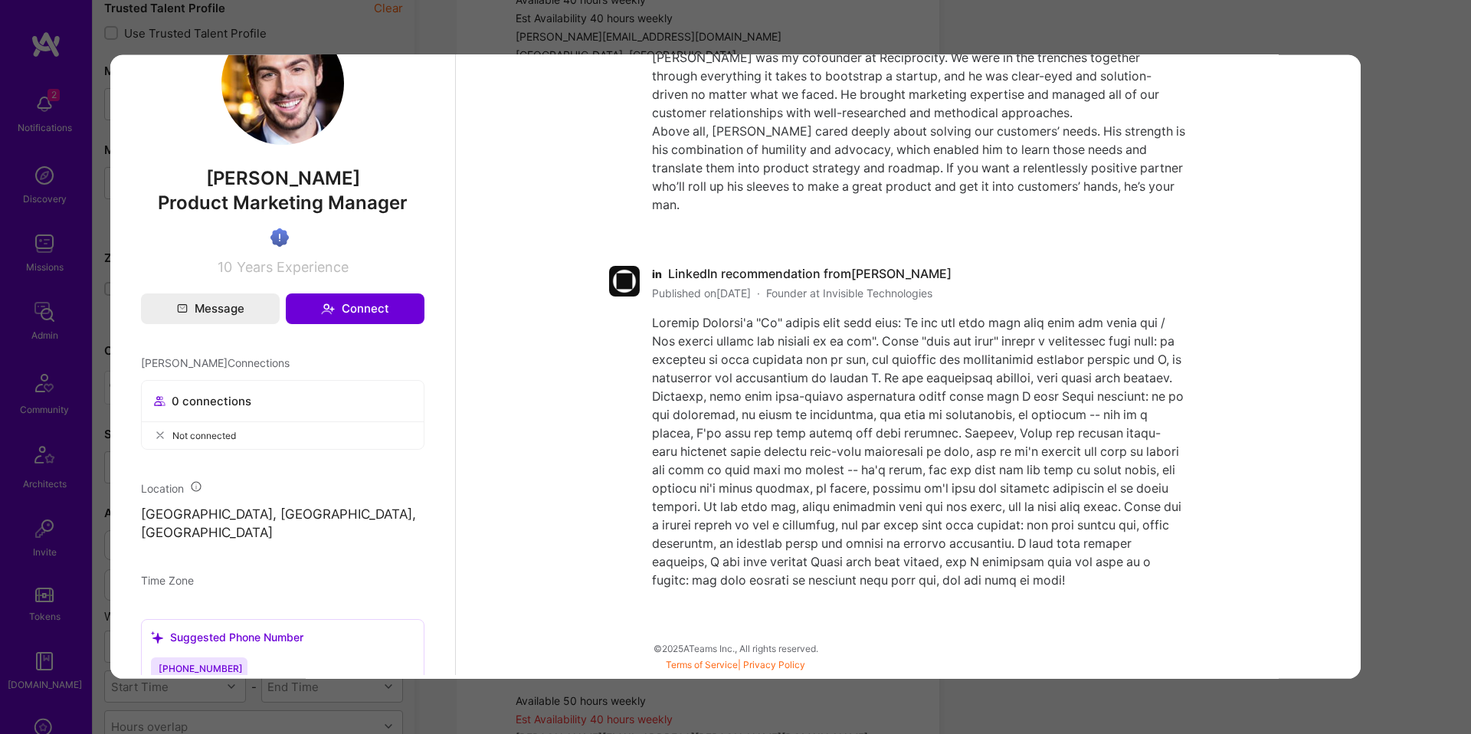
scroll to position [802, 0]
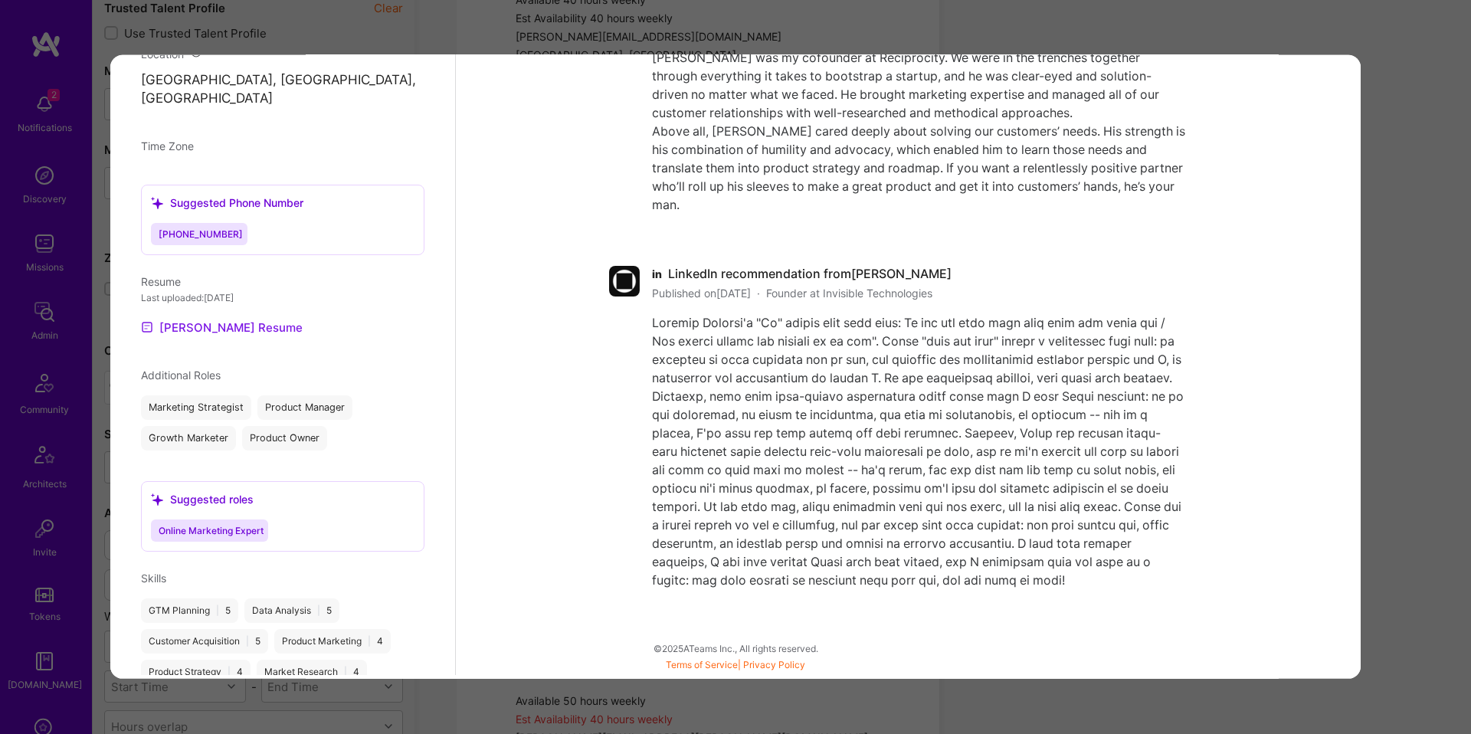
click at [209, 317] on link "Corey's Resume" at bounding box center [222, 326] width 162 height 18
click at [1388, 130] on div "Previewing coreybreier" at bounding box center [735, 367] width 1471 height 734
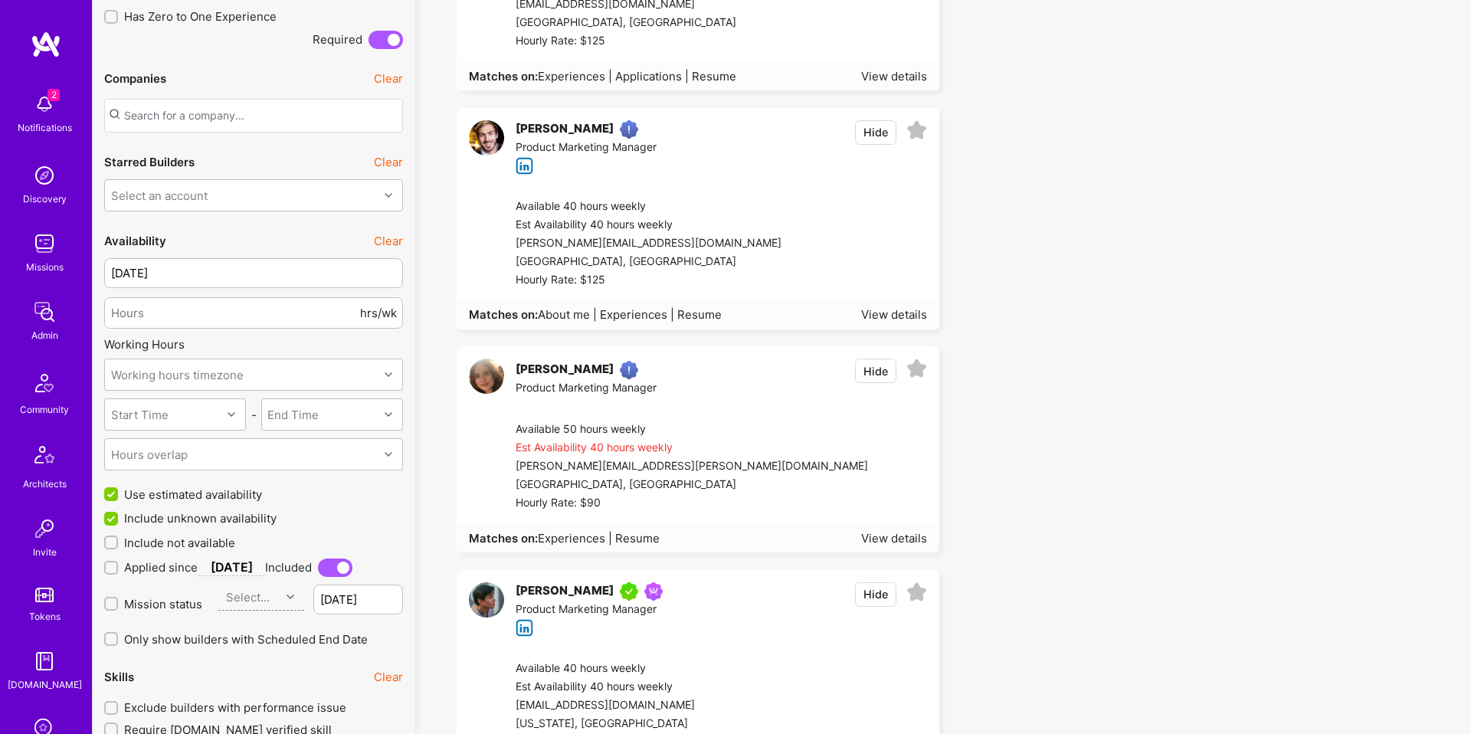
scroll to position [1089, 0]
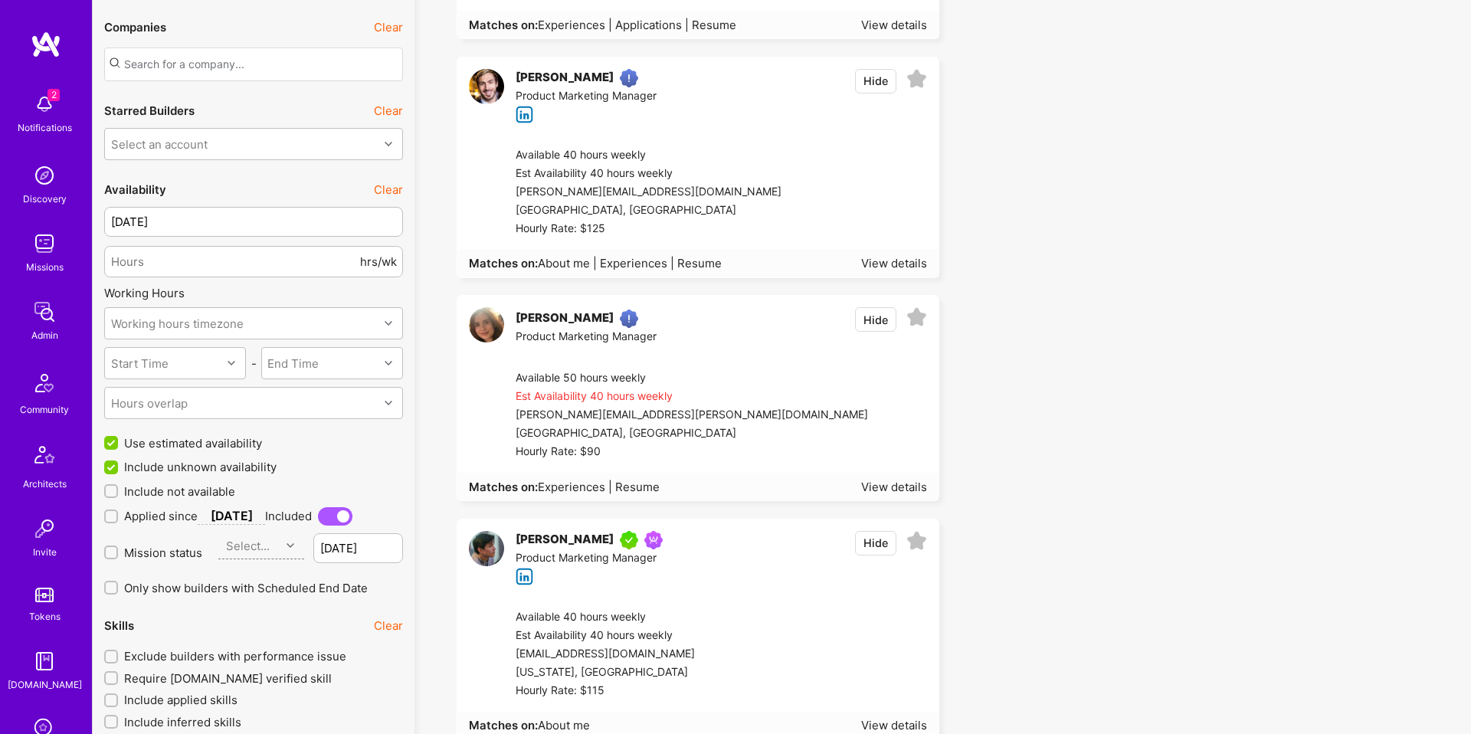
click at [868, 445] on div at bounding box center [897, 415] width 59 height 92
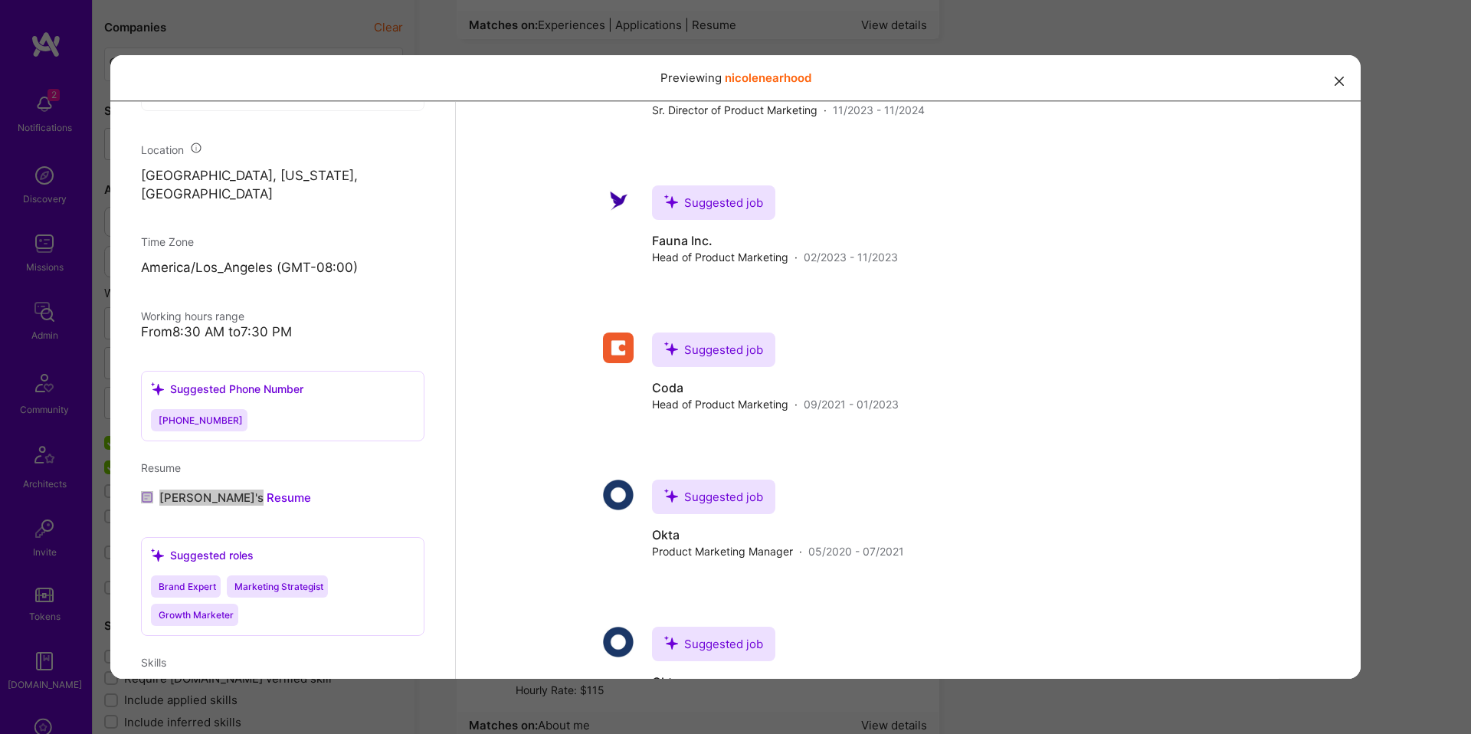
scroll to position [0, 0]
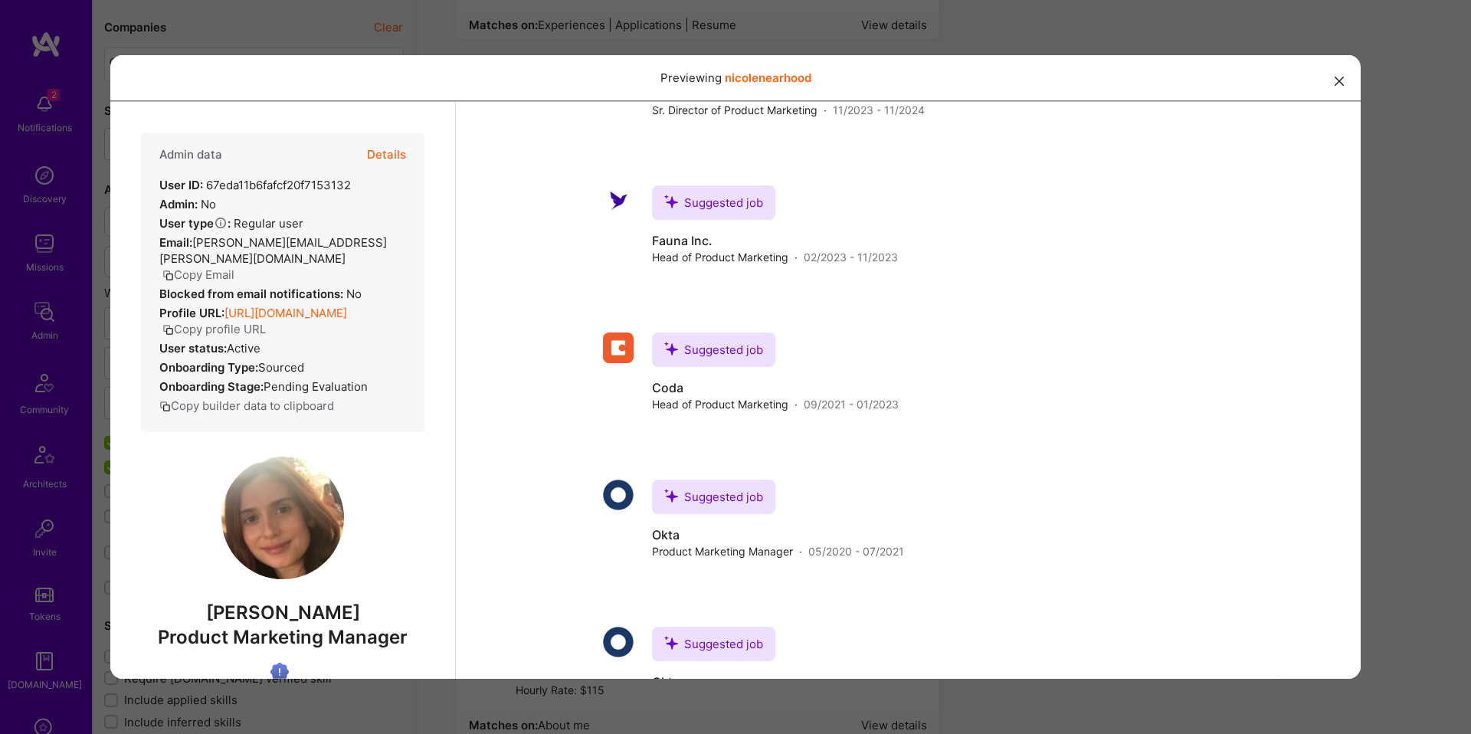
click at [1427, 329] on div "Previewing nicolenearhood" at bounding box center [735, 367] width 1471 height 734
click at [1426, 328] on div "Previewing nicolenearhood" at bounding box center [735, 367] width 1471 height 734
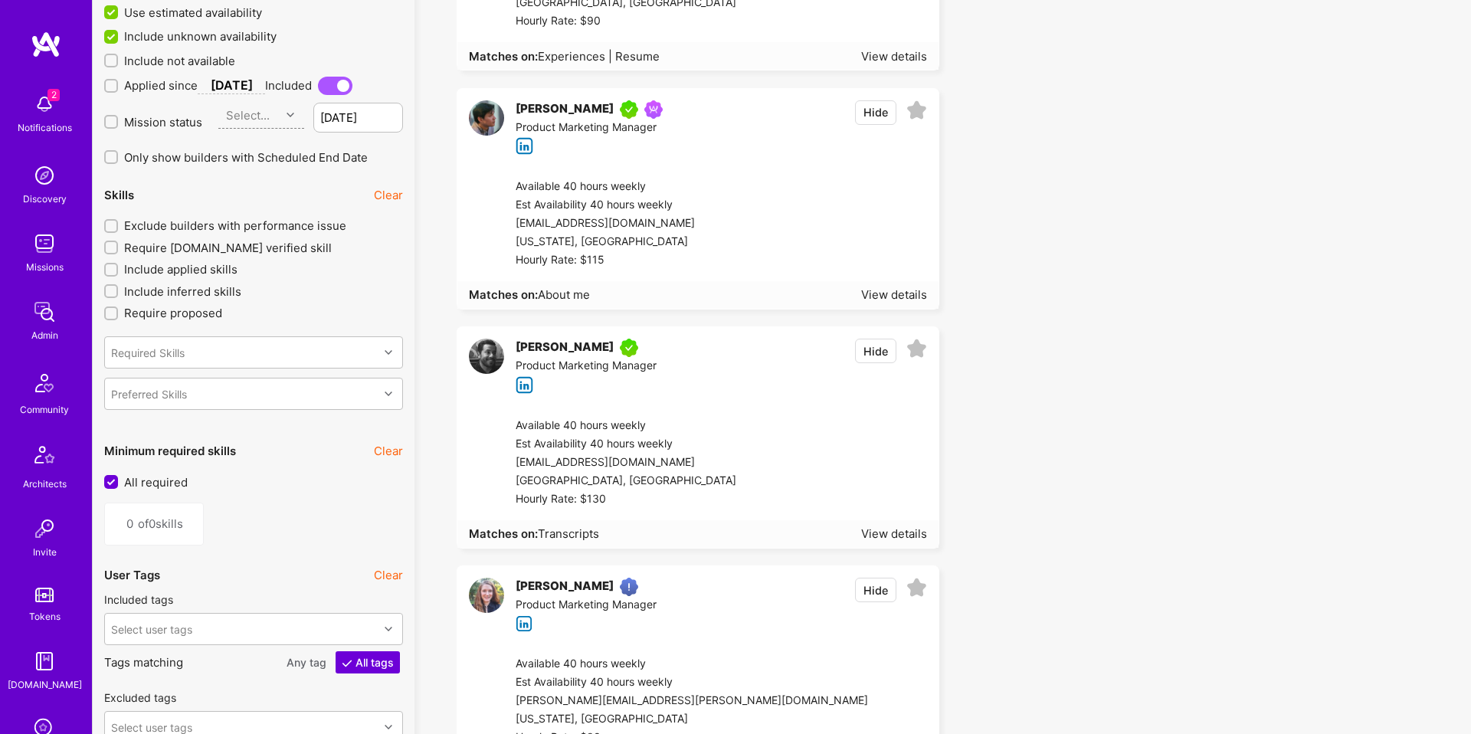
scroll to position [1537, 0]
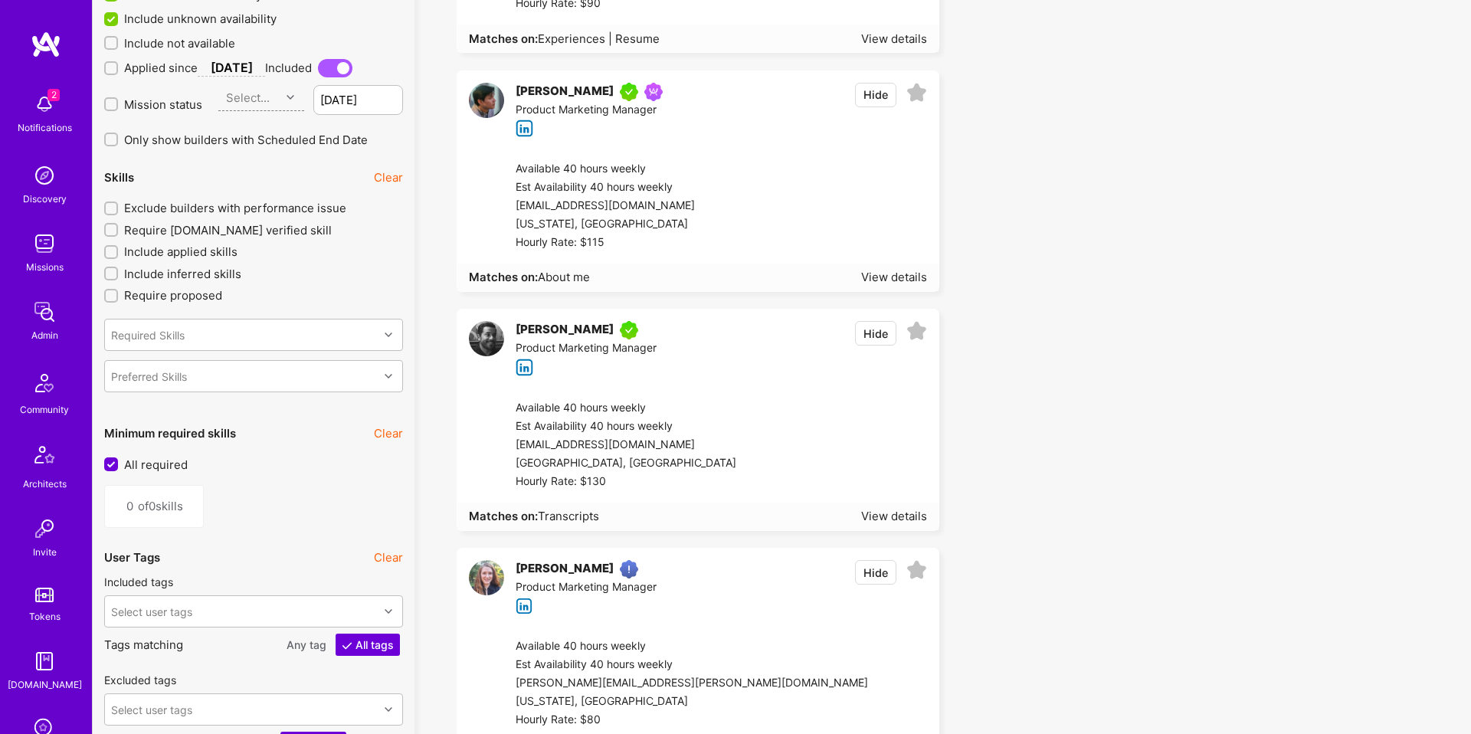
click at [749, 225] on div at bounding box center [823, 206] width 205 height 92
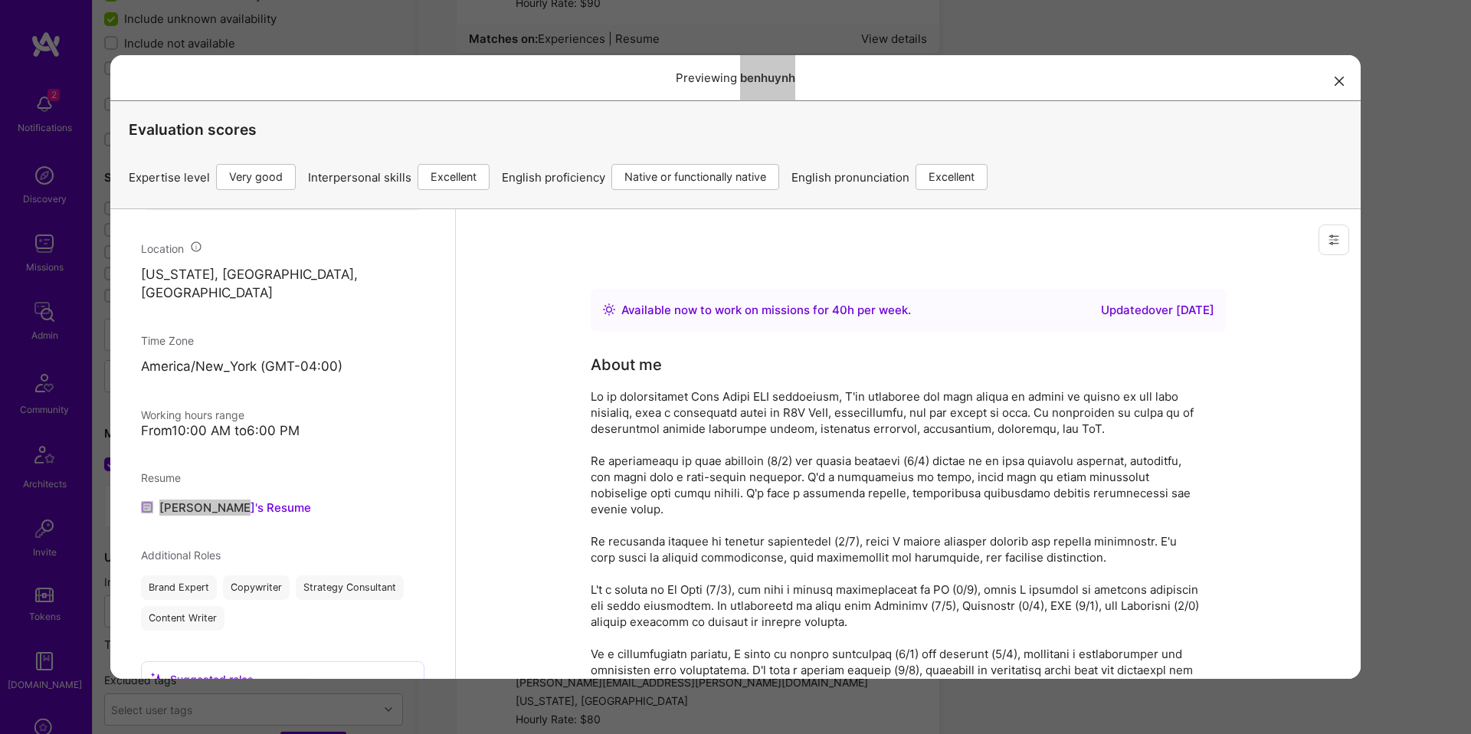
scroll to position [0, 0]
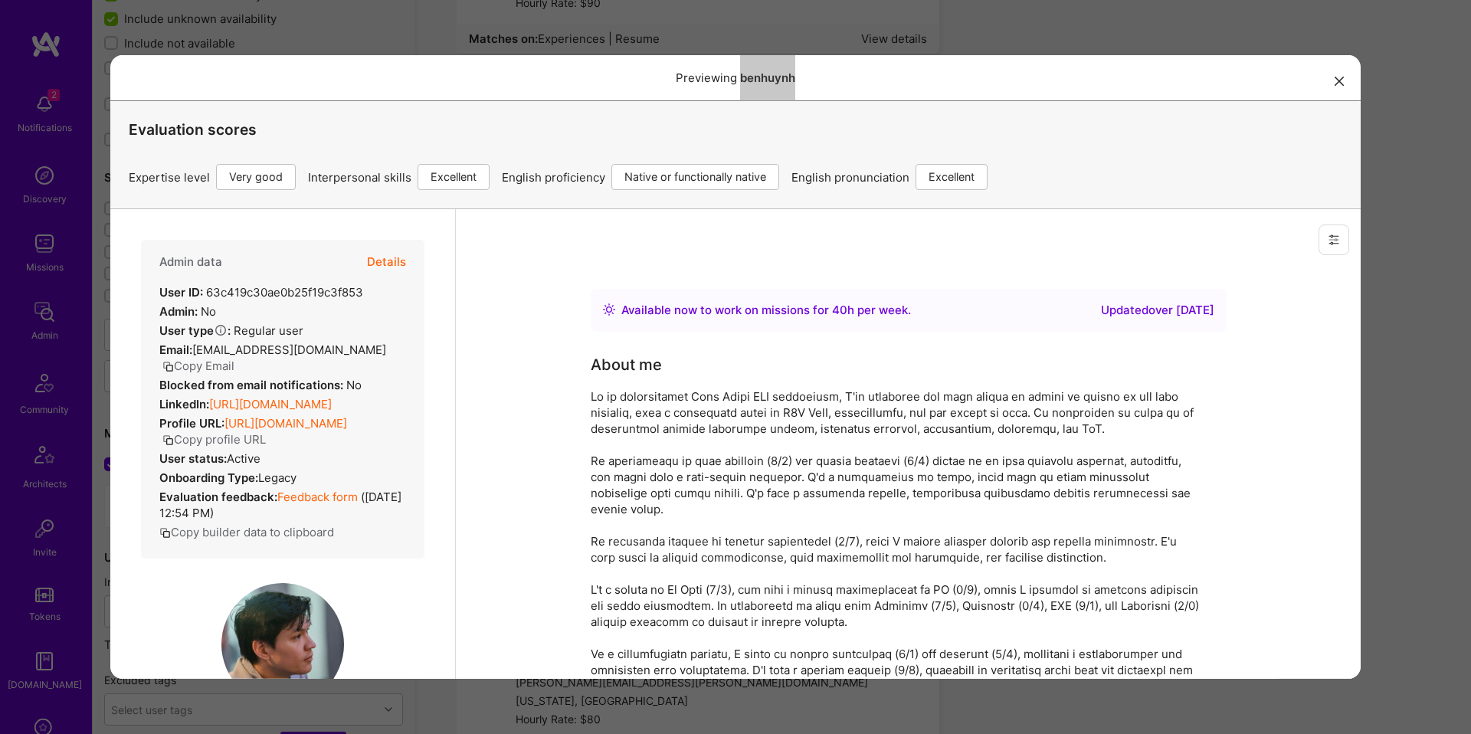
click at [195, 397] on strong "LinkedIn:" at bounding box center [184, 403] width 50 height 15
copy div "LinkedIn: https://linkedin.com/in/benjaminthuynh"
click at [1413, 365] on div "Previewing benhuynh Evaluation scores Expertise level Very good Interpersonal s…" at bounding box center [735, 367] width 1471 height 734
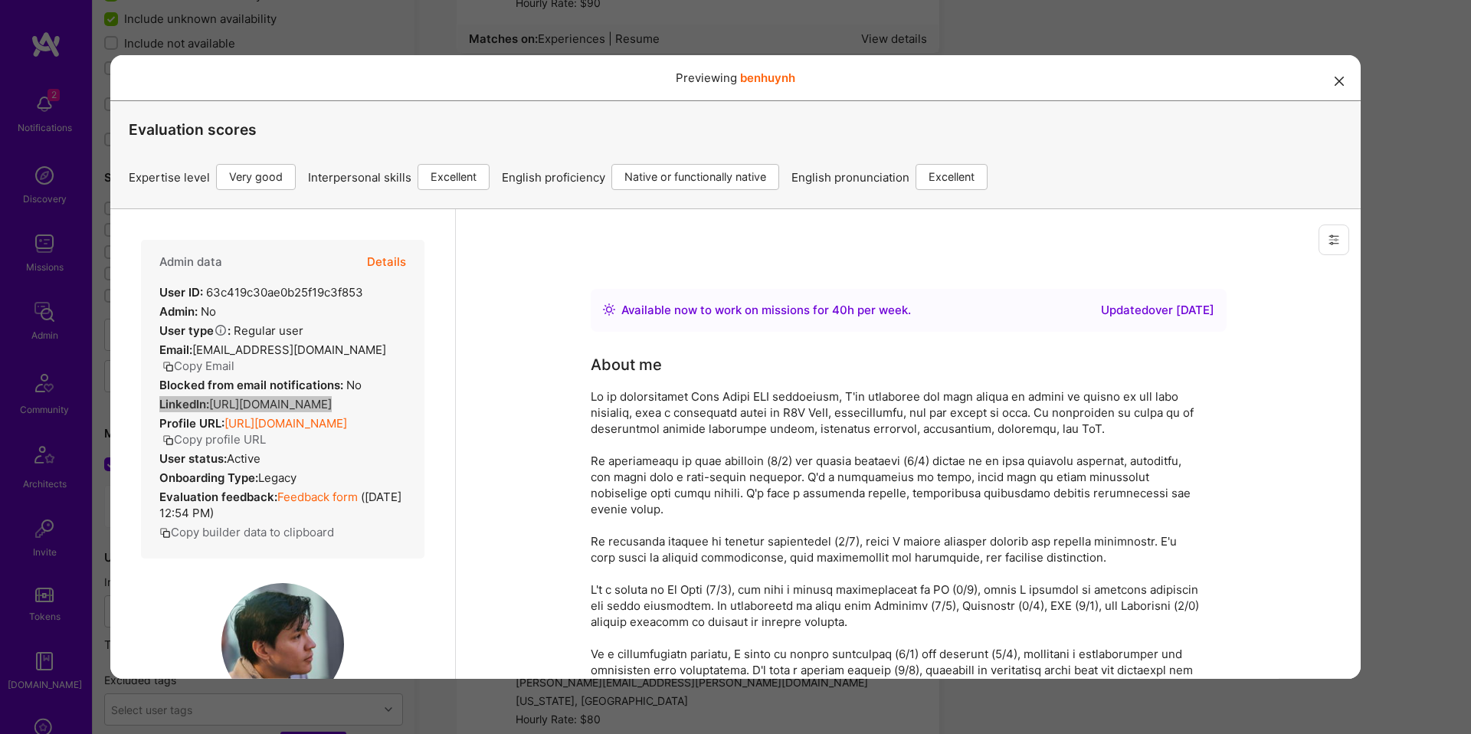
click at [1403, 381] on div "Previewing benhuynh Evaluation scores Expertise level Very good Interpersonal s…" at bounding box center [735, 367] width 1471 height 734
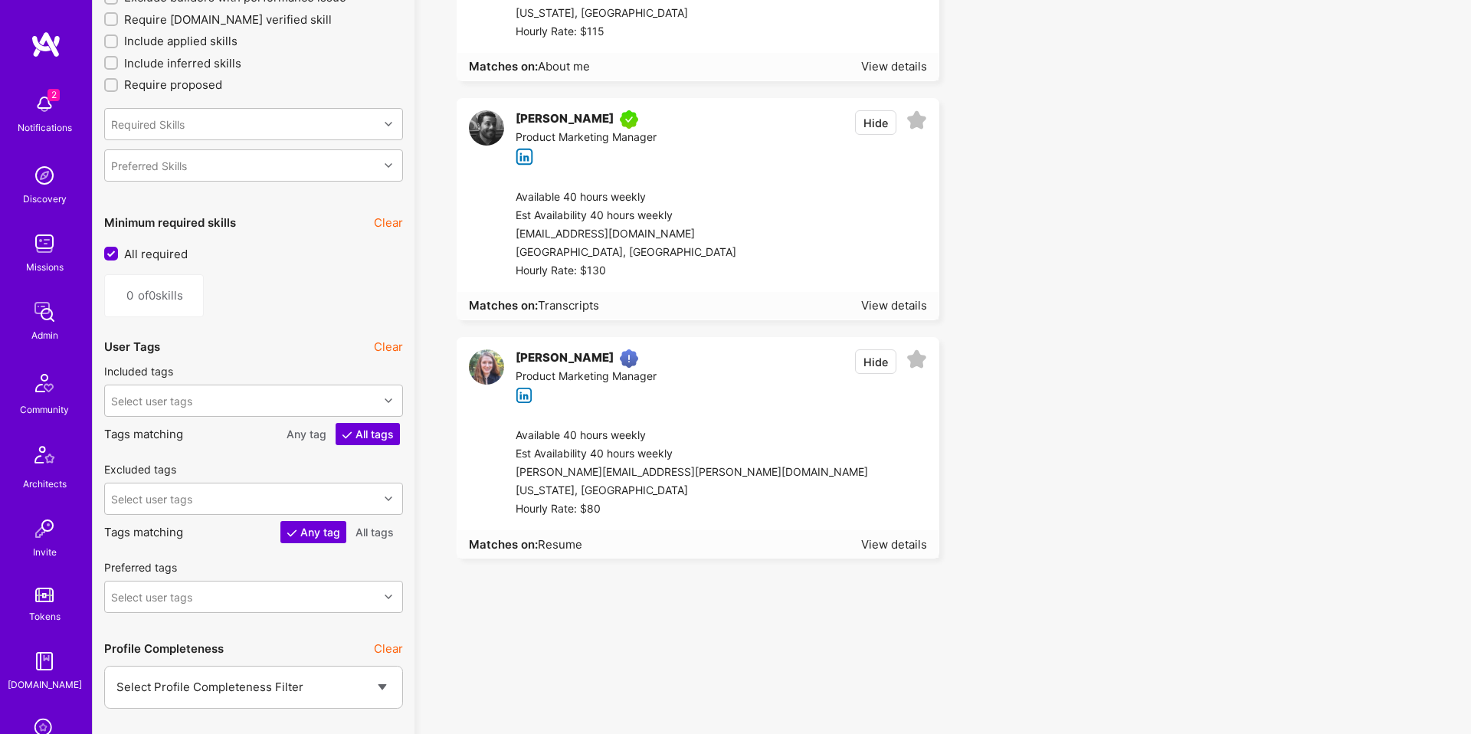
scroll to position [1752, 0]
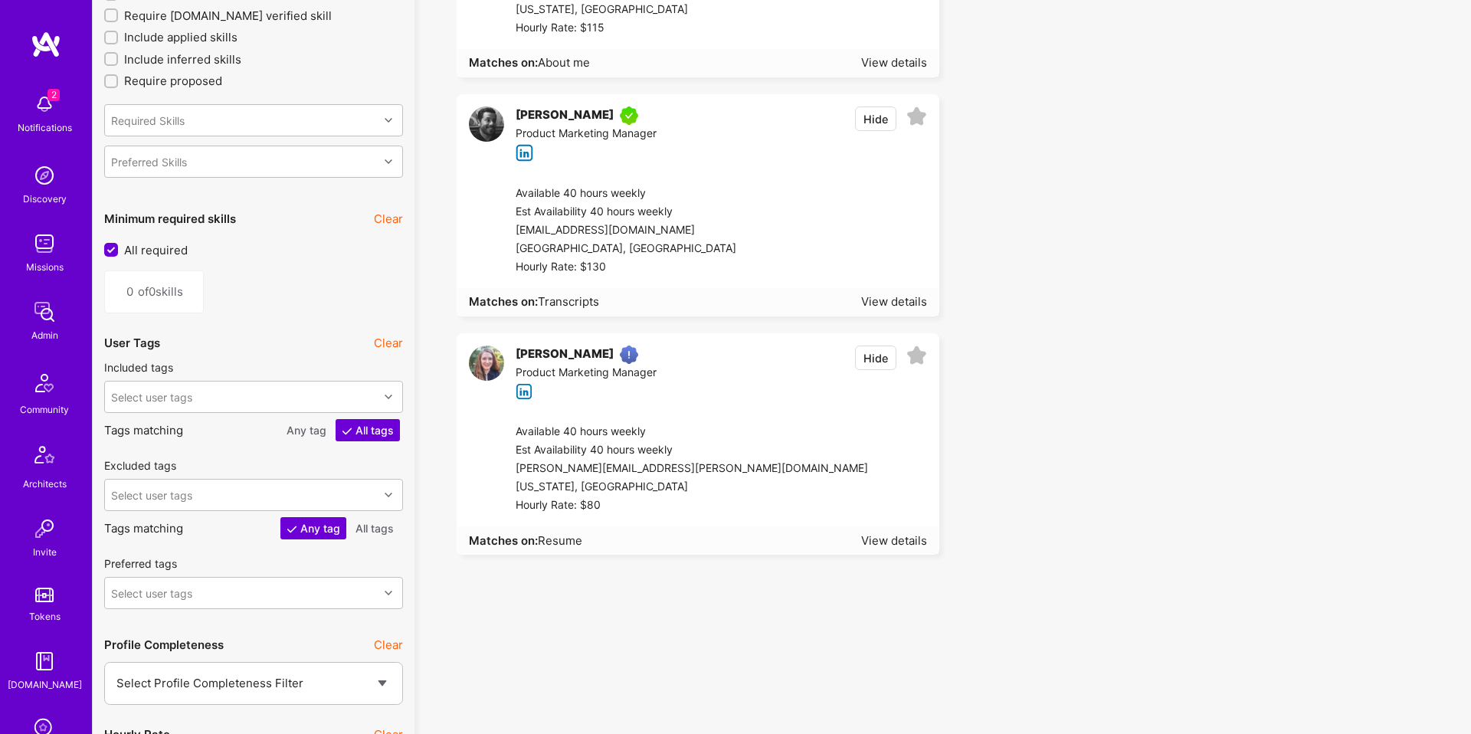
click at [868, 476] on div at bounding box center [897, 469] width 59 height 92
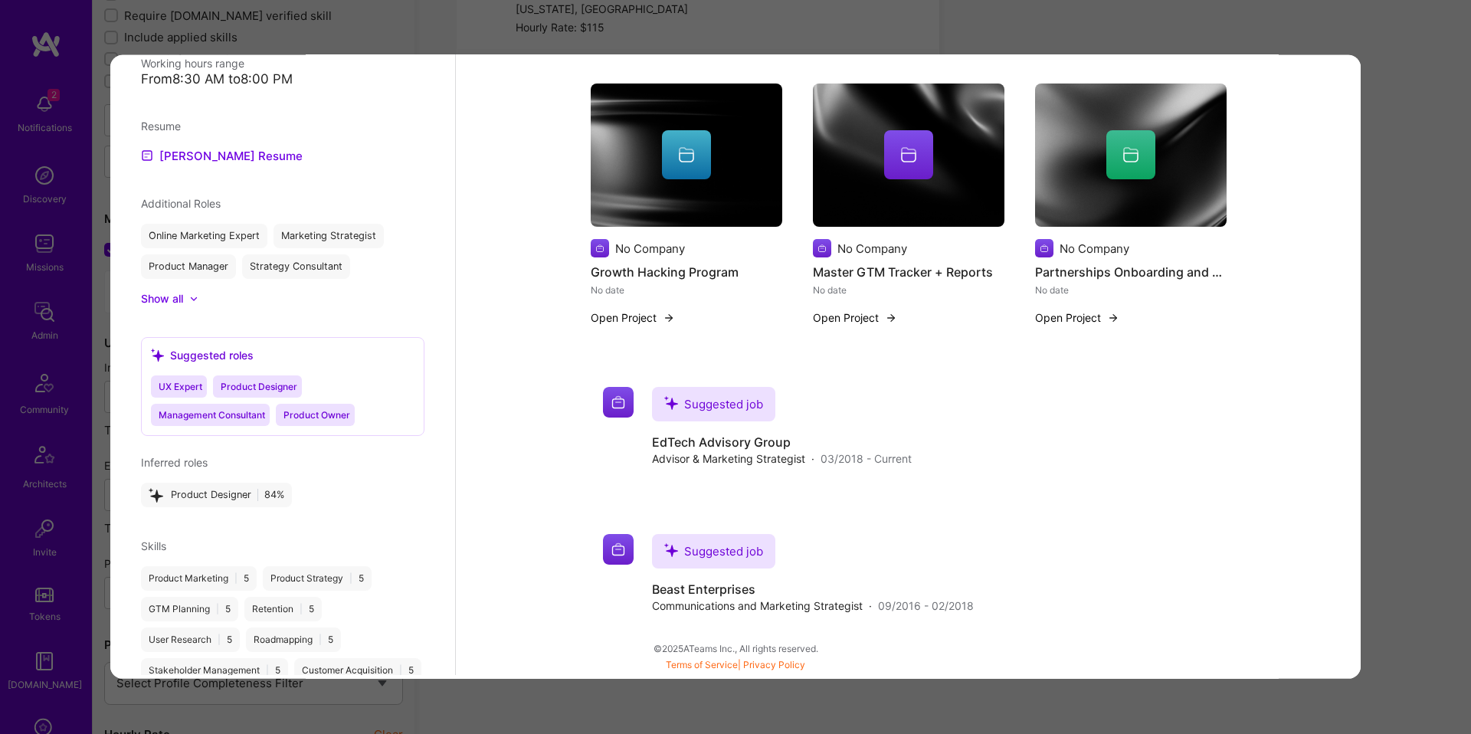
scroll to position [969, 0]
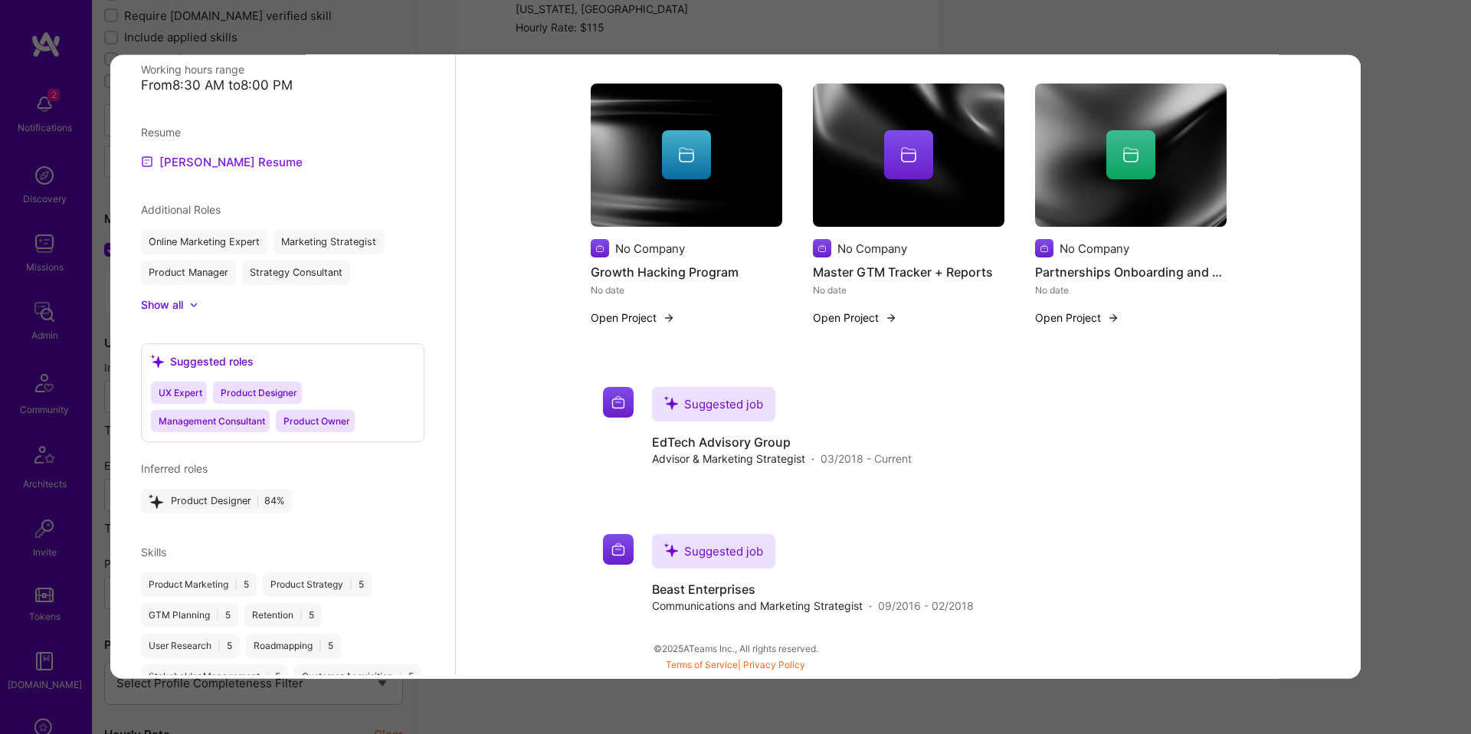
click at [243, 152] on link "Meredith's Resume" at bounding box center [222, 161] width 162 height 18
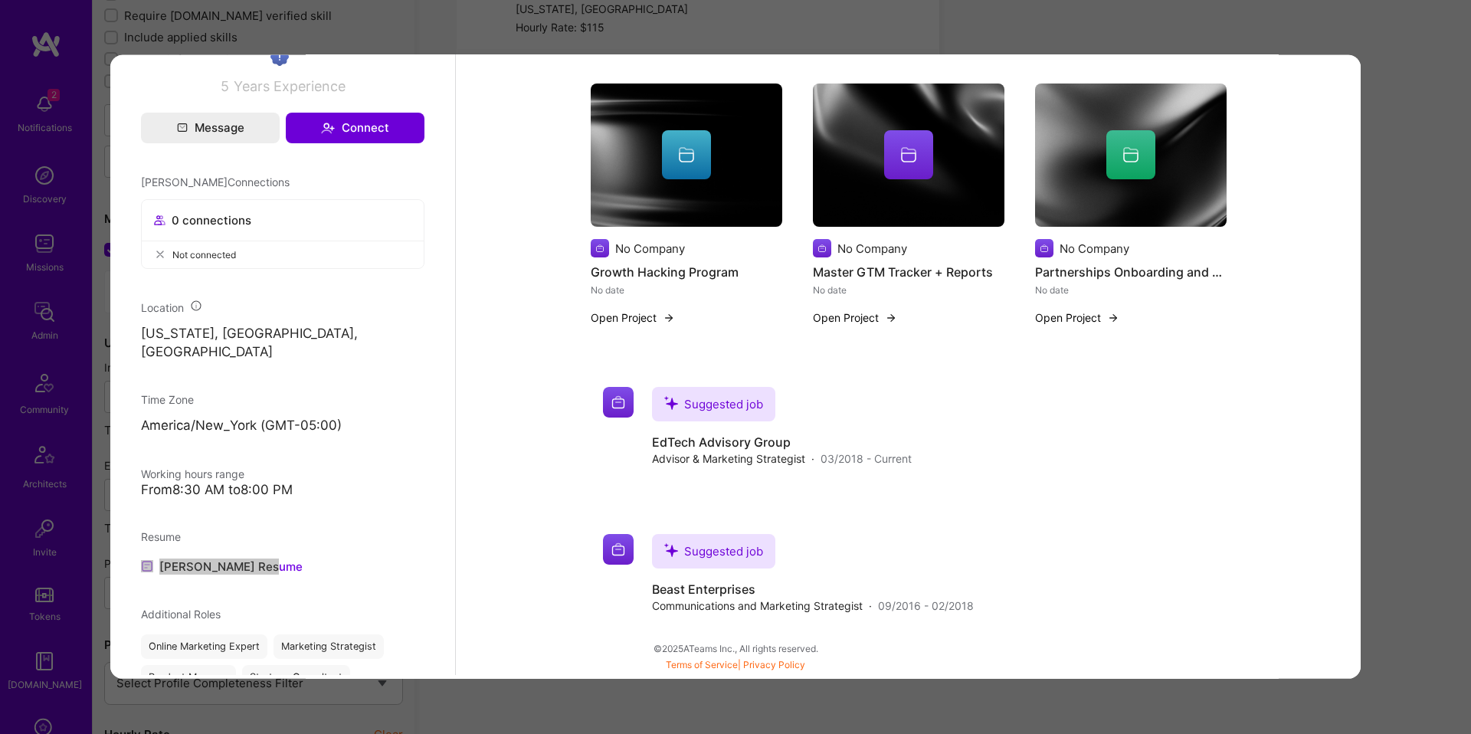
scroll to position [0, 0]
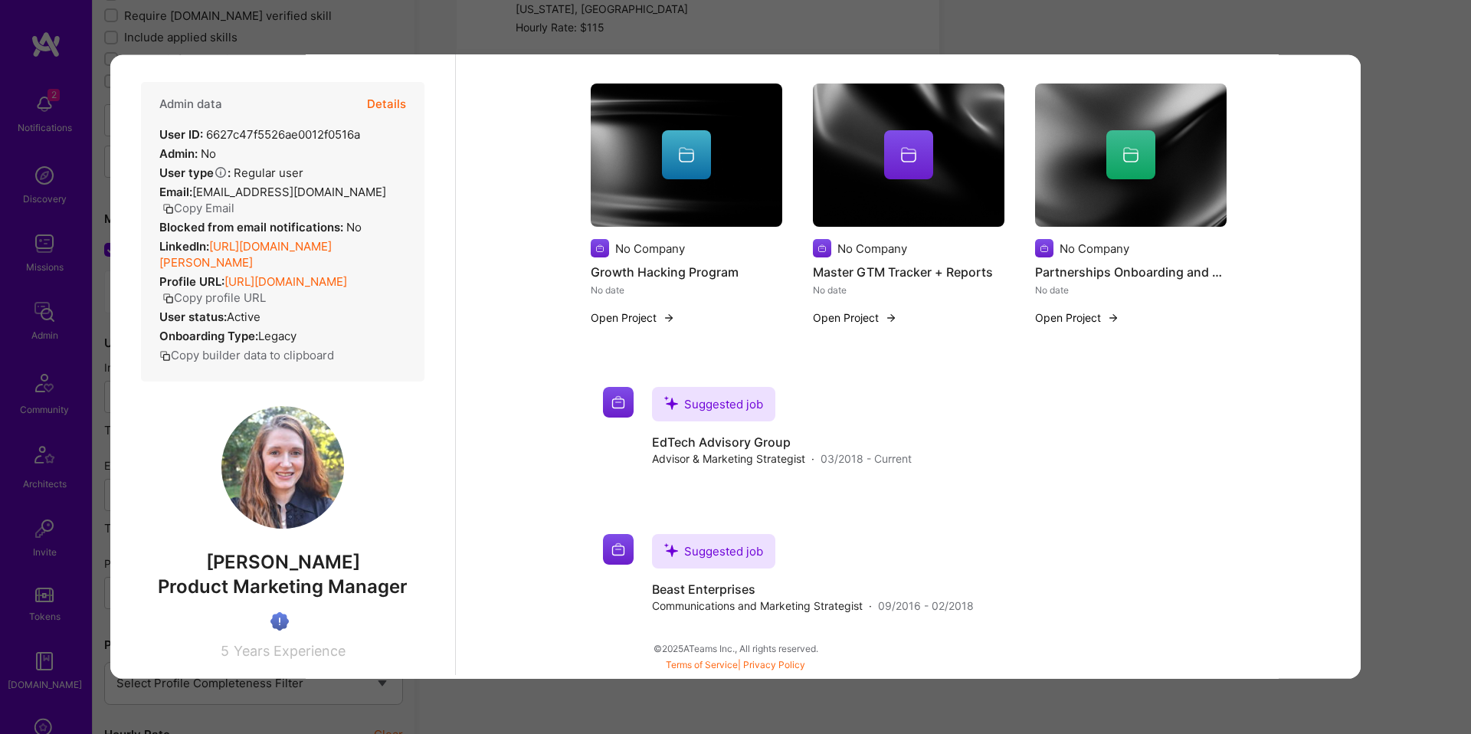
click at [164, 242] on strong "LinkedIn:" at bounding box center [184, 245] width 50 height 15
copy div "LinkedIn: https://linkedin.com/in/meredith-staudenraus"
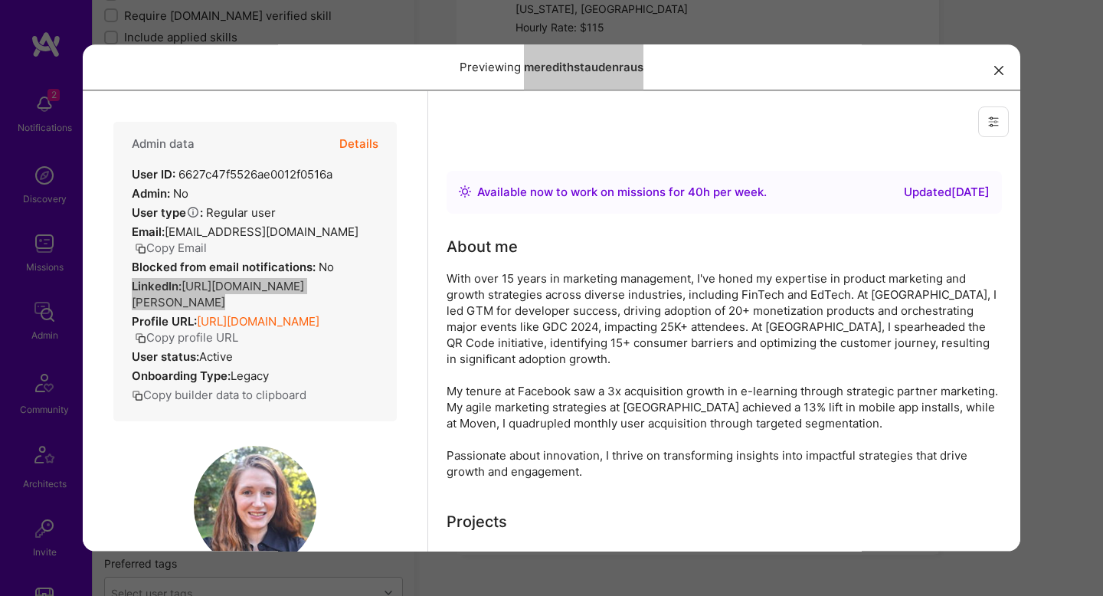
scroll to position [1, 0]
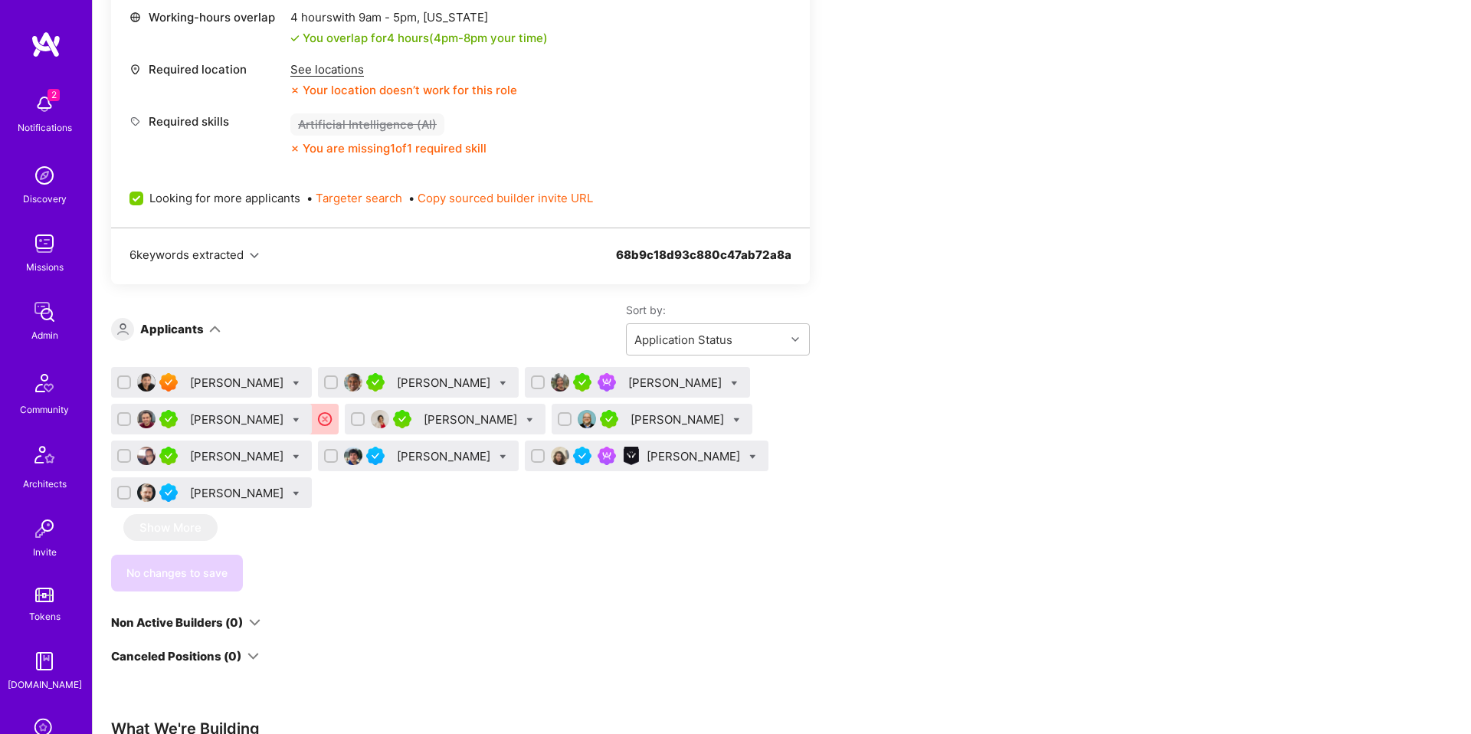
scroll to position [715, 0]
